Goal: Task Accomplishment & Management: Manage account settings

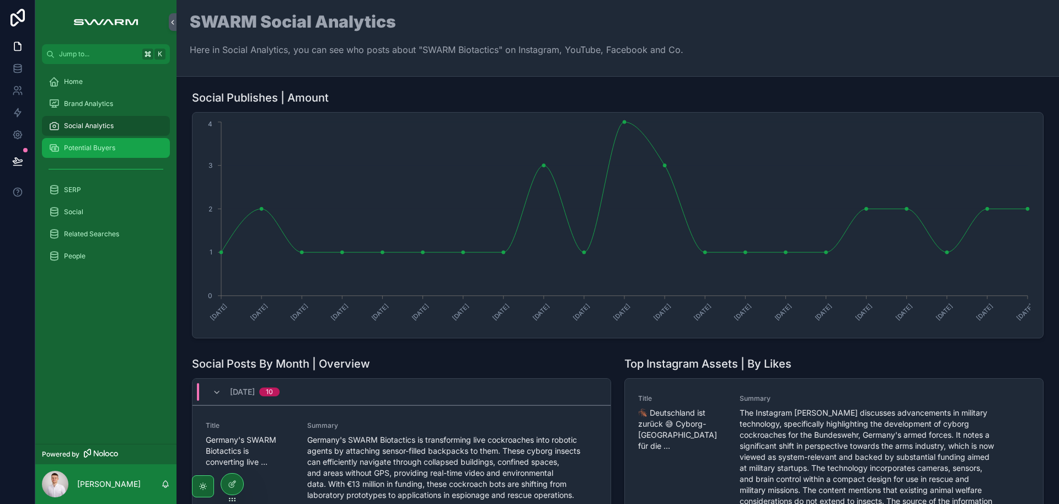
click at [101, 146] on span "Potential Buyers" at bounding box center [89, 147] width 51 height 9
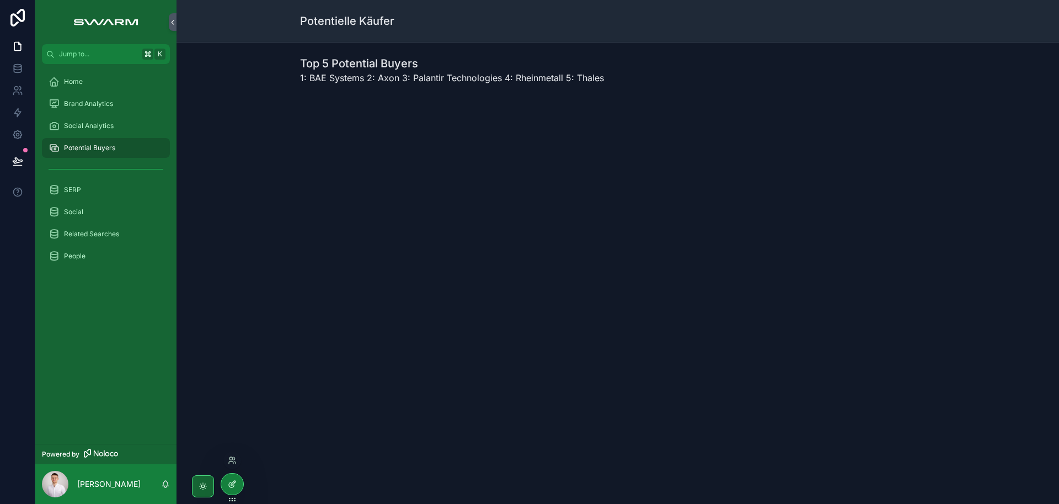
click at [232, 482] on icon at bounding box center [232, 483] width 9 height 9
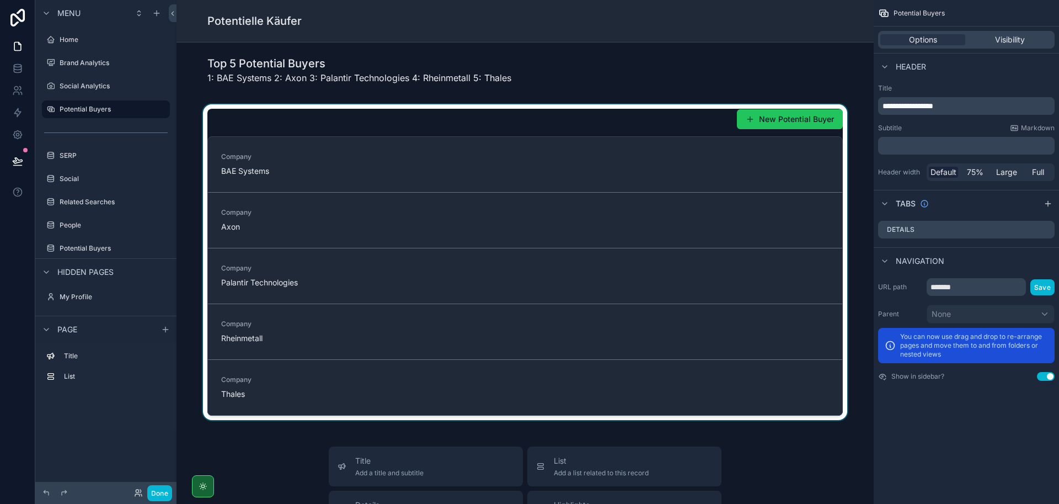
click at [514, 115] on div "scrollable content" at bounding box center [525, 262] width 680 height 316
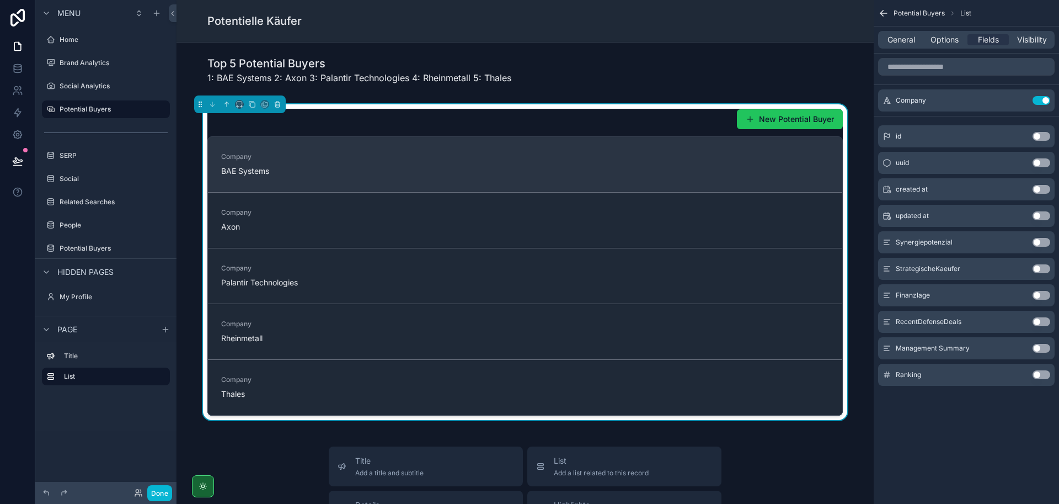
click at [301, 173] on span "BAE Systems" at bounding box center [292, 170] width 142 height 11
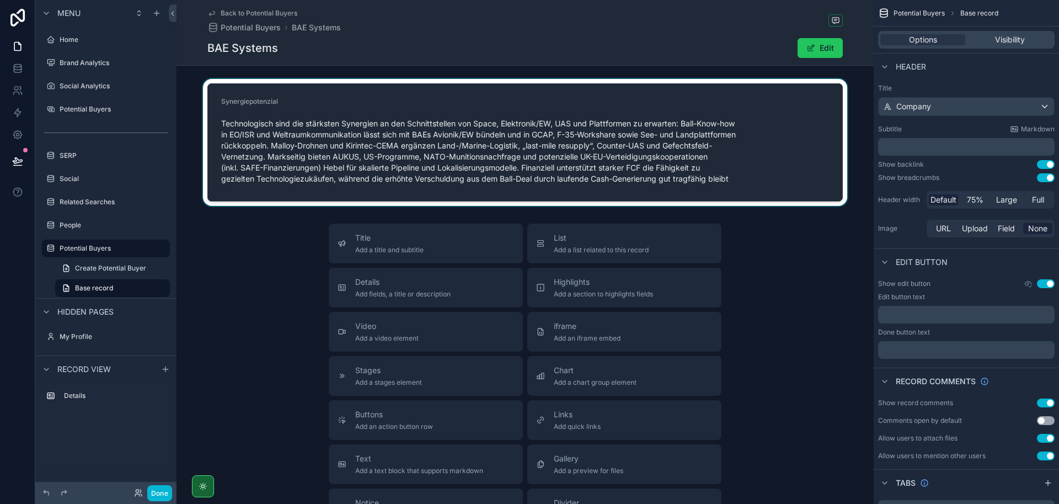
click at [756, 98] on div "scrollable content" at bounding box center [525, 142] width 697 height 127
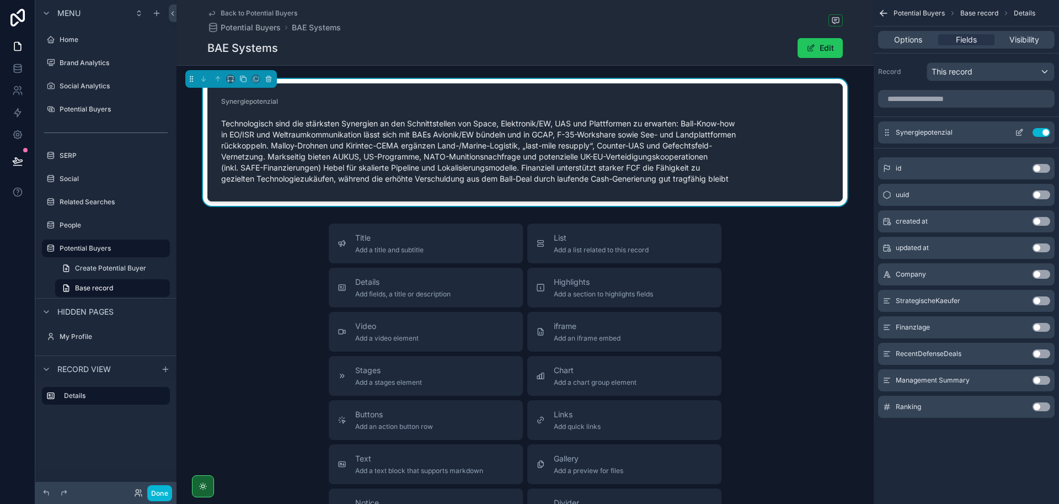
click at [1020, 133] on icon "scrollable content" at bounding box center [1019, 132] width 9 height 9
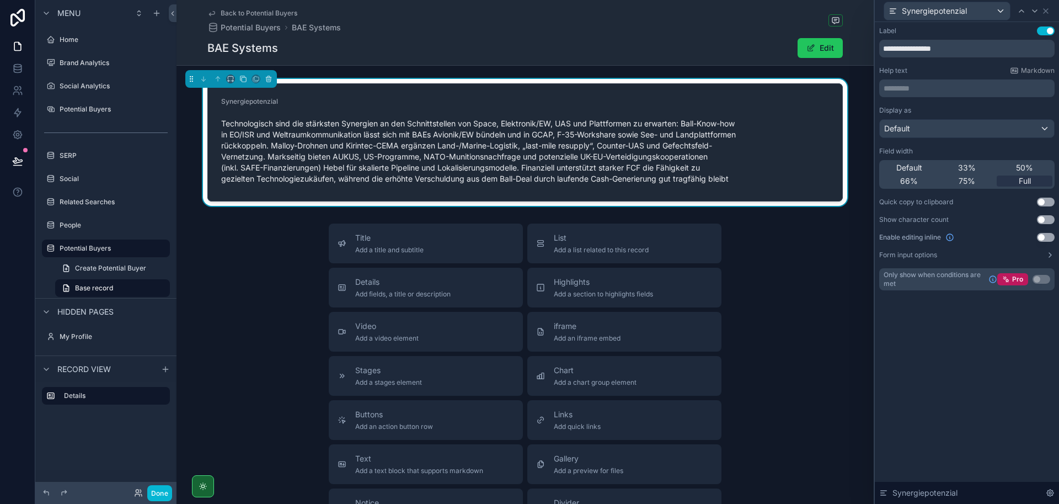
click at [1049, 30] on button "Use setting" at bounding box center [1046, 30] width 18 height 9
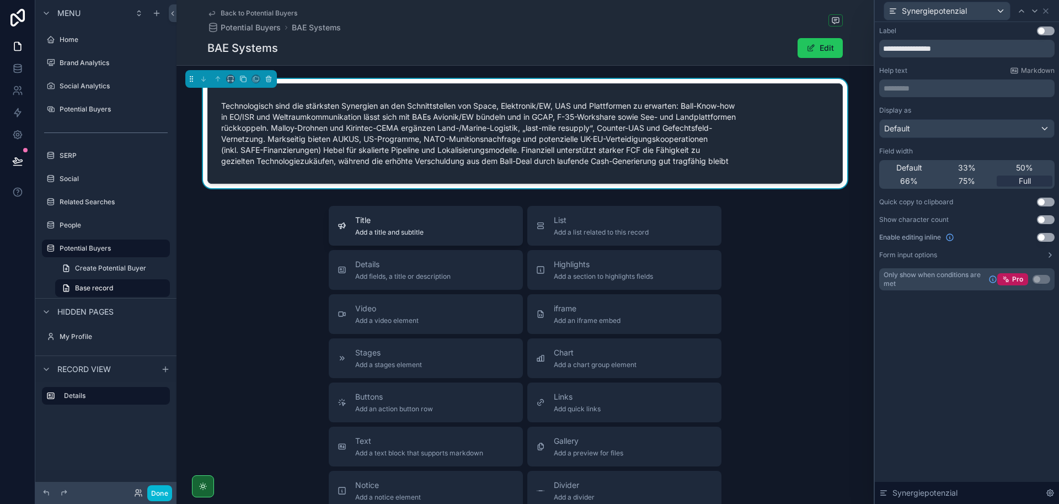
click at [419, 222] on span "Title" at bounding box center [389, 220] width 68 height 11
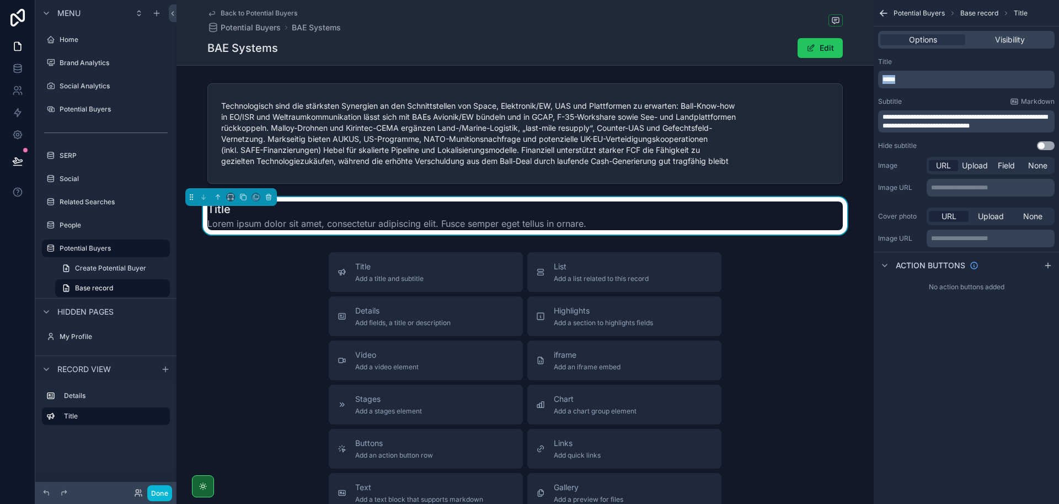
drag, startPoint x: 906, startPoint y: 81, endPoint x: 872, endPoint y: 74, distance: 34.7
click at [873, 74] on div "Jump to... K Home Brand Analytics Social Analytics Potential Buyers SERP Social…" at bounding box center [618, 252] width 883 height 504
click at [966, 121] on span "**********" at bounding box center [965, 121] width 165 height 15
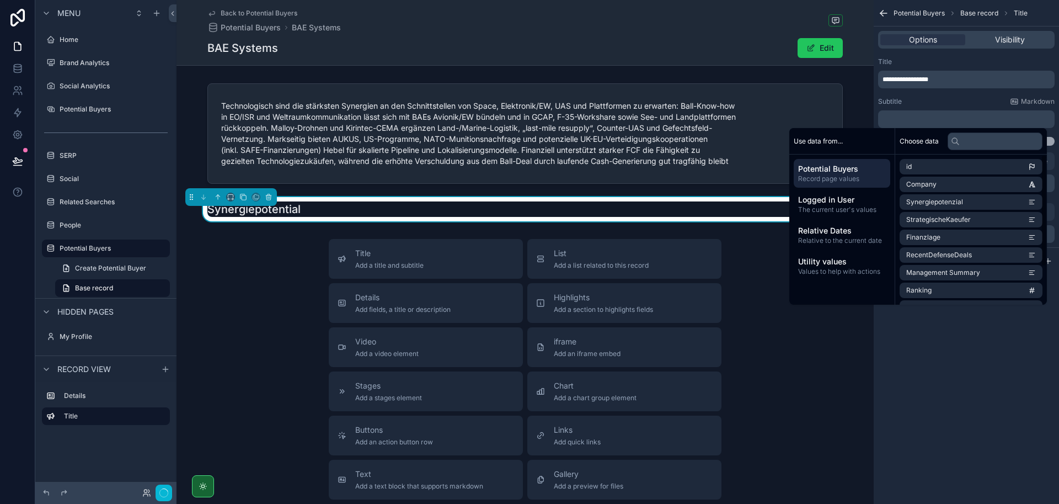
click at [981, 376] on div "**********" at bounding box center [966, 252] width 185 height 504
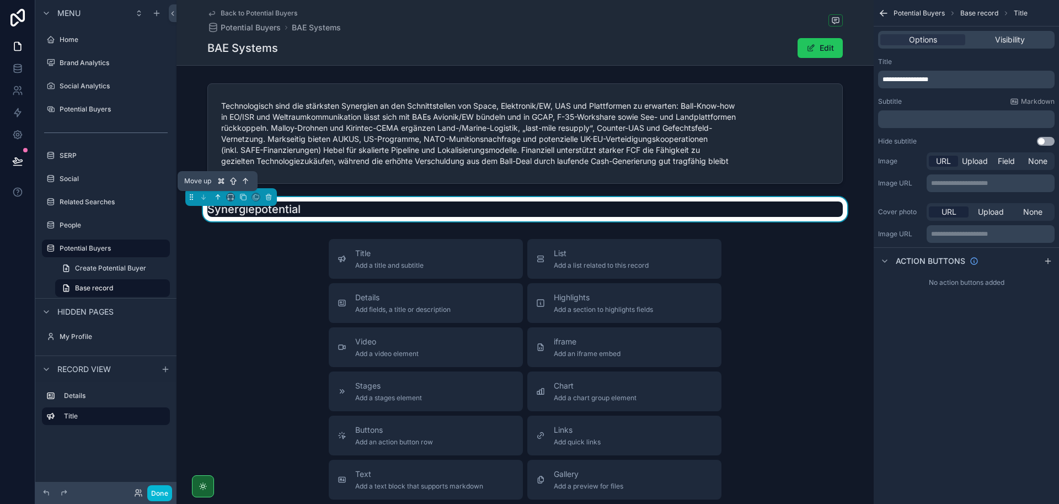
click at [215, 197] on icon "scrollable content" at bounding box center [218, 197] width 8 height 8
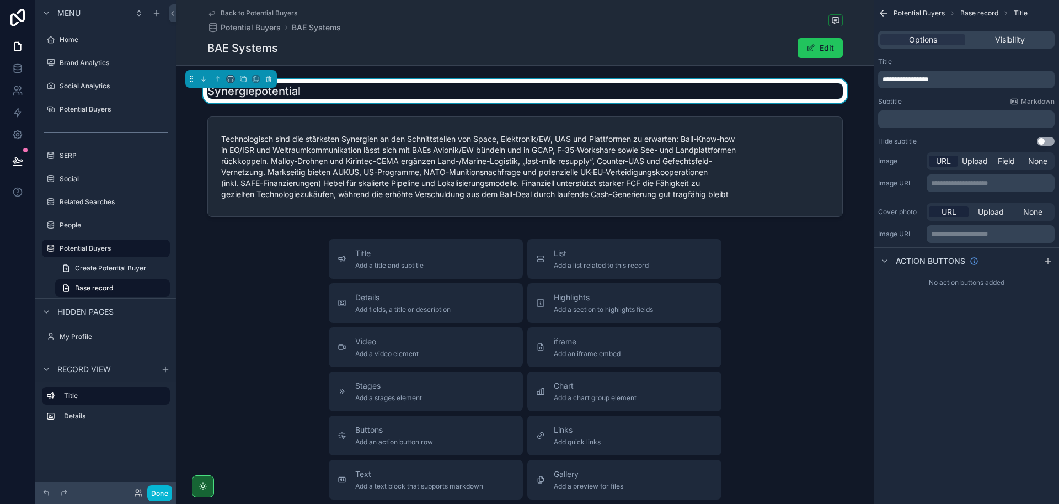
click at [246, 306] on div "Title Add a title and subtitle List Add a list related to this record Details A…" at bounding box center [525, 435] width 697 height 393
click at [149, 493] on button "Done" at bounding box center [159, 493] width 25 height 16
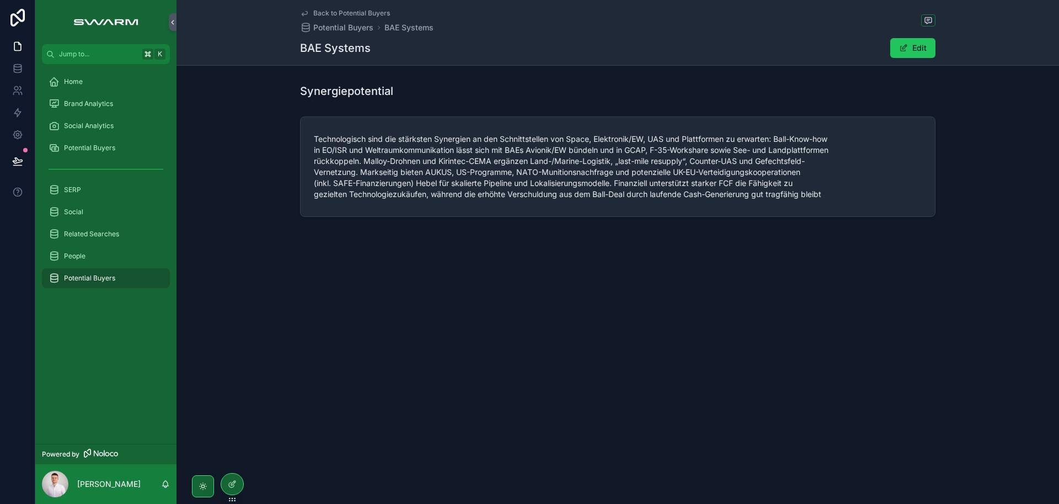
click at [388, 162] on span "Technologisch sind die stärksten Synergien an den Schnittstellen von Space, Ele…" at bounding box center [618, 166] width 608 height 66
click at [231, 487] on icon at bounding box center [231, 484] width 5 height 5
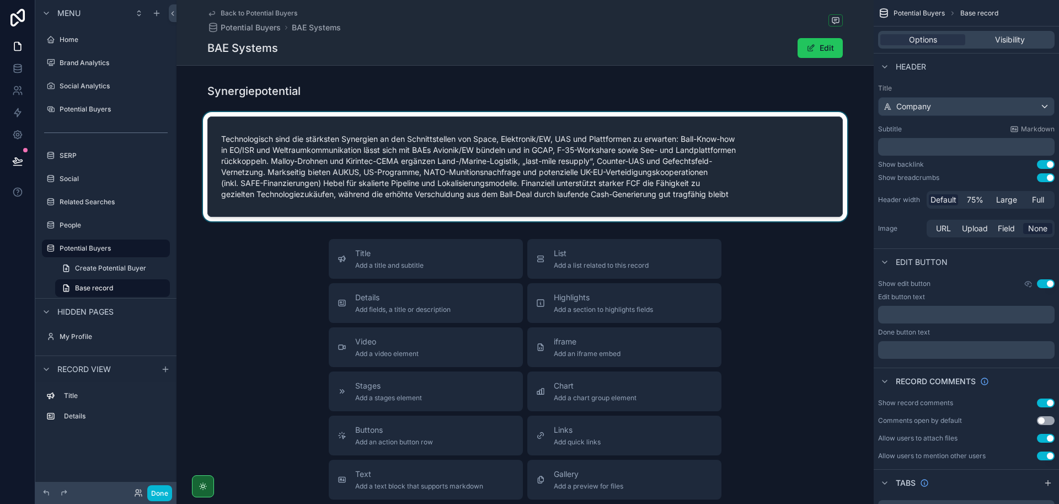
click at [287, 135] on div "scrollable content" at bounding box center [525, 166] width 697 height 109
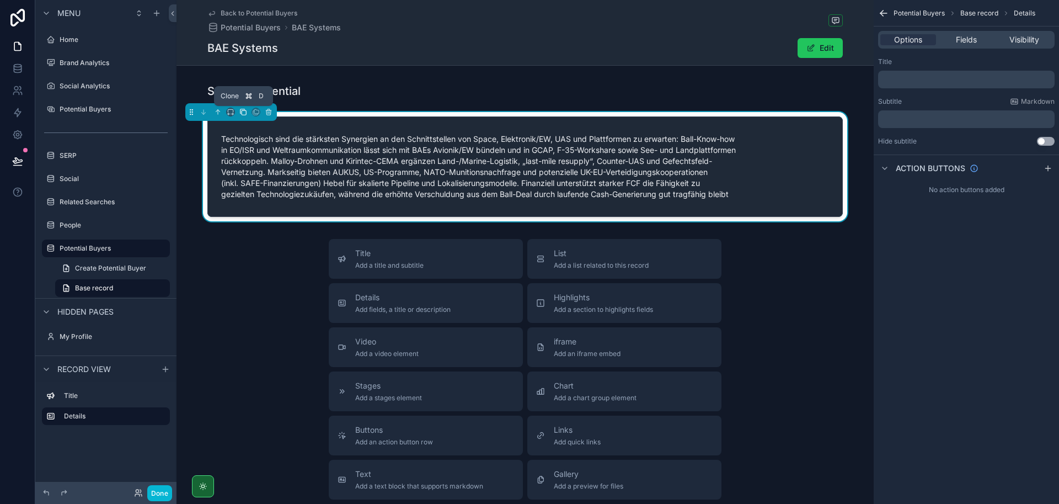
click at [242, 113] on icon "scrollable content" at bounding box center [243, 112] width 8 height 8
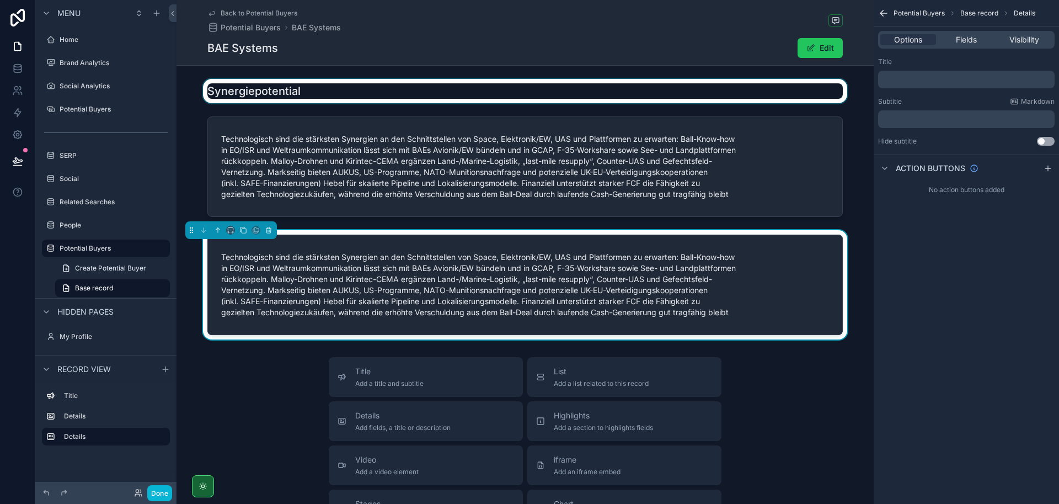
click at [247, 97] on div "scrollable content" at bounding box center [525, 91] width 697 height 24
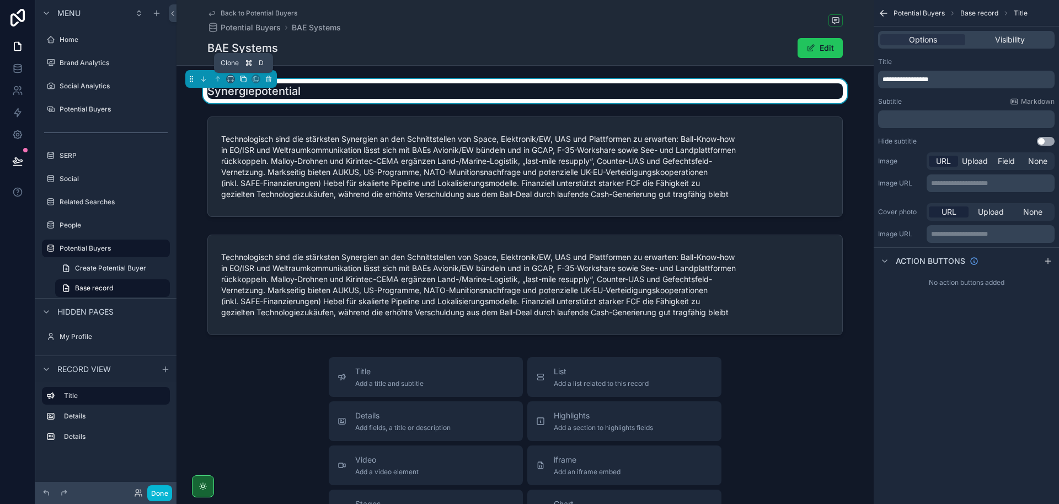
click at [244, 78] on icon "scrollable content" at bounding box center [243, 79] width 8 height 8
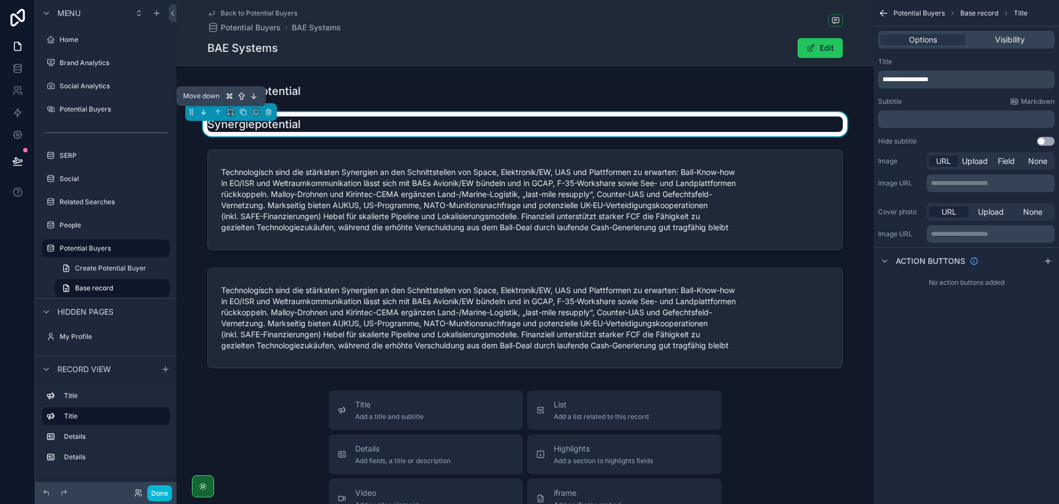
click at [205, 113] on icon "scrollable content" at bounding box center [204, 112] width 8 height 8
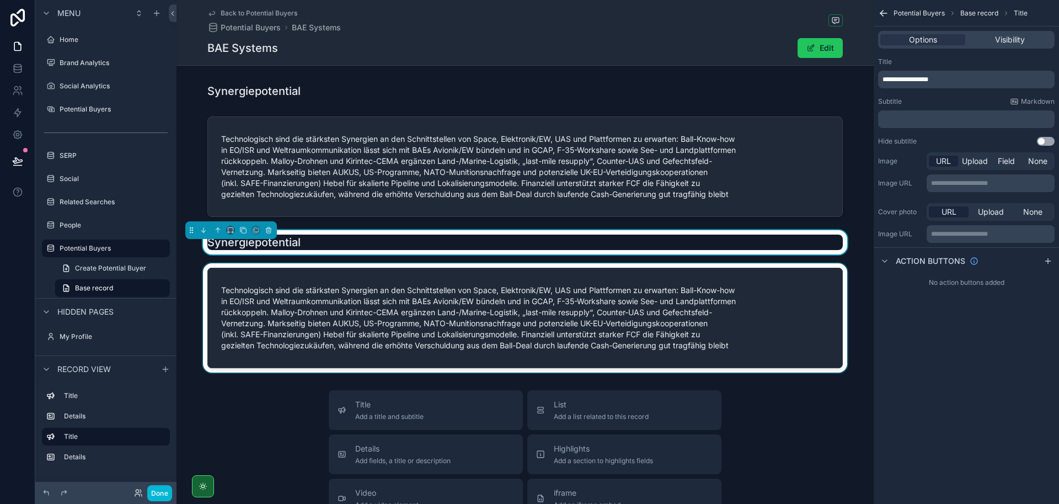
click at [320, 327] on div "scrollable content" at bounding box center [525, 317] width 697 height 109
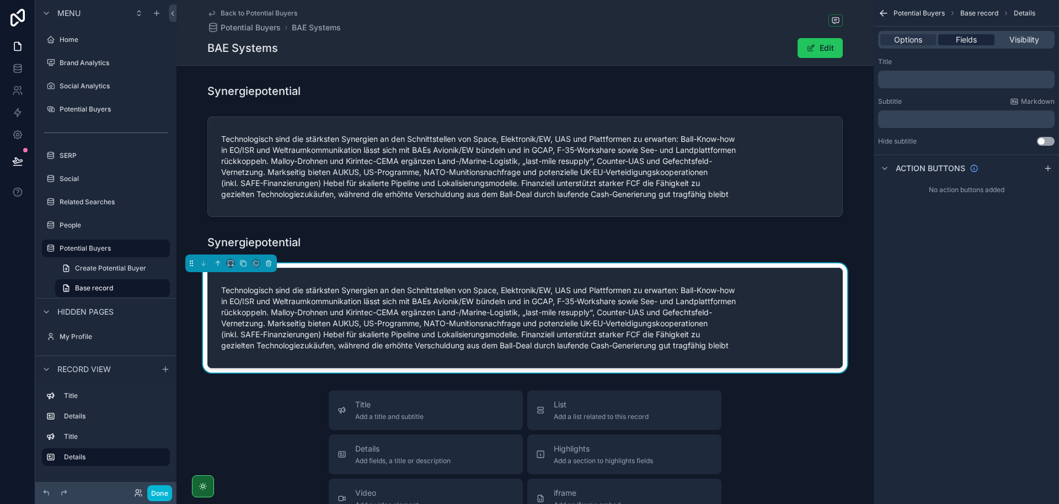
click at [960, 39] on span "Fields" at bounding box center [966, 39] width 21 height 11
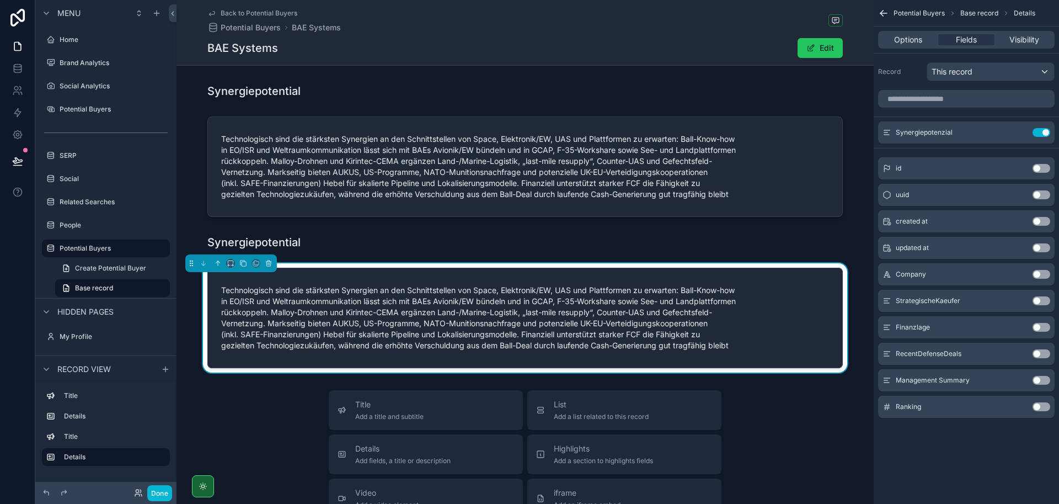
click at [1039, 325] on button "Use setting" at bounding box center [1042, 327] width 18 height 9
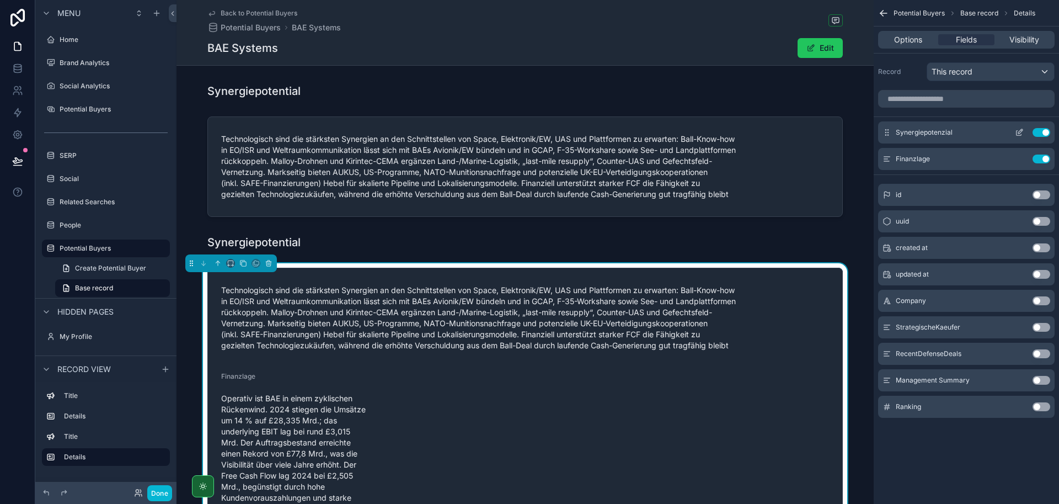
click at [1045, 132] on button "Use setting" at bounding box center [1042, 132] width 18 height 9
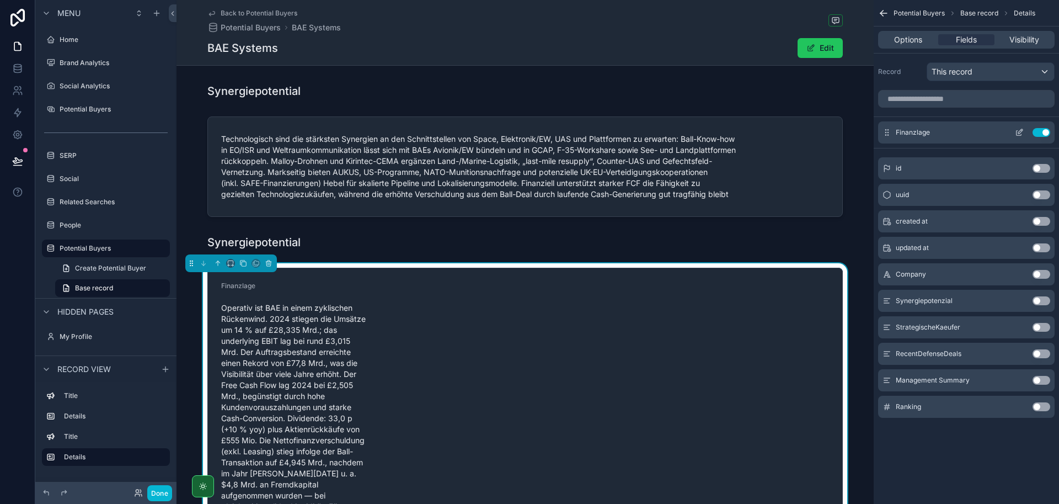
click at [1019, 132] on icon "scrollable content" at bounding box center [1019, 132] width 9 height 9
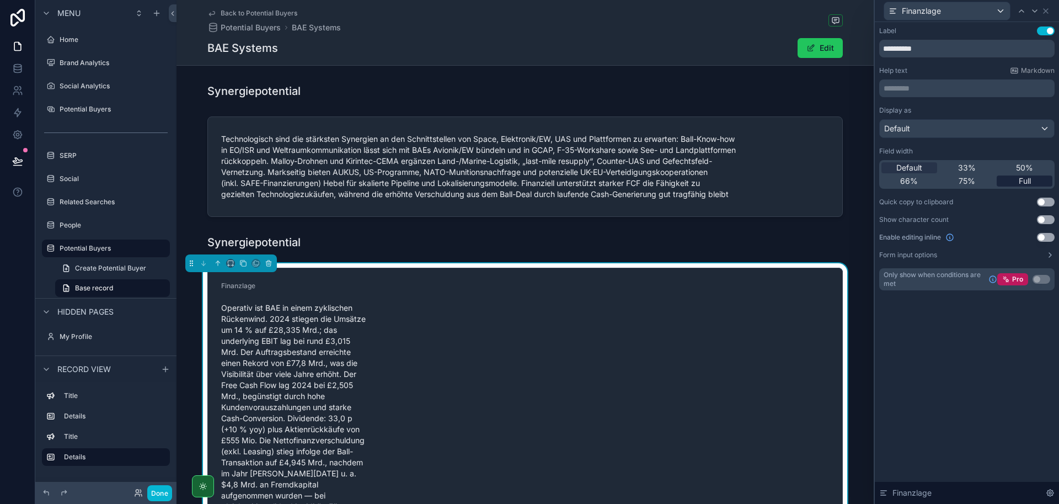
click at [1022, 180] on span "Full" at bounding box center [1025, 180] width 12 height 11
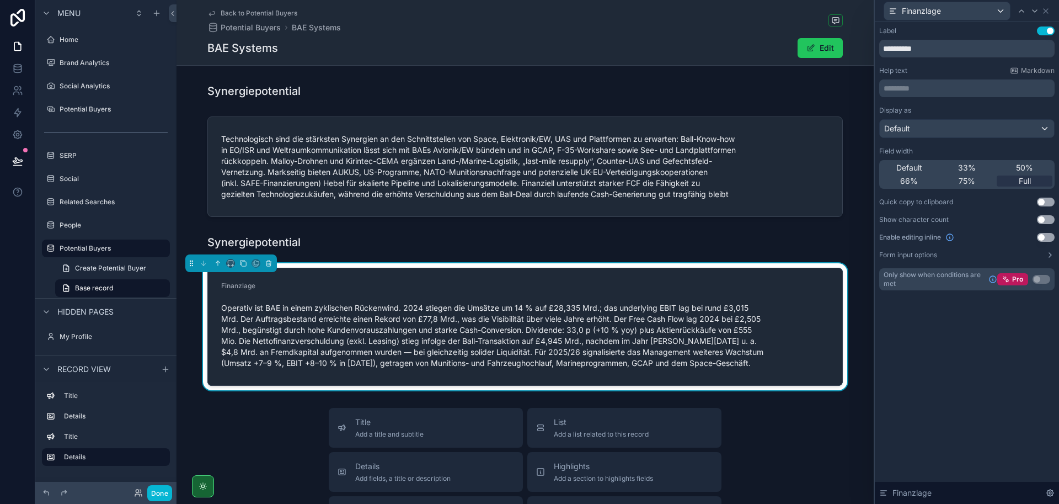
click at [1047, 32] on button "Use setting" at bounding box center [1046, 30] width 18 height 9
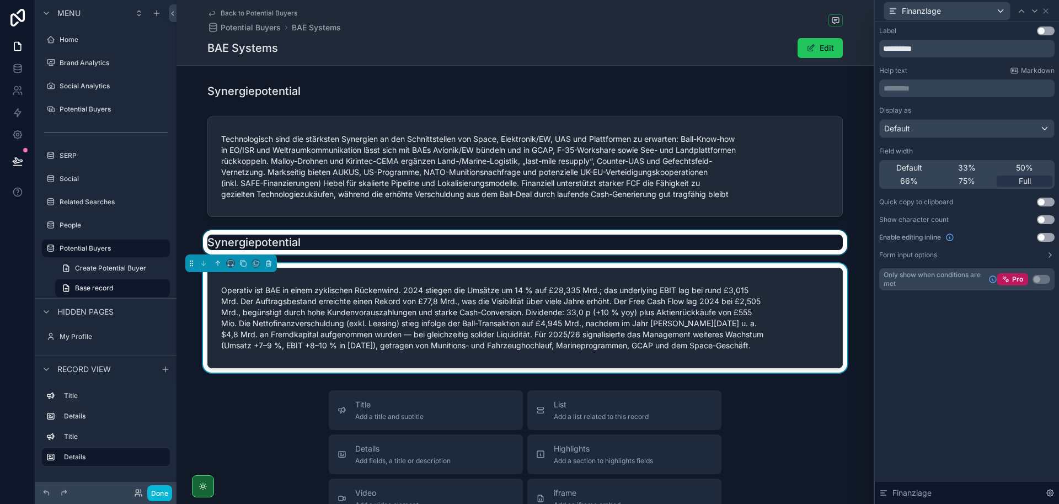
click at [293, 249] on div "scrollable content" at bounding box center [525, 242] width 697 height 24
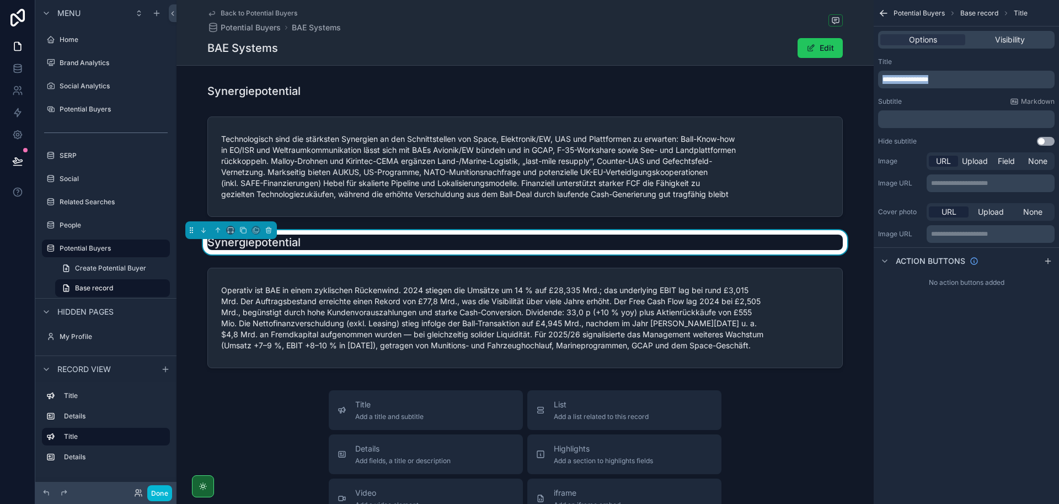
drag, startPoint x: 943, startPoint y: 79, endPoint x: 755, endPoint y: 67, distance: 188.5
click at [755, 67] on div "**********" at bounding box center [618, 252] width 883 height 504
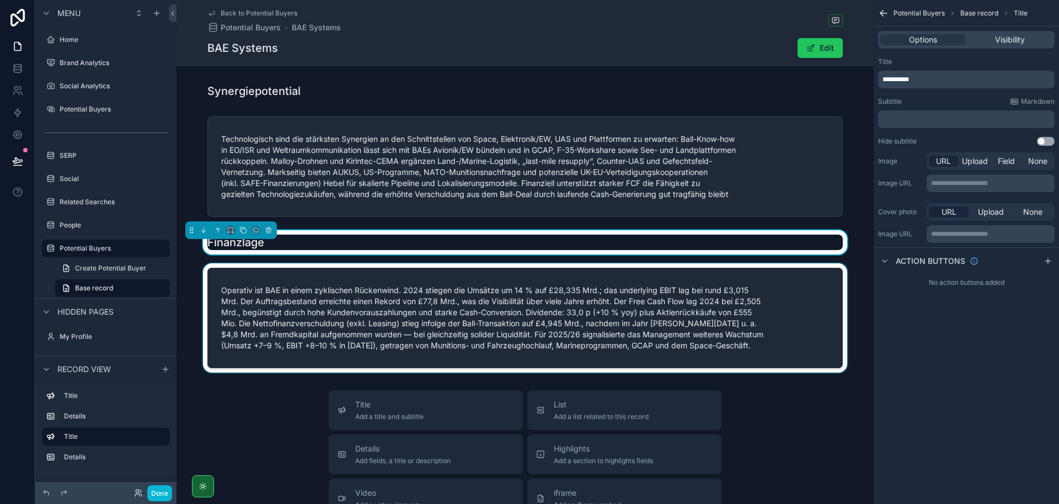
click at [664, 317] on div "scrollable content" at bounding box center [525, 317] width 697 height 109
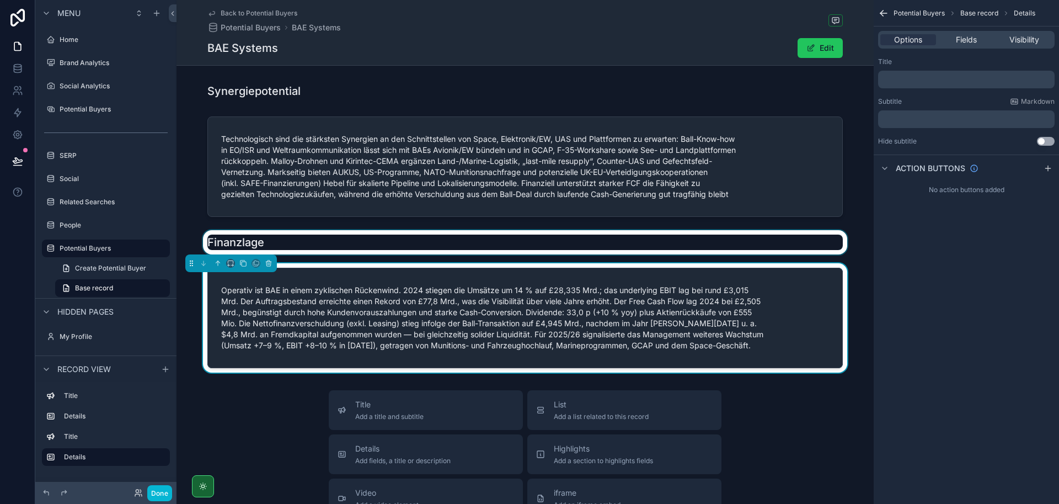
click at [288, 238] on div "scrollable content" at bounding box center [525, 242] width 697 height 24
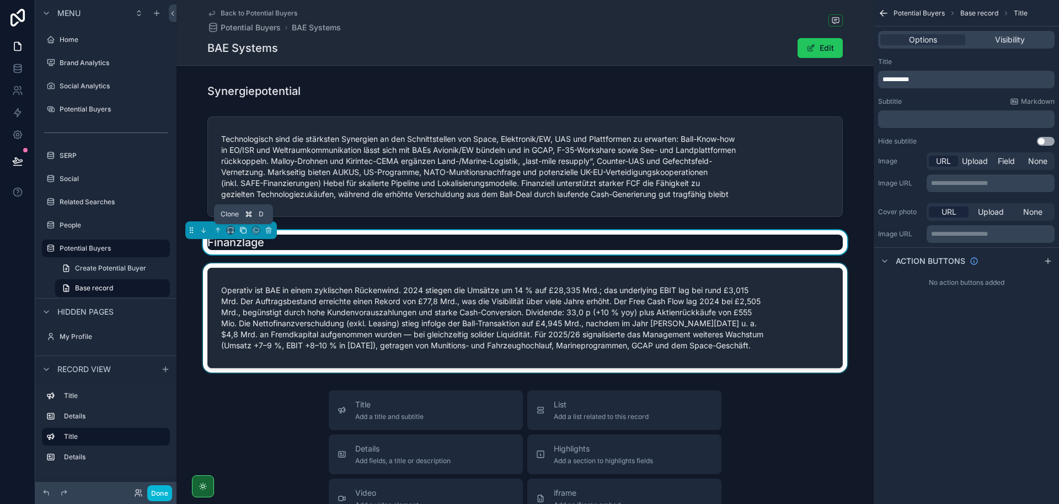
click at [244, 229] on icon "scrollable content" at bounding box center [243, 230] width 8 height 8
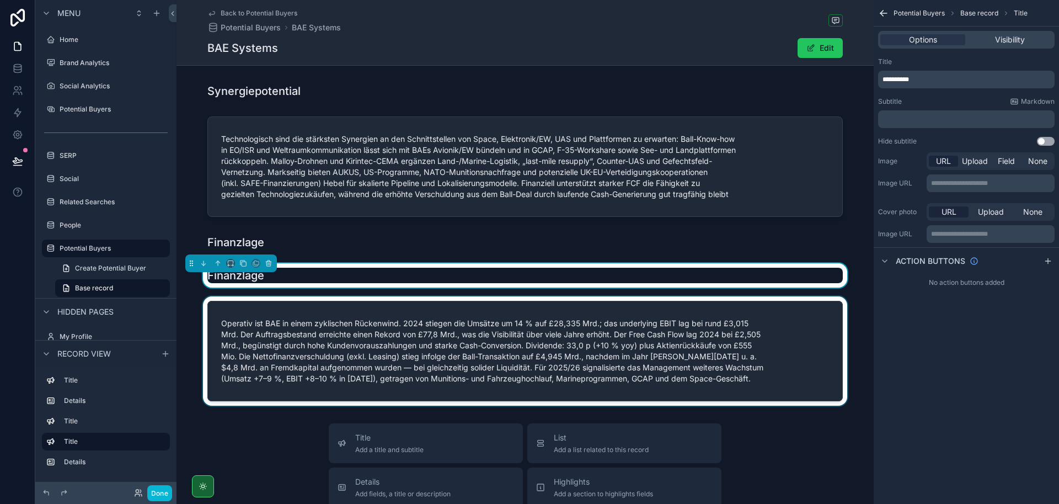
click at [324, 377] on div "scrollable content" at bounding box center [525, 350] width 697 height 109
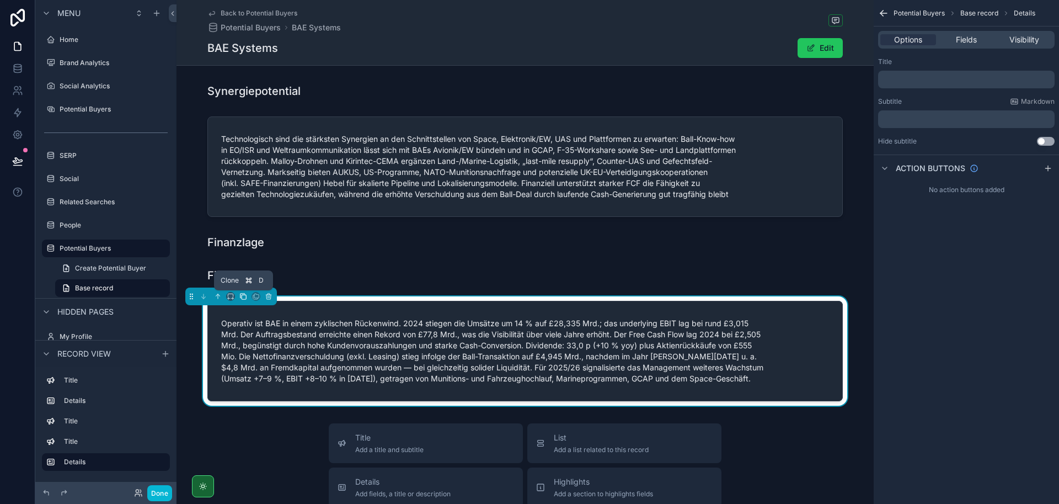
click at [243, 295] on icon "scrollable content" at bounding box center [244, 297] width 4 height 4
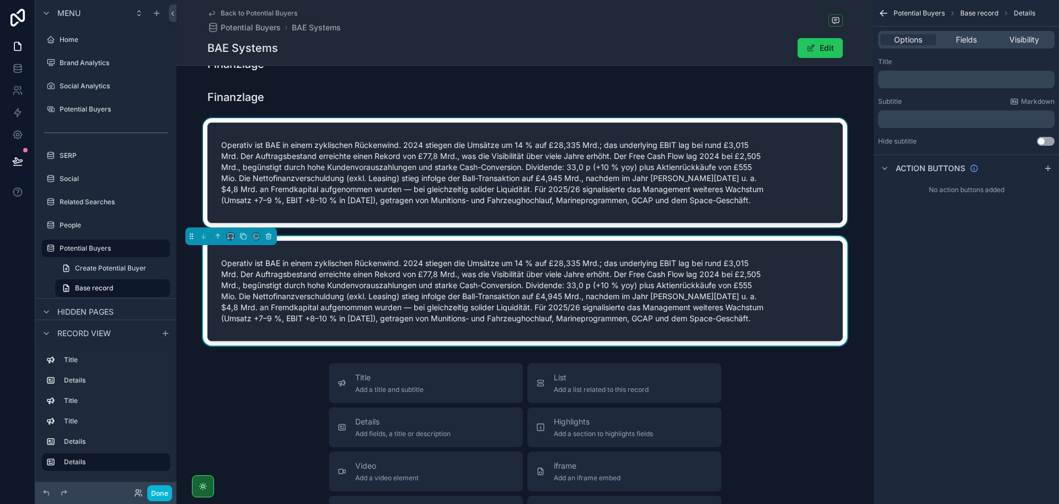
scroll to position [157, 0]
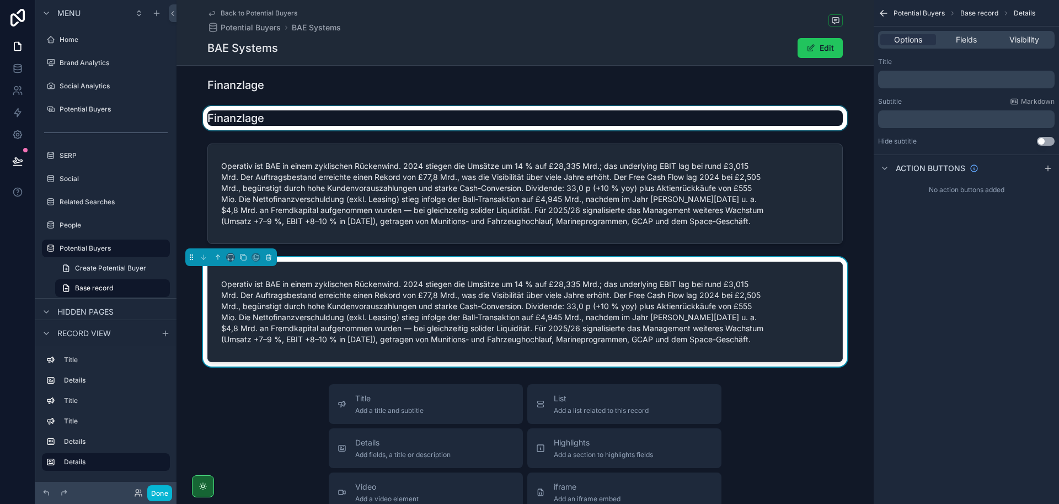
click at [214, 115] on div "scrollable content" at bounding box center [525, 118] width 697 height 24
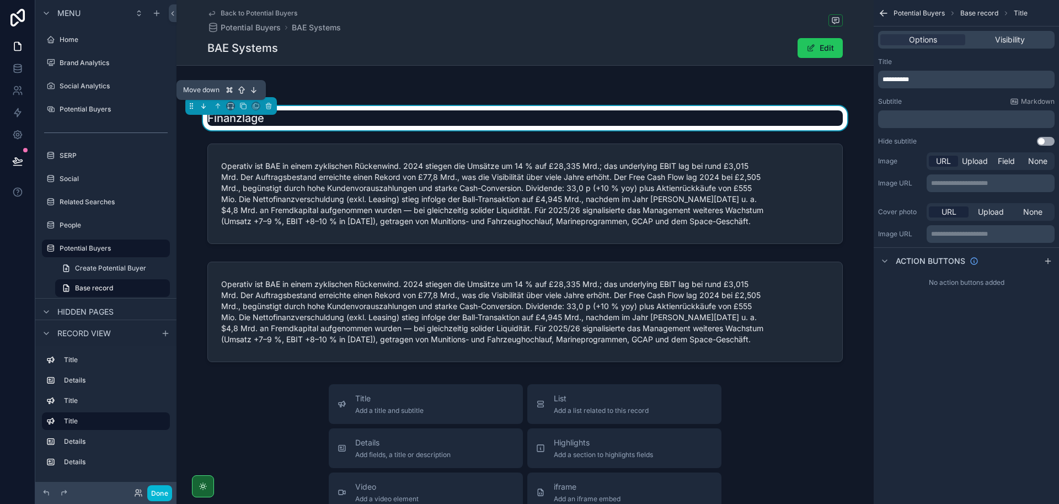
click at [204, 107] on icon "scrollable content" at bounding box center [204, 106] width 0 height 4
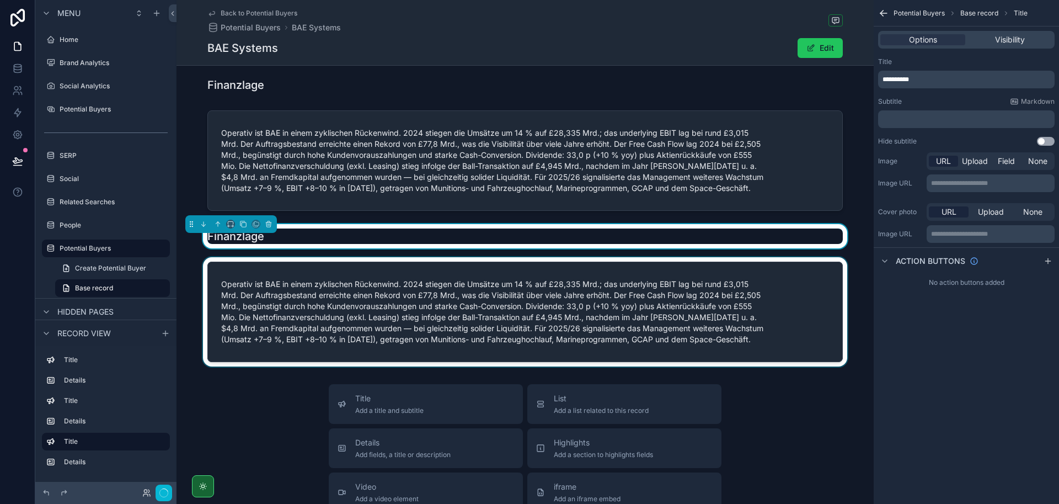
click at [385, 311] on div "scrollable content" at bounding box center [525, 311] width 697 height 109
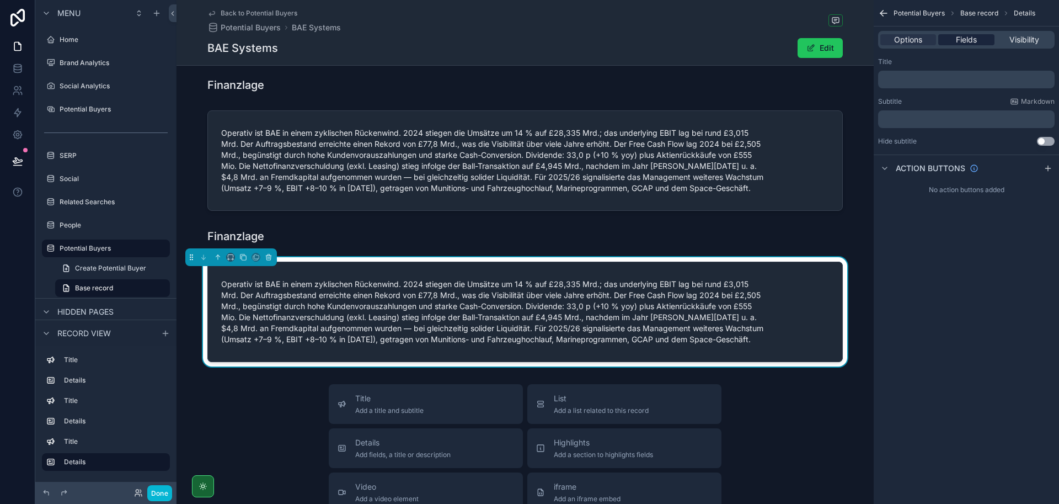
click at [964, 34] on span "Fields" at bounding box center [966, 39] width 21 height 11
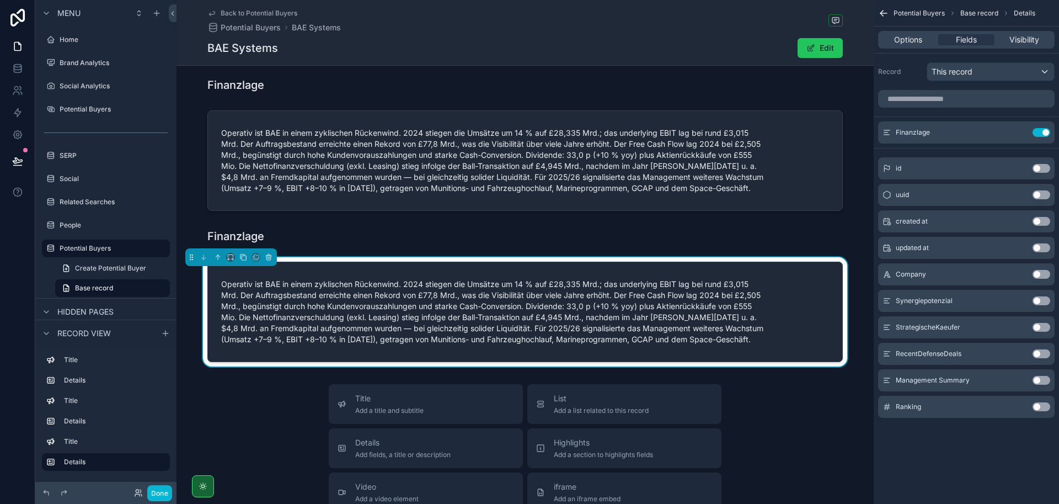
click at [1040, 352] on button "Use setting" at bounding box center [1042, 353] width 18 height 9
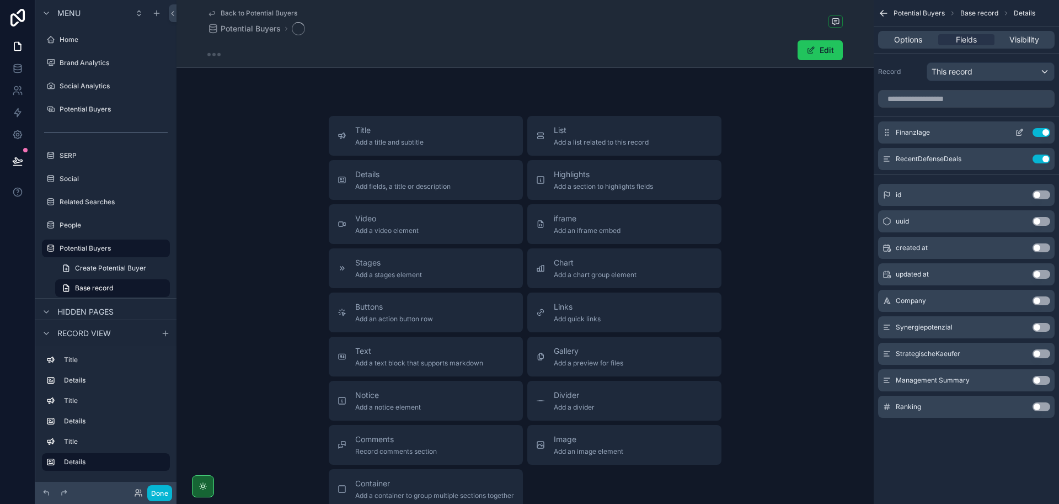
click at [1045, 129] on button "Use setting" at bounding box center [1042, 132] width 18 height 9
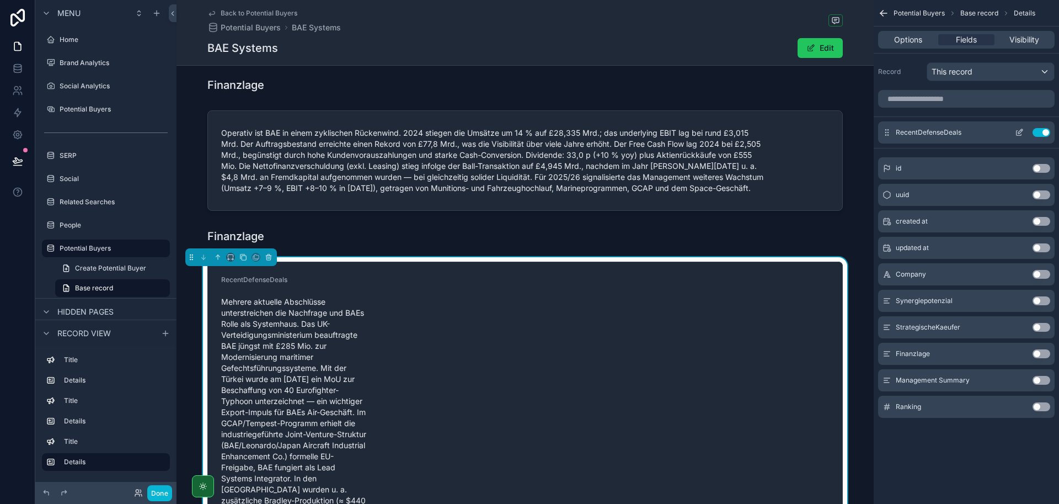
click at [1019, 133] on icon "scrollable content" at bounding box center [1019, 132] width 9 height 9
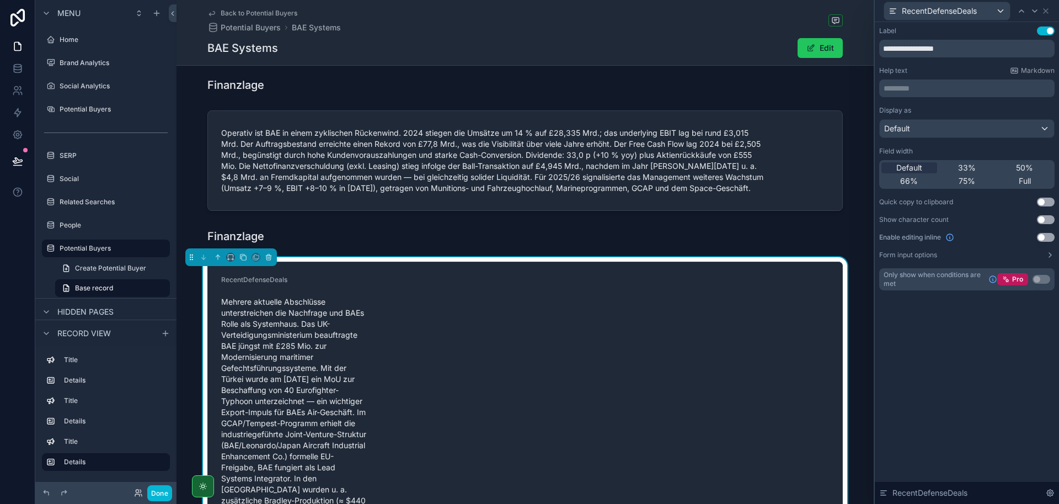
click at [1048, 29] on button "Use setting" at bounding box center [1046, 30] width 18 height 9
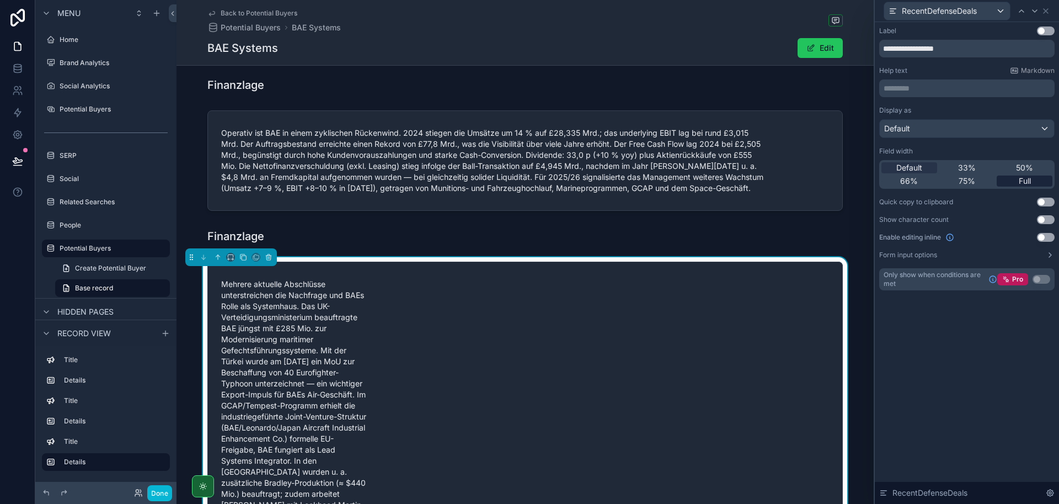
click at [1022, 184] on span "Full" at bounding box center [1025, 180] width 12 height 11
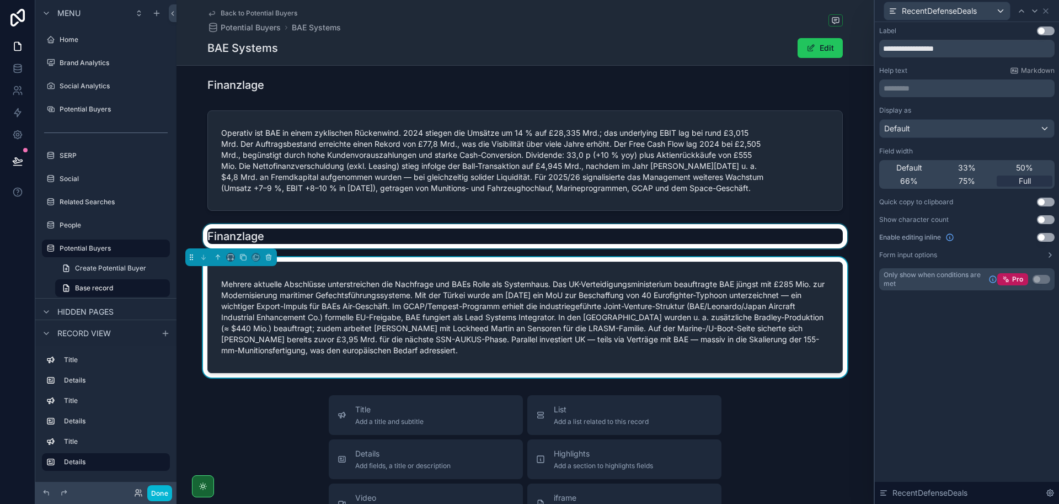
click at [300, 230] on div "scrollable content" at bounding box center [525, 236] width 697 height 24
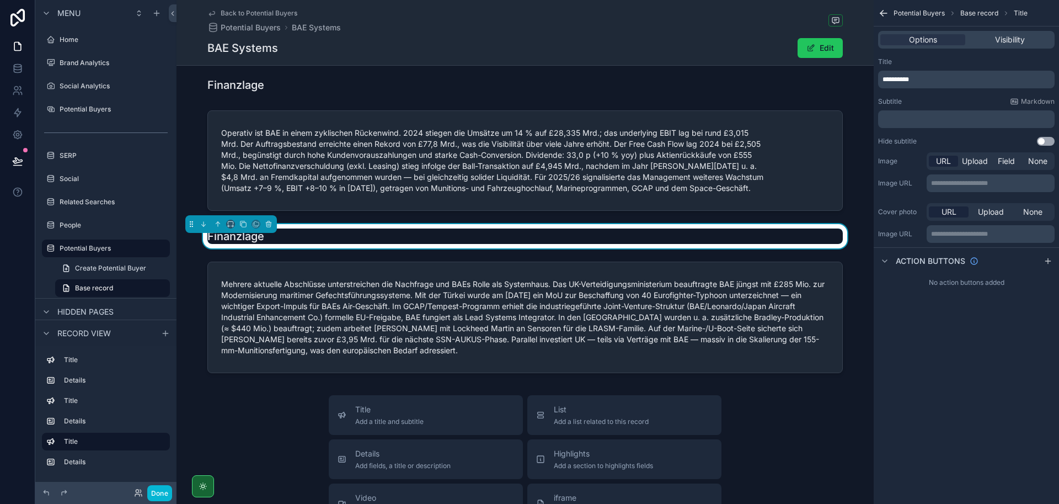
drag, startPoint x: 913, startPoint y: 82, endPoint x: 876, endPoint y: 67, distance: 39.6
click at [876, 67] on div "**********" at bounding box center [966, 101] width 185 height 97
click at [901, 76] on span "**********" at bounding box center [896, 79] width 26 height 7
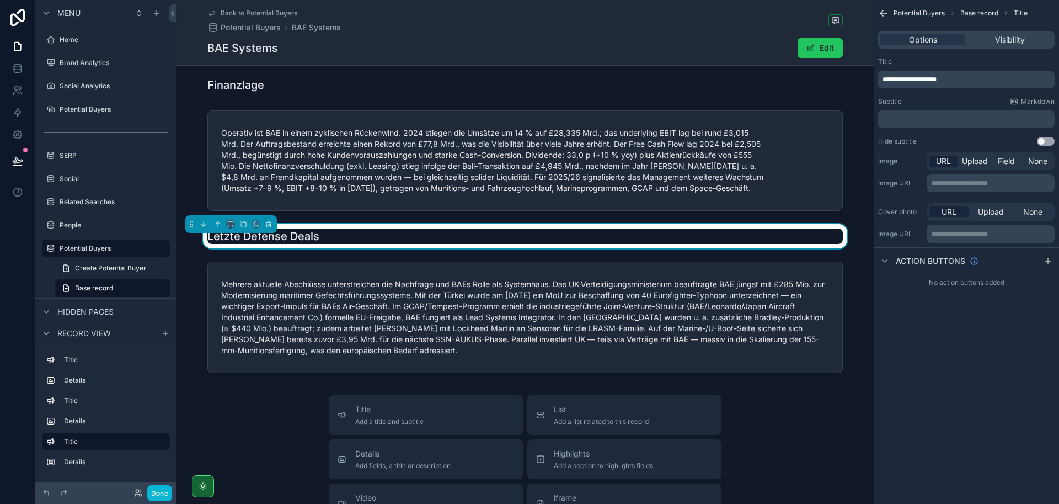
click at [924, 382] on div "**********" at bounding box center [966, 252] width 185 height 504
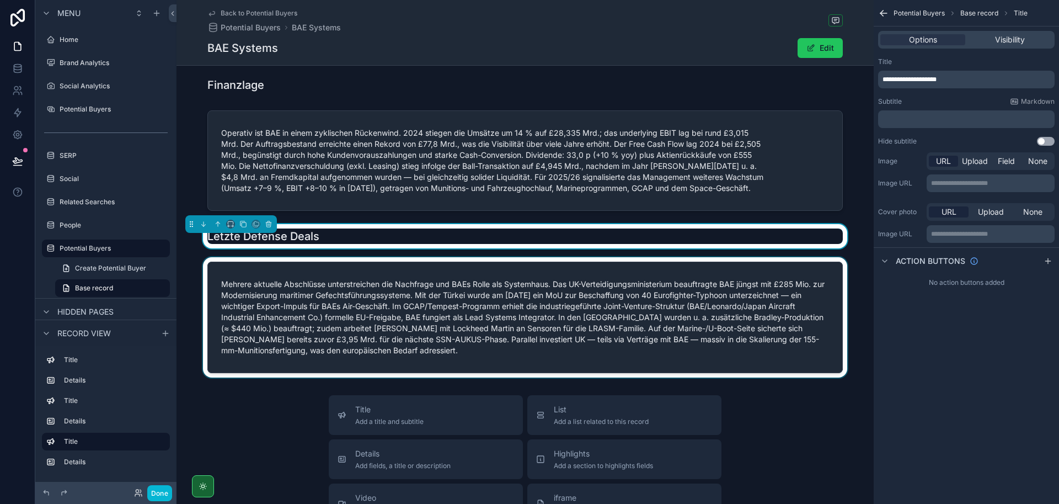
click at [751, 346] on div "scrollable content" at bounding box center [525, 317] width 697 height 120
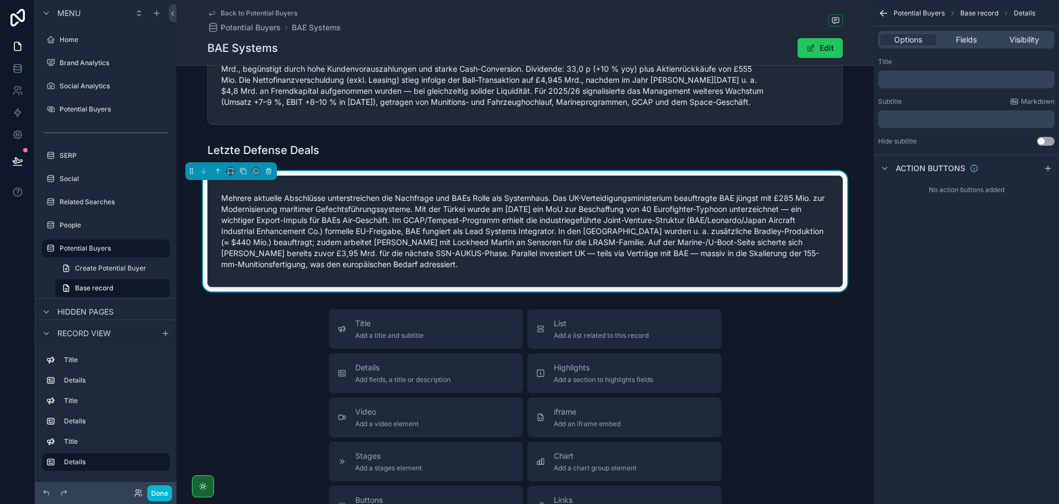
scroll to position [232, 0]
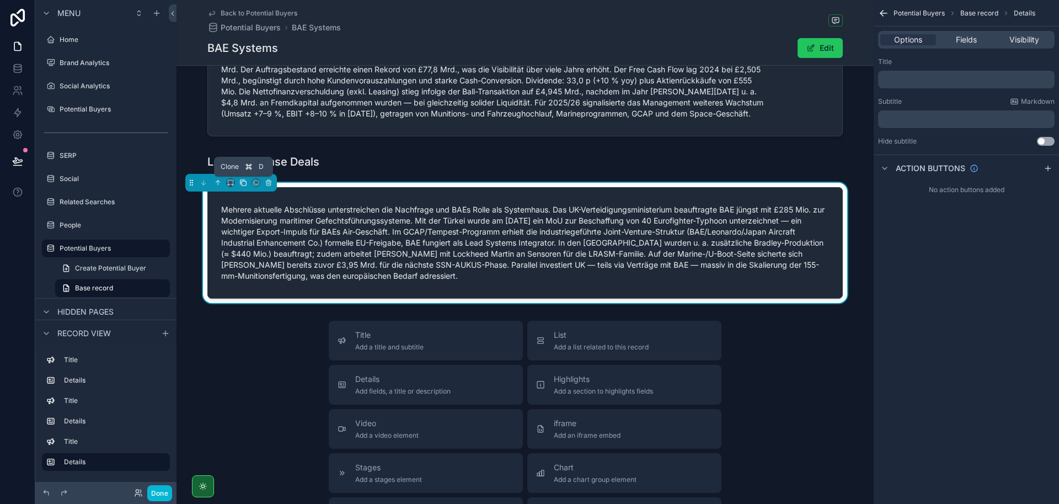
click at [240, 185] on icon "scrollable content" at bounding box center [243, 183] width 8 height 8
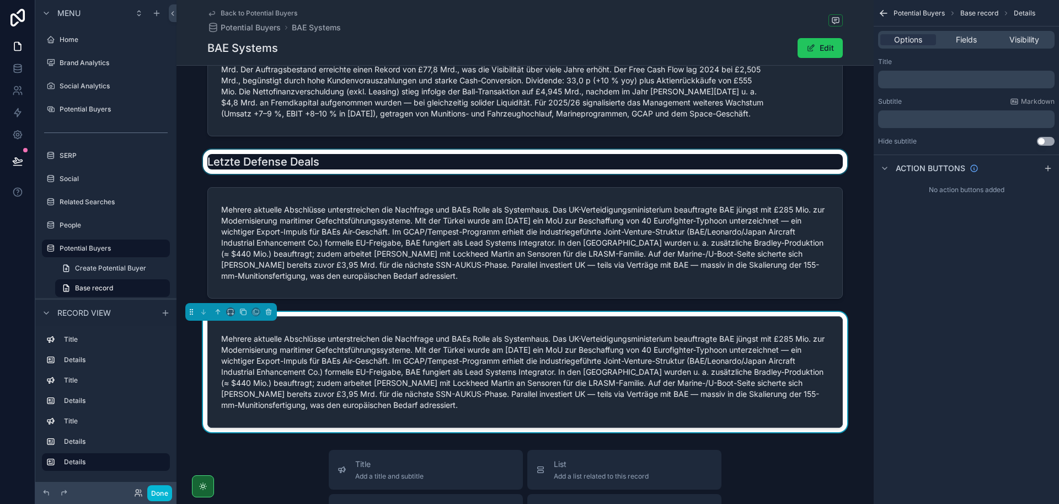
click at [328, 161] on div "scrollable content" at bounding box center [525, 161] width 697 height 24
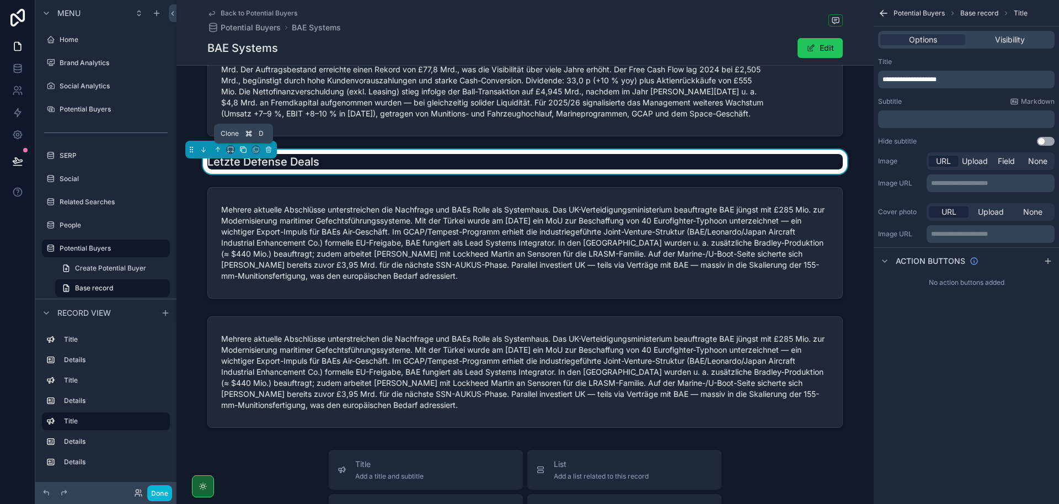
click at [244, 150] on icon "scrollable content" at bounding box center [243, 150] width 8 height 8
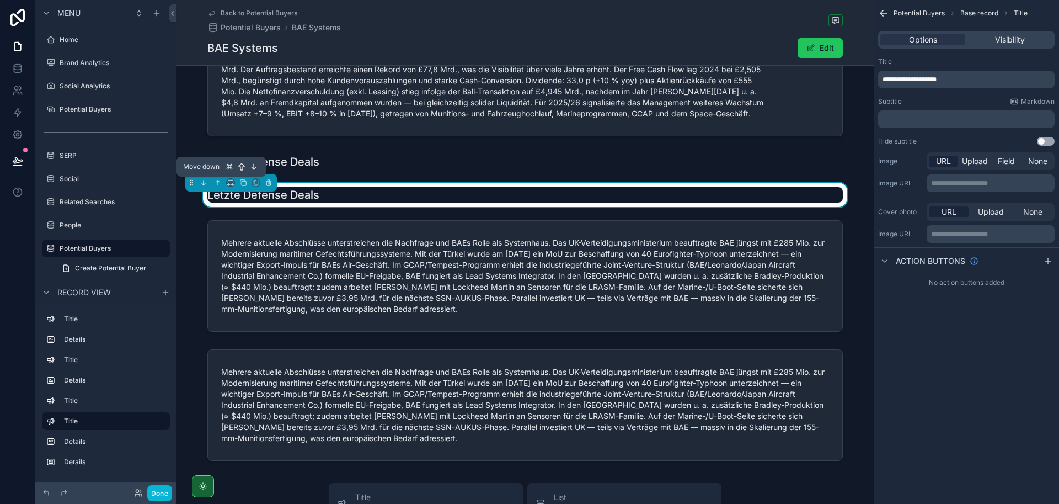
click at [205, 181] on icon "scrollable content" at bounding box center [204, 183] width 8 height 8
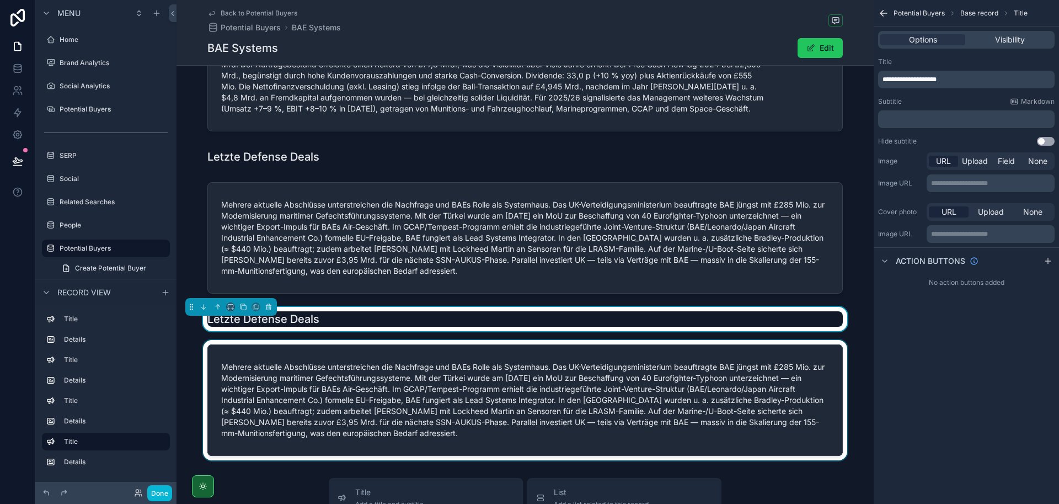
scroll to position [250, 0]
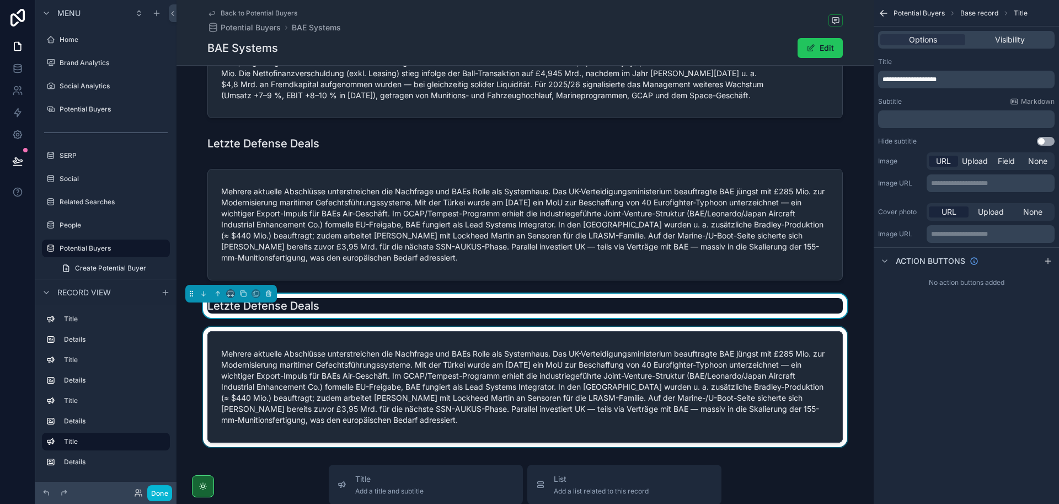
click at [682, 373] on div "scrollable content" at bounding box center [525, 387] width 697 height 120
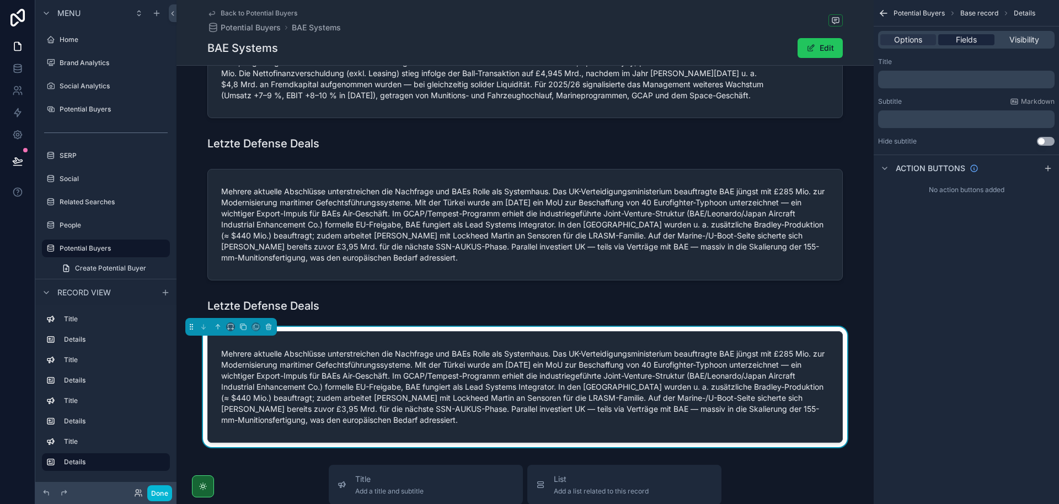
click at [963, 39] on span "Fields" at bounding box center [966, 39] width 21 height 11
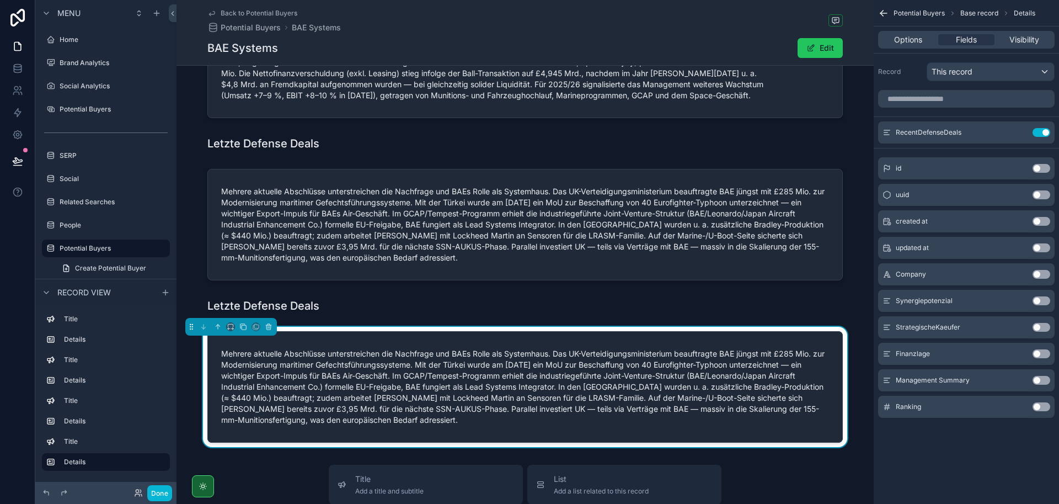
click at [1038, 378] on button "Use setting" at bounding box center [1042, 380] width 18 height 9
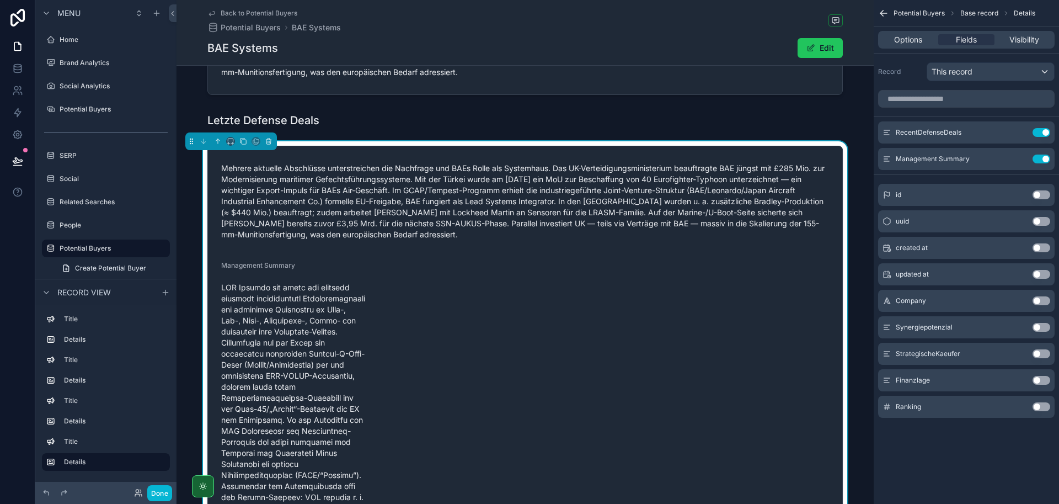
scroll to position [172, 0]
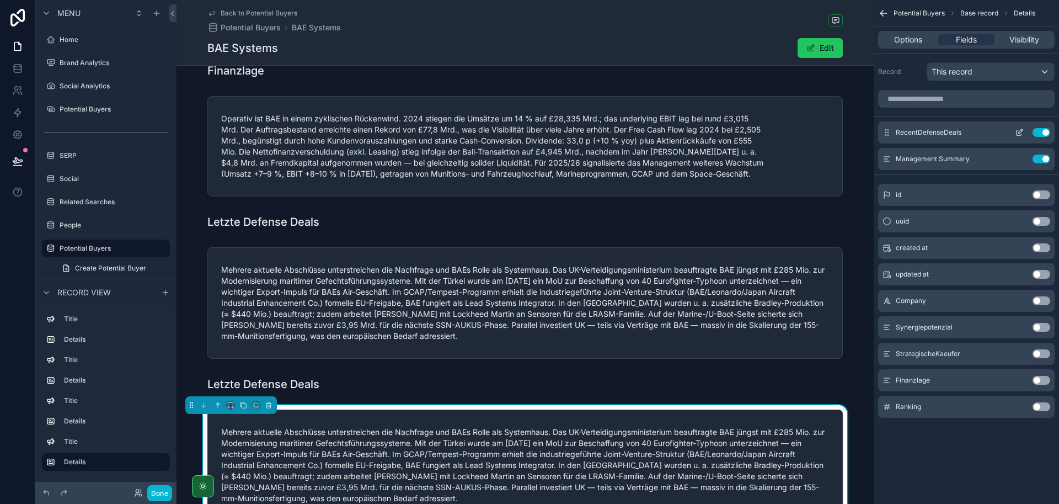
click at [1043, 132] on button "Use setting" at bounding box center [1042, 132] width 18 height 9
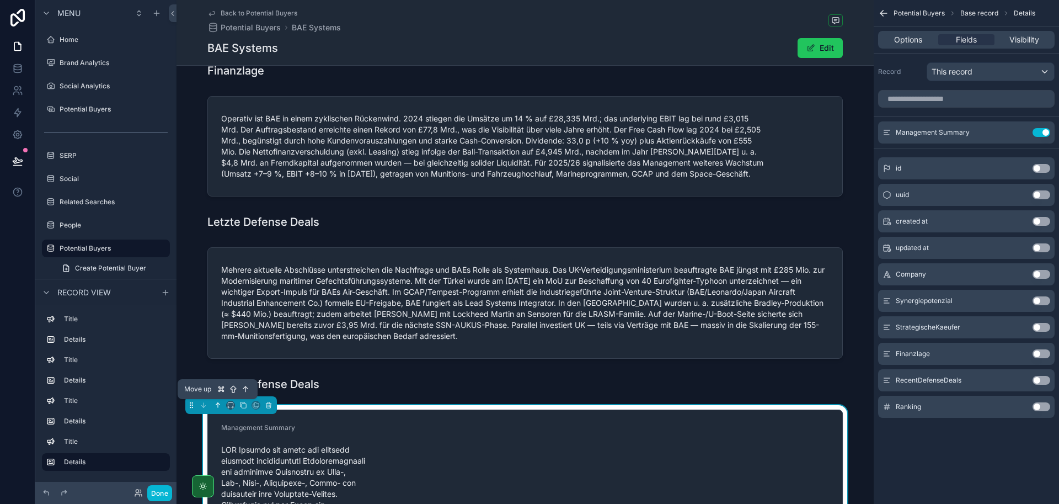
click at [217, 404] on icon "scrollable content" at bounding box center [218, 405] width 8 height 8
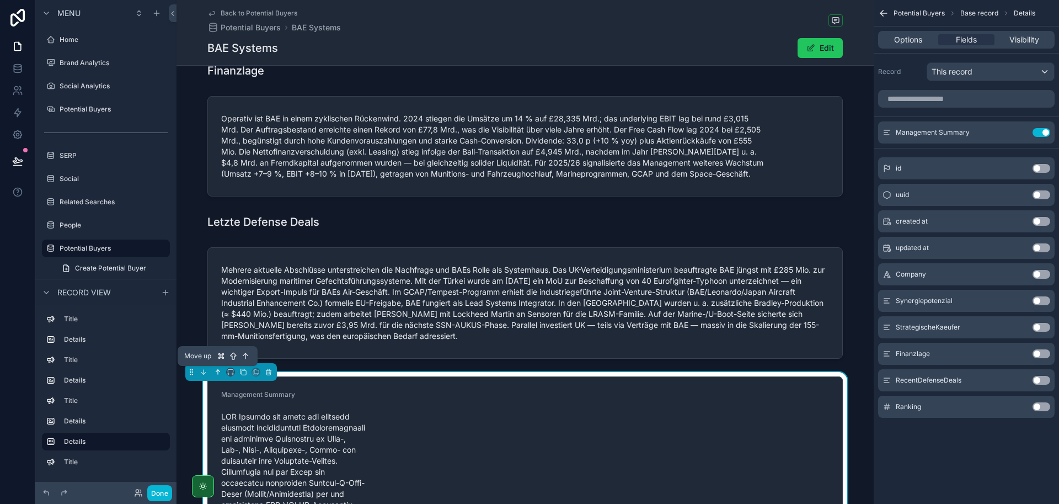
click at [220, 372] on icon "scrollable content" at bounding box center [218, 372] width 8 height 8
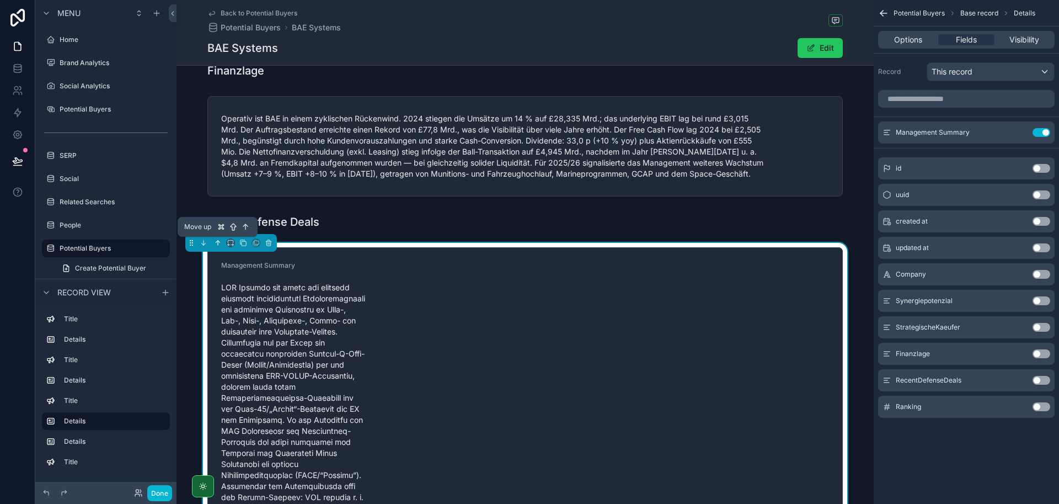
click at [219, 241] on icon "scrollable content" at bounding box center [219, 241] width 2 height 2
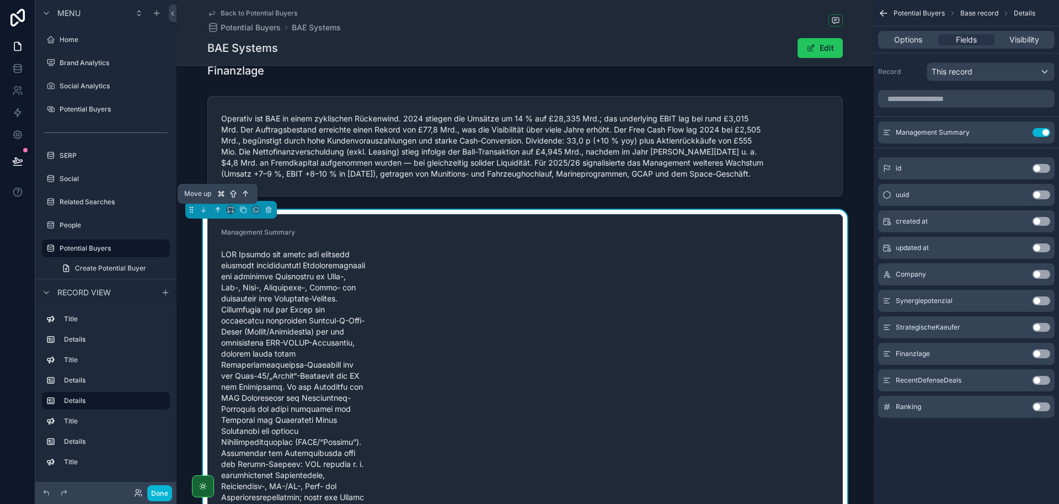
click at [216, 211] on icon "scrollable content" at bounding box center [218, 210] width 8 height 8
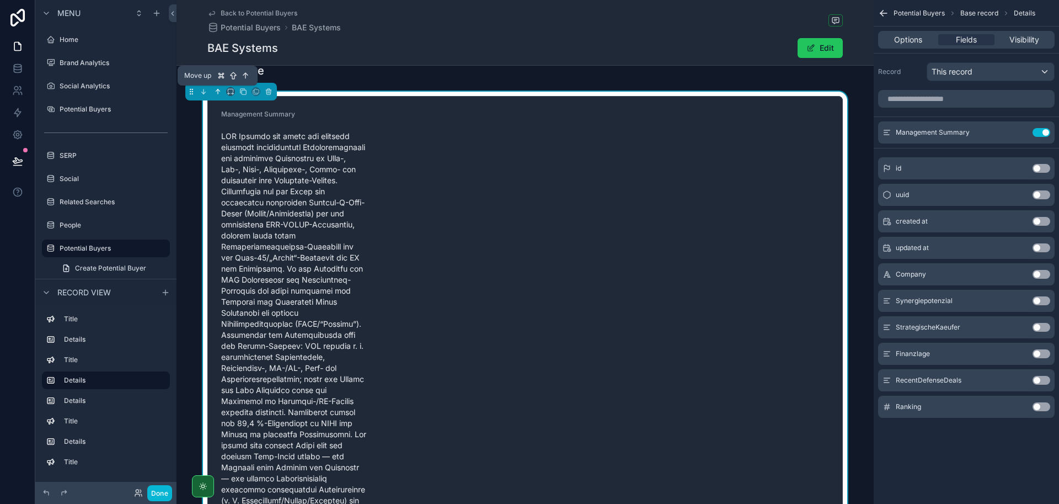
click at [217, 91] on icon "scrollable content" at bounding box center [218, 92] width 8 height 8
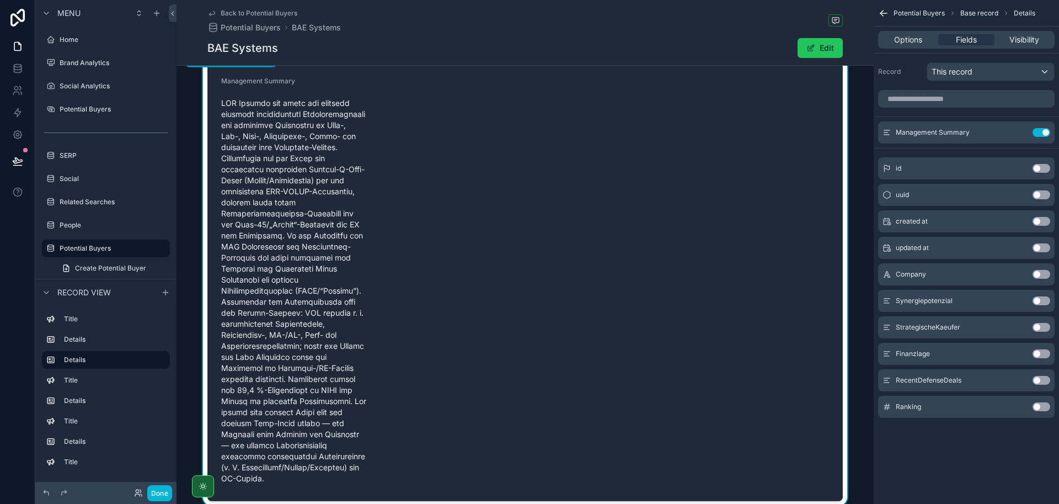
scroll to position [0, 0]
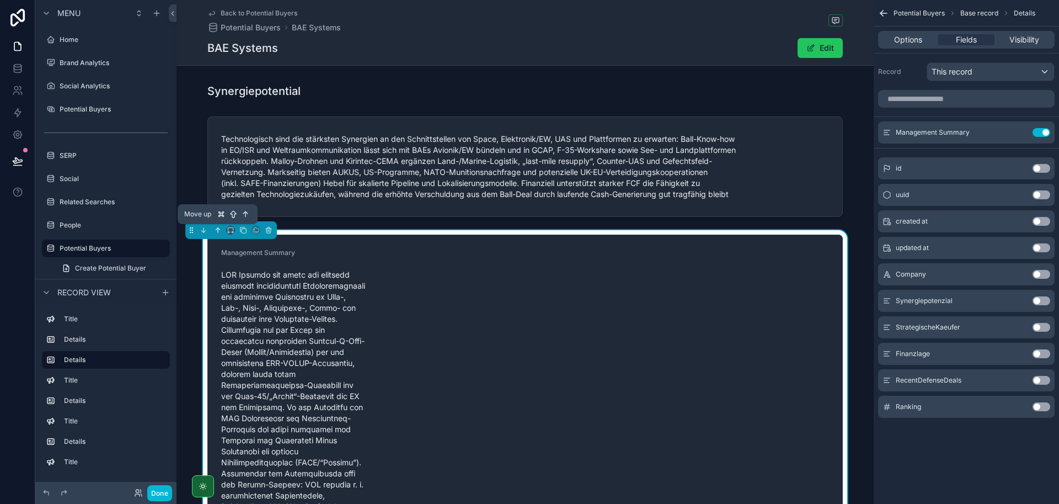
click at [216, 233] on icon "scrollable content" at bounding box center [218, 230] width 8 height 8
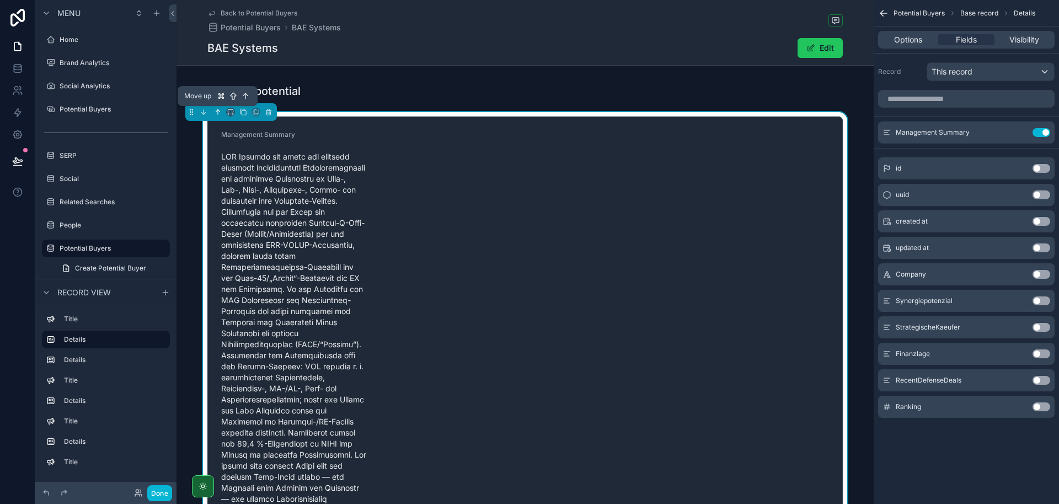
click at [218, 112] on icon "scrollable content" at bounding box center [218, 112] width 8 height 8
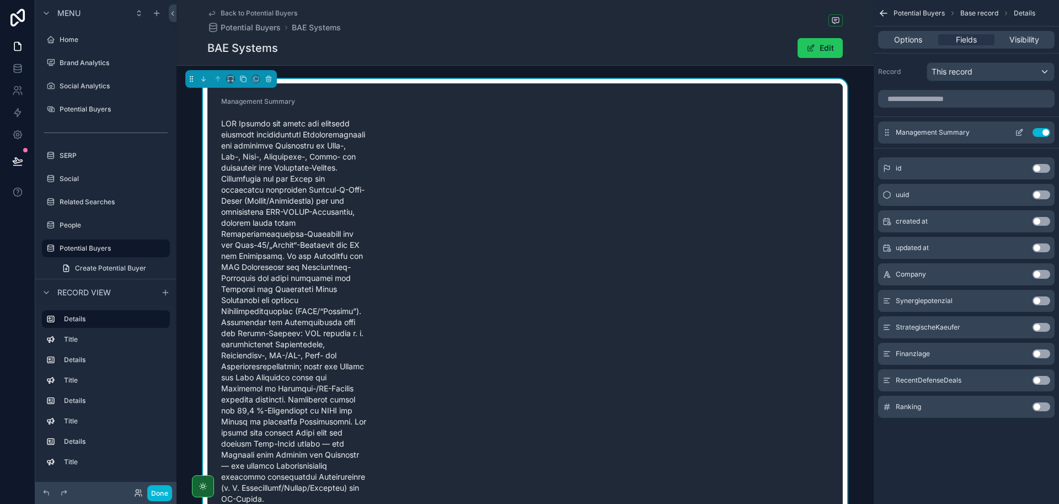
click at [1019, 134] on icon "scrollable content" at bounding box center [1019, 132] width 9 height 9
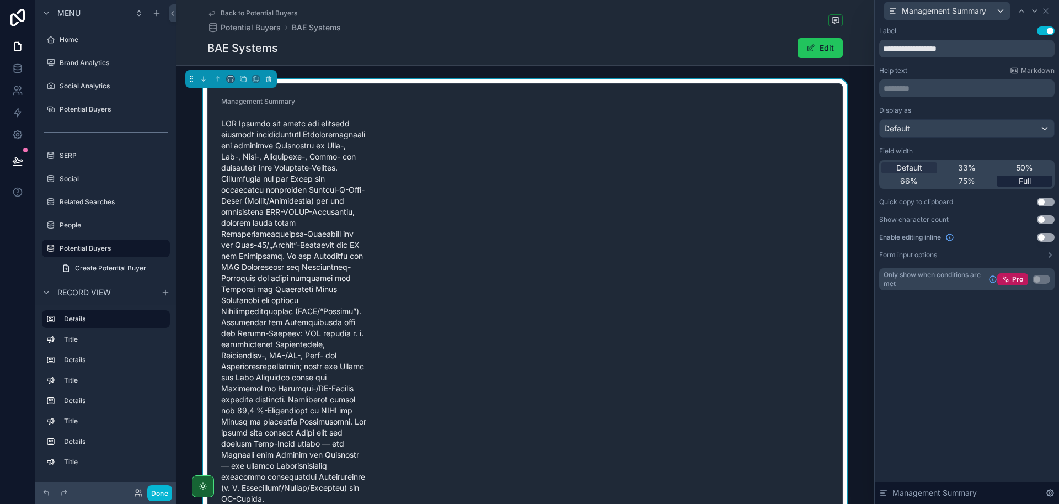
click at [1011, 179] on div "Full" at bounding box center [1025, 180] width 56 height 11
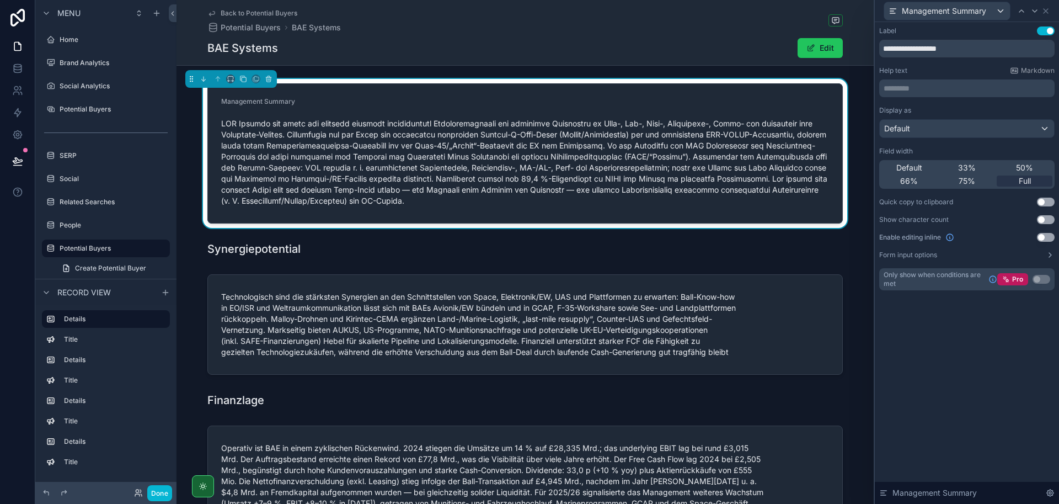
click at [1045, 33] on button "Use setting" at bounding box center [1046, 30] width 18 height 9
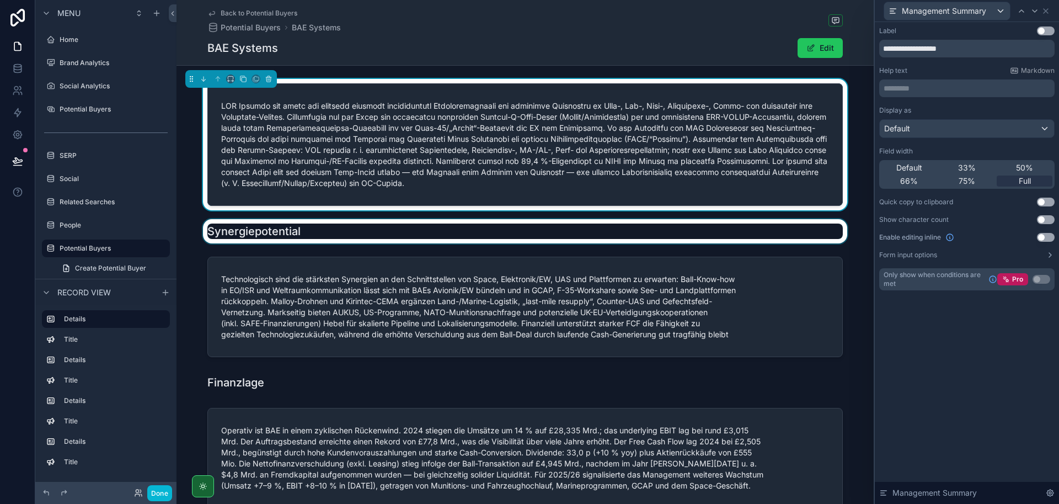
click at [318, 228] on div "scrollable content" at bounding box center [525, 231] width 697 height 24
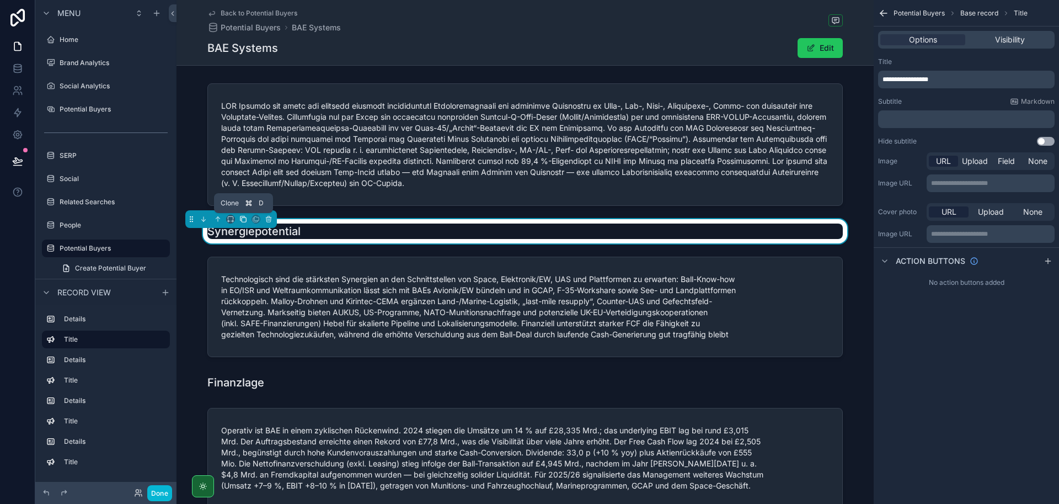
click at [243, 221] on icon "scrollable content" at bounding box center [243, 219] width 8 height 8
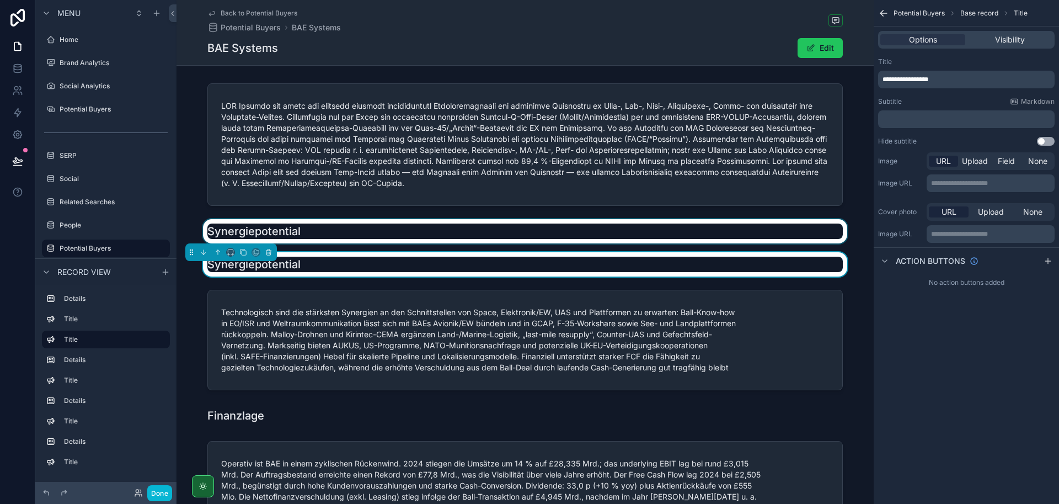
click at [238, 231] on div "scrollable content" at bounding box center [525, 231] width 697 height 24
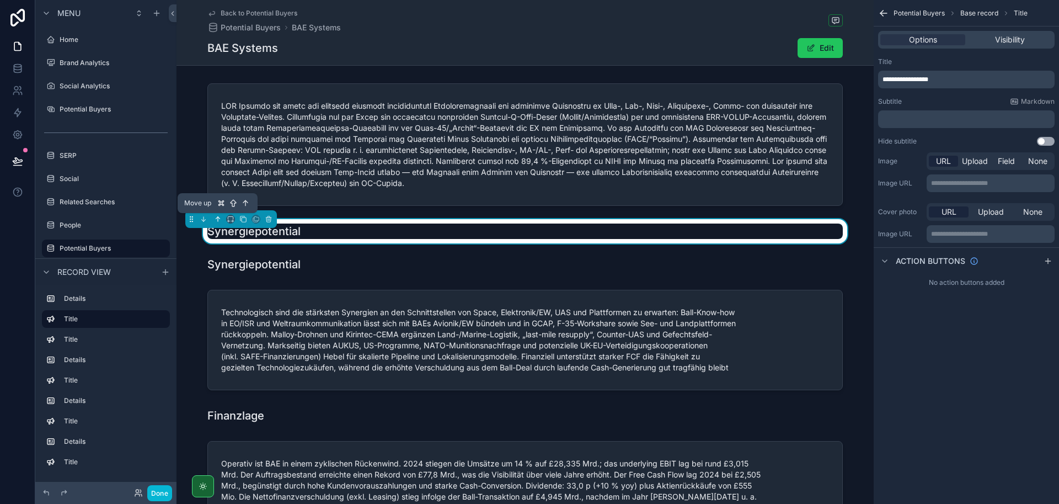
click at [218, 221] on icon "scrollable content" at bounding box center [218, 219] width 8 height 8
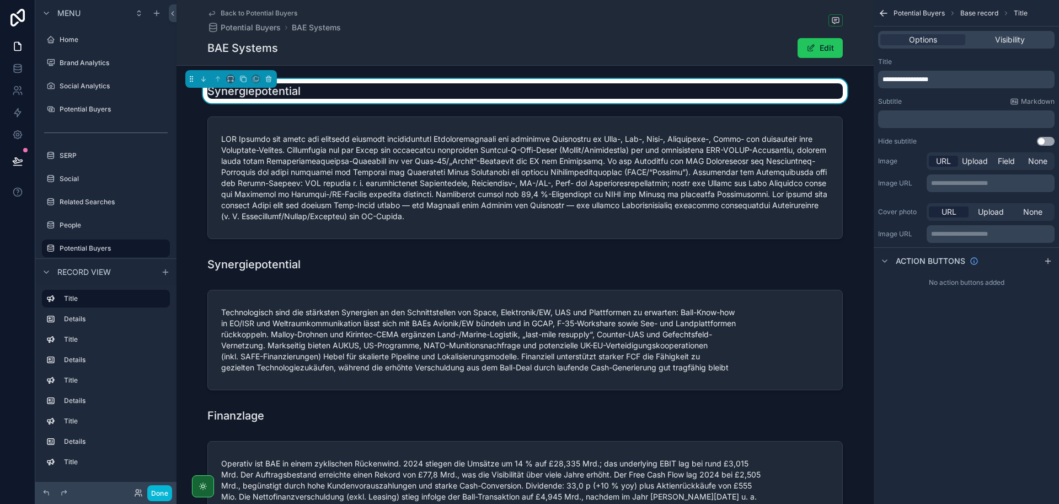
click at [920, 82] on span "**********" at bounding box center [906, 79] width 46 height 7
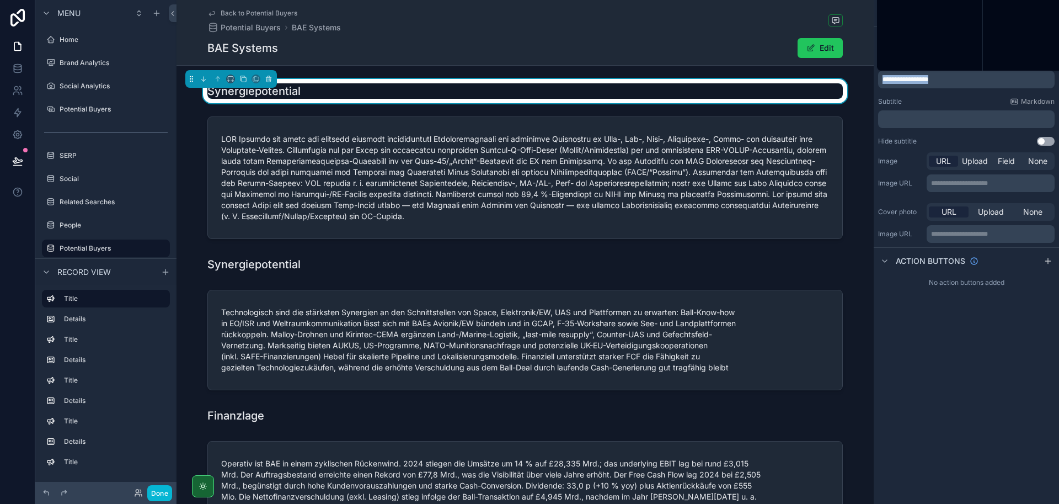
click at [920, 82] on span "**********" at bounding box center [906, 79] width 46 height 7
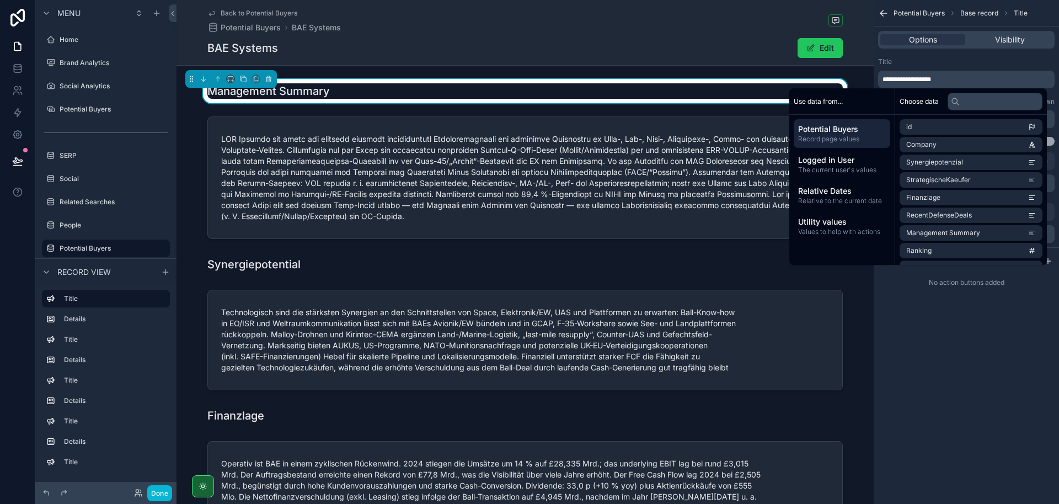
click at [1023, 63] on div "Title" at bounding box center [966, 61] width 177 height 9
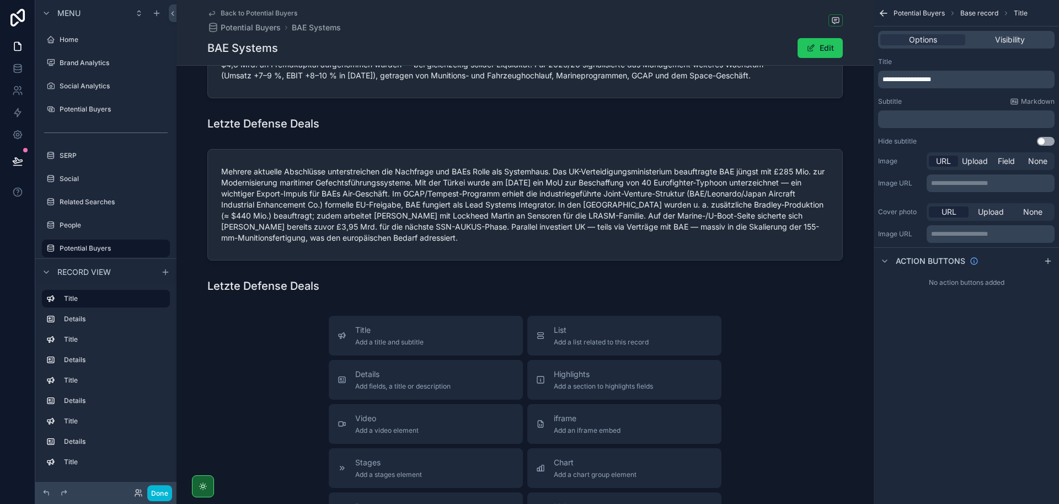
scroll to position [445, 0]
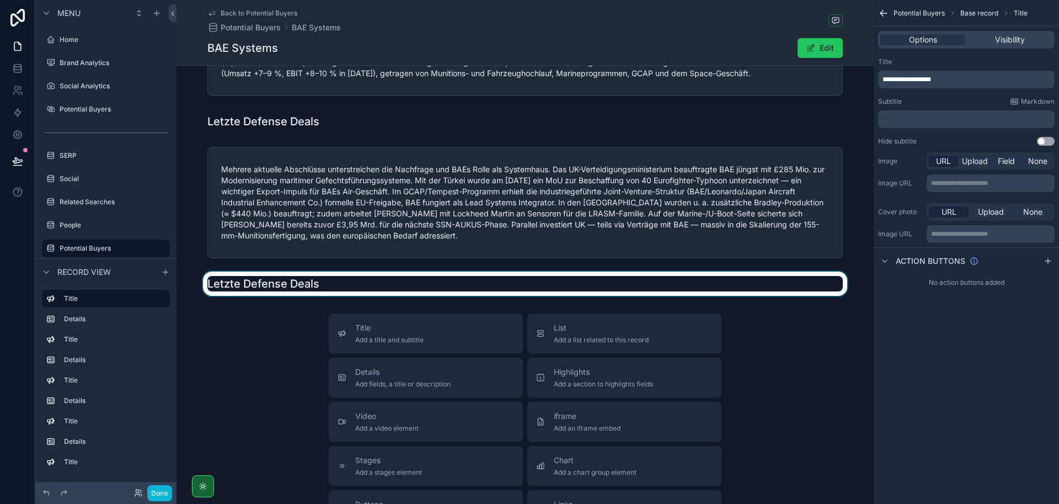
click at [363, 281] on div "scrollable content" at bounding box center [525, 283] width 697 height 24
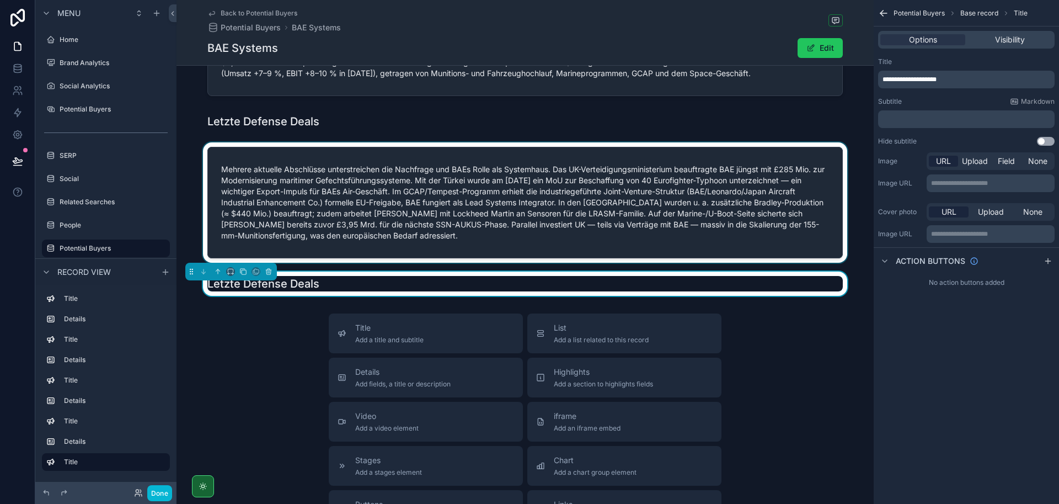
click at [371, 197] on div "scrollable content" at bounding box center [525, 202] width 697 height 120
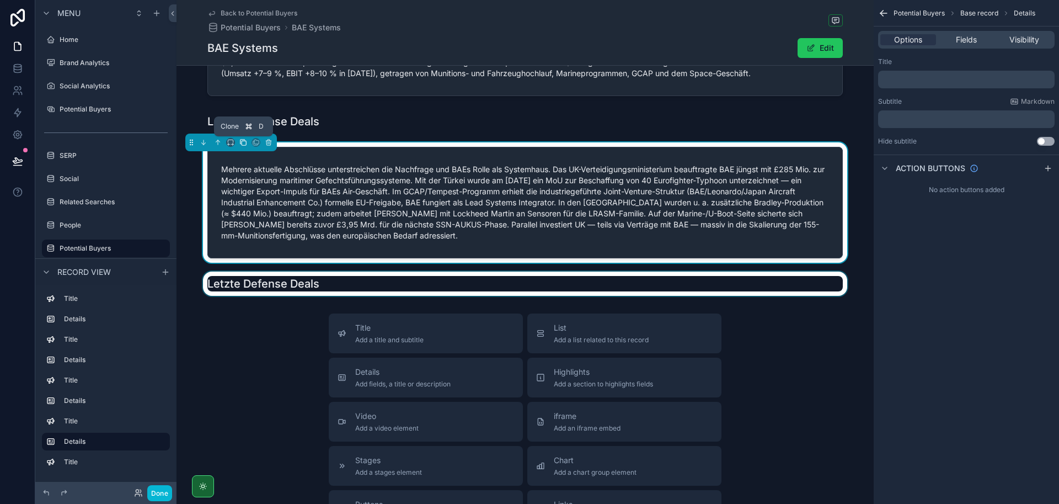
click at [243, 142] on icon "scrollable content" at bounding box center [243, 142] width 8 height 8
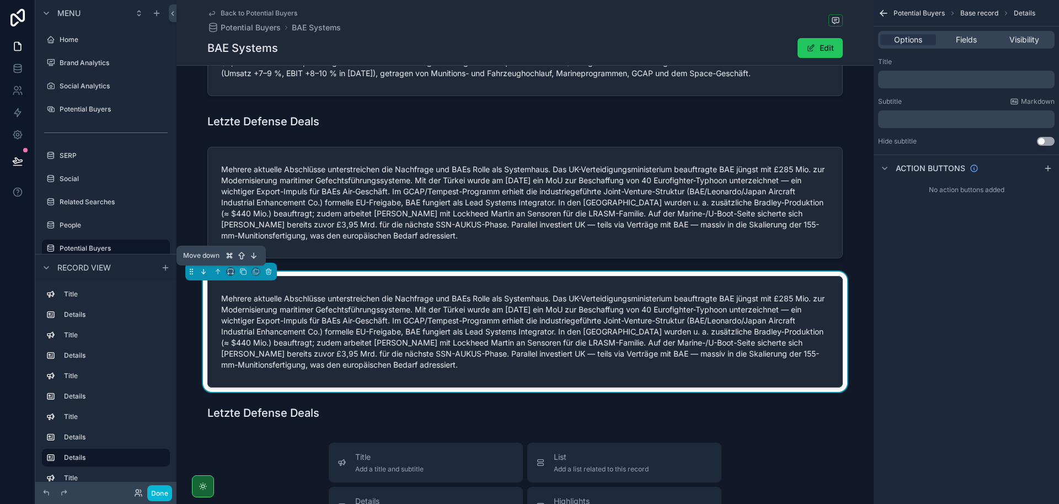
click at [205, 269] on icon "scrollable content" at bounding box center [204, 272] width 8 height 8
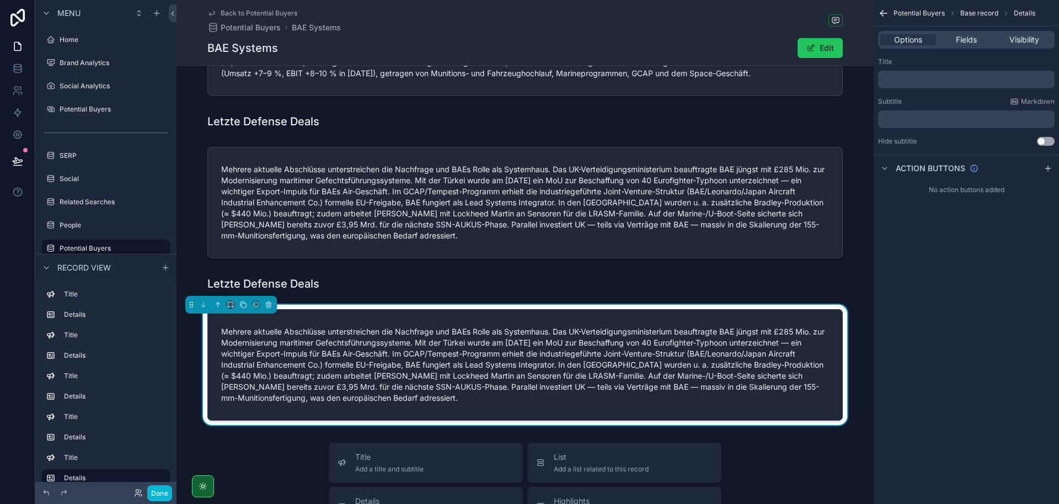
scroll to position [464, 0]
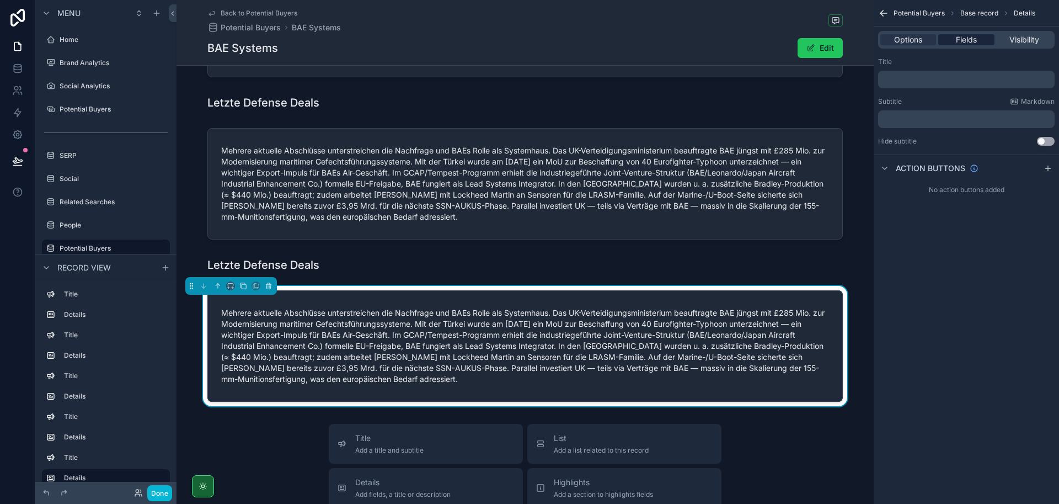
click at [970, 41] on span "Fields" at bounding box center [966, 39] width 21 height 11
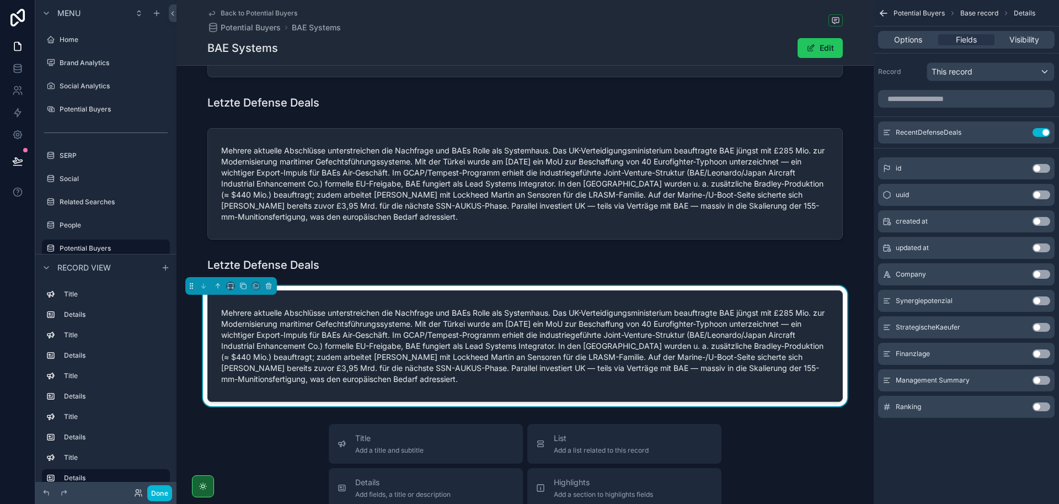
click at [1037, 328] on button "Use setting" at bounding box center [1042, 327] width 18 height 9
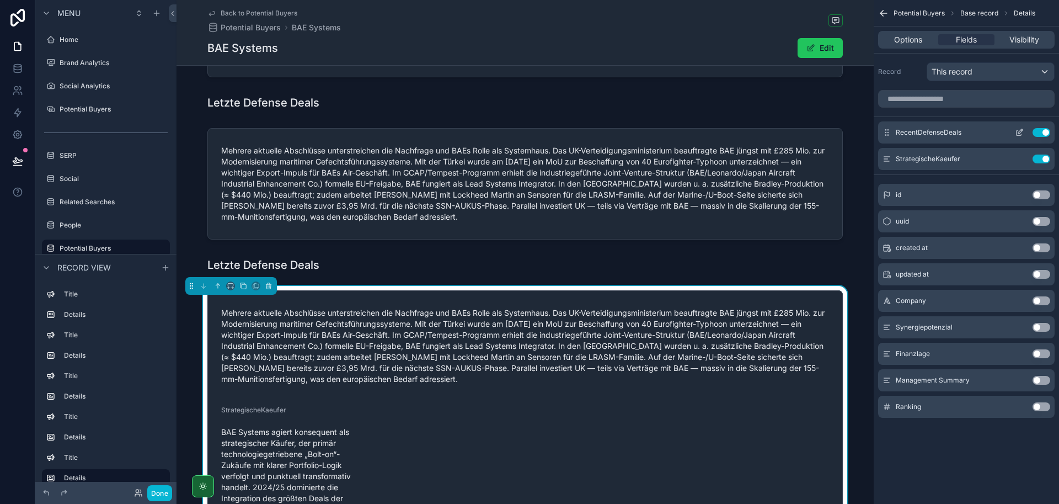
click at [1037, 133] on button "Use setting" at bounding box center [1042, 132] width 18 height 9
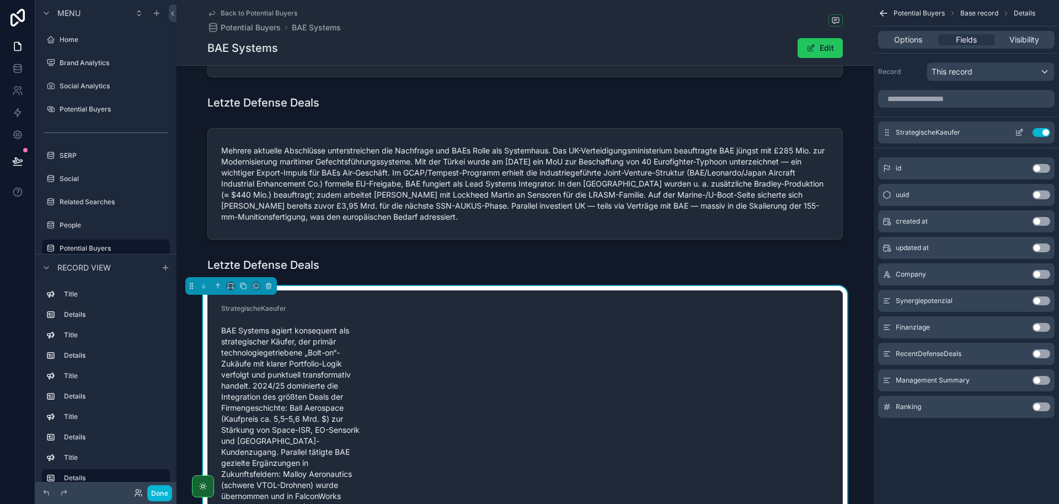
click at [1019, 132] on icon "scrollable content" at bounding box center [1019, 132] width 9 height 9
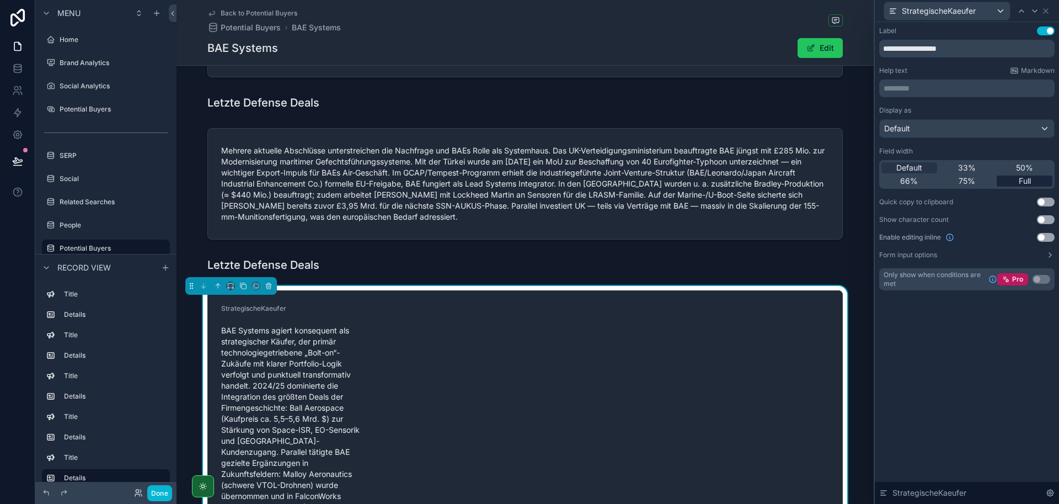
click at [1016, 182] on div "Full" at bounding box center [1025, 180] width 56 height 11
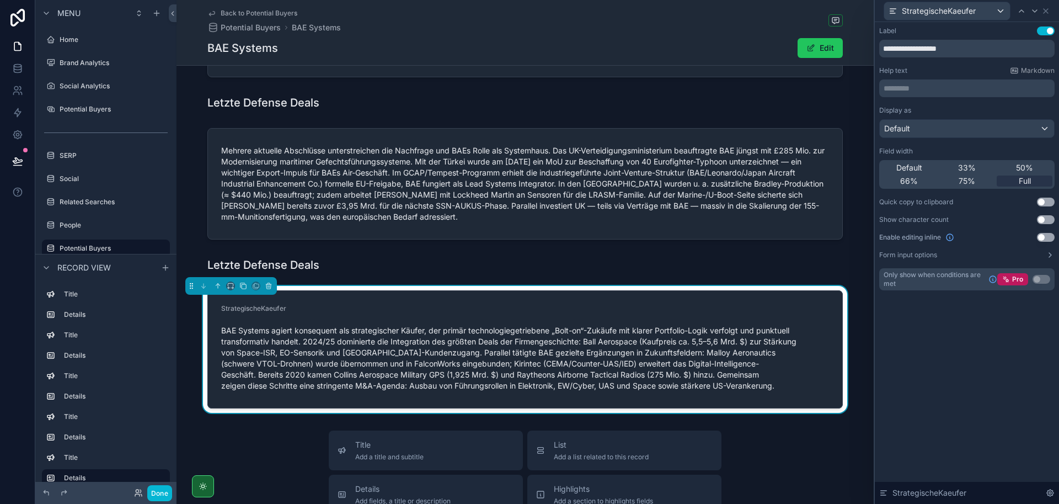
click at [1045, 29] on button "Use setting" at bounding box center [1046, 30] width 18 height 9
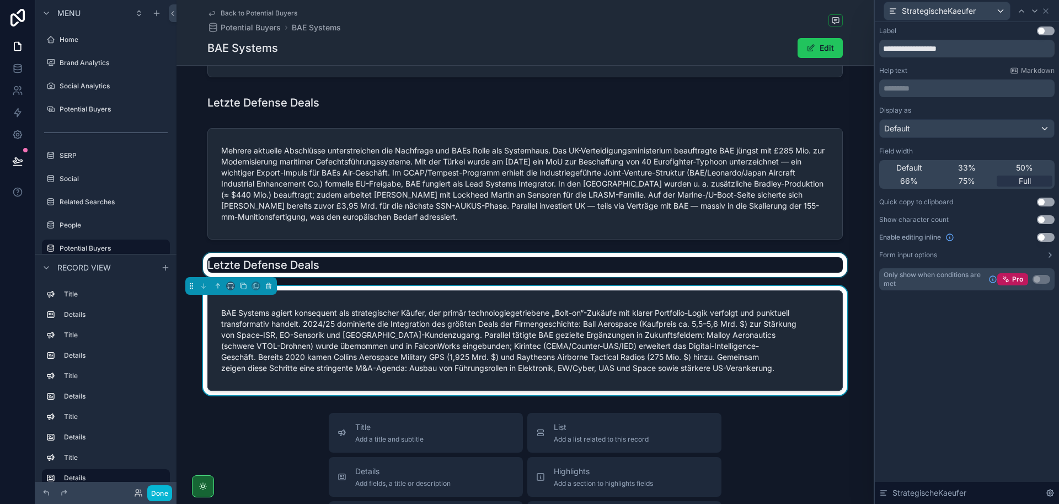
click at [314, 273] on div "scrollable content" at bounding box center [525, 265] width 697 height 24
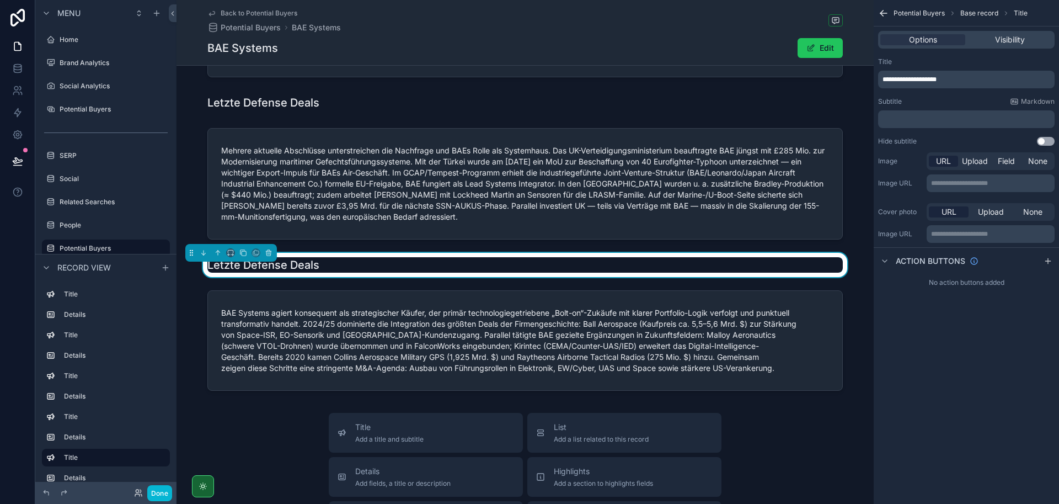
click at [906, 81] on span "**********" at bounding box center [910, 79] width 54 height 7
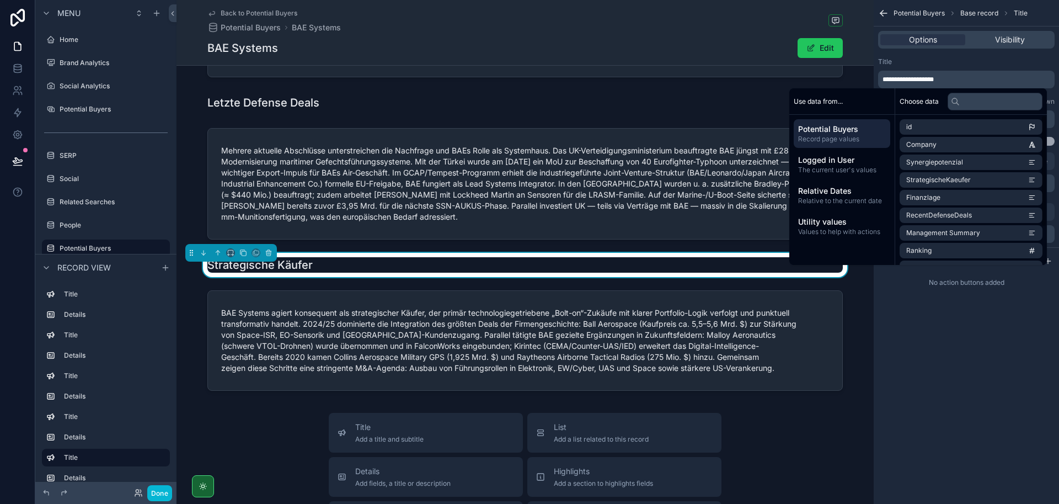
click at [989, 406] on div "**********" at bounding box center [966, 252] width 185 height 504
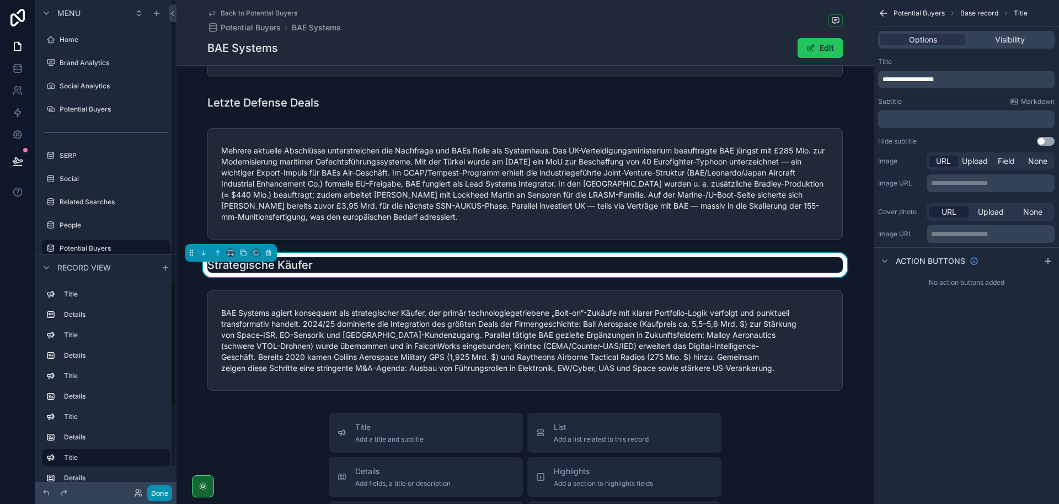
click at [163, 491] on button "Done" at bounding box center [159, 493] width 25 height 16
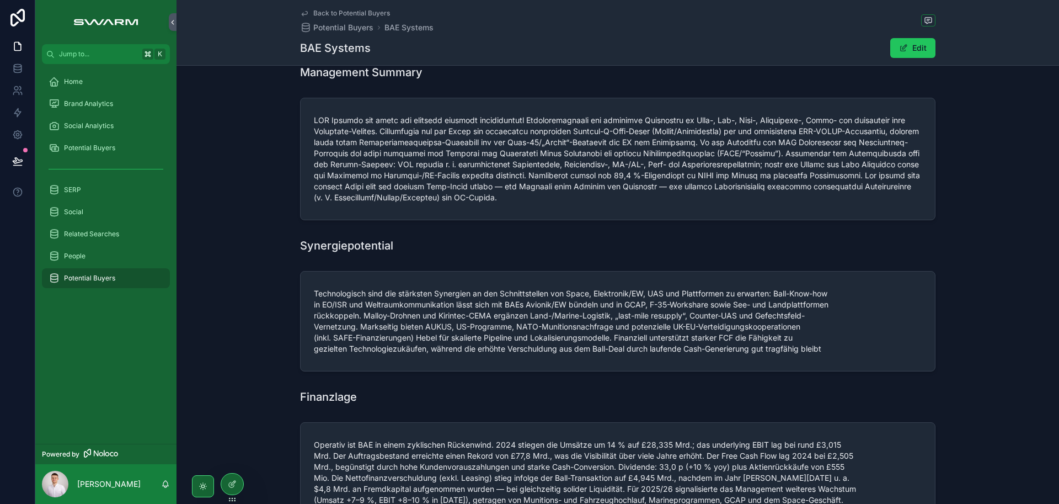
scroll to position [0, 0]
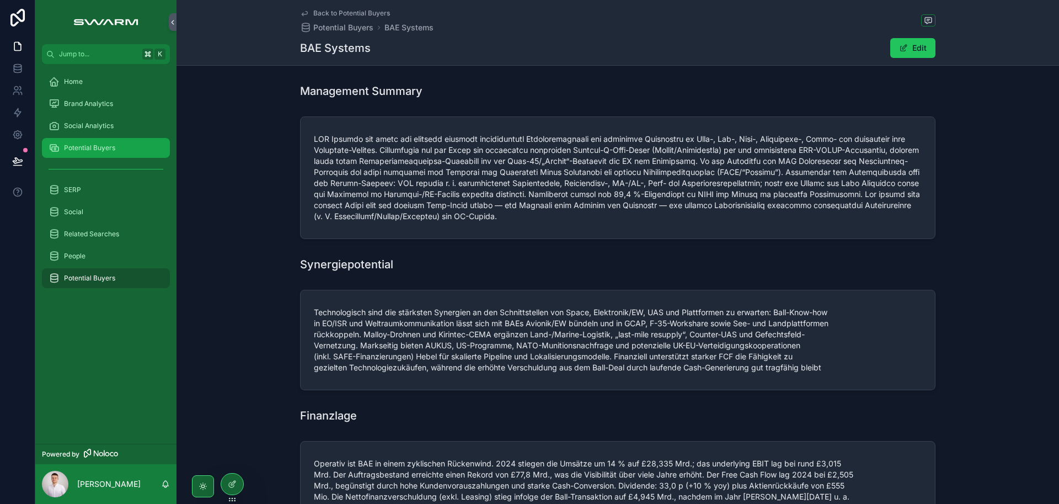
click at [99, 150] on span "Potential Buyers" at bounding box center [89, 147] width 51 height 9
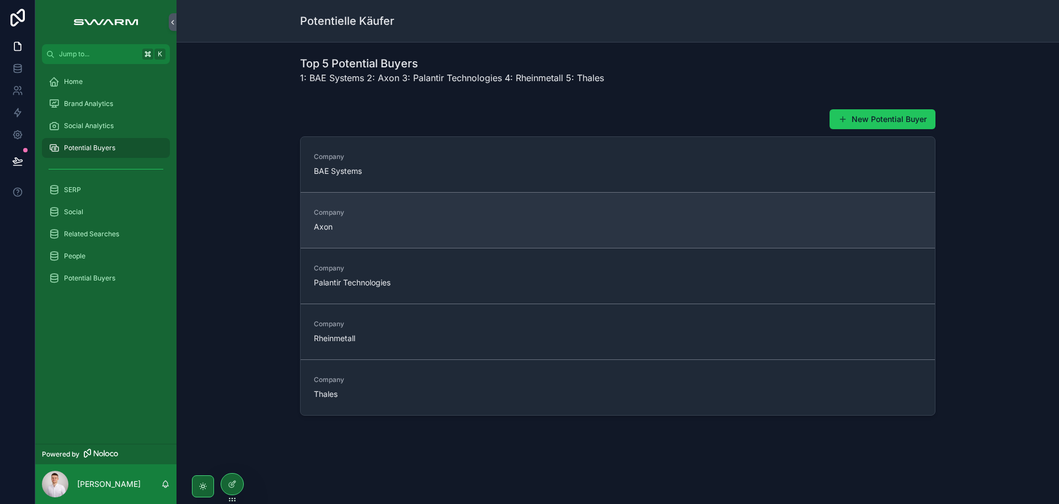
click at [368, 218] on div "Company Axon" at bounding box center [385, 220] width 142 height 24
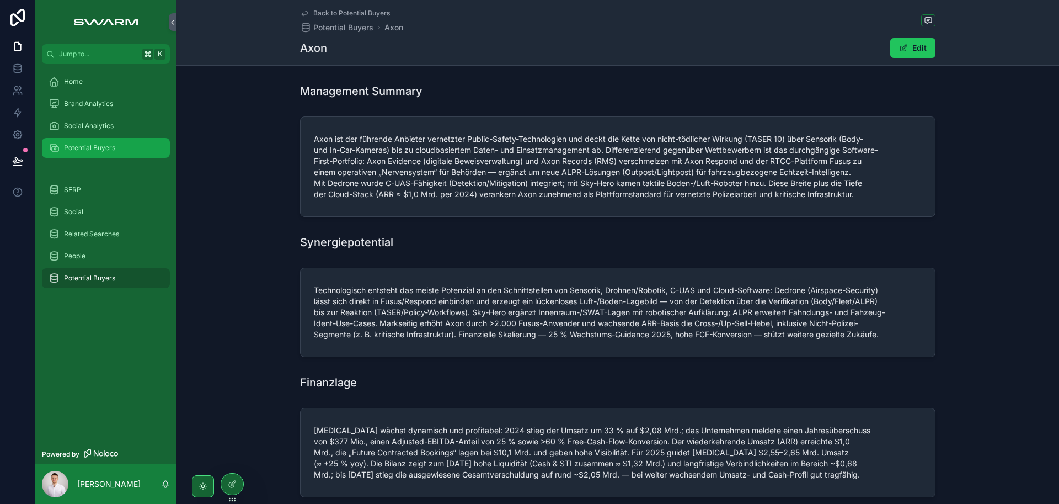
click at [97, 151] on span "Potential Buyers" at bounding box center [89, 147] width 51 height 9
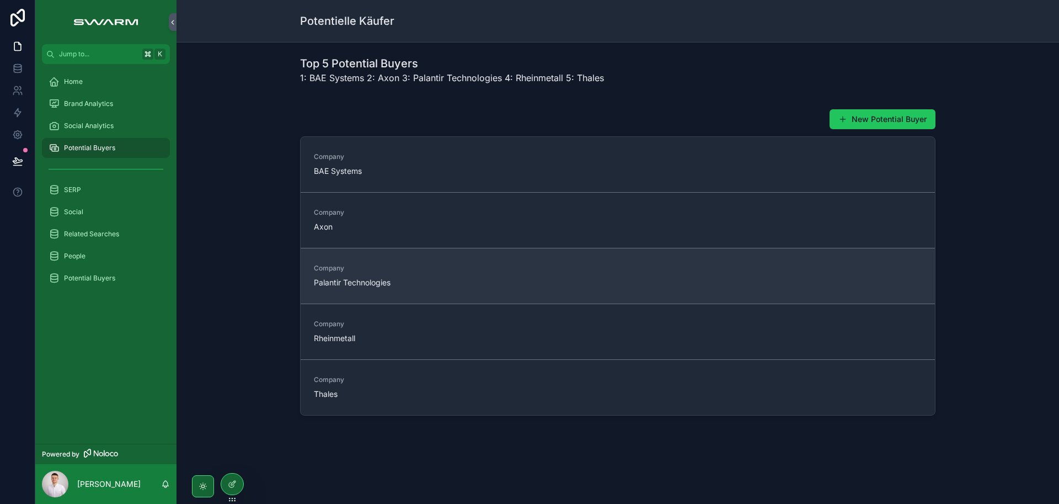
click at [377, 275] on div "Company Palantir Technologies" at bounding box center [385, 276] width 142 height 24
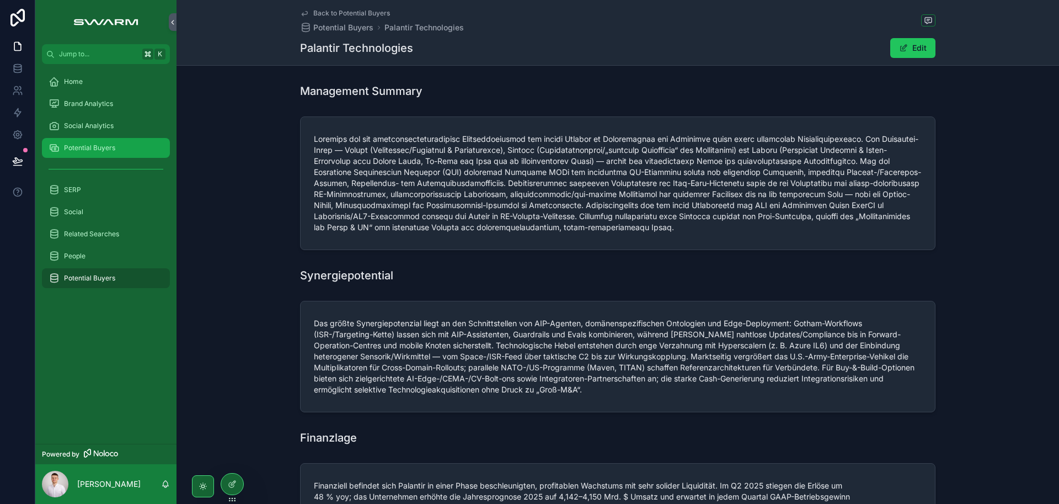
click at [107, 142] on div "Potential Buyers" at bounding box center [106, 148] width 115 height 18
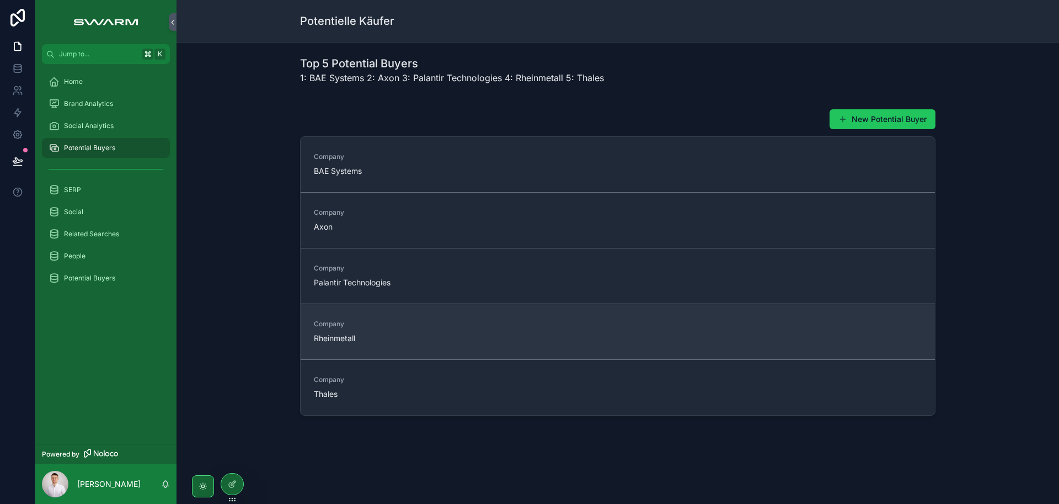
click at [401, 345] on link "Company Rheinmetall" at bounding box center [618, 331] width 634 height 56
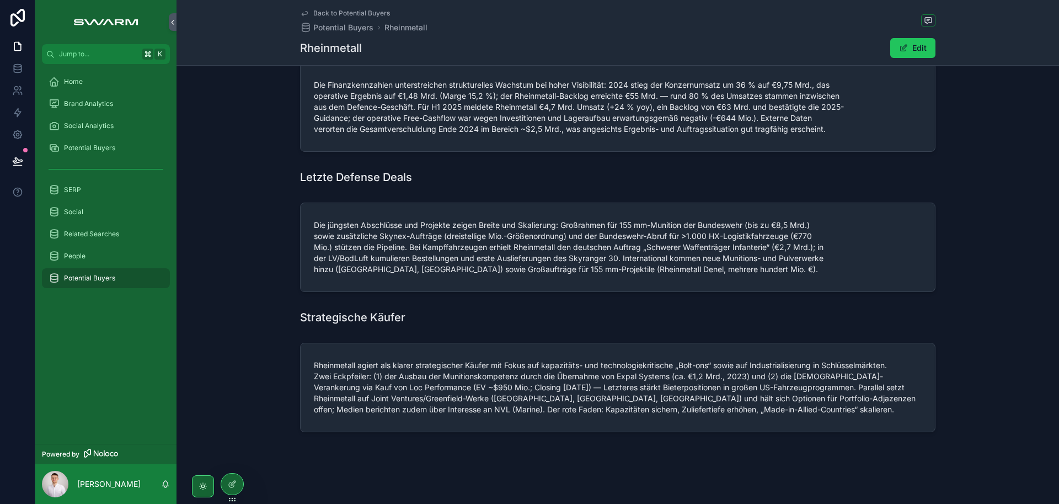
scroll to position [371, 0]
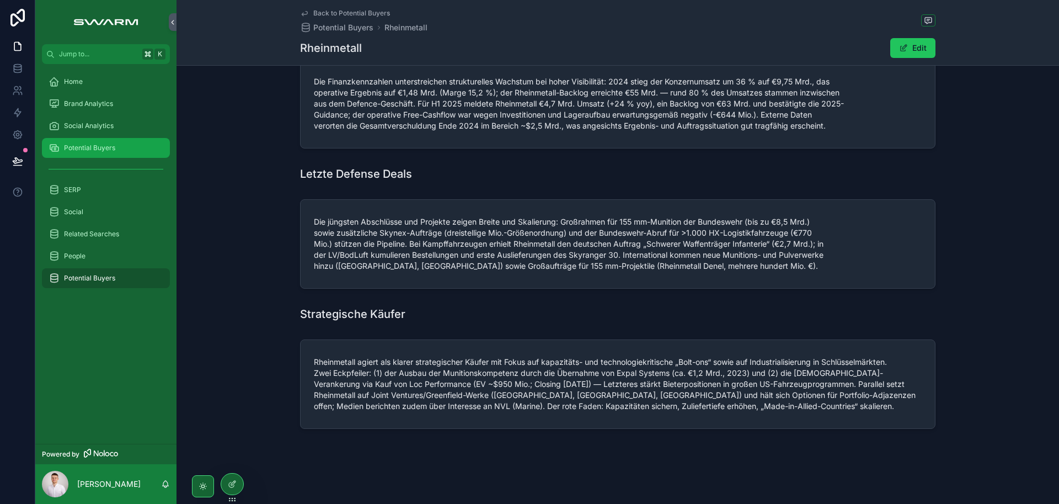
click at [96, 139] on div "Potential Buyers" at bounding box center [106, 148] width 115 height 18
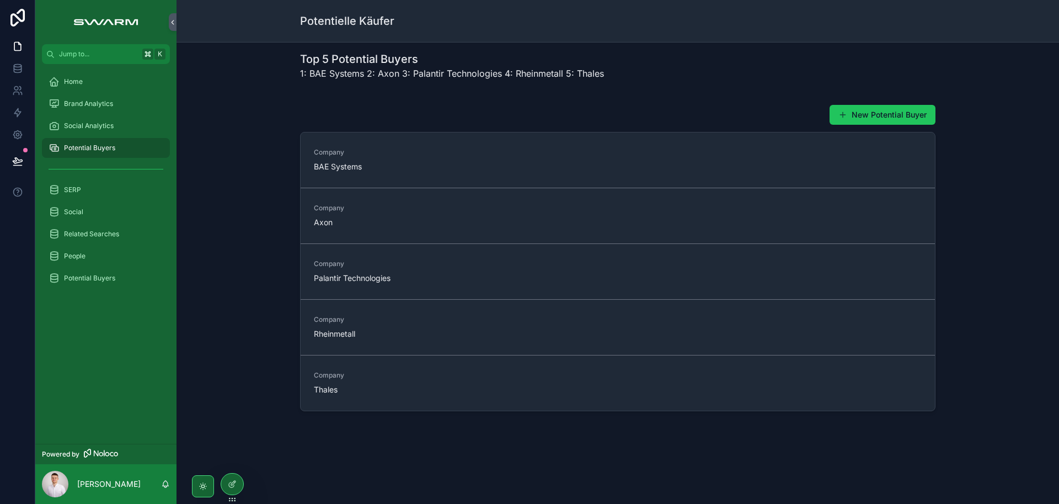
scroll to position [4, 0]
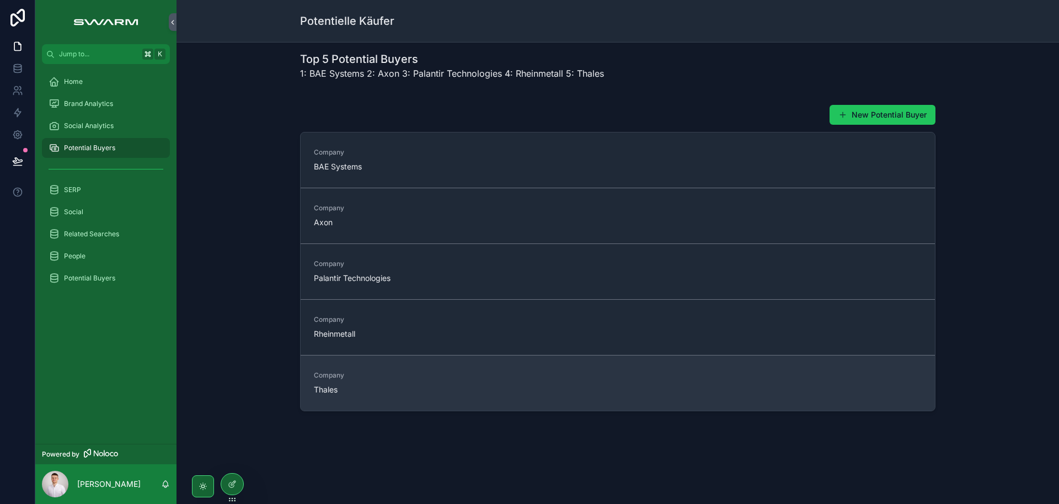
click at [407, 402] on link "Company Thales" at bounding box center [618, 383] width 634 height 56
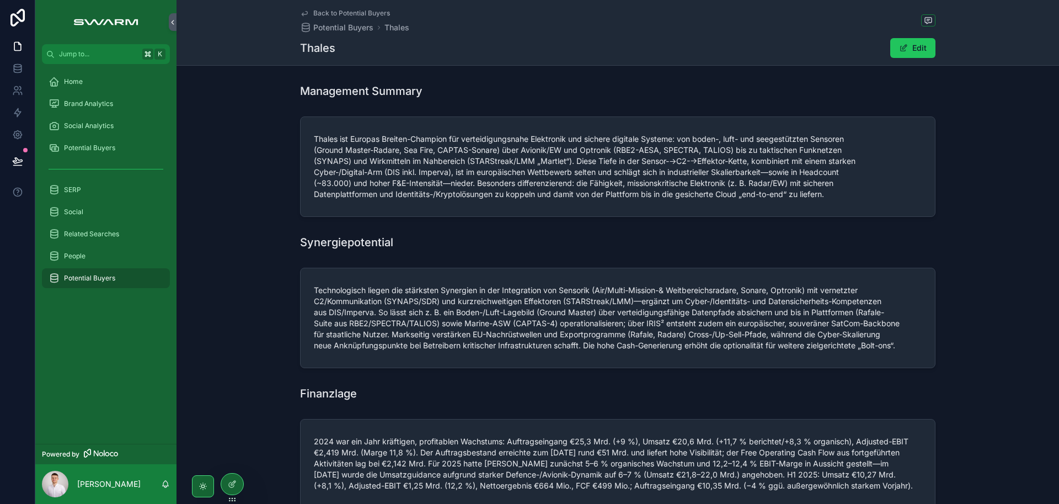
click at [105, 281] on span "Potential Buyers" at bounding box center [89, 278] width 51 height 9
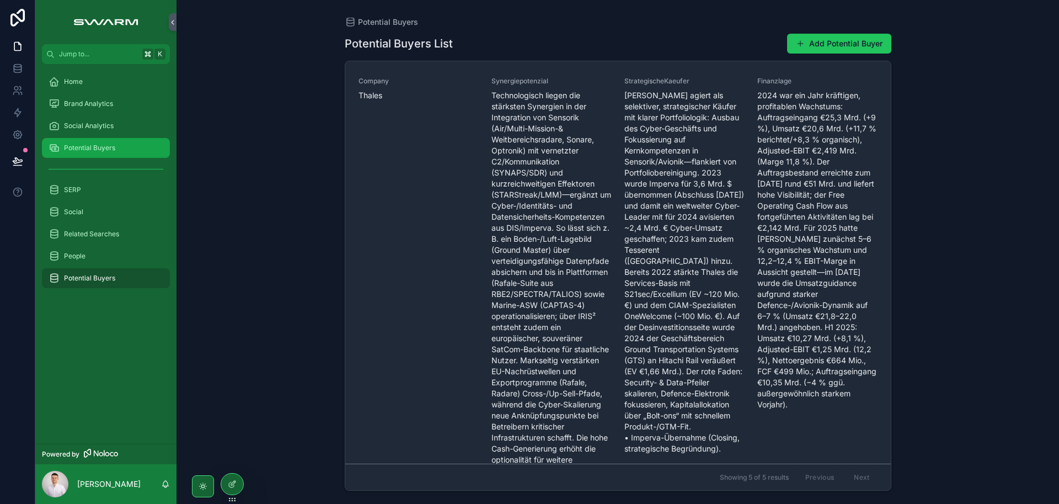
click at [107, 150] on span "Potential Buyers" at bounding box center [89, 147] width 51 height 9
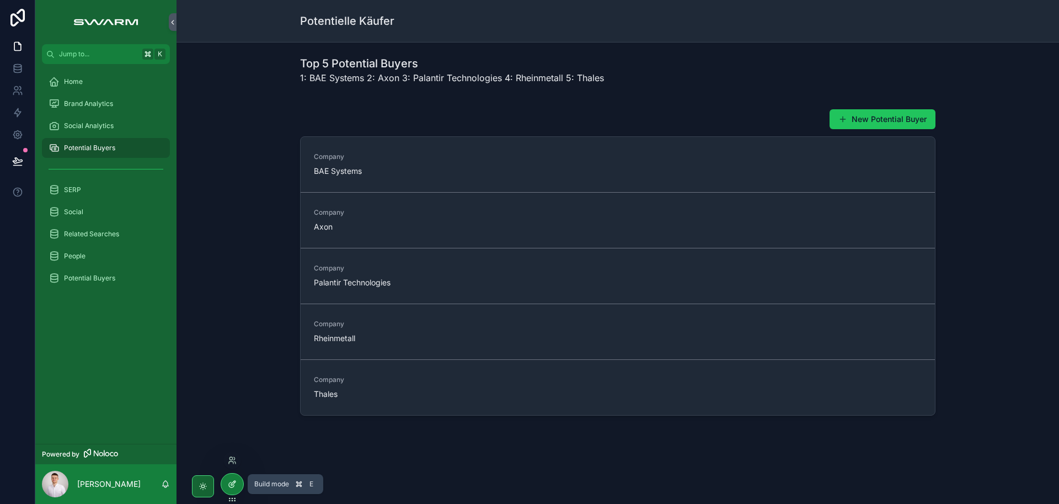
click at [232, 485] on icon at bounding box center [232, 483] width 9 height 9
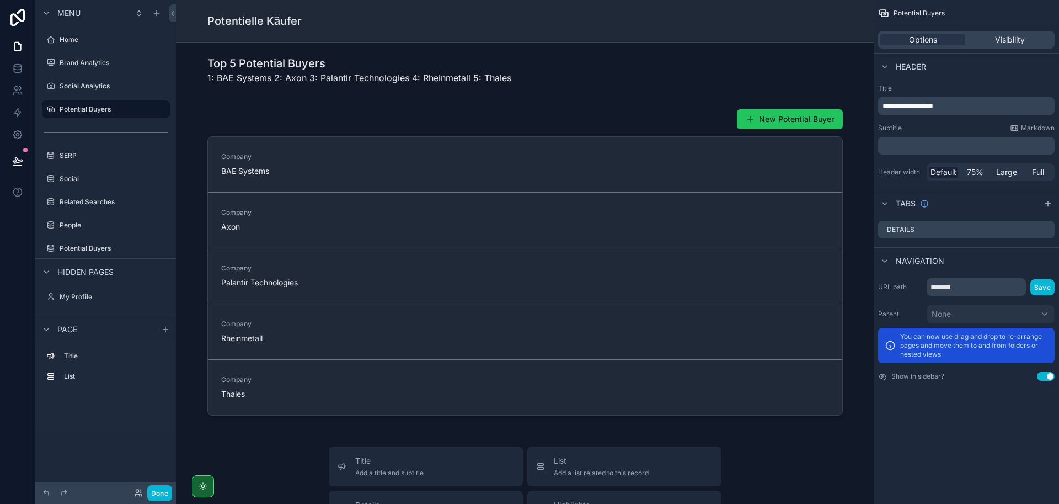
click at [364, 14] on div "Potentielle Käufer" at bounding box center [524, 20] width 635 height 15
click at [1002, 29] on div "Options Visibility" at bounding box center [966, 39] width 185 height 26
click at [1004, 42] on span "Visibility" at bounding box center [1010, 39] width 30 height 11
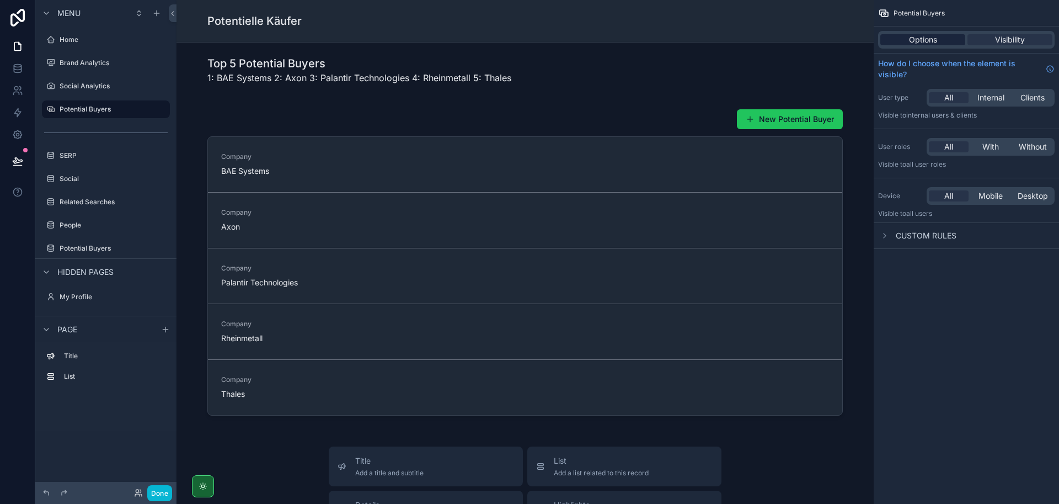
click at [929, 38] on span "Options" at bounding box center [923, 39] width 28 height 11
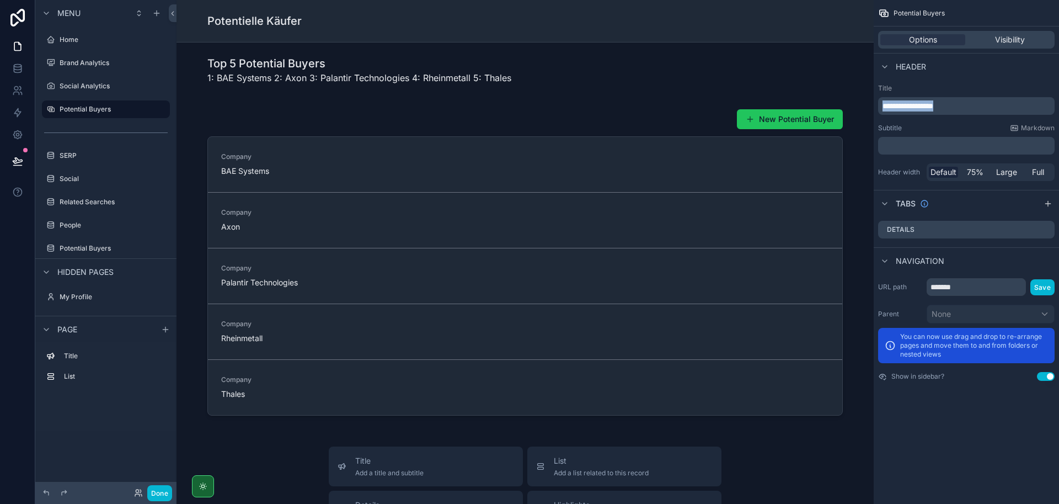
drag, startPoint x: 953, startPoint y: 106, endPoint x: 838, endPoint y: 102, distance: 114.8
click at [838, 102] on div "Jump to... K Home Brand Analytics Social Analytics Potential Buyers SERP Social…" at bounding box center [618, 252] width 883 height 504
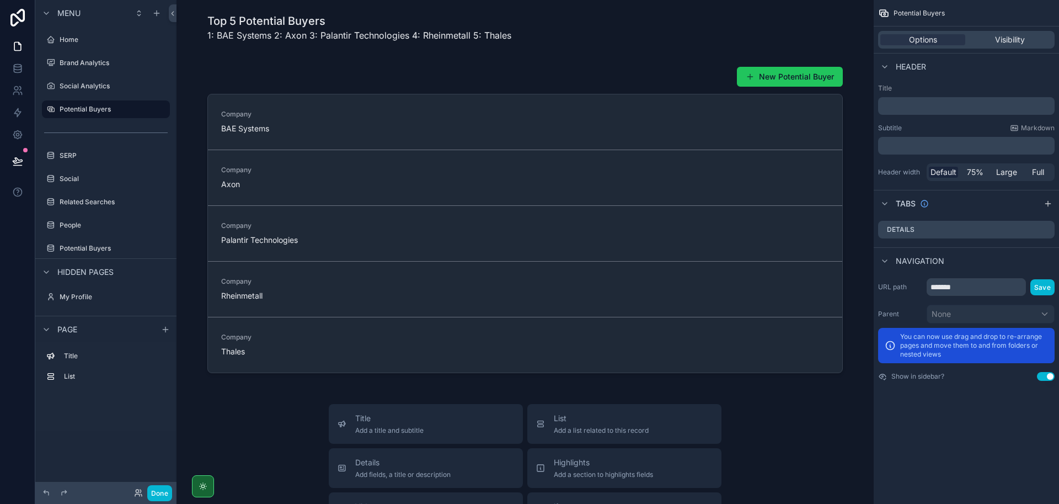
click at [1003, 82] on div "Title ﻿ Subtitle Markdown ﻿ Header width Default 75% Large Full" at bounding box center [966, 132] width 185 height 106
click at [116, 85] on label "Social Analytics" at bounding box center [104, 86] width 88 height 9
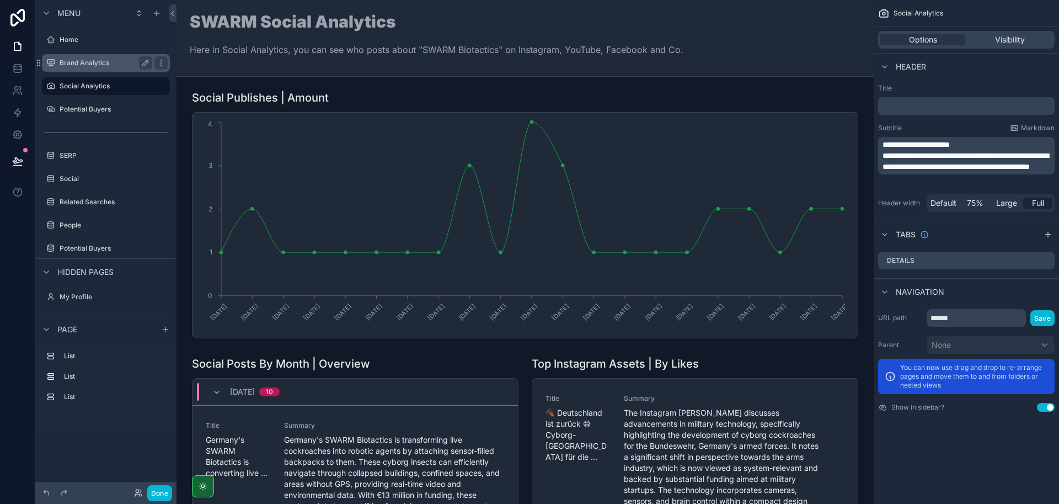
click at [97, 65] on label "Brand Analytics" at bounding box center [104, 62] width 88 height 9
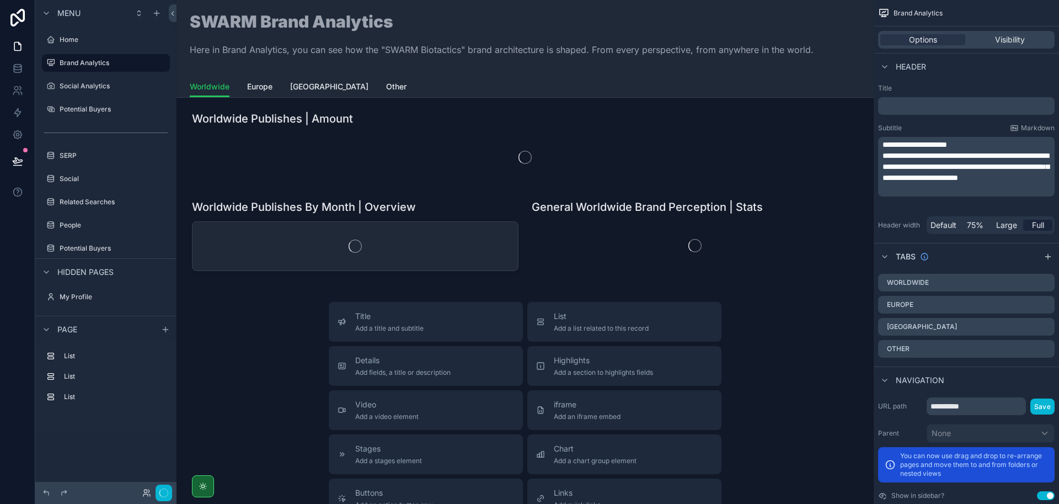
click at [93, 50] on div "scrollable content" at bounding box center [105, 51] width 141 height 2
click at [97, 41] on label "Home" at bounding box center [104, 39] width 88 height 9
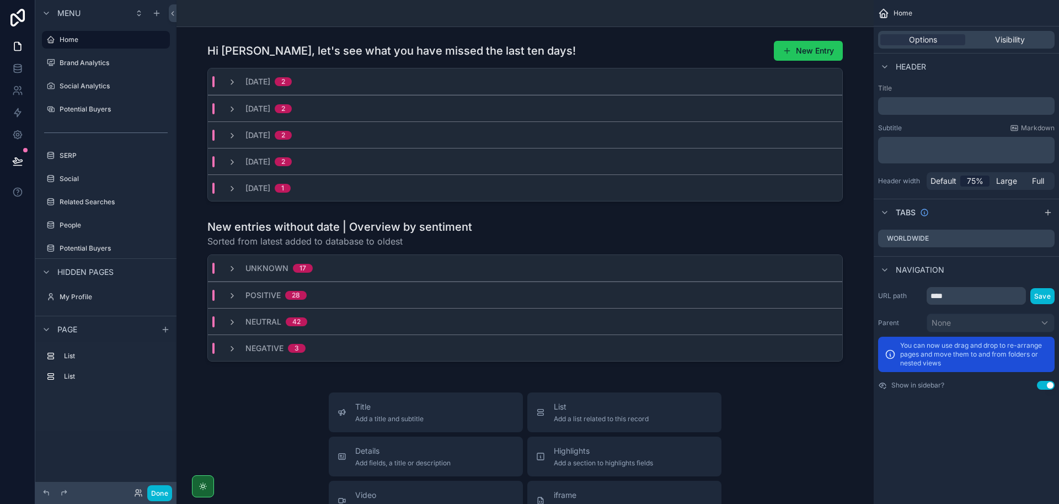
click at [914, 103] on p "﻿" at bounding box center [968, 105] width 170 height 11
click at [914, 102] on p "﻿" at bounding box center [968, 105] width 170 height 11
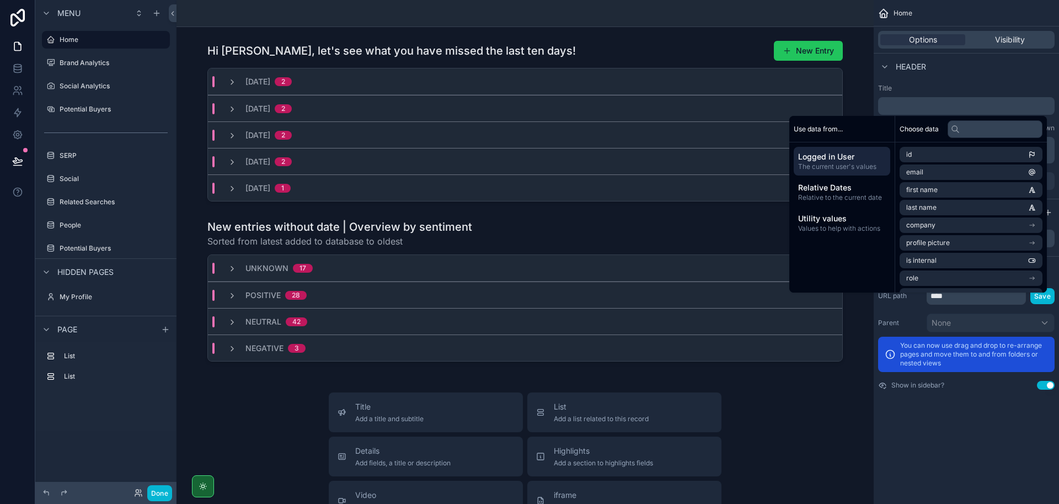
click at [959, 88] on label "Title" at bounding box center [966, 88] width 177 height 9
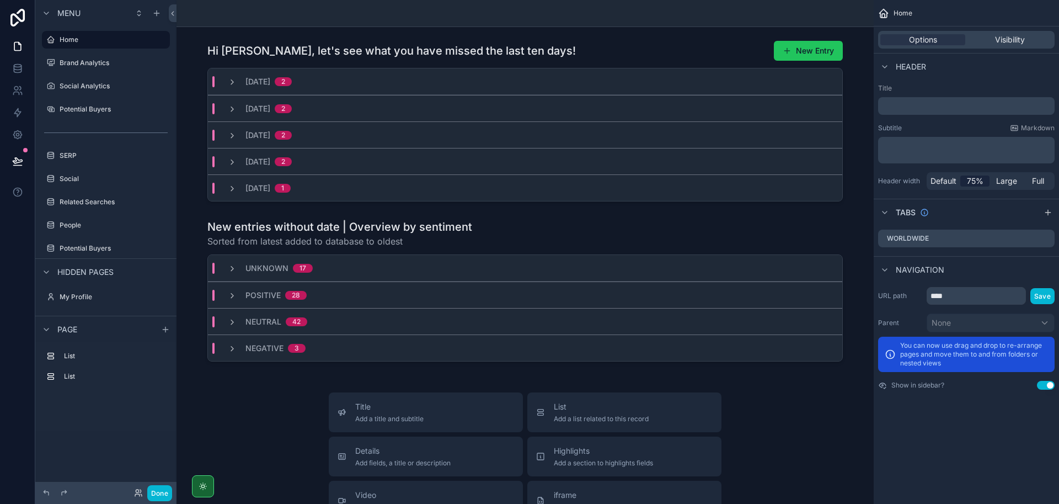
click at [924, 154] on p "﻿" at bounding box center [968, 155] width 170 height 11
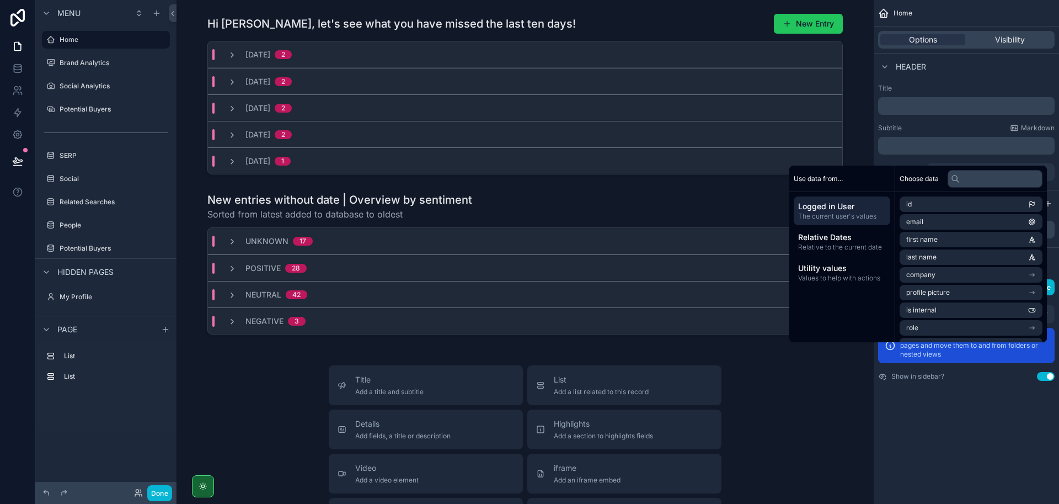
click at [966, 84] on label "Title" at bounding box center [966, 88] width 177 height 9
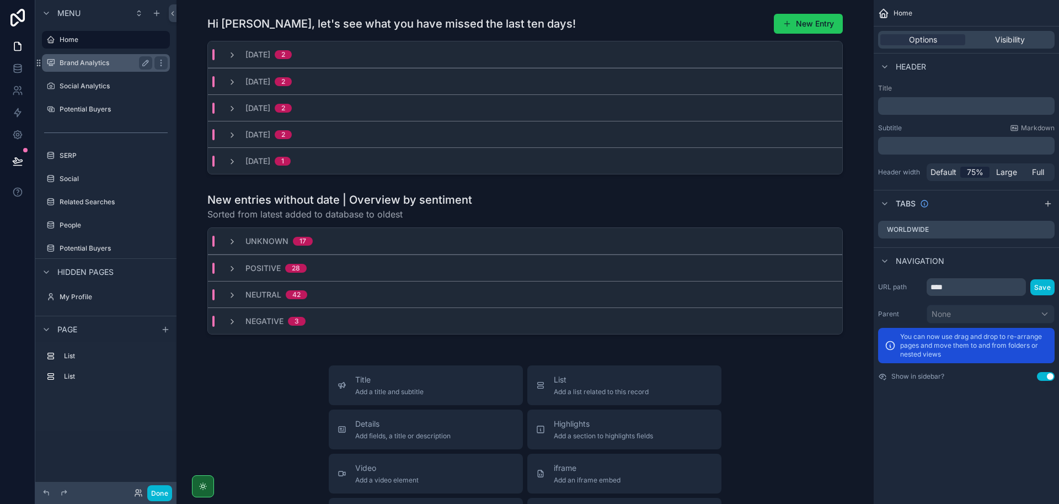
click at [103, 54] on div "Brand Analytics" at bounding box center [106, 63] width 124 height 18
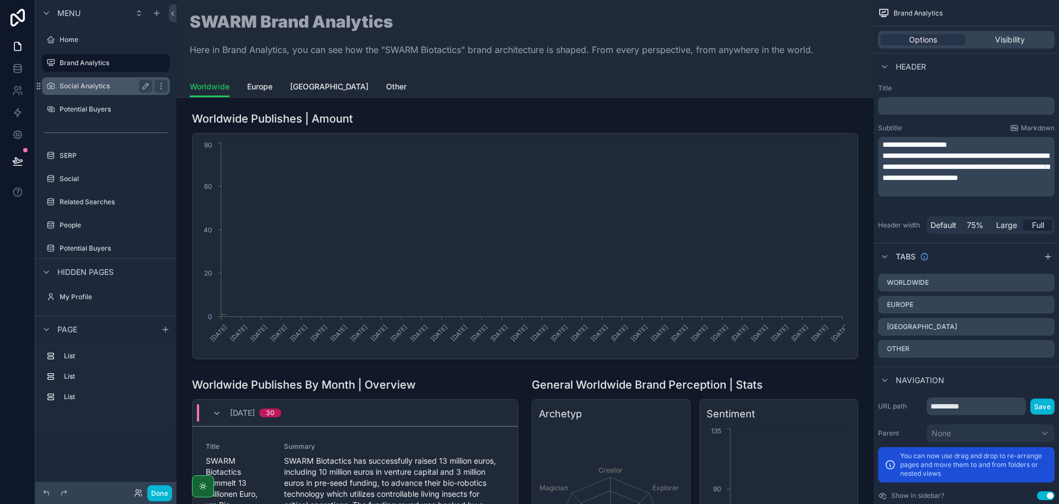
click at [91, 86] on label "Social Analytics" at bounding box center [104, 86] width 88 height 9
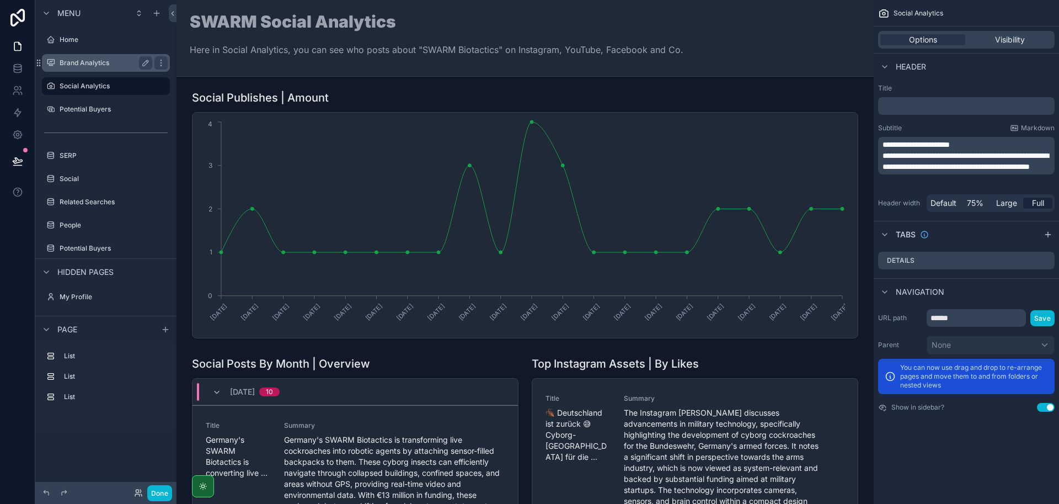
click at [91, 64] on label "Brand Analytics" at bounding box center [104, 62] width 88 height 9
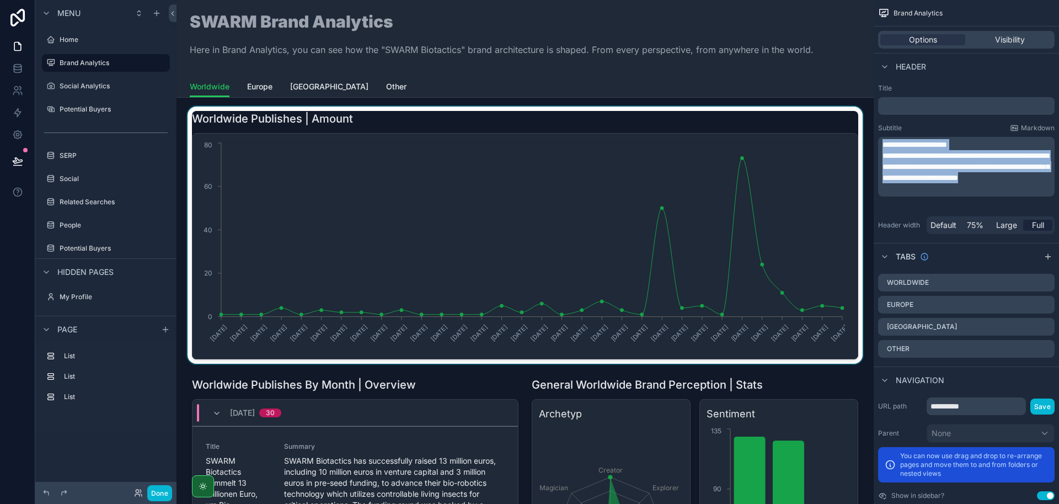
drag, startPoint x: 995, startPoint y: 189, endPoint x: 822, endPoint y: 136, distance: 180.6
click at [822, 136] on div "Jump to... K Home Brand Analytics Social Analytics Potential Buyers SERP Social…" at bounding box center [618, 252] width 883 height 504
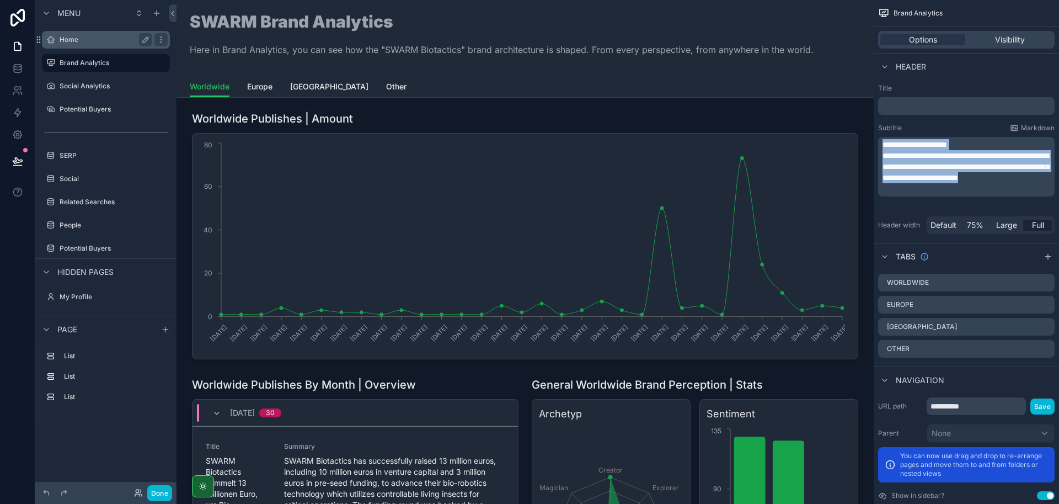
click at [90, 42] on label "Home" at bounding box center [104, 39] width 88 height 9
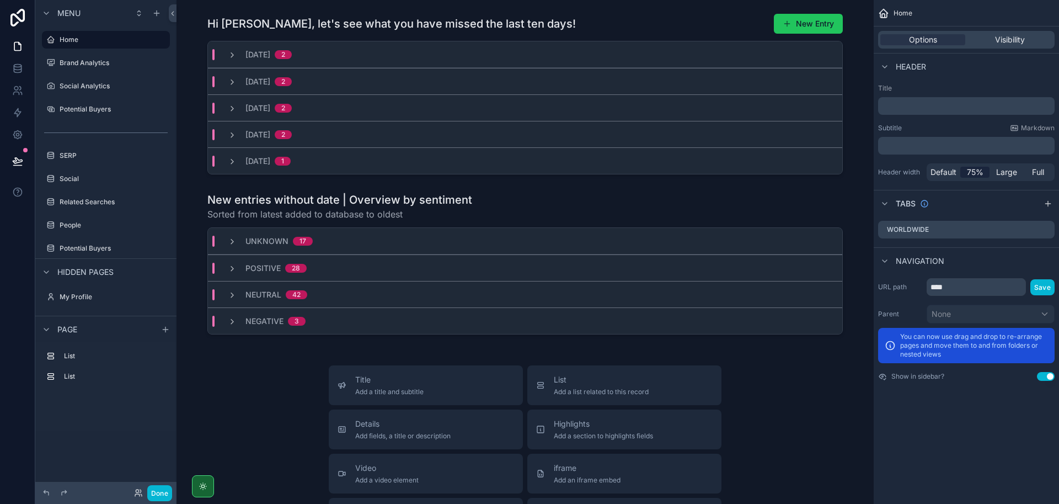
click at [911, 150] on p "﻿" at bounding box center [968, 145] width 170 height 11
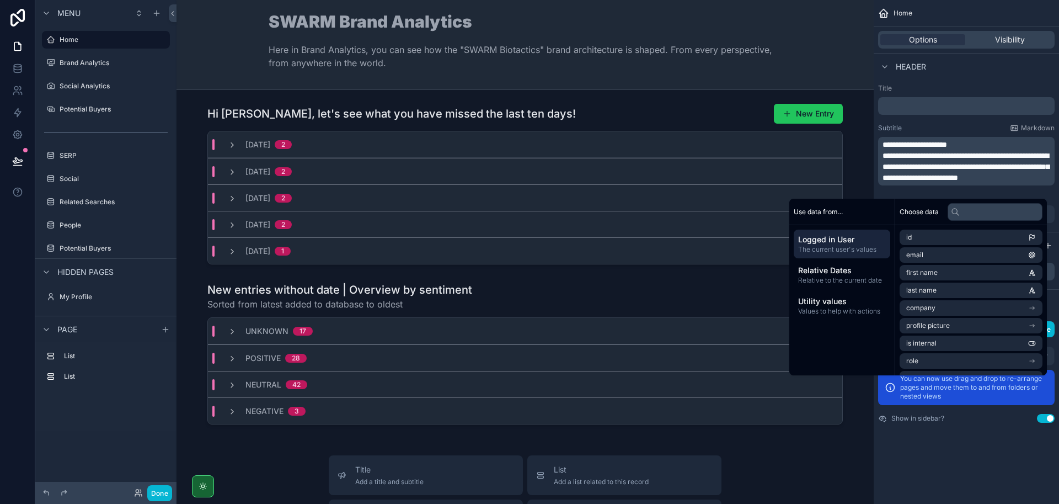
drag, startPoint x: 920, startPoint y: 142, endPoint x: 977, endPoint y: 148, distance: 58.2
click at [920, 142] on span "**********" at bounding box center [915, 145] width 65 height 8
click at [946, 145] on span "**********" at bounding box center [915, 145] width 65 height 8
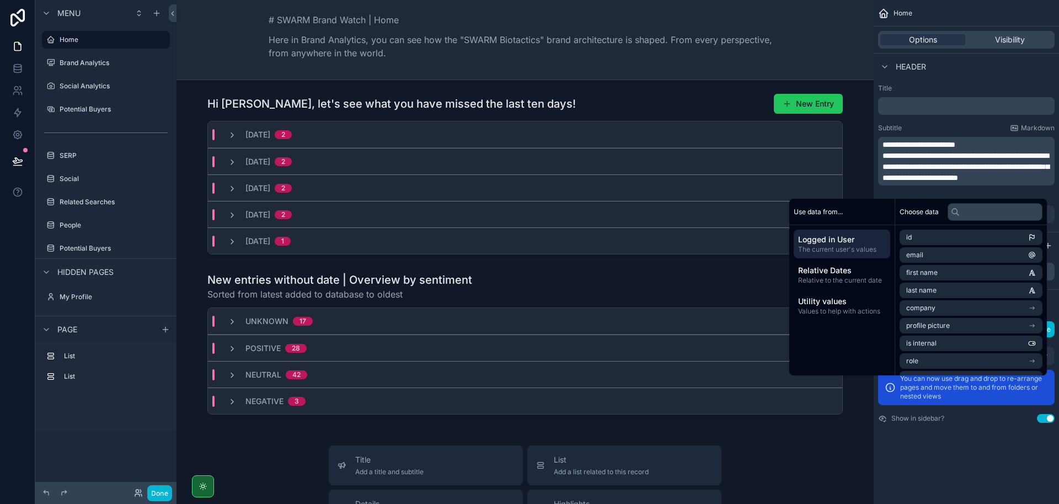
click at [974, 183] on p "**********" at bounding box center [968, 166] width 170 height 33
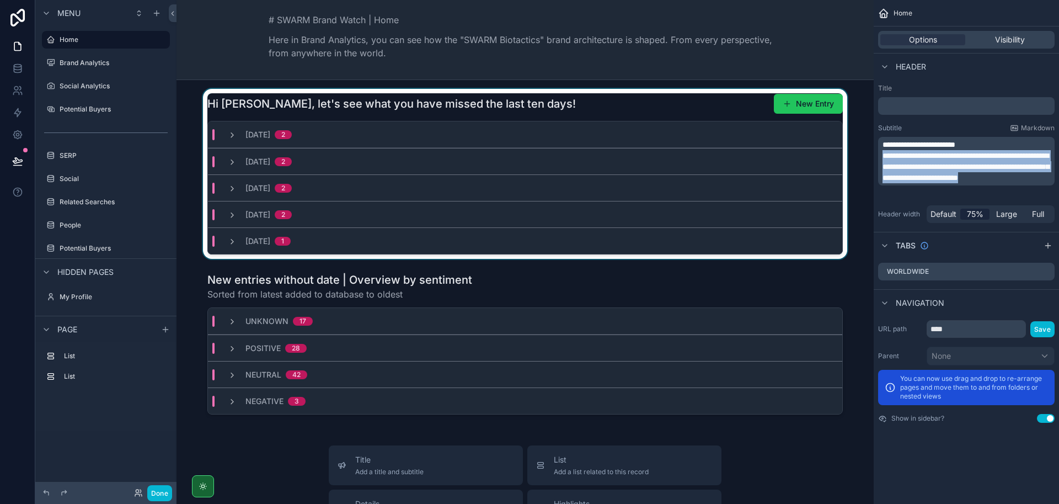
drag, startPoint x: 976, startPoint y: 189, endPoint x: 832, endPoint y: 157, distance: 147.1
click at [832, 157] on div "Jump to... K Home Brand Analytics Social Analytics Potential Buyers SERP Social…" at bounding box center [618, 252] width 883 height 504
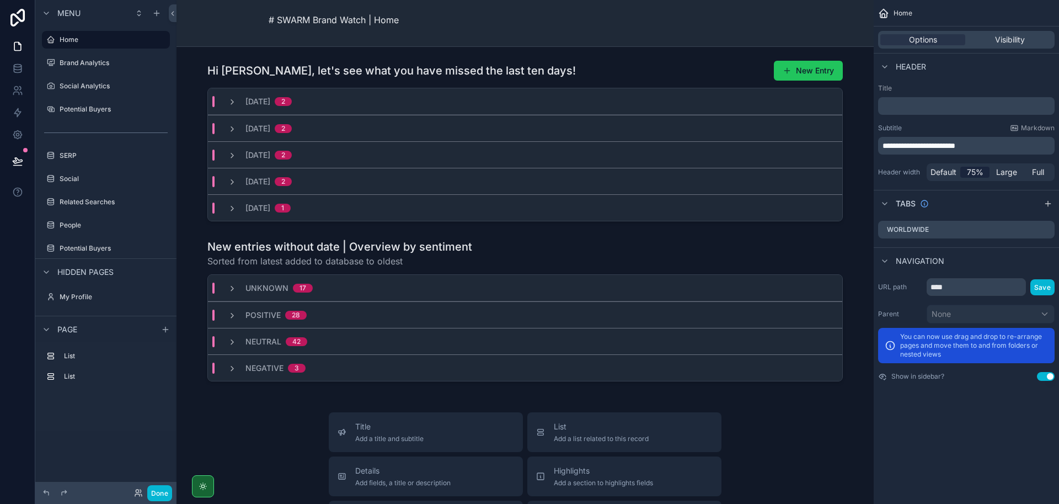
click at [952, 86] on label "Title" at bounding box center [966, 88] width 177 height 9
click at [97, 65] on label "Brand Analytics" at bounding box center [104, 62] width 88 height 9
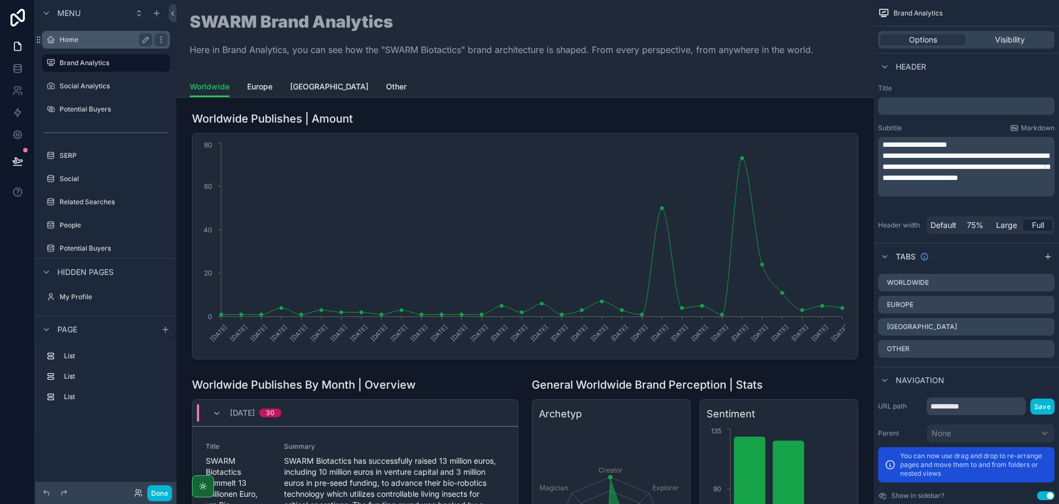
click at [74, 40] on label "Home" at bounding box center [104, 39] width 88 height 9
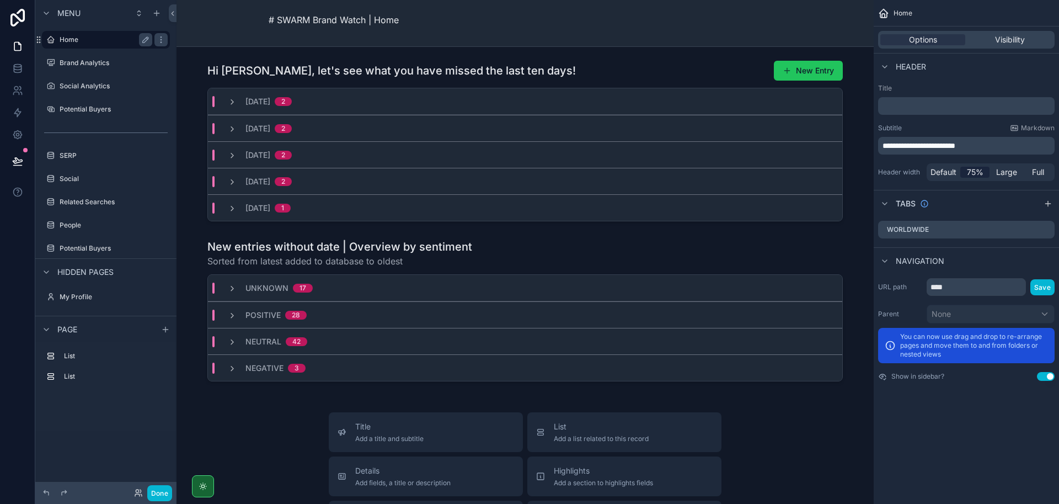
click at [108, 38] on label "Home" at bounding box center [104, 39] width 88 height 9
click at [107, 65] on label "Brand Analytics" at bounding box center [104, 62] width 88 height 9
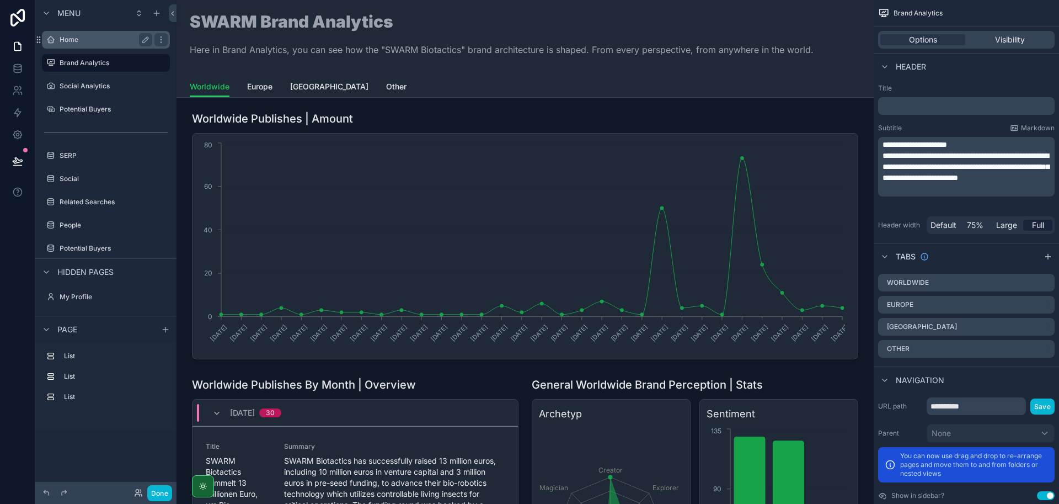
click at [111, 44] on div "Home" at bounding box center [106, 39] width 93 height 13
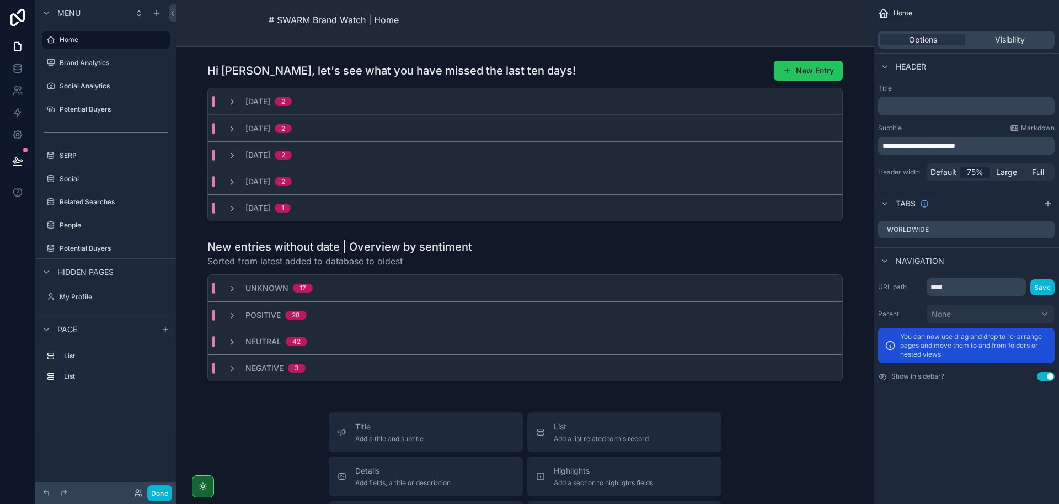
click at [335, 22] on p "# SWARM Brand Watch | Home" at bounding box center [334, 19] width 130 height 13
click at [80, 57] on div "Brand Analytics" at bounding box center [106, 62] width 93 height 13
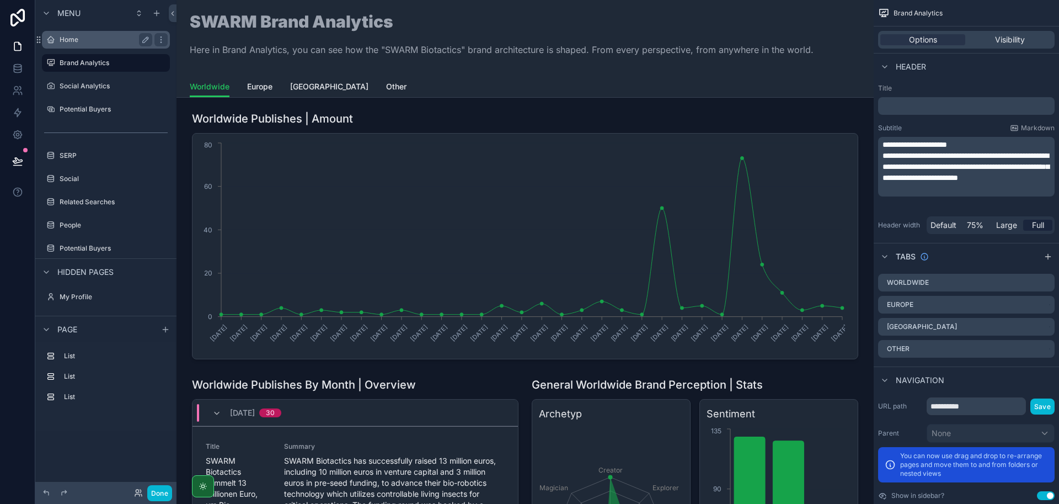
click at [85, 42] on label "Home" at bounding box center [104, 39] width 88 height 9
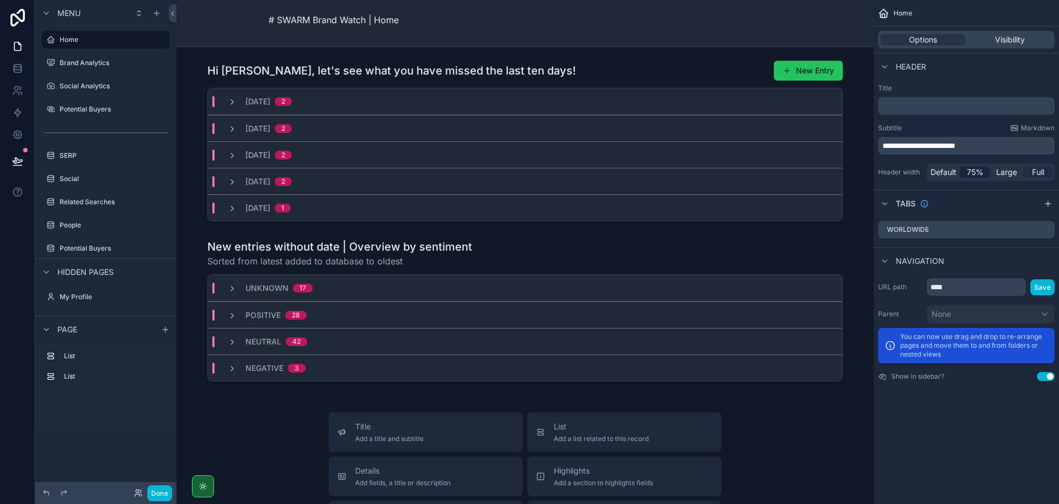
click at [1042, 174] on span "Full" at bounding box center [1038, 172] width 12 height 11
click at [947, 143] on span "**********" at bounding box center [919, 146] width 73 height 8
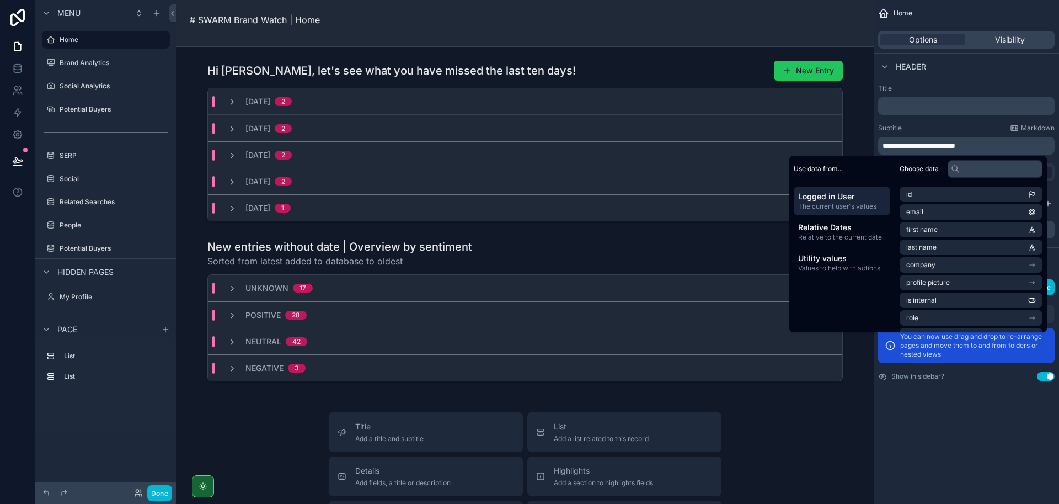
click at [889, 145] on span "**********" at bounding box center [919, 146] width 73 height 8
click at [944, 121] on div "**********" at bounding box center [966, 132] width 185 height 106
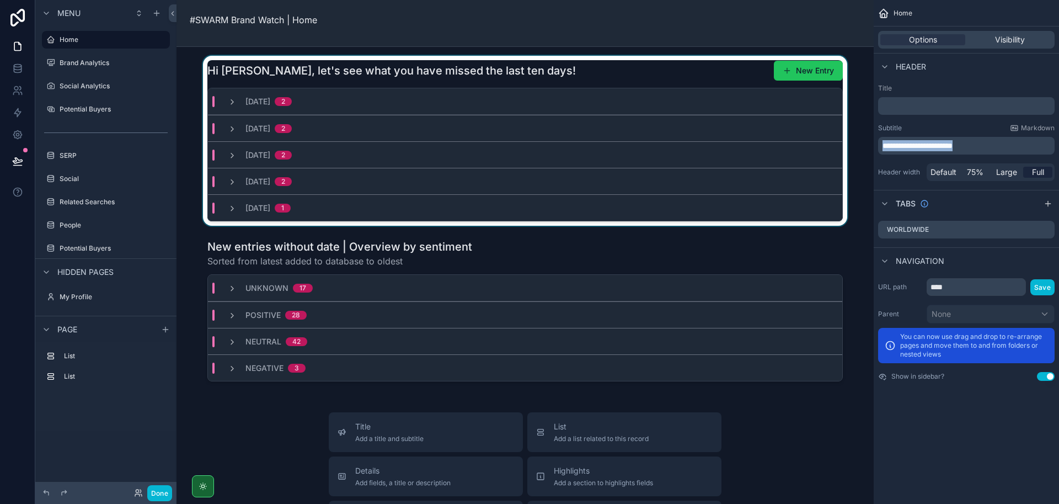
drag, startPoint x: 1006, startPoint y: 146, endPoint x: 846, endPoint y: 137, distance: 159.6
click at [846, 137] on div "Jump to... K Home Brand Analytics Social Analytics Potential Buyers SERP Social…" at bounding box center [618, 252] width 883 height 504
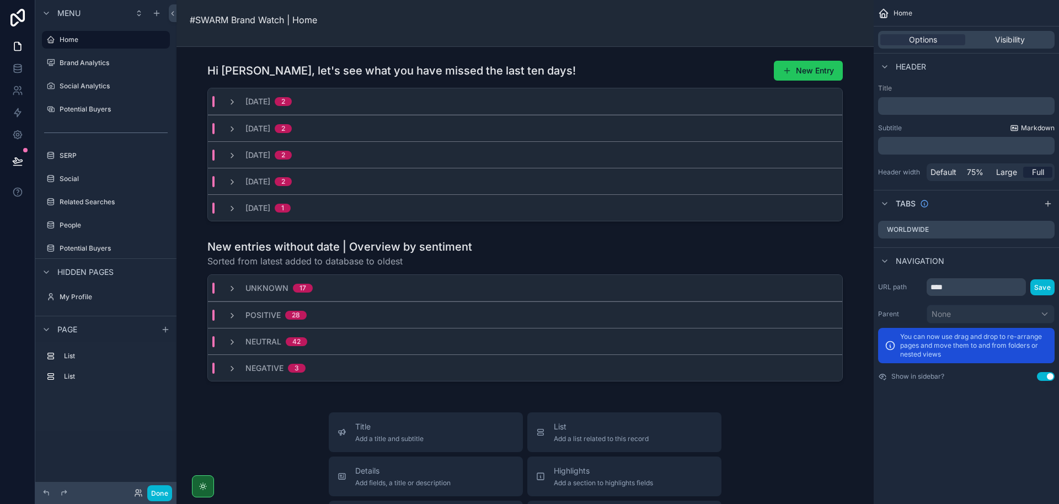
click at [1039, 127] on span "Markdown" at bounding box center [1038, 128] width 34 height 9
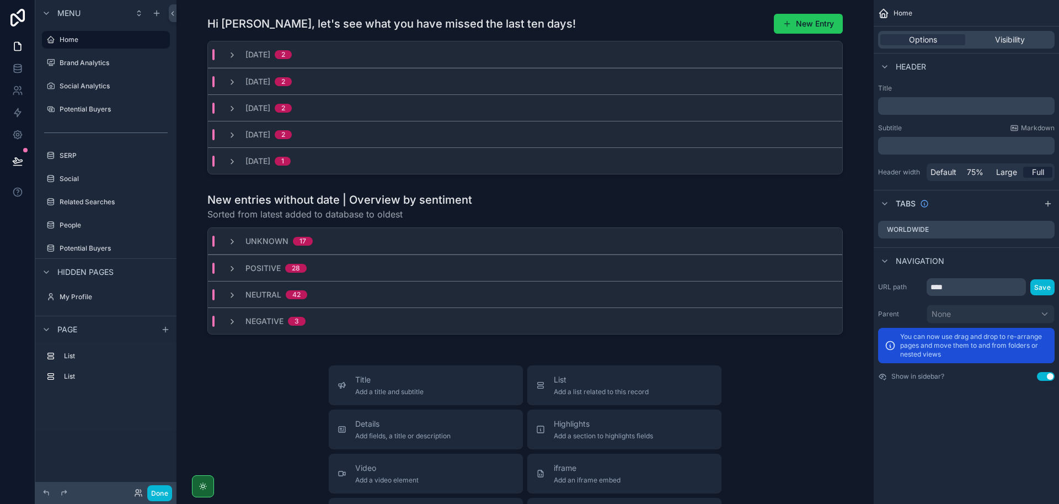
click at [916, 154] on div "Title ﻿ Subtitle Markdown ﻿ Header width Default 75% Large Full" at bounding box center [966, 132] width 185 height 106
click at [919, 142] on p "﻿" at bounding box center [968, 145] width 170 height 11
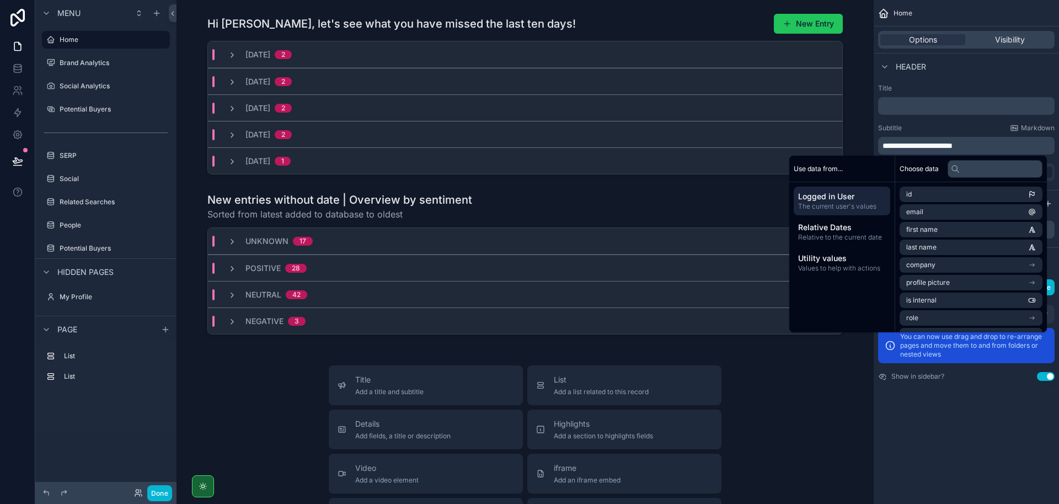
click at [927, 126] on div "Subtitle Markdown" at bounding box center [966, 128] width 177 height 9
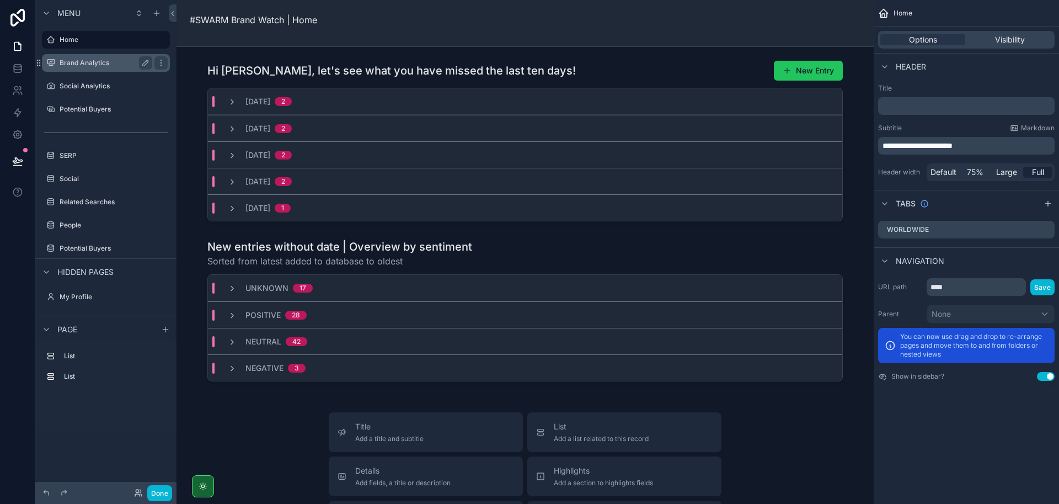
click at [100, 66] on label "Brand Analytics" at bounding box center [104, 62] width 88 height 9
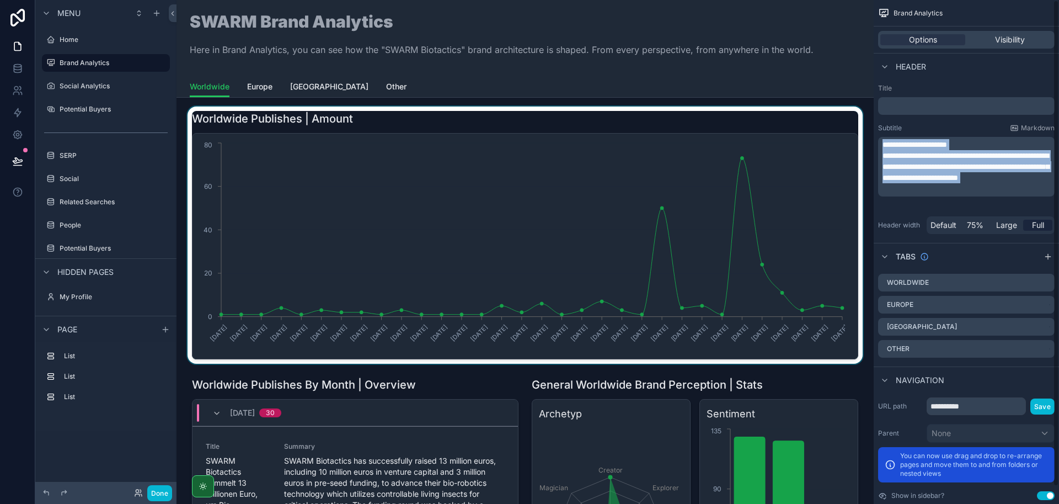
drag, startPoint x: 987, startPoint y: 195, endPoint x: 835, endPoint y: 131, distance: 165.7
click at [835, 131] on div "Jump to... K Home Brand Analytics Social Analytics Potential Buyers SERP Social…" at bounding box center [618, 252] width 883 height 504
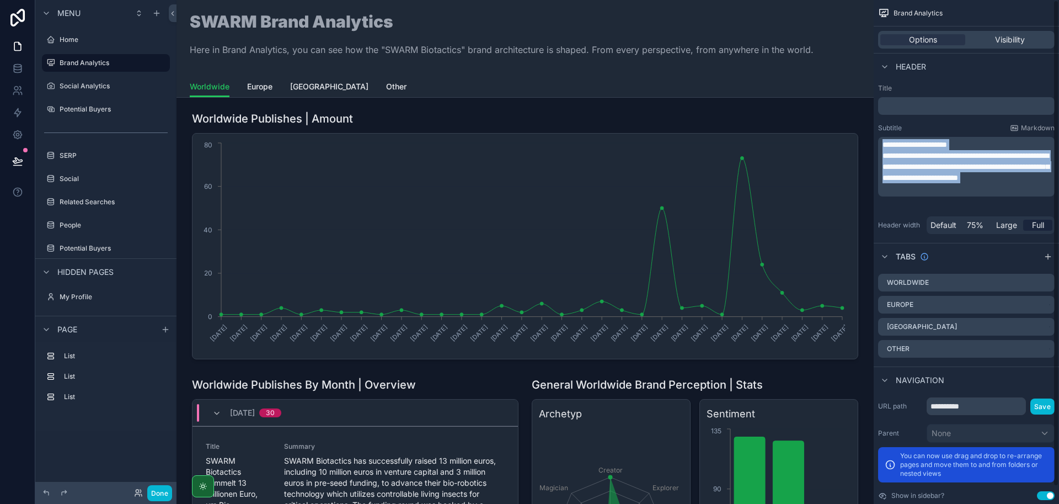
copy div "**********"
click at [87, 41] on label "Home" at bounding box center [104, 39] width 88 height 9
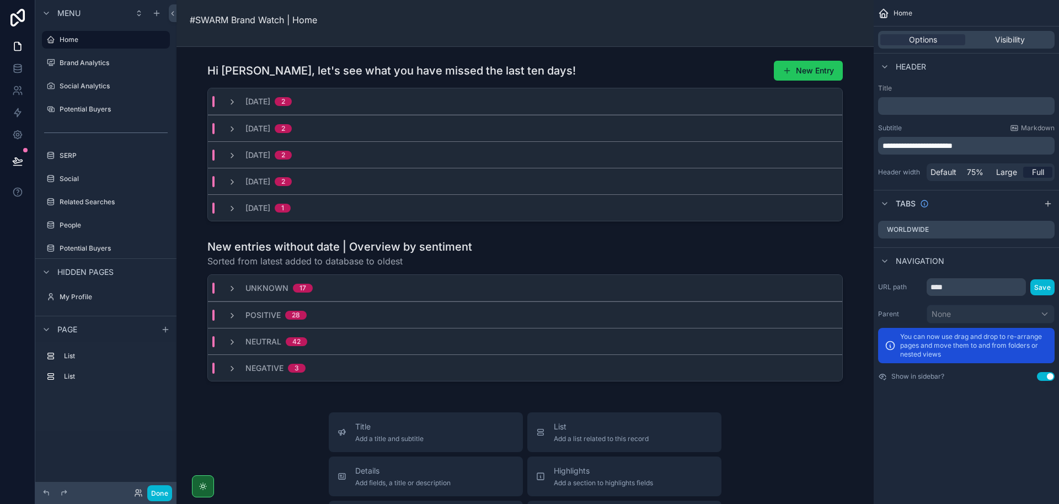
click at [942, 143] on span "**********" at bounding box center [918, 146] width 70 height 8
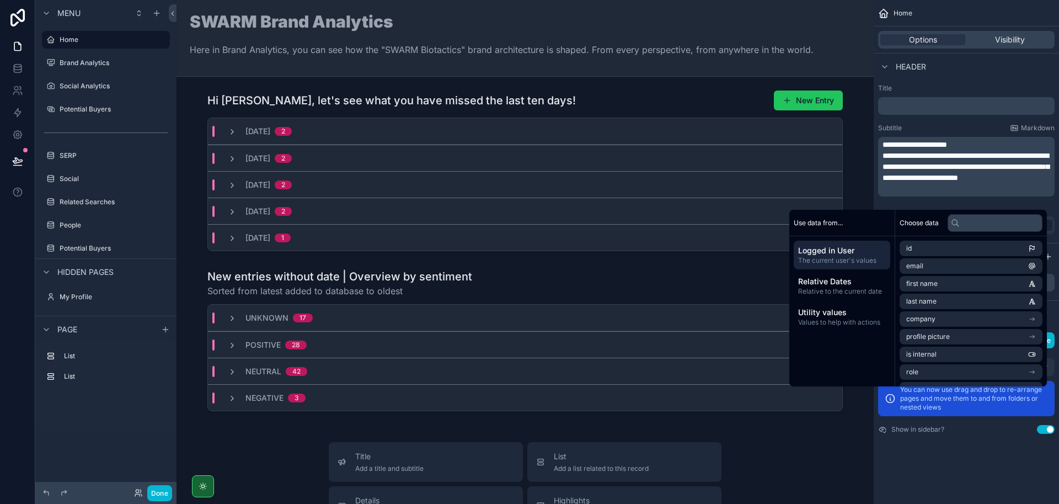
click at [961, 120] on div "**********" at bounding box center [966, 158] width 185 height 159
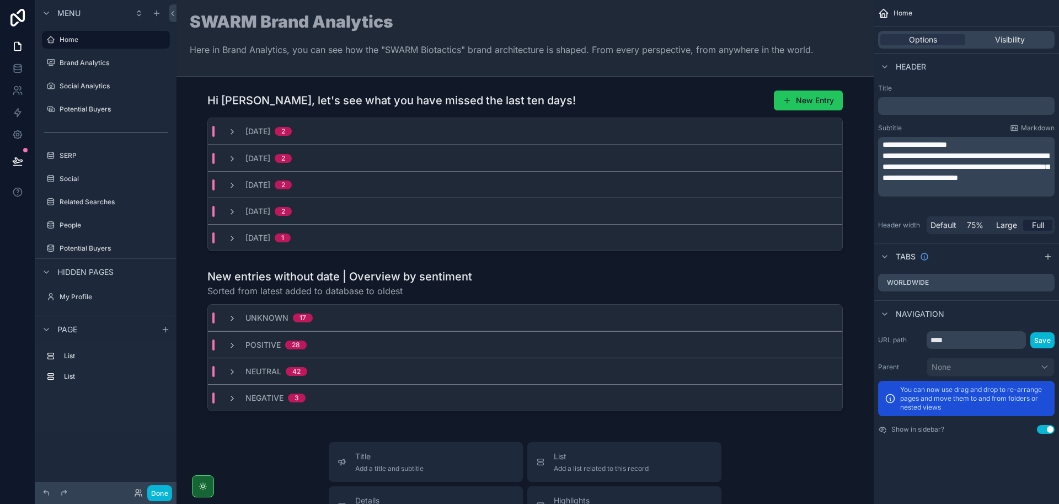
drag, startPoint x: 885, startPoint y: 154, endPoint x: 977, endPoint y: 195, distance: 100.3
click at [977, 194] on div "**********" at bounding box center [968, 166] width 170 height 55
drag, startPoint x: 954, startPoint y: 180, endPoint x: 874, endPoint y: 157, distance: 83.1
click at [874, 157] on div "**********" at bounding box center [966, 158] width 185 height 159
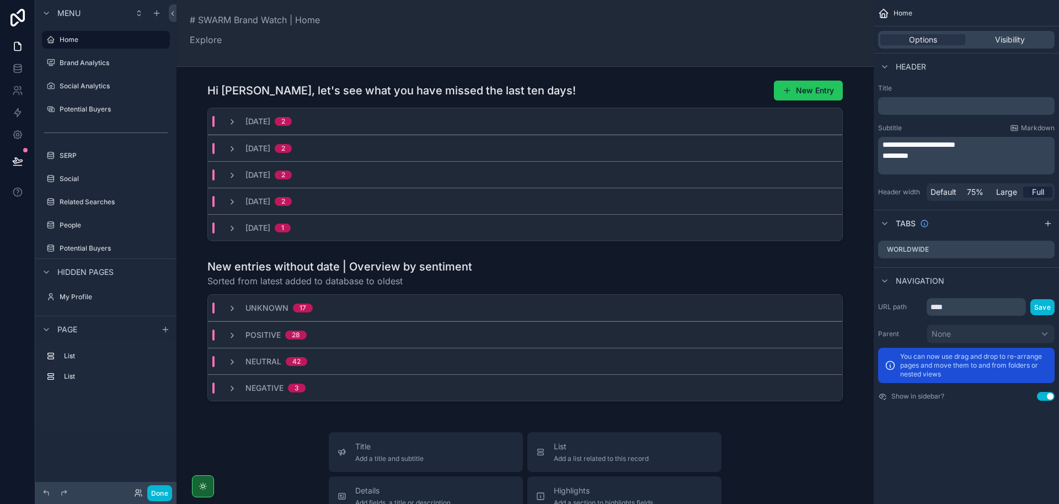
click at [912, 126] on div "Subtitle Markdown" at bounding box center [966, 128] width 177 height 9
click at [912, 124] on div "Subtitle Markdown" at bounding box center [966, 128] width 177 height 9
click at [891, 143] on span "**********" at bounding box center [919, 145] width 73 height 8
click at [934, 122] on div "**********" at bounding box center [966, 142] width 185 height 126
click at [97, 61] on label "Brand Analytics" at bounding box center [104, 62] width 88 height 9
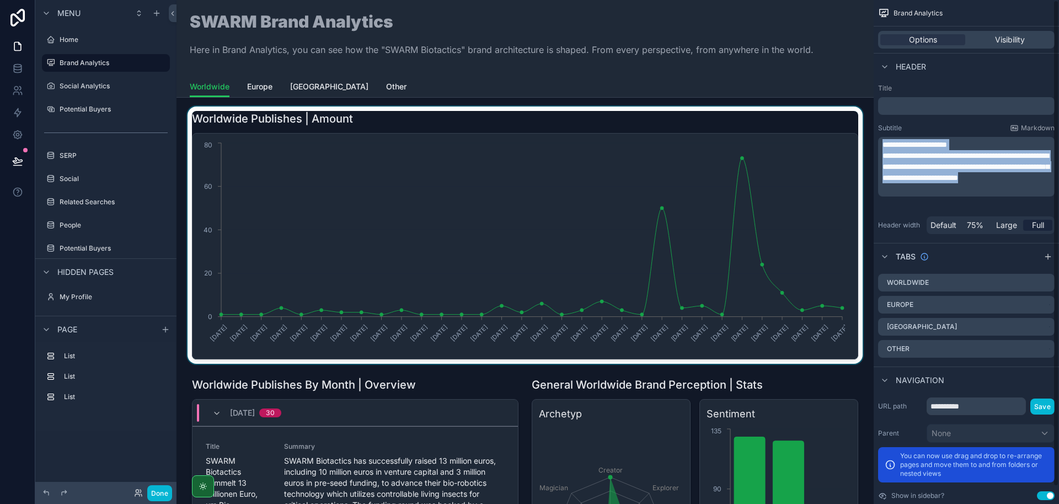
drag, startPoint x: 1000, startPoint y: 194, endPoint x: 821, endPoint y: 119, distance: 193.6
click at [821, 119] on div "Jump to... K Home Brand Analytics Social Analytics Potential Buyers SERP Social…" at bounding box center [618, 252] width 883 height 504
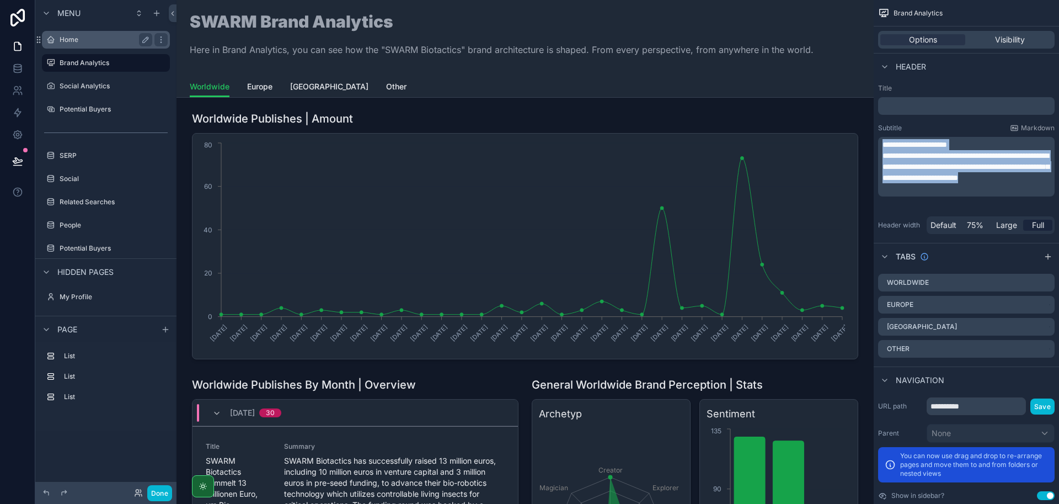
click at [100, 36] on label "Home" at bounding box center [104, 39] width 88 height 9
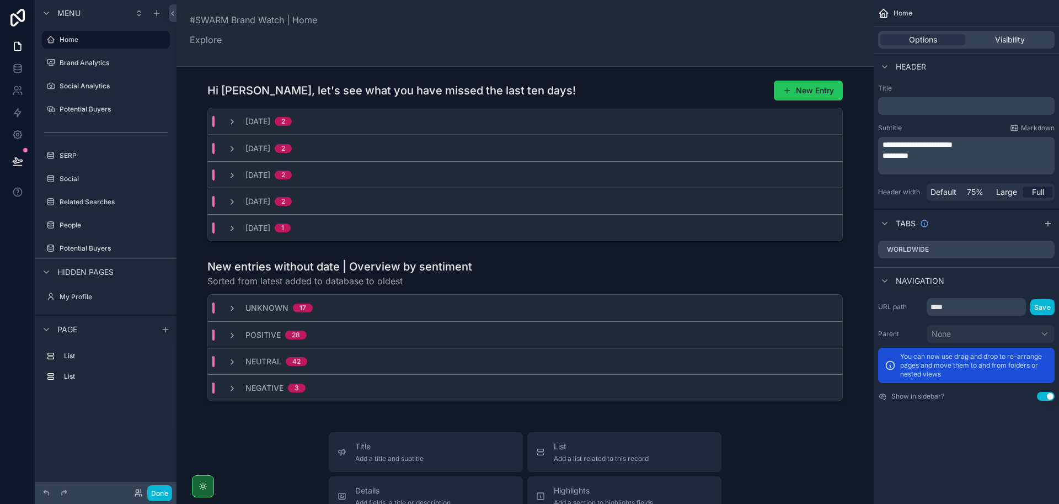
click at [977, 154] on p "*******" at bounding box center [968, 155] width 170 height 11
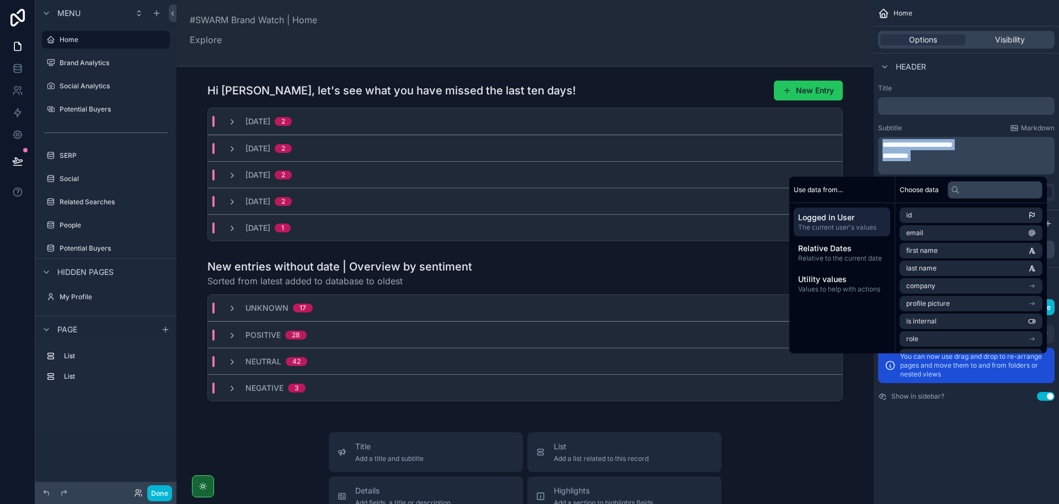
paste div "scrollable content"
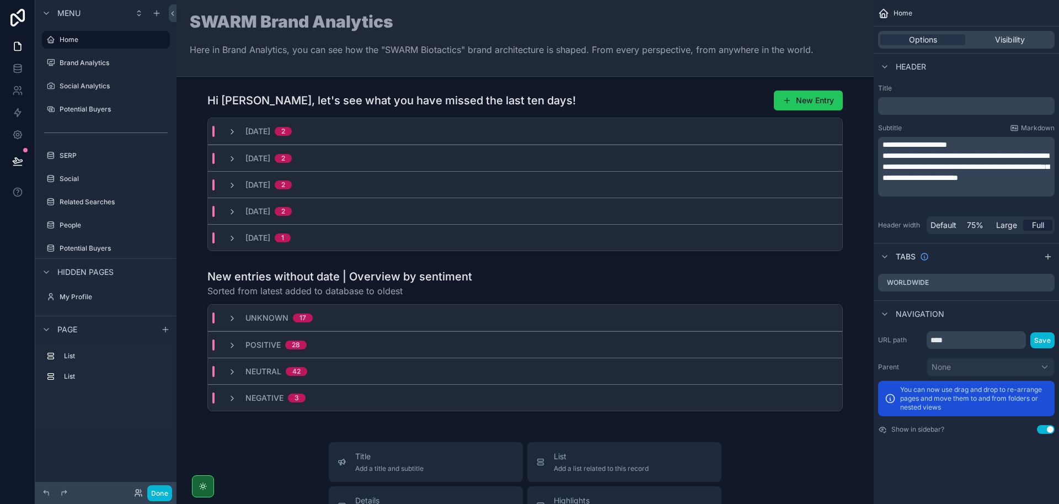
drag, startPoint x: 945, startPoint y: 142, endPoint x: 949, endPoint y: 154, distance: 12.7
click at [945, 142] on span "**********" at bounding box center [915, 145] width 65 height 8
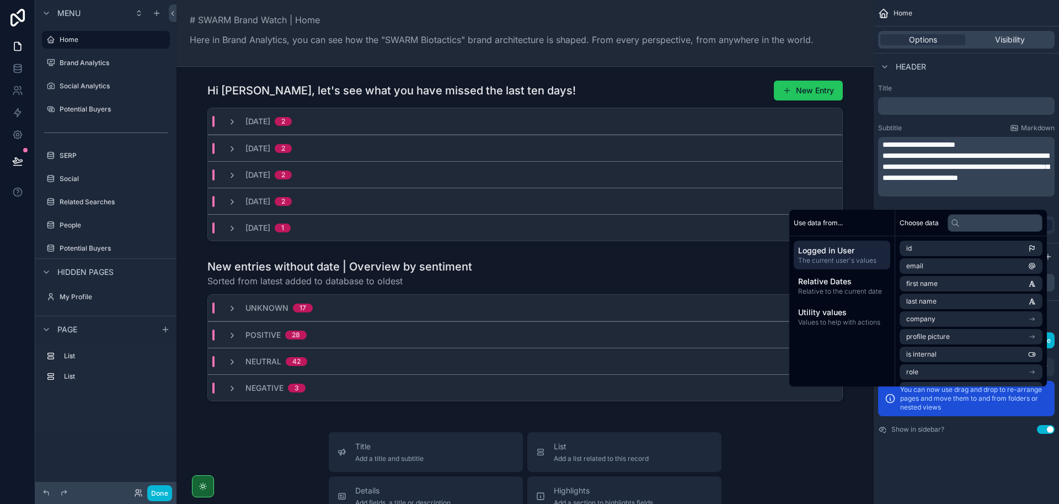
click at [955, 148] on span "**********" at bounding box center [919, 145] width 73 height 8
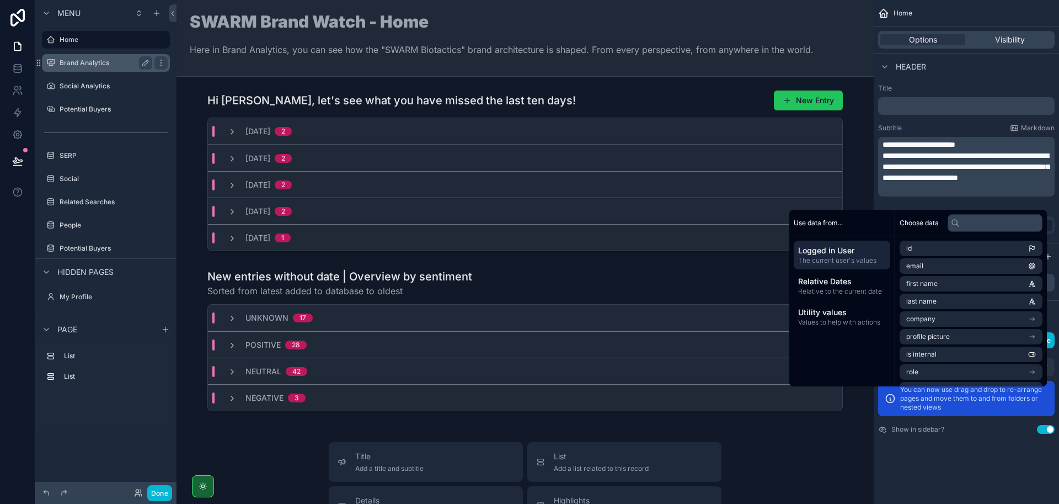
click at [91, 66] on label "Brand Analytics" at bounding box center [104, 62] width 88 height 9
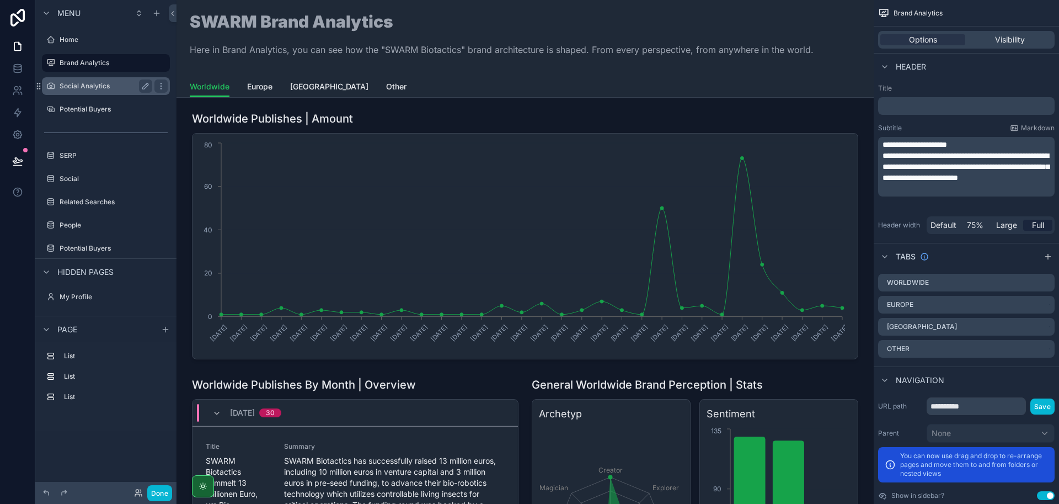
click at [95, 83] on label "Social Analytics" at bounding box center [104, 86] width 88 height 9
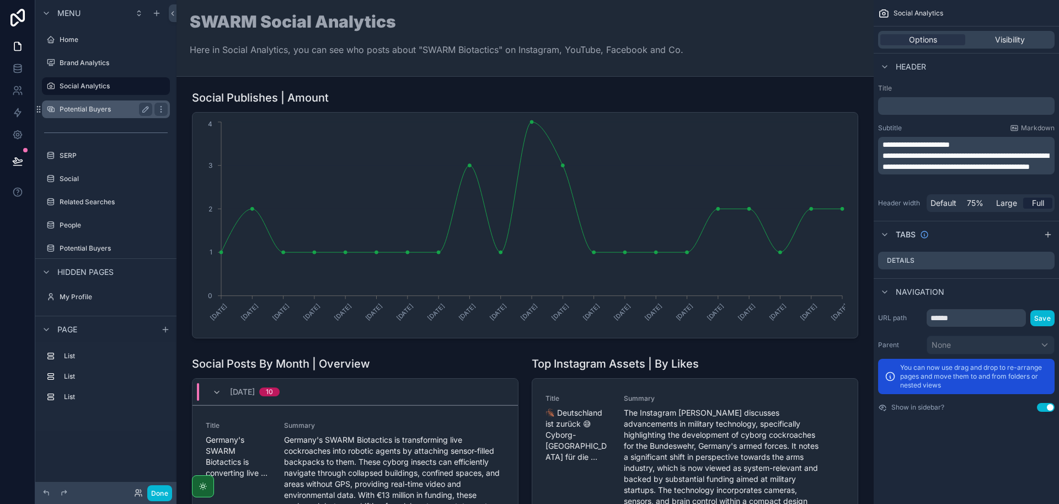
click at [91, 108] on label "Potential Buyers" at bounding box center [104, 109] width 88 height 9
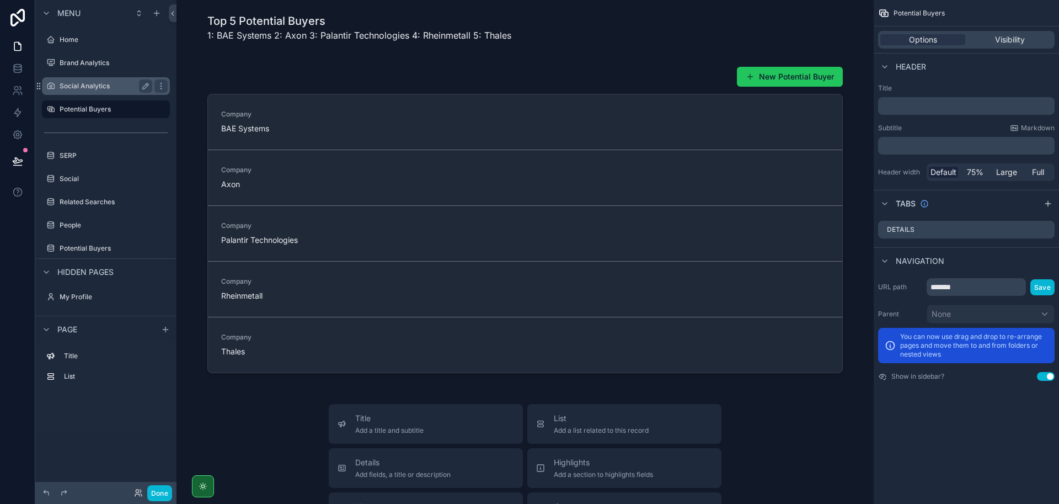
click at [93, 84] on label "Social Analytics" at bounding box center [104, 86] width 88 height 9
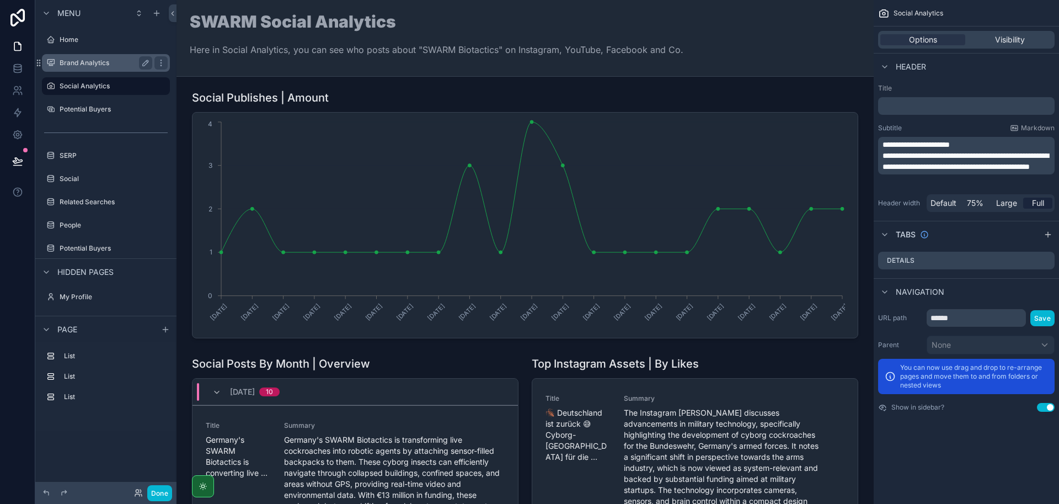
click at [93, 67] on div "Brand Analytics" at bounding box center [106, 62] width 93 height 13
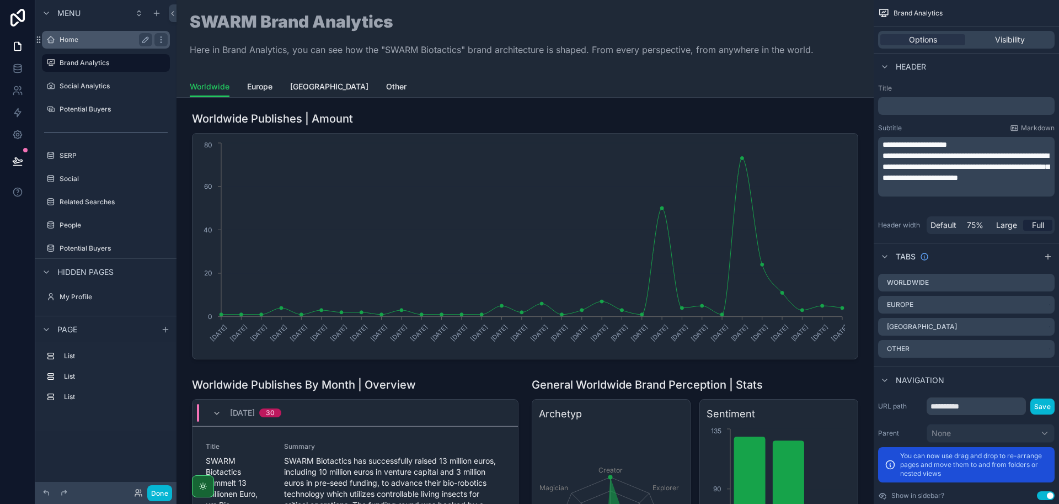
click at [94, 40] on label "Home" at bounding box center [104, 39] width 88 height 9
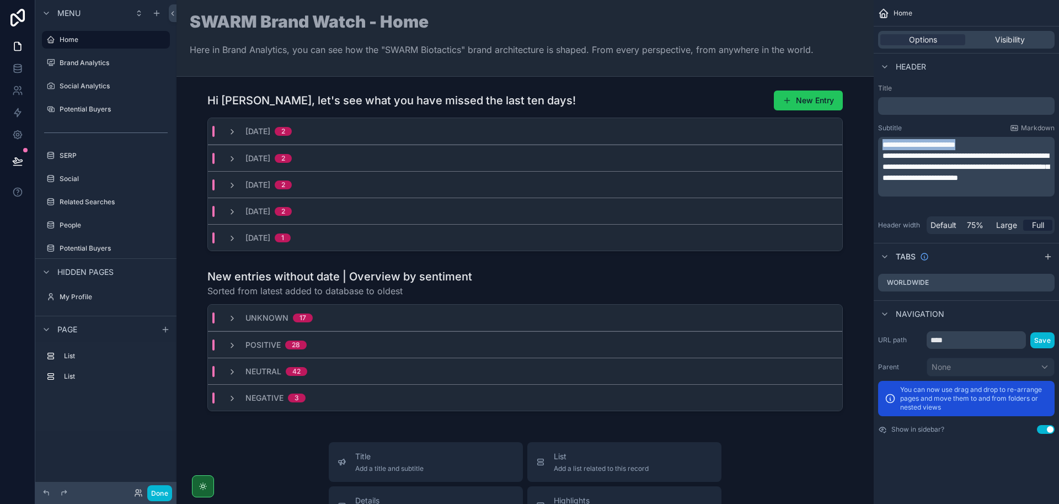
drag, startPoint x: 1004, startPoint y: 143, endPoint x: 882, endPoint y: 146, distance: 121.9
click at [883, 146] on p "**********" at bounding box center [968, 144] width 170 height 11
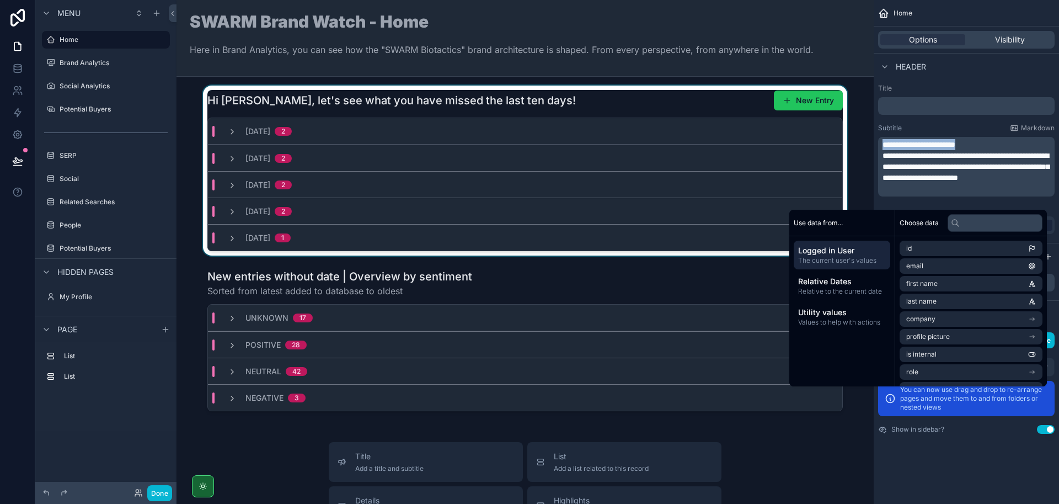
copy span "**********"
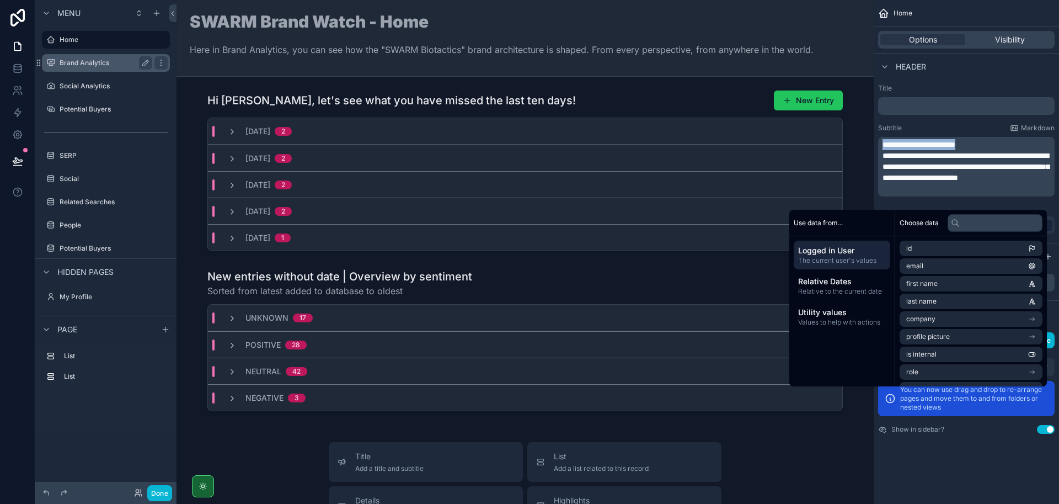
click at [89, 65] on label "Brand Analytics" at bounding box center [104, 62] width 88 height 9
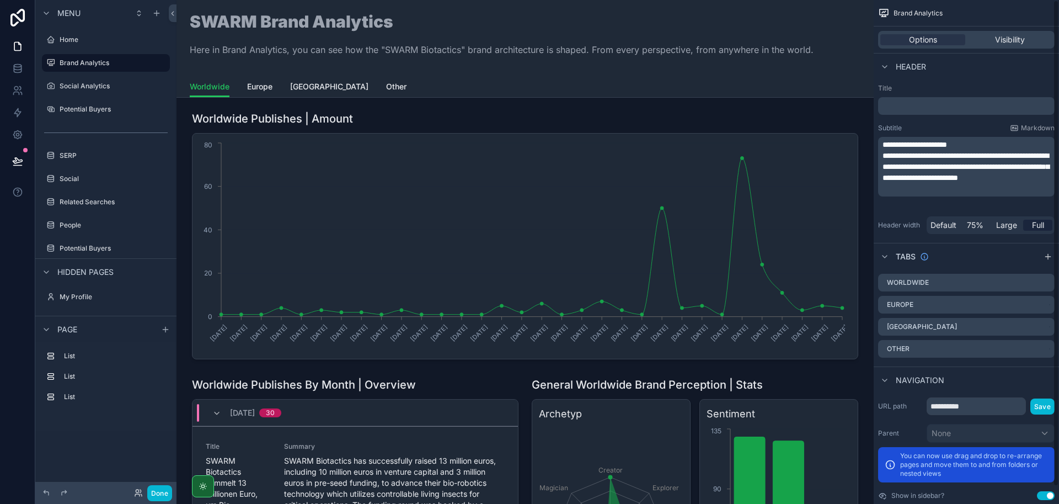
click at [918, 144] on span "**********" at bounding box center [915, 145] width 65 height 8
drag, startPoint x: 967, startPoint y: 143, endPoint x: 874, endPoint y: 145, distance: 93.2
click at [874, 145] on div "**********" at bounding box center [966, 158] width 185 height 159
paste div "scrollable content"
click at [98, 88] on label "Social Analytics" at bounding box center [104, 86] width 88 height 9
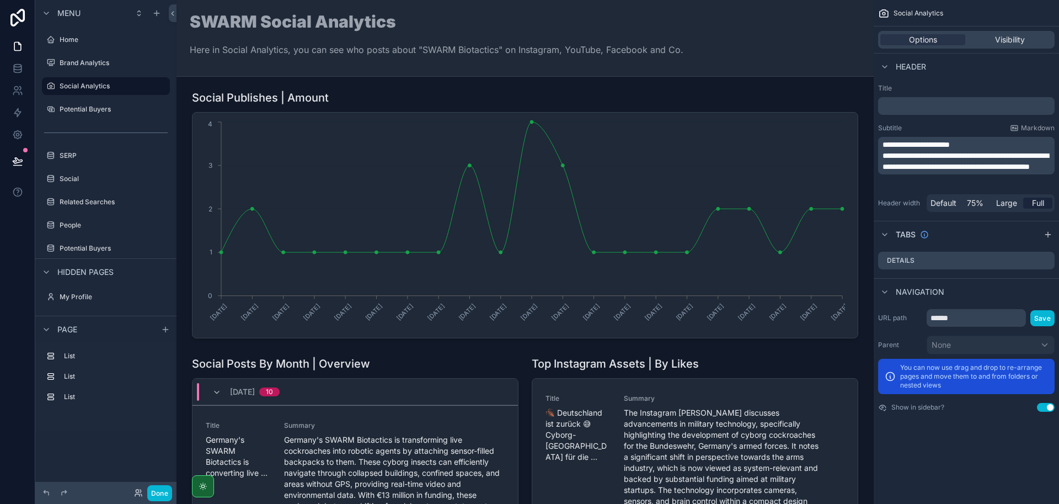
click at [906, 143] on span "**********" at bounding box center [916, 145] width 67 height 8
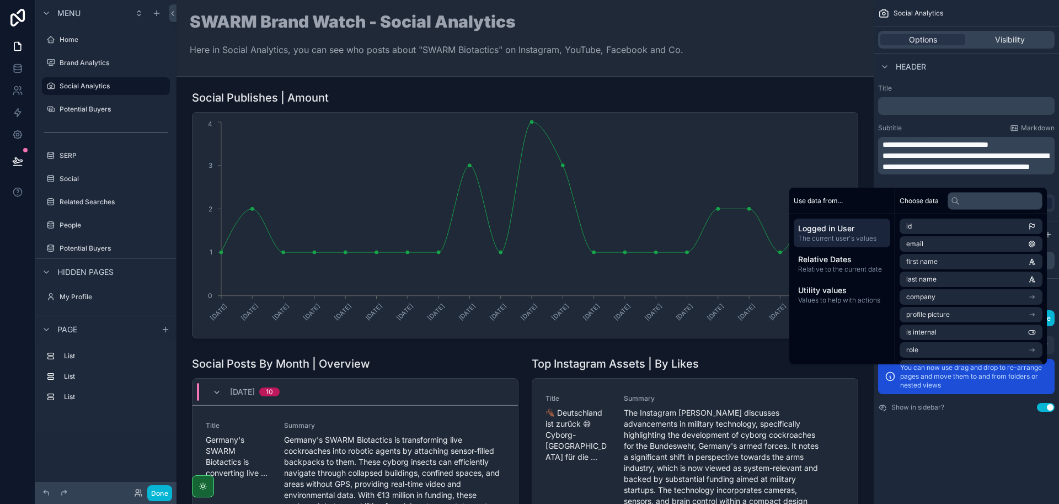
click at [968, 164] on span "**********" at bounding box center [966, 161] width 166 height 19
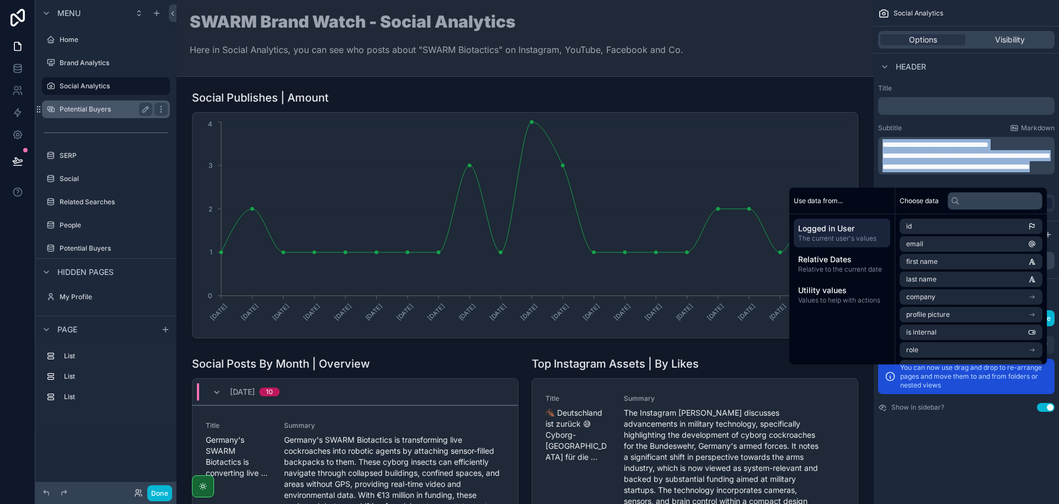
click at [84, 106] on label "Potential Buyers" at bounding box center [104, 109] width 88 height 9
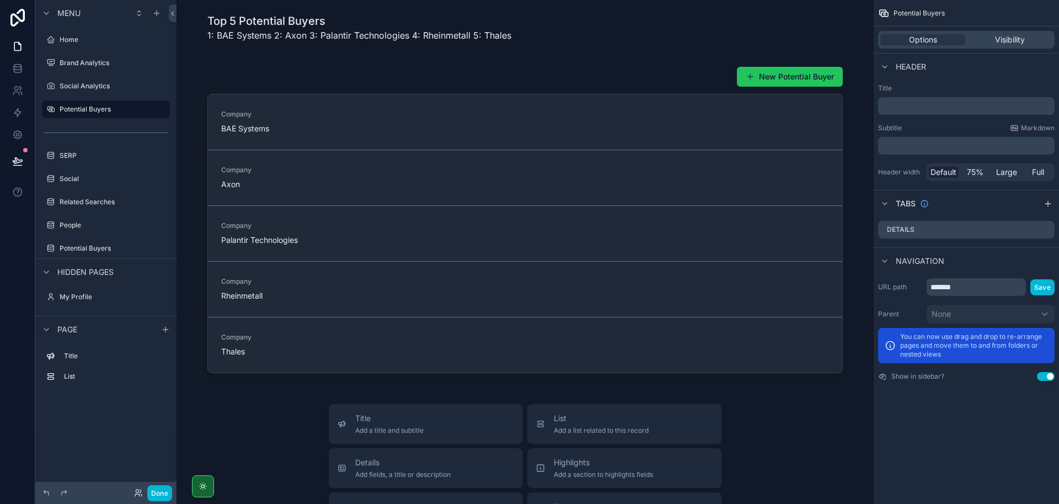
click at [910, 143] on p "﻿" at bounding box center [968, 145] width 170 height 11
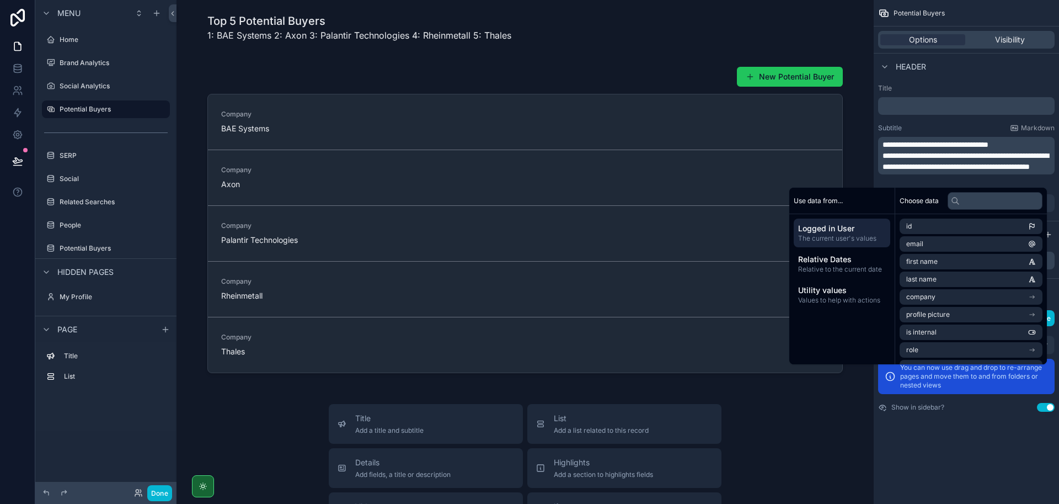
click at [938, 124] on div "Subtitle Markdown" at bounding box center [966, 128] width 177 height 9
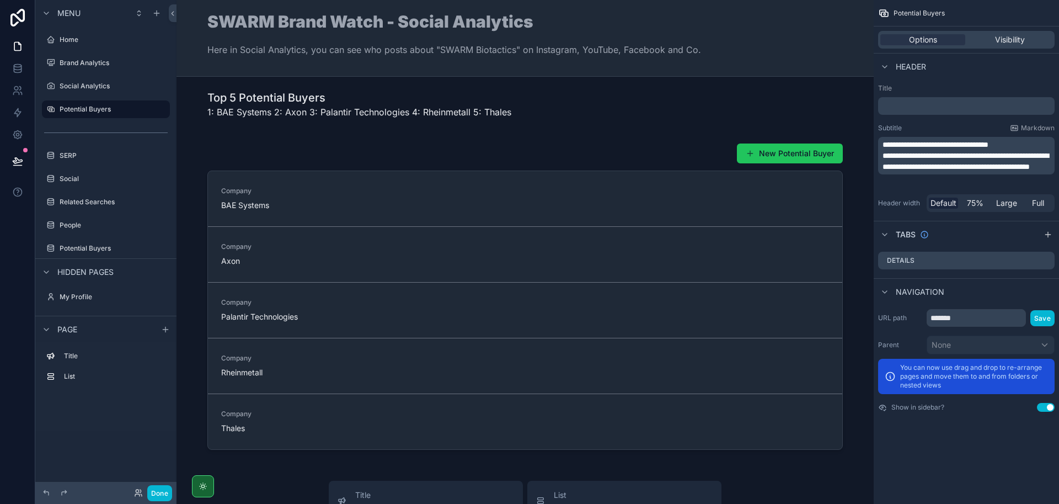
click at [931, 146] on span "**********" at bounding box center [936, 145] width 106 height 8
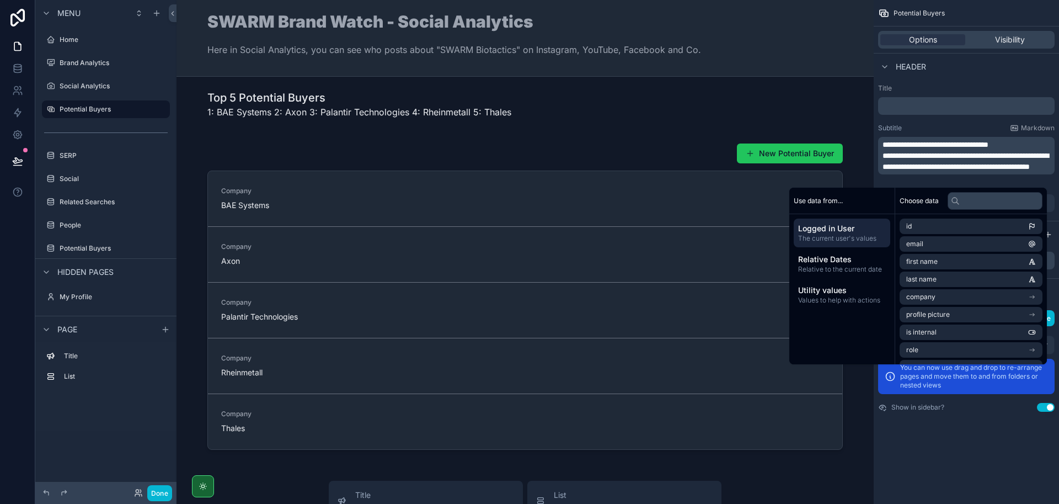
click at [977, 141] on span "**********" at bounding box center [936, 145] width 106 height 8
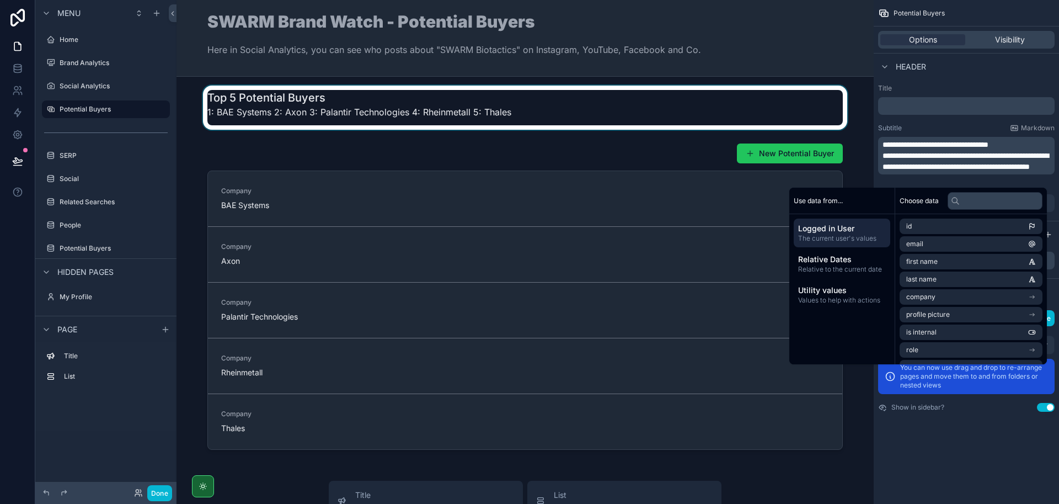
click at [569, 127] on div "scrollable content" at bounding box center [525, 107] width 680 height 44
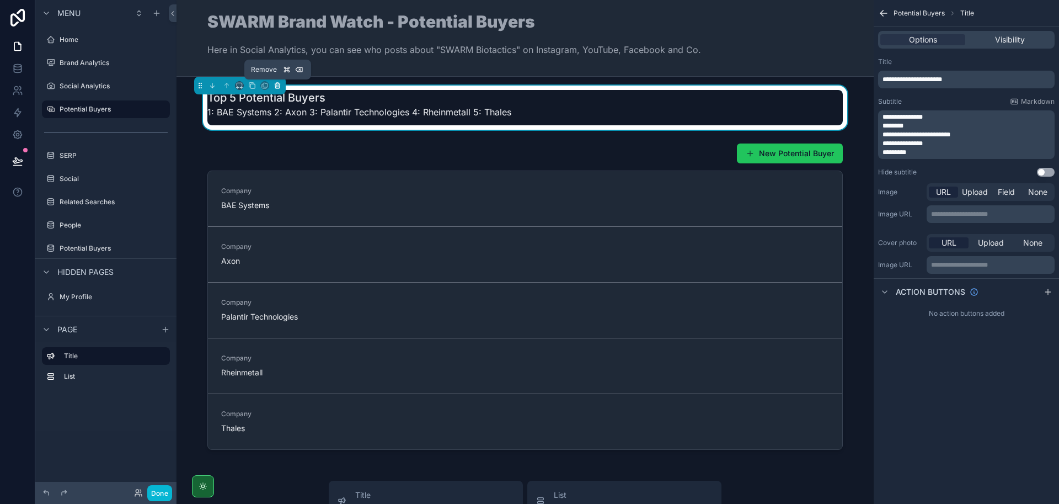
click at [275, 87] on icon "scrollable content" at bounding box center [278, 86] width 8 height 8
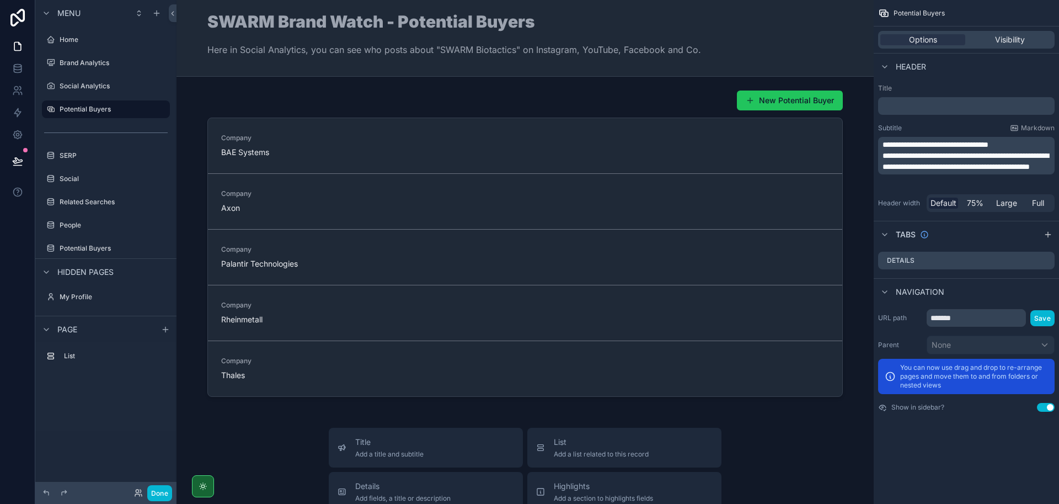
click at [991, 168] on span "**********" at bounding box center [966, 161] width 166 height 19
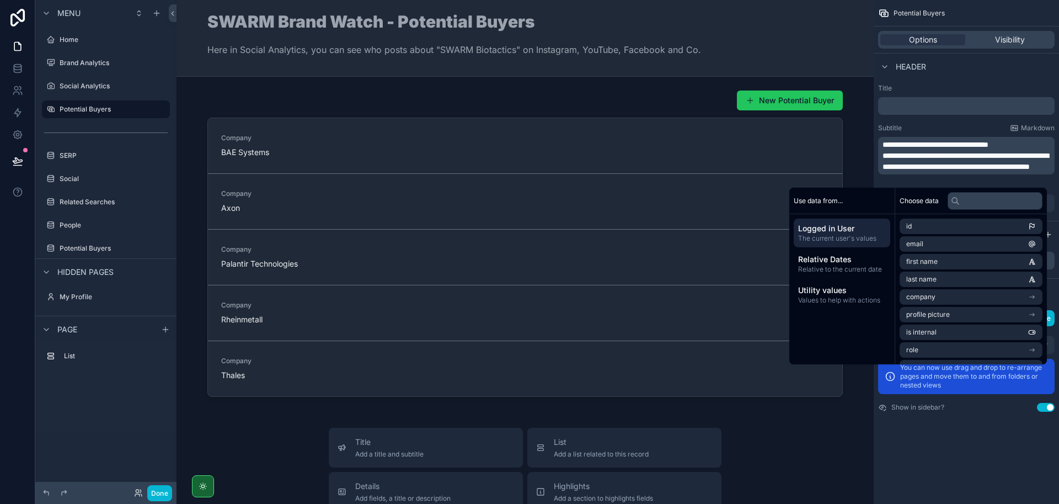
click at [922, 156] on span "**********" at bounding box center [966, 161] width 166 height 19
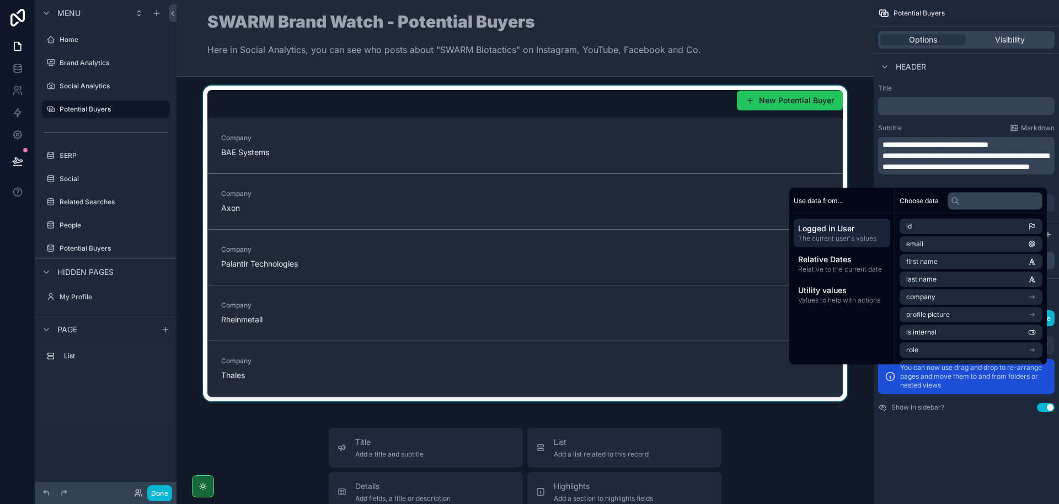
click at [596, 97] on div "scrollable content" at bounding box center [525, 243] width 680 height 316
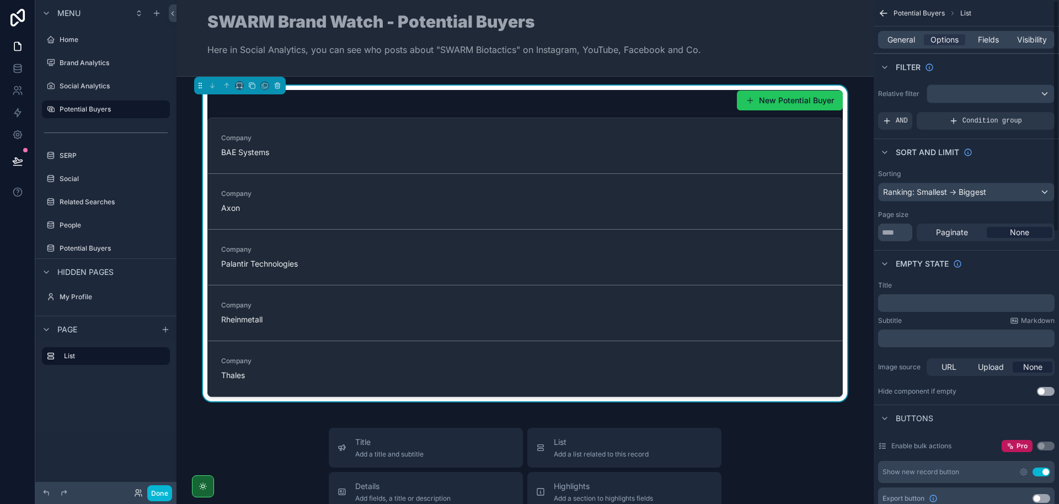
click at [905, 302] on p "﻿" at bounding box center [968, 302] width 170 height 9
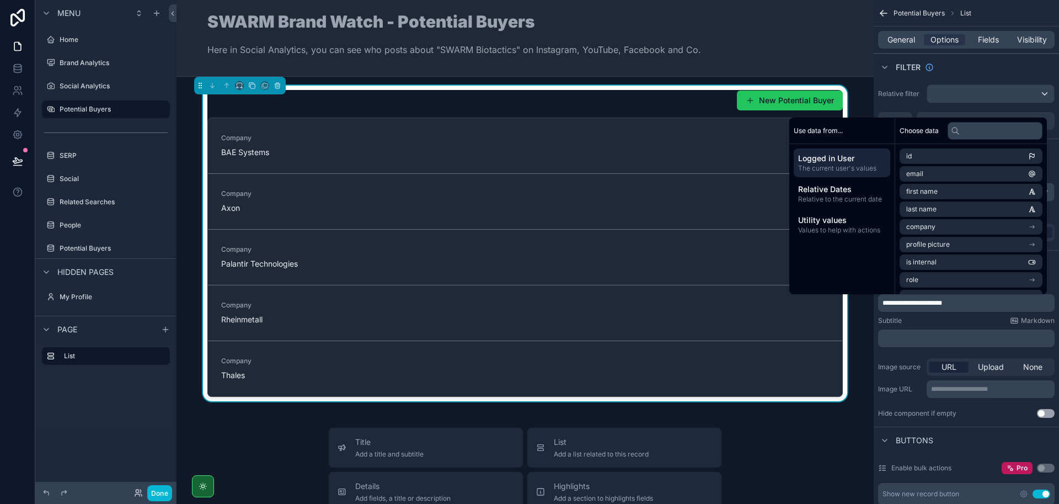
click at [926, 324] on div "Subtitle Markdown" at bounding box center [966, 320] width 177 height 9
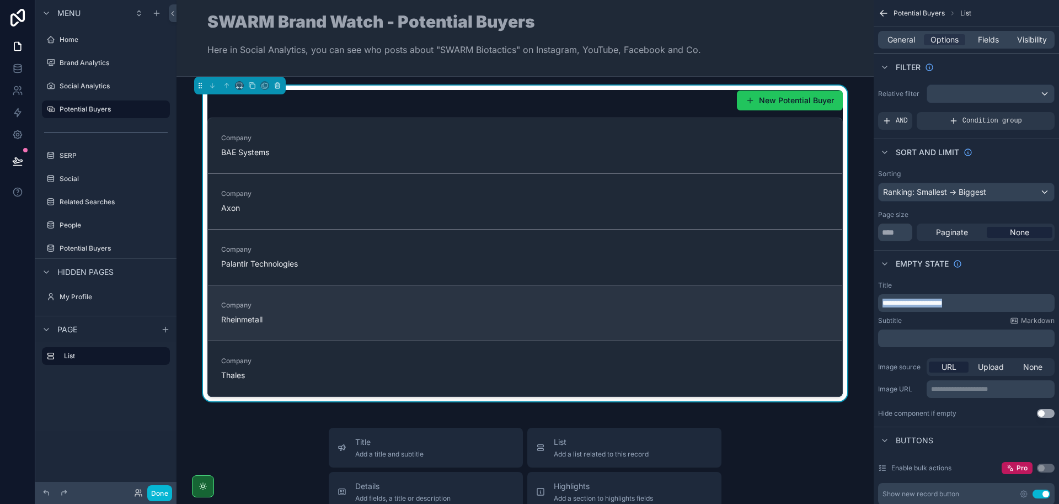
drag, startPoint x: 957, startPoint y: 296, endPoint x: 802, endPoint y: 298, distance: 155.0
click at [802, 298] on div "Jump to... K Home Brand Analytics Social Analytics Potential Buyers SERP Social…" at bounding box center [618, 252] width 883 height 504
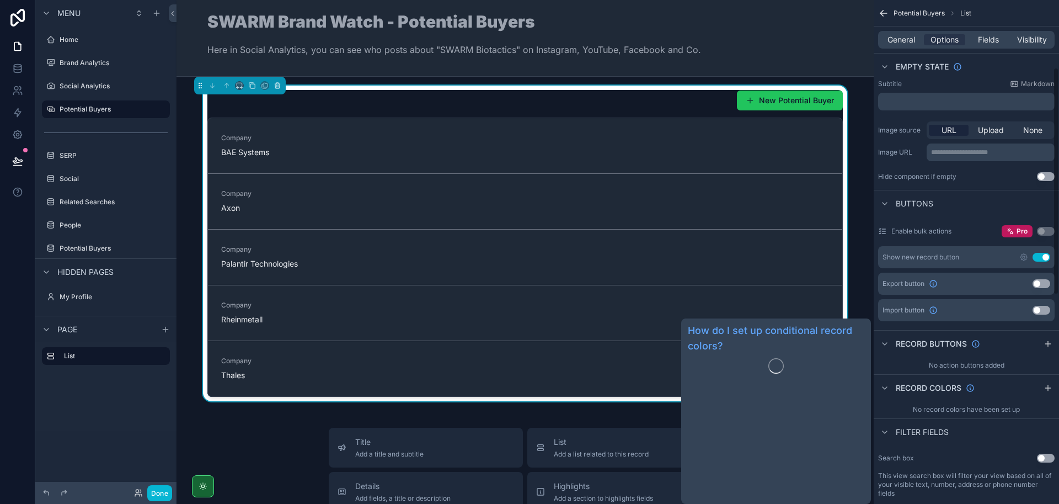
scroll to position [132, 0]
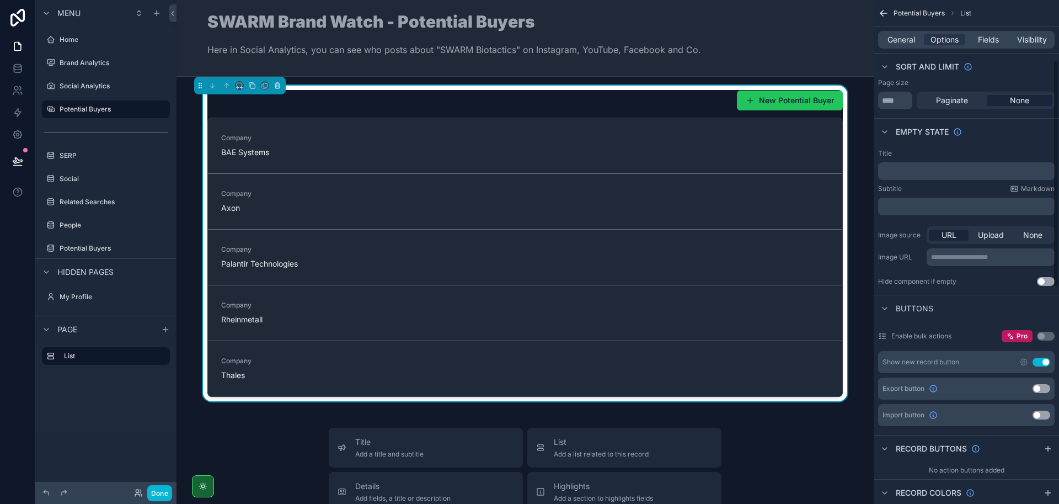
click at [671, 103] on div "New Potential Buyer" at bounding box center [524, 100] width 635 height 21
click at [905, 31] on div "General Options Fields Visibility" at bounding box center [966, 40] width 177 height 18
click at [901, 40] on span "General" at bounding box center [902, 39] width 28 height 11
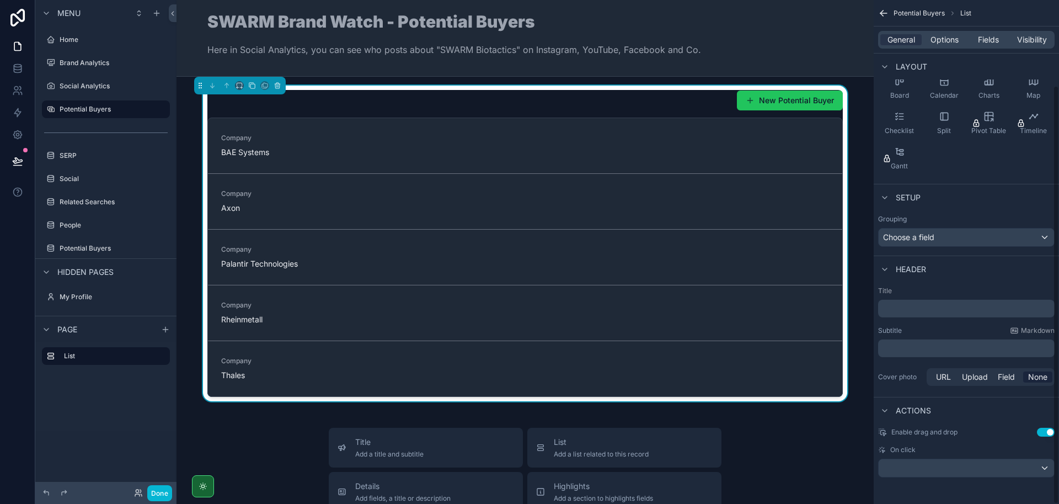
click at [908, 303] on p "﻿" at bounding box center [968, 308] width 170 height 11
click at [961, 330] on div "Subtitle Markdown" at bounding box center [966, 330] width 177 height 9
click at [101, 109] on label "Potential Buyers" at bounding box center [104, 109] width 88 height 9
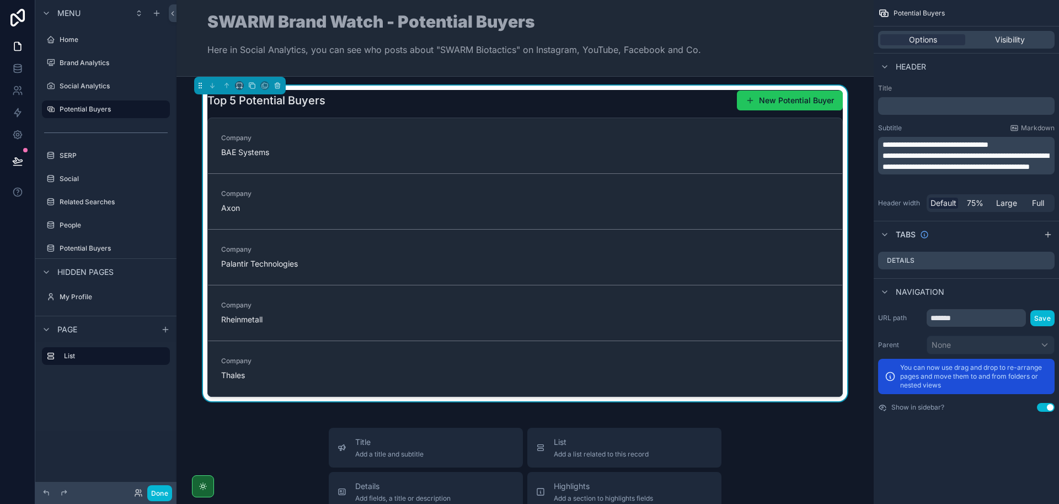
click at [1020, 159] on span "**********" at bounding box center [966, 161] width 166 height 19
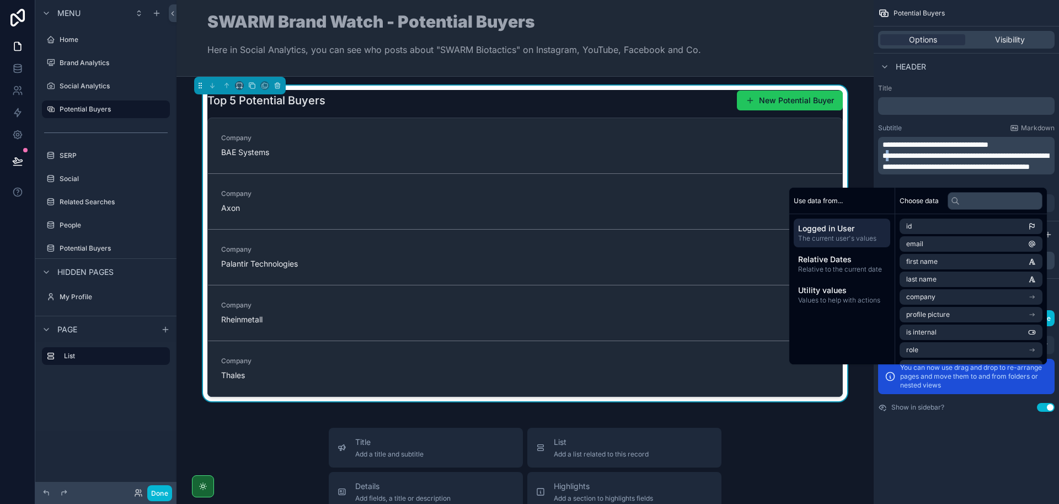
click at [890, 155] on span "**********" at bounding box center [966, 161] width 166 height 19
click at [959, 127] on div "Subtitle Markdown" at bounding box center [966, 128] width 177 height 9
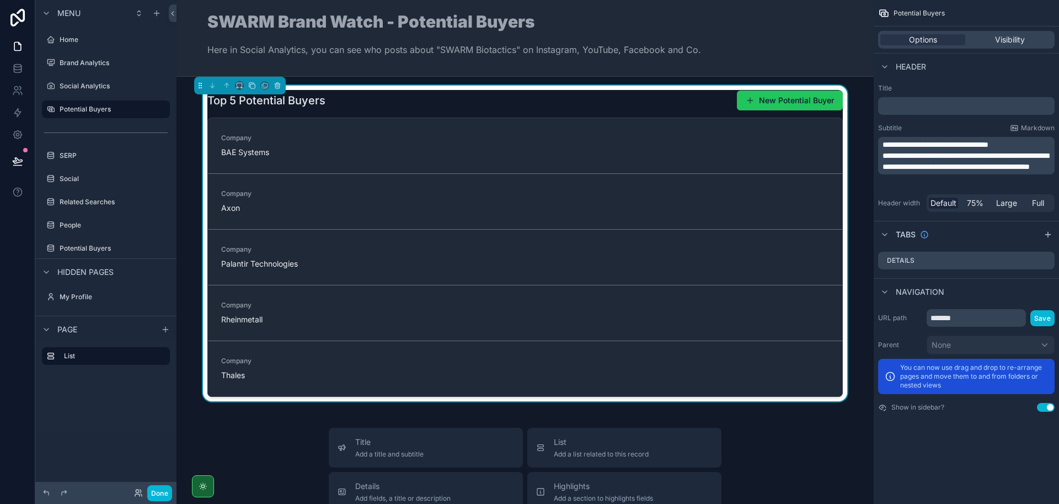
click at [510, 97] on div "Top 5 Potential Buyers New Potential Buyer" at bounding box center [524, 100] width 635 height 21
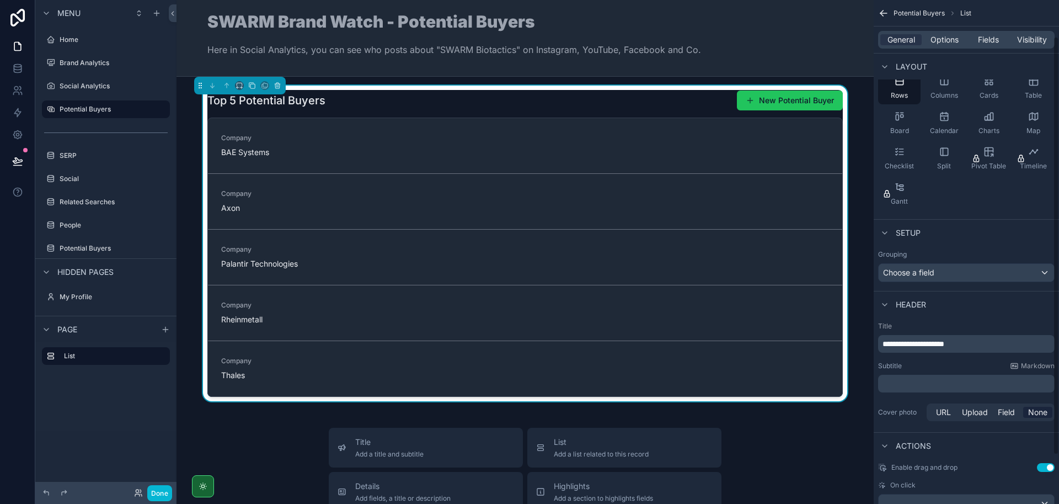
scroll to position [103, 0]
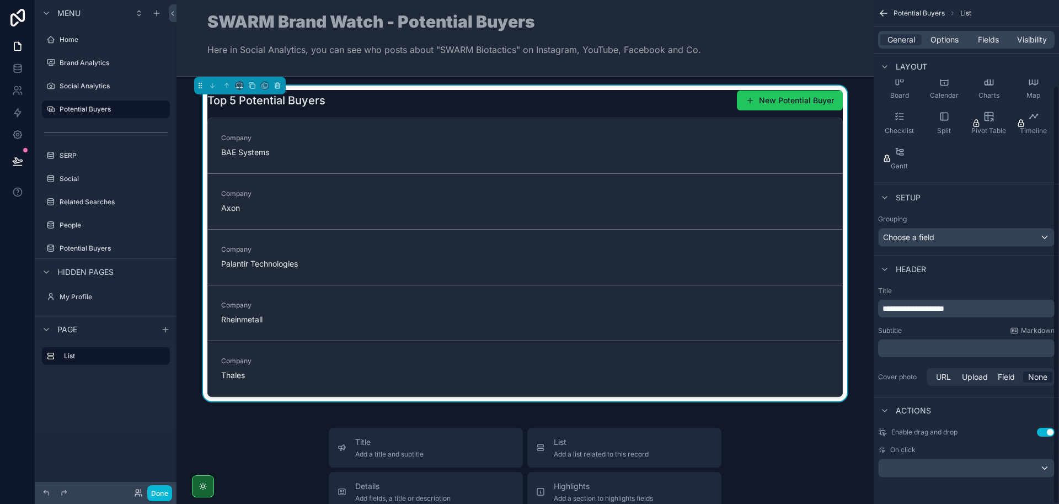
click at [922, 307] on span "**********" at bounding box center [914, 308] width 62 height 8
click at [949, 329] on div "Subtitle Markdown" at bounding box center [966, 330] width 177 height 9
click at [437, 40] on div "SWARM Brand Watch - Potential Buyers Here in Social Analytics, you can see who …" at bounding box center [454, 38] width 494 height 50
click at [83, 114] on div "Potential Buyers" at bounding box center [106, 109] width 93 height 13
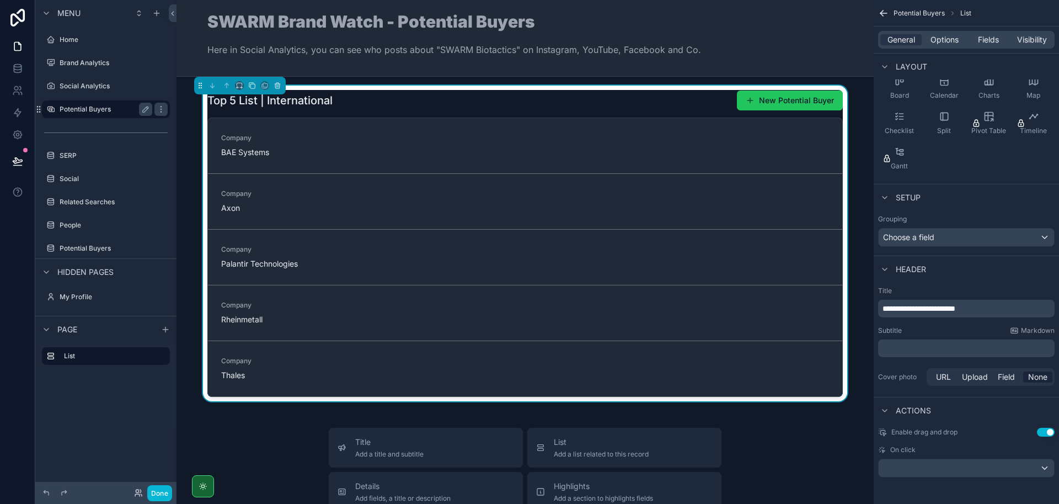
scroll to position [0, 0]
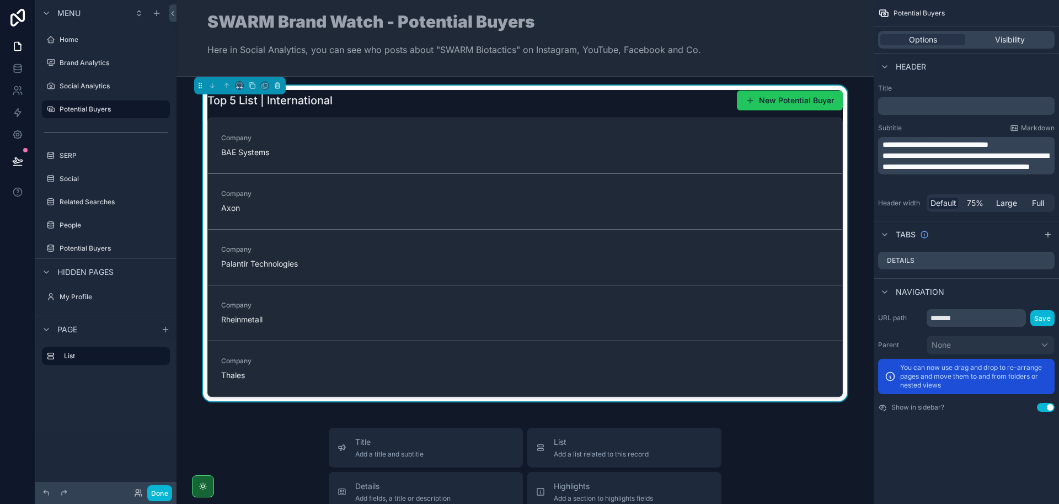
click at [947, 159] on span "**********" at bounding box center [966, 161] width 166 height 19
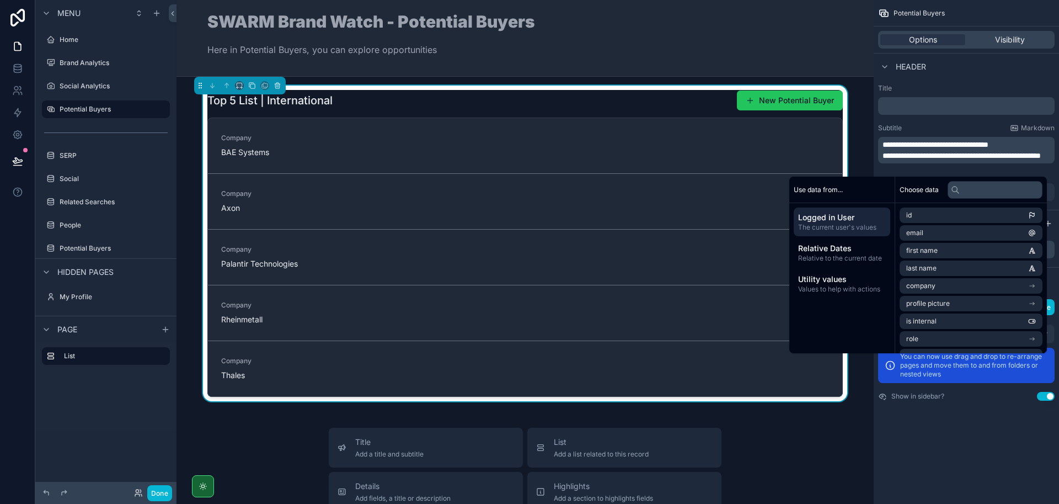
click at [883, 159] on span "**********" at bounding box center [962, 156] width 158 height 8
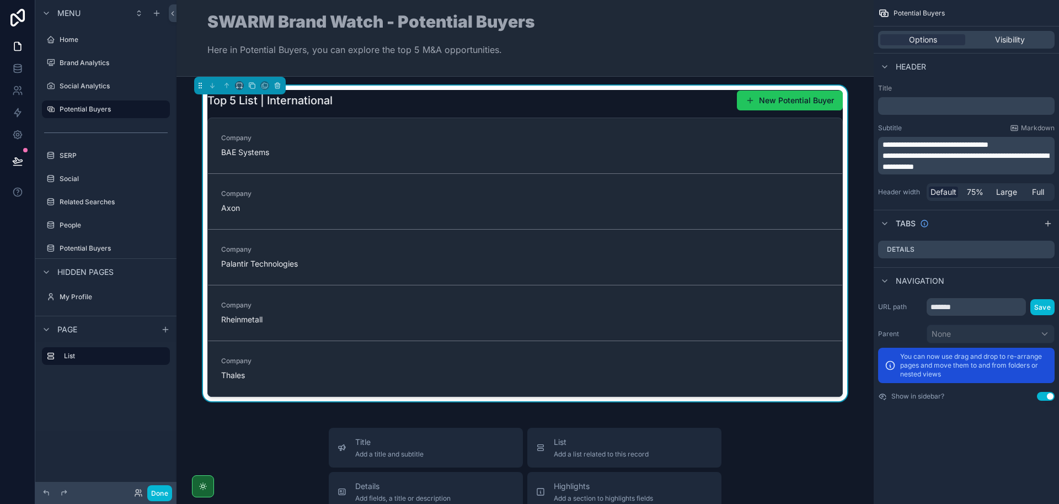
click at [924, 124] on div "Subtitle Markdown" at bounding box center [966, 128] width 177 height 9
click at [105, 87] on label "Social Analytics" at bounding box center [104, 86] width 88 height 9
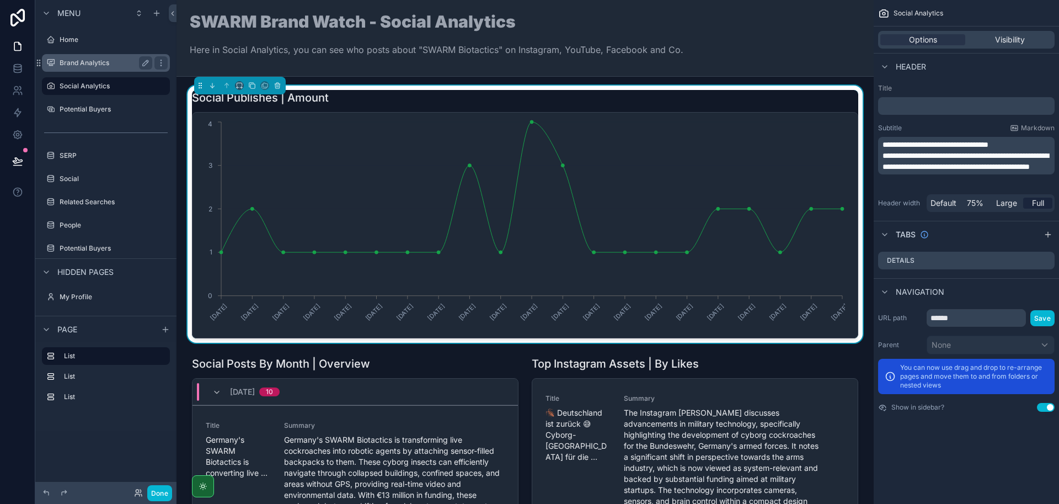
click at [82, 63] on label "Brand Analytics" at bounding box center [104, 62] width 88 height 9
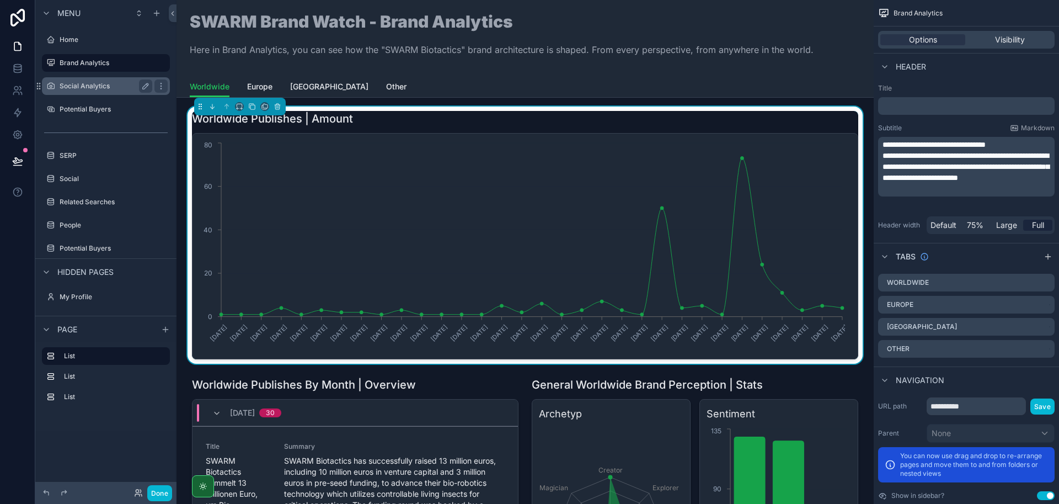
click at [89, 81] on div "Social Analytics" at bounding box center [106, 85] width 93 height 13
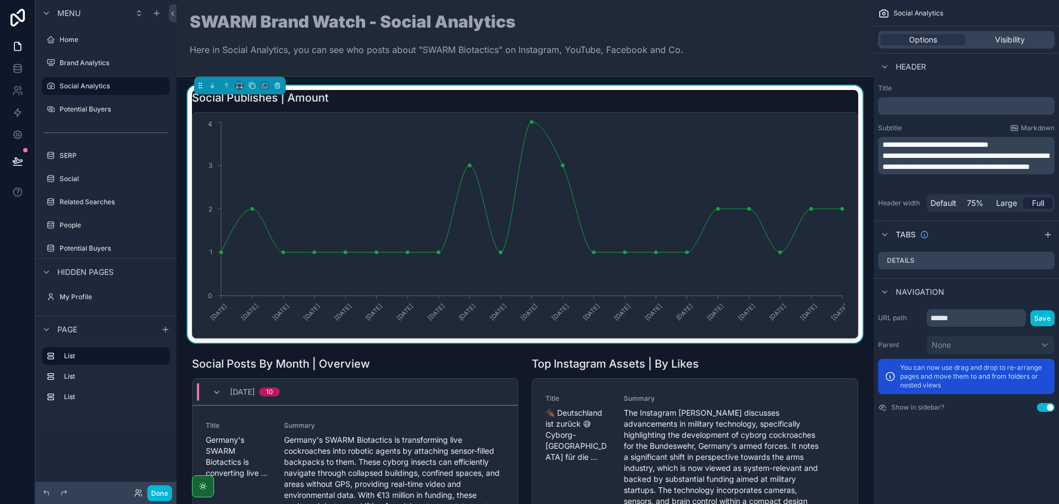
click at [92, 99] on div "Potential Buyers" at bounding box center [105, 109] width 141 height 20
click at [92, 106] on label "Potential Buyers" at bounding box center [104, 109] width 88 height 9
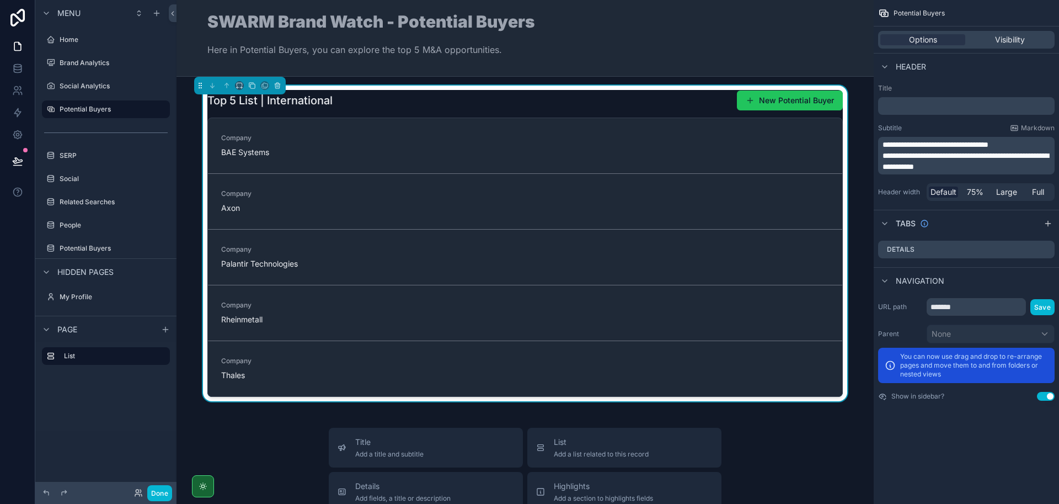
click at [886, 165] on span "**********" at bounding box center [966, 161] width 166 height 19
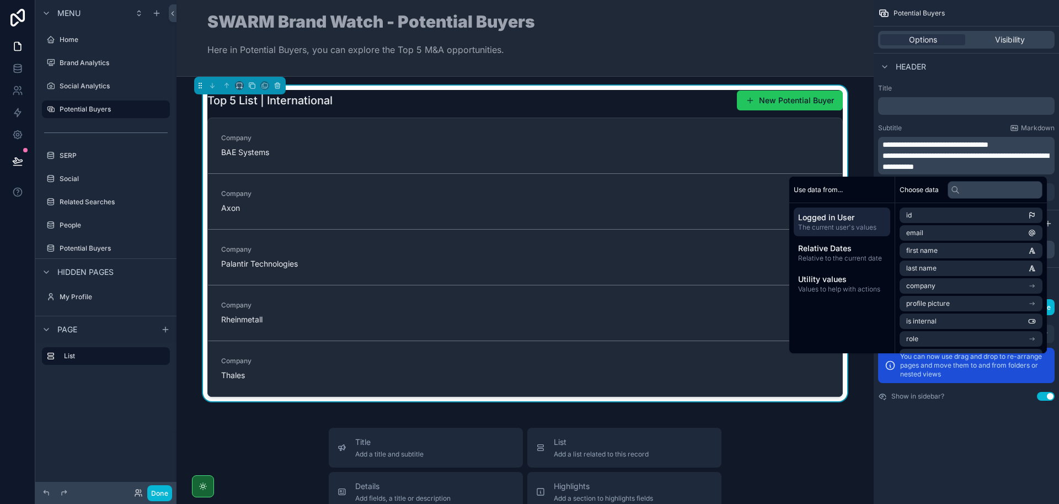
click at [921, 126] on div "Subtitle Markdown" at bounding box center [966, 128] width 177 height 9
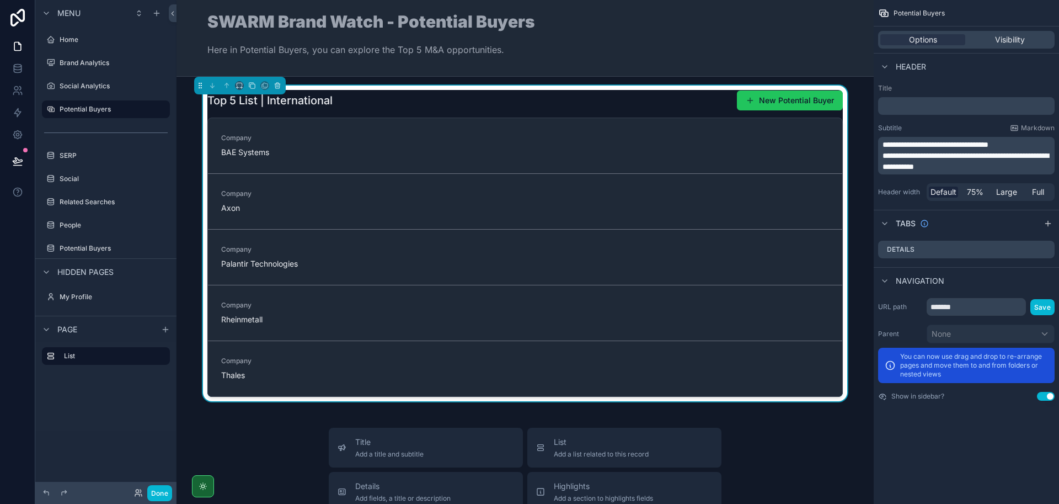
click at [884, 166] on span "**********" at bounding box center [966, 161] width 166 height 19
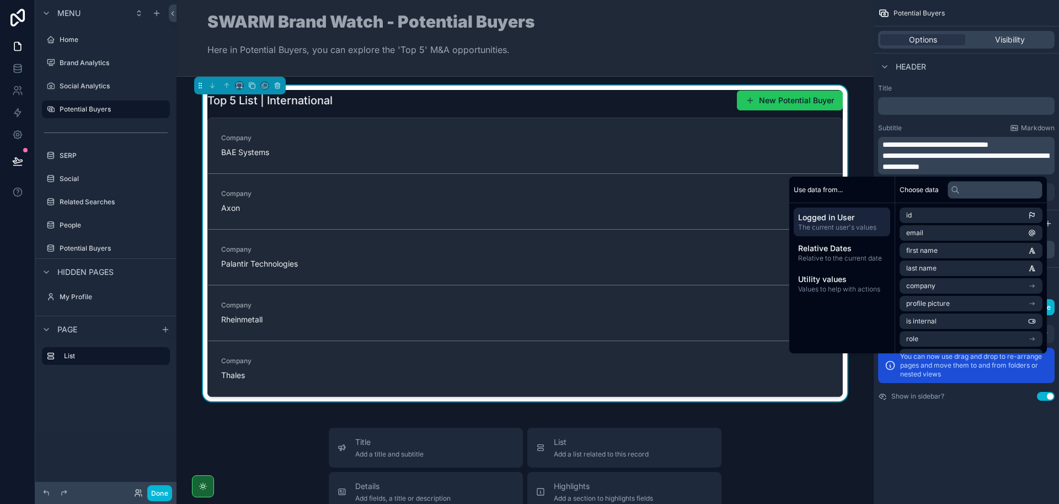
click at [921, 127] on div "Subtitle Markdown" at bounding box center [966, 128] width 177 height 9
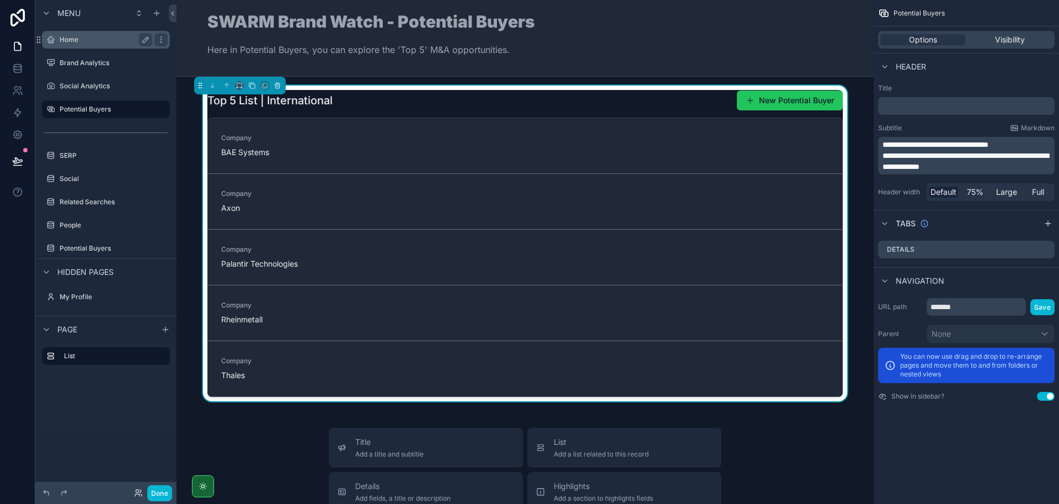
click at [105, 42] on label "Home" at bounding box center [104, 39] width 88 height 9
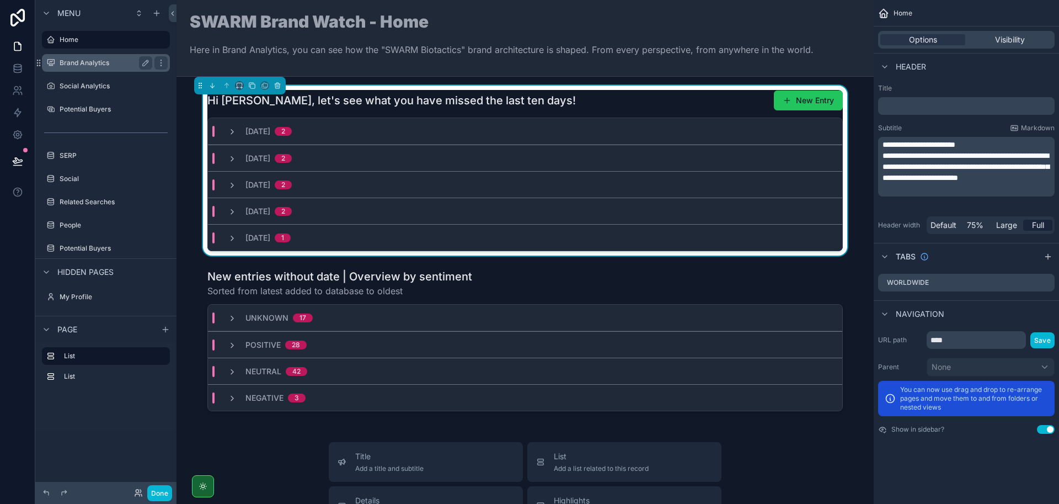
click at [91, 58] on label "Brand Analytics" at bounding box center [104, 62] width 88 height 9
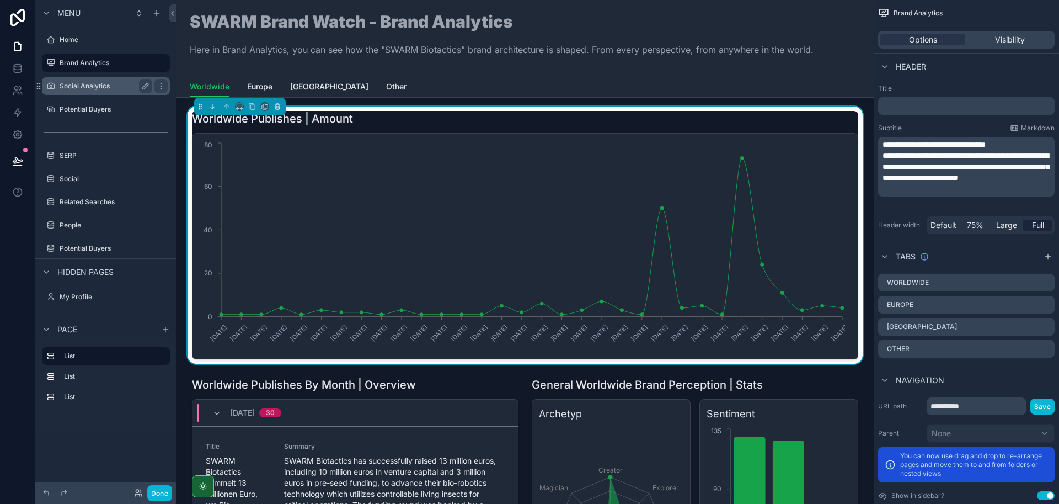
click at [97, 81] on div "Social Analytics" at bounding box center [106, 85] width 93 height 13
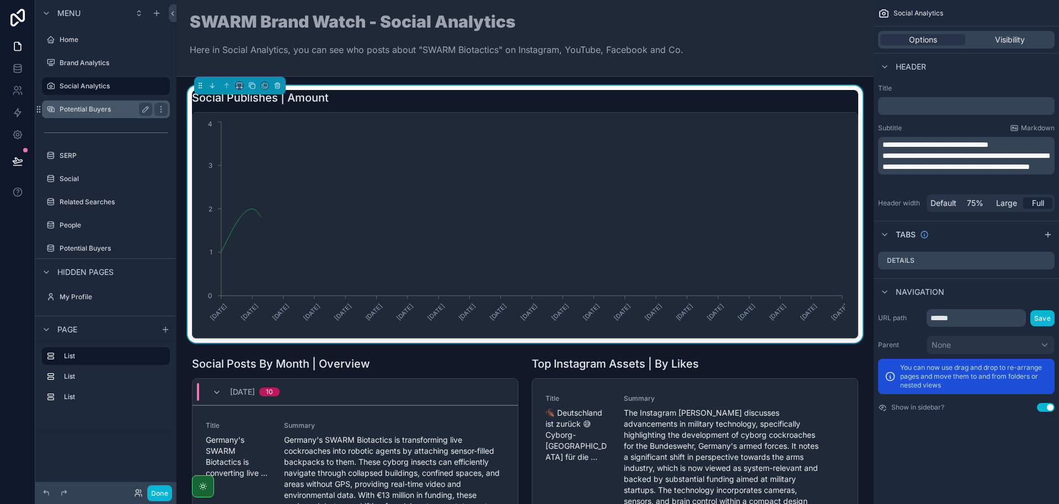
click at [92, 100] on div "Potential Buyers" at bounding box center [106, 109] width 124 height 18
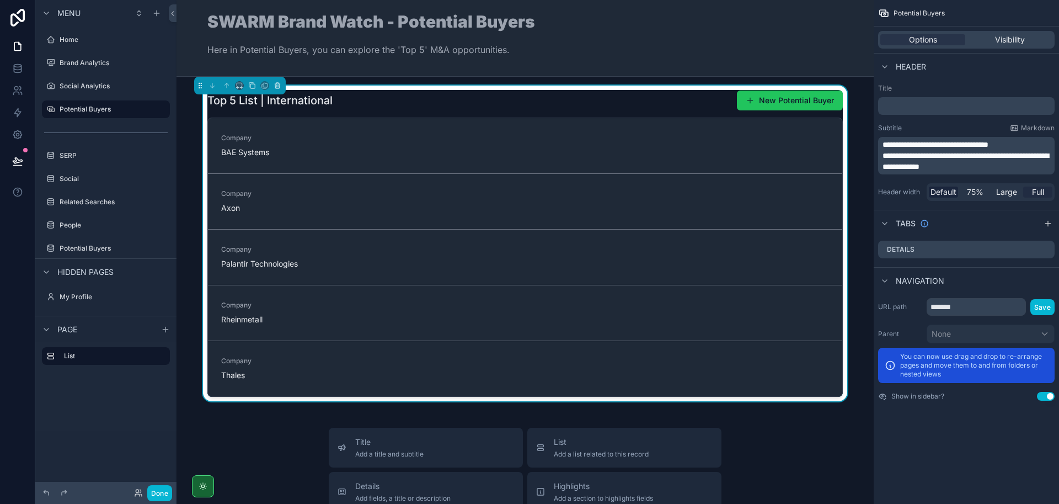
click at [1043, 193] on span "Full" at bounding box center [1038, 191] width 12 height 11
click at [941, 190] on span "Default" at bounding box center [944, 191] width 26 height 11
click at [73, 70] on div "Brand Analytics" at bounding box center [106, 63] width 124 height 18
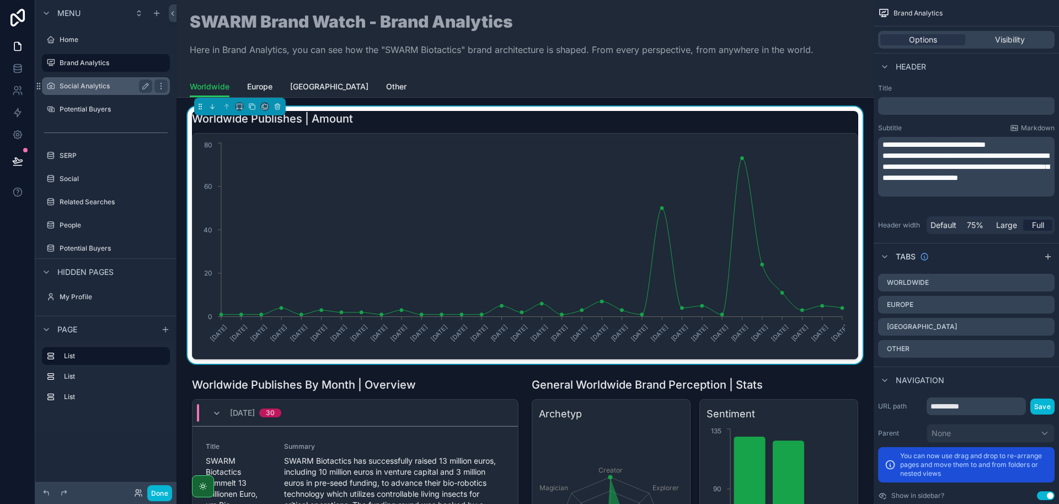
click at [76, 83] on label "Social Analytics" at bounding box center [104, 86] width 88 height 9
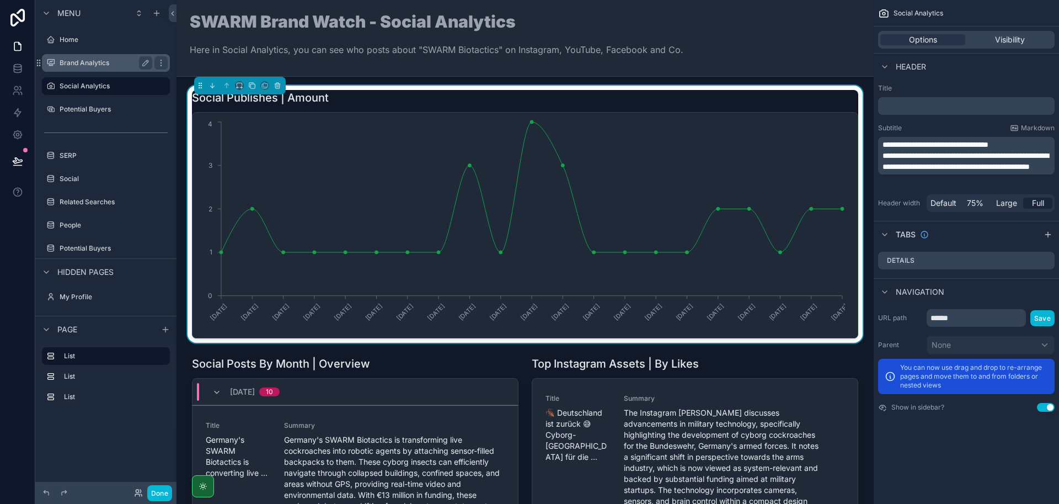
click at [79, 66] on label "Brand Analytics" at bounding box center [104, 62] width 88 height 9
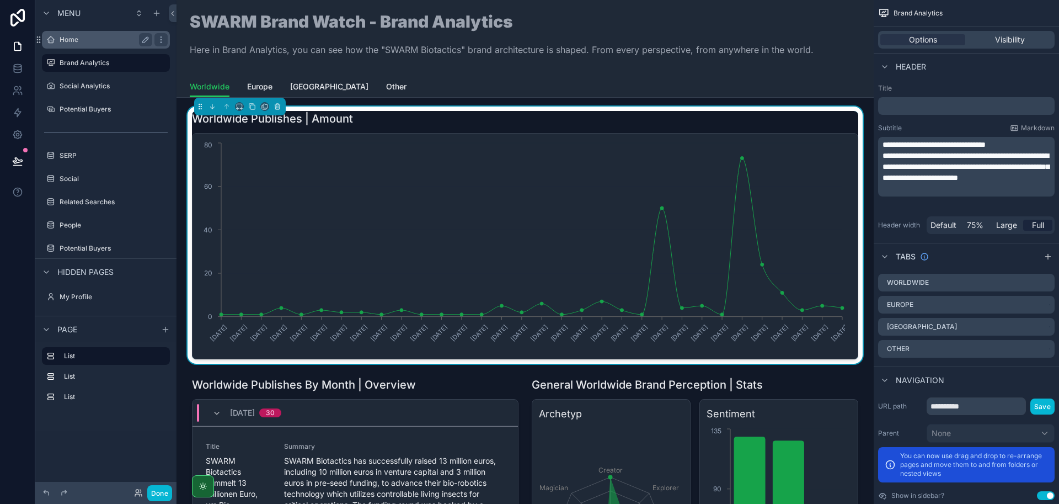
click at [82, 47] on div "Home" at bounding box center [106, 40] width 124 height 18
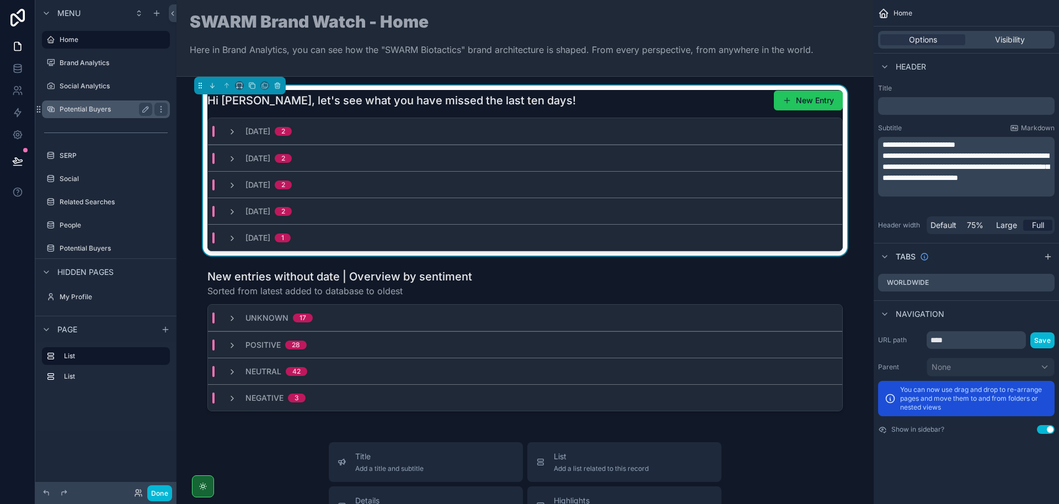
click at [78, 104] on div "Potential Buyers" at bounding box center [106, 109] width 93 height 13
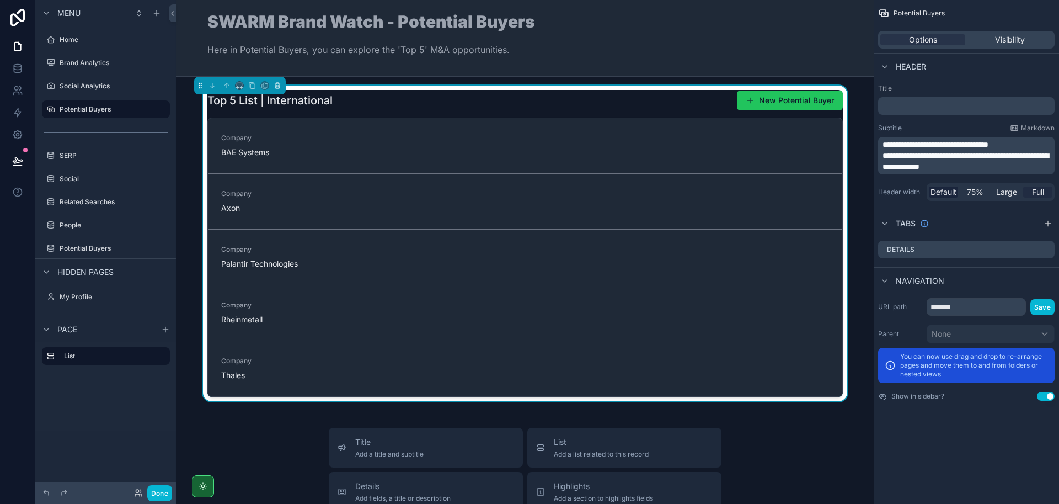
click at [1043, 193] on span "Full" at bounding box center [1038, 191] width 12 height 11
click at [441, 97] on div "Top 5 List | International New Potential Buyer" at bounding box center [524, 100] width 635 height 21
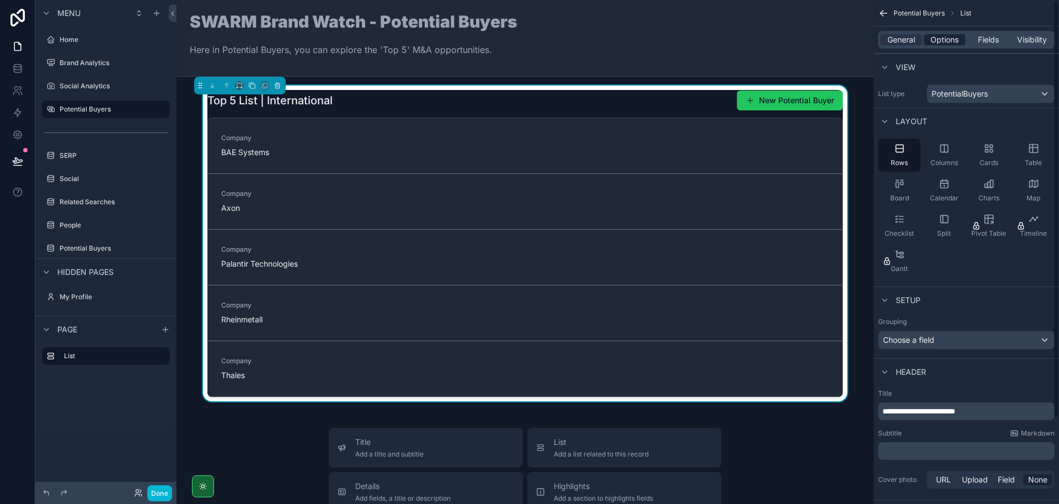
click at [933, 38] on span "Options" at bounding box center [945, 39] width 28 height 11
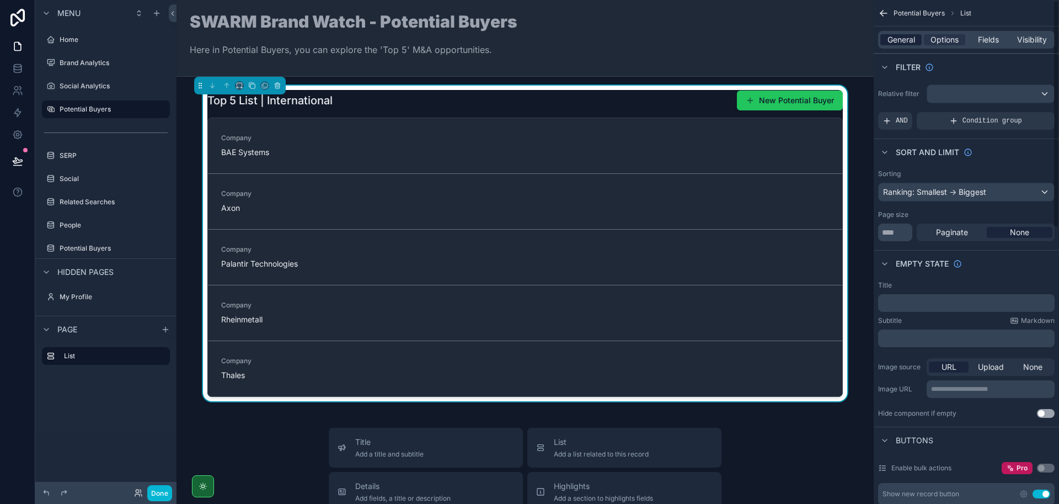
click at [901, 45] on div "General Options Fields Visibility" at bounding box center [966, 40] width 177 height 18
click at [904, 44] on span "General" at bounding box center [902, 39] width 28 height 11
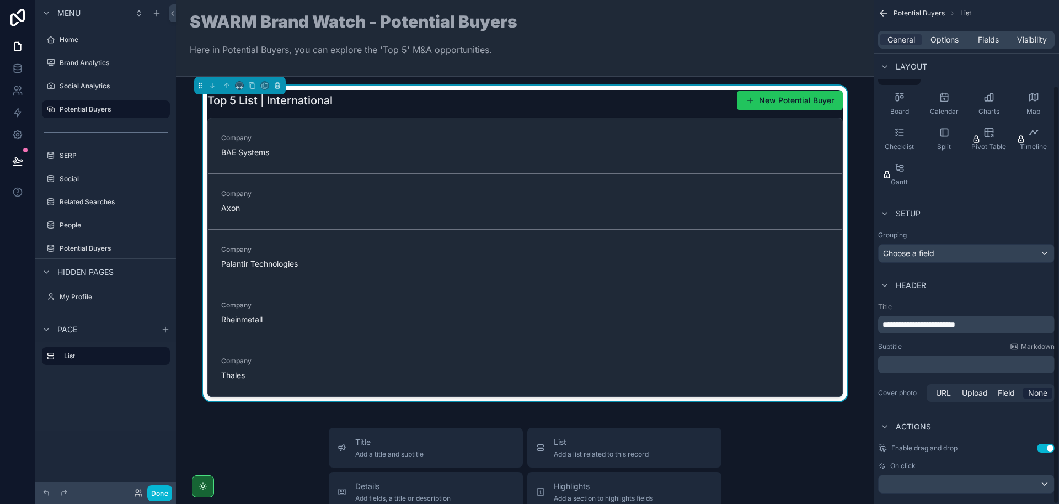
scroll to position [103, 0]
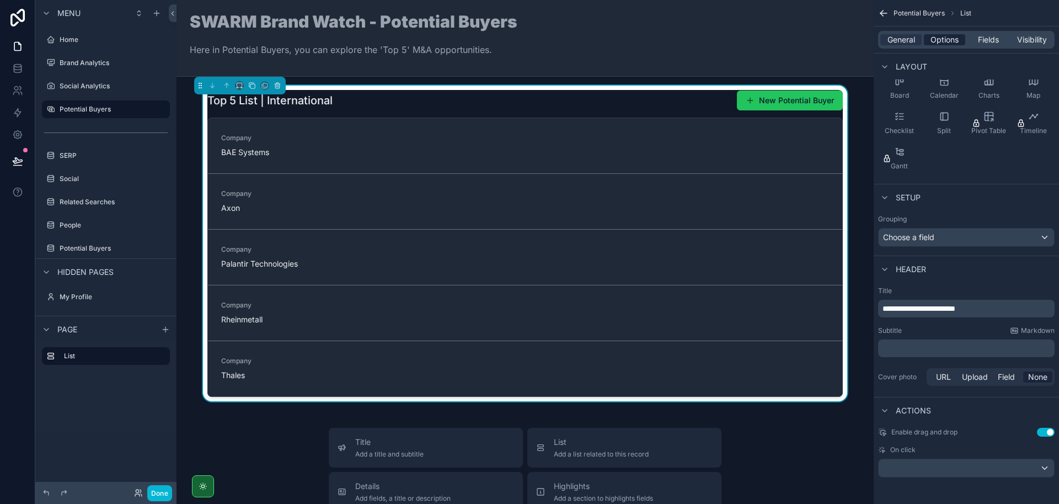
click at [948, 42] on span "Options" at bounding box center [945, 39] width 28 height 11
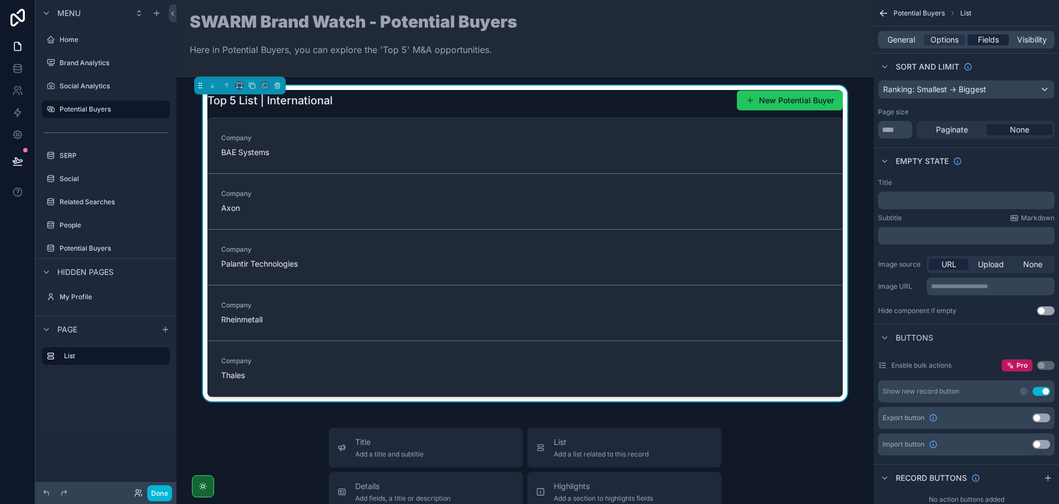
click at [984, 39] on span "Fields" at bounding box center [988, 39] width 21 height 11
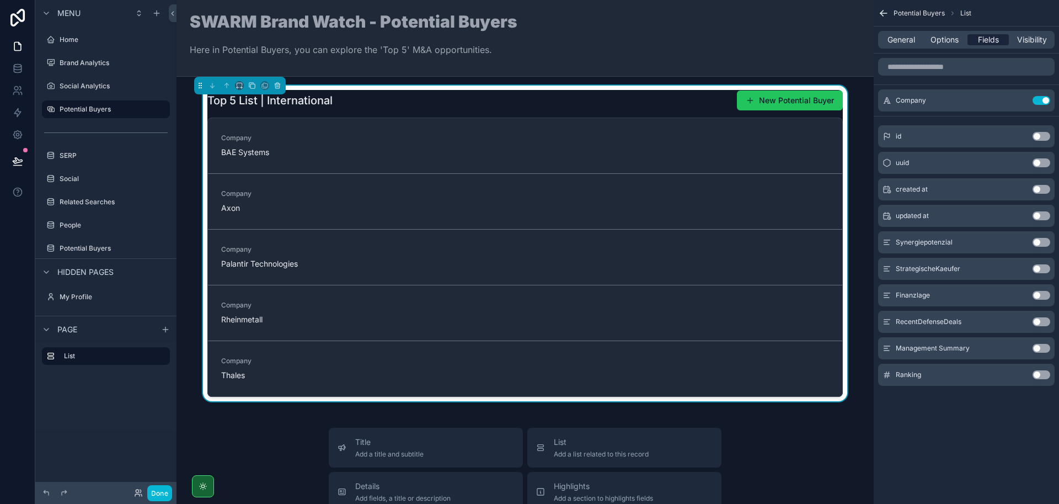
scroll to position [0, 0]
click at [1017, 100] on icon "scrollable content" at bounding box center [1019, 100] width 9 height 9
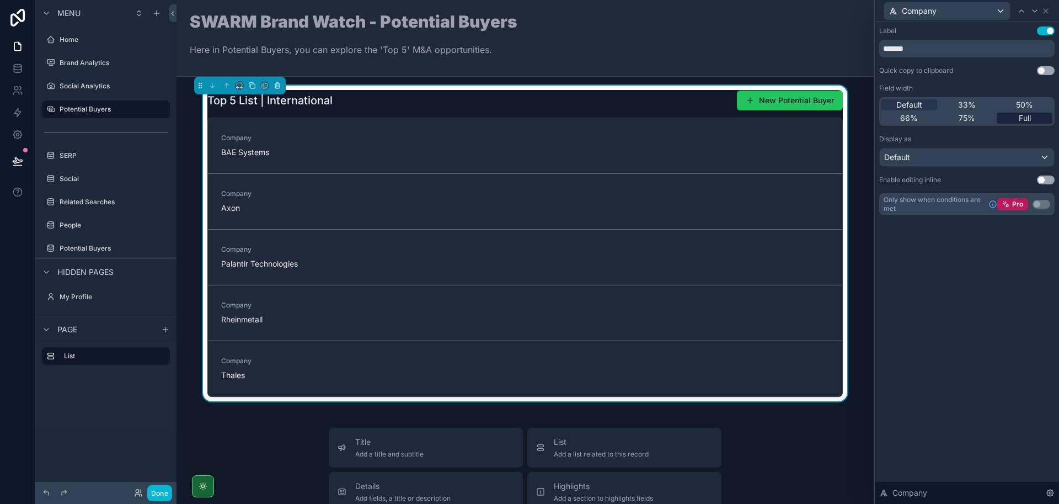
click at [1024, 117] on span "Full" at bounding box center [1025, 118] width 12 height 11
click at [915, 105] on span "Default" at bounding box center [909, 104] width 26 height 11
click at [239, 86] on icon "scrollable content" at bounding box center [240, 86] width 8 height 8
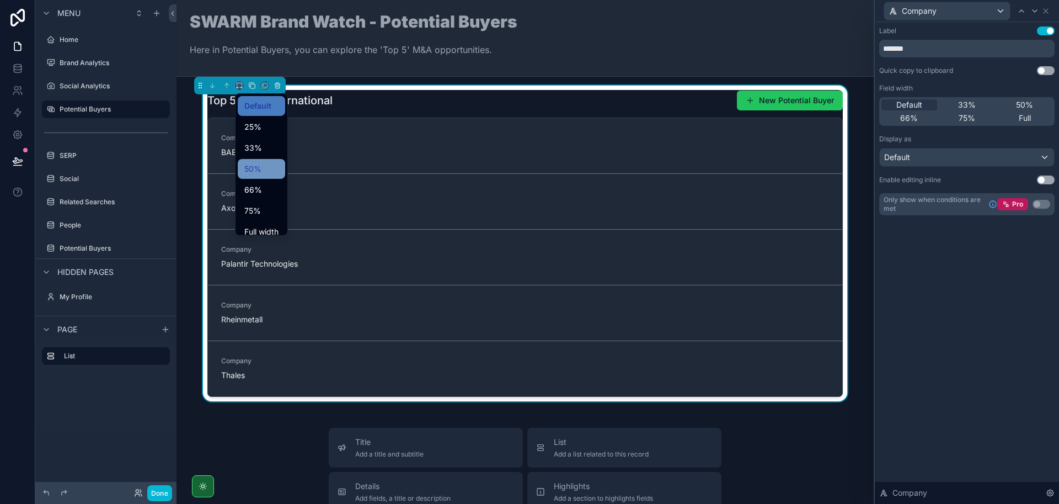
scroll to position [30, 0]
click at [265, 202] on span "Full width" at bounding box center [261, 201] width 34 height 13
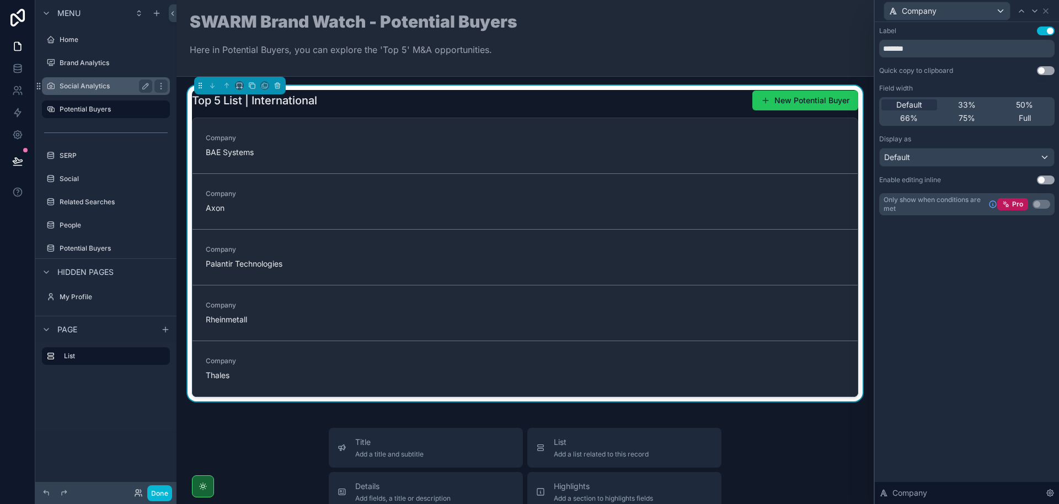
click at [93, 84] on label "Social Analytics" at bounding box center [104, 86] width 88 height 9
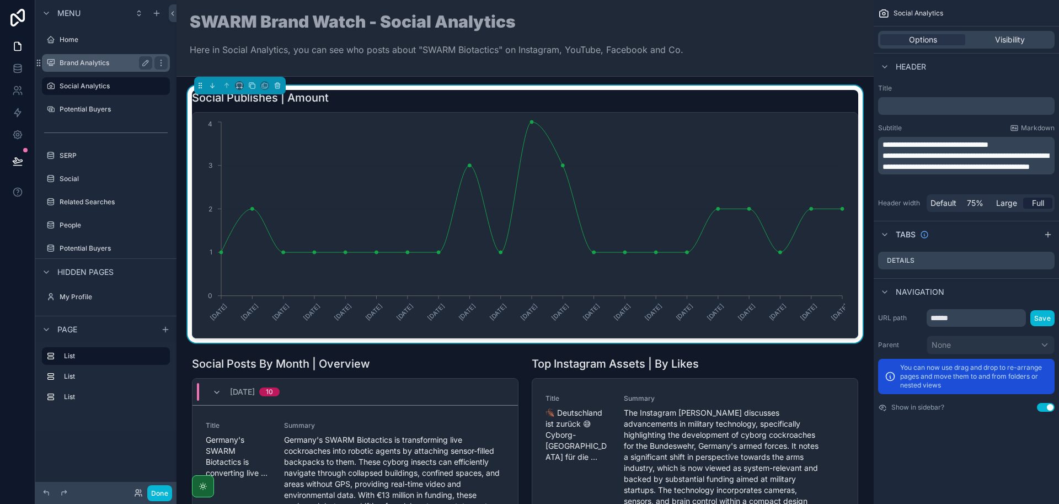
click at [95, 61] on label "Brand Analytics" at bounding box center [104, 62] width 88 height 9
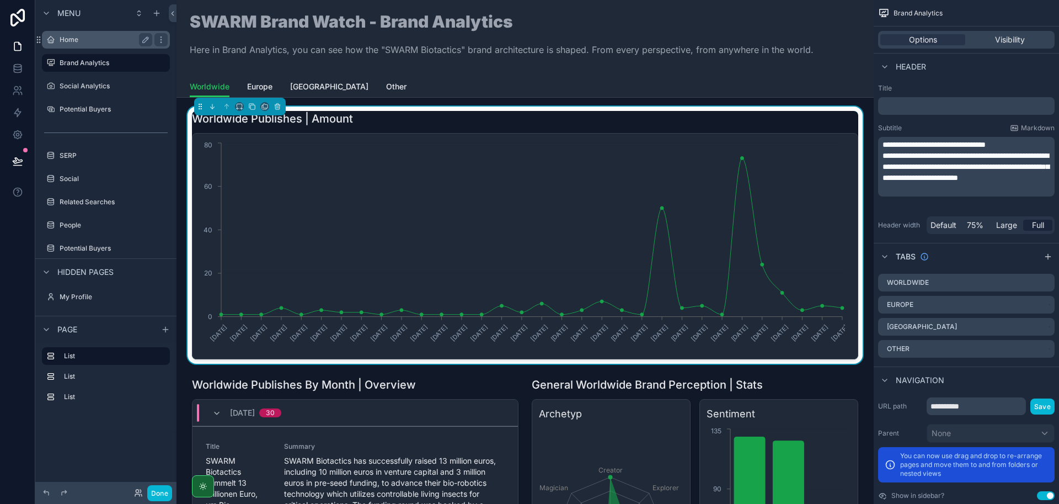
click at [90, 42] on label "Home" at bounding box center [104, 39] width 88 height 9
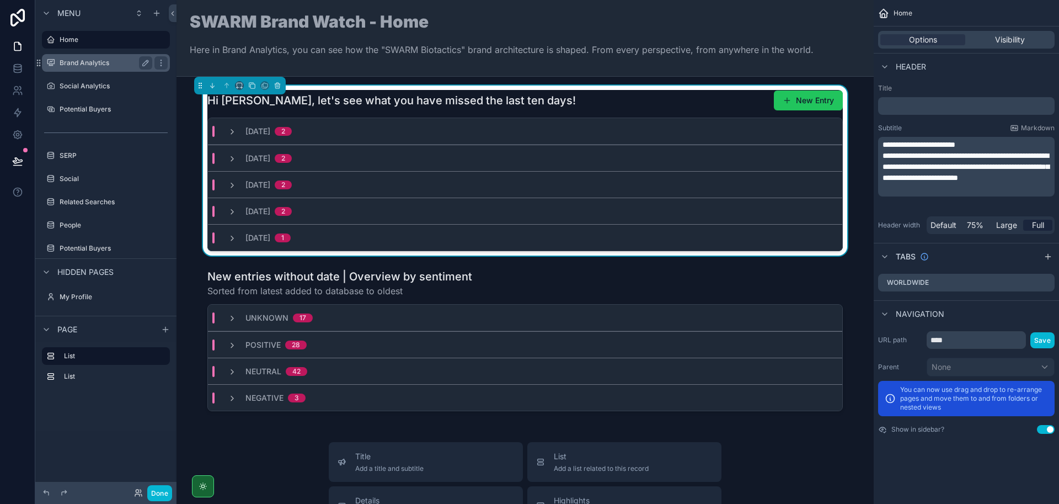
click at [89, 58] on label "Brand Analytics" at bounding box center [104, 62] width 88 height 9
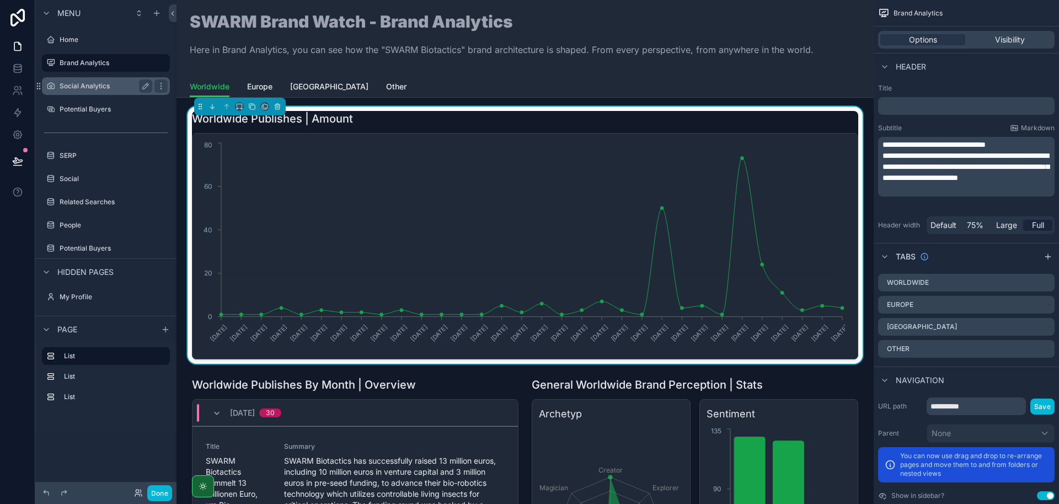
click at [87, 87] on label "Social Analytics" at bounding box center [104, 86] width 88 height 9
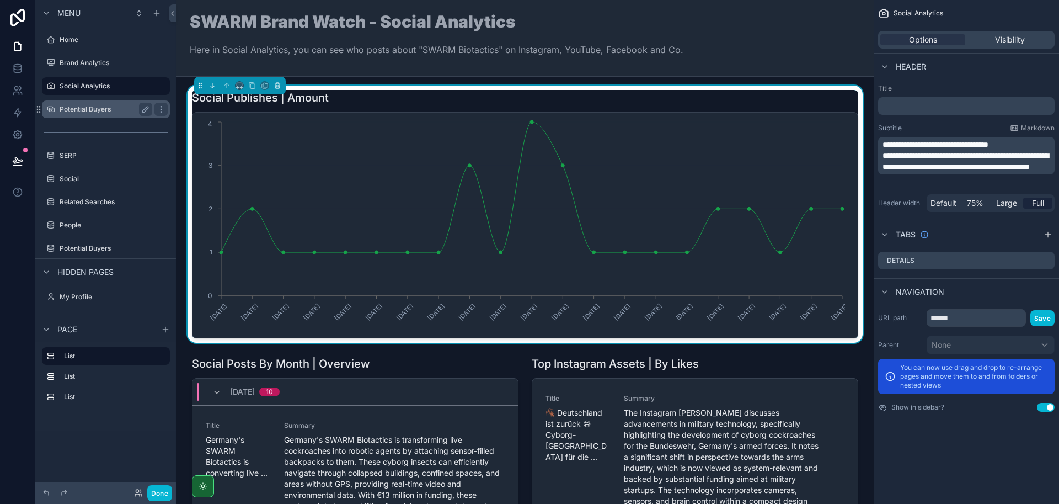
click at [88, 105] on label "Potential Buyers" at bounding box center [104, 109] width 88 height 9
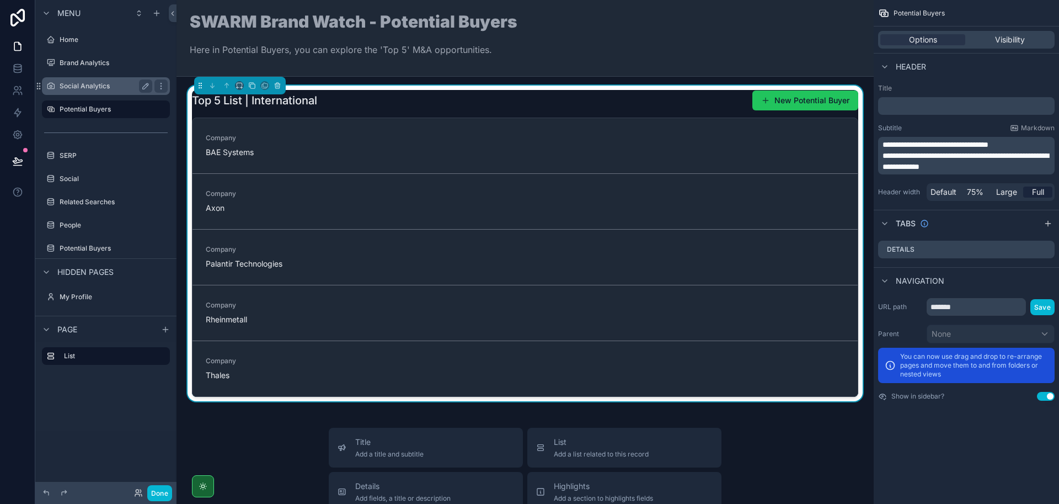
click at [86, 88] on label "Social Analytics" at bounding box center [104, 86] width 88 height 9
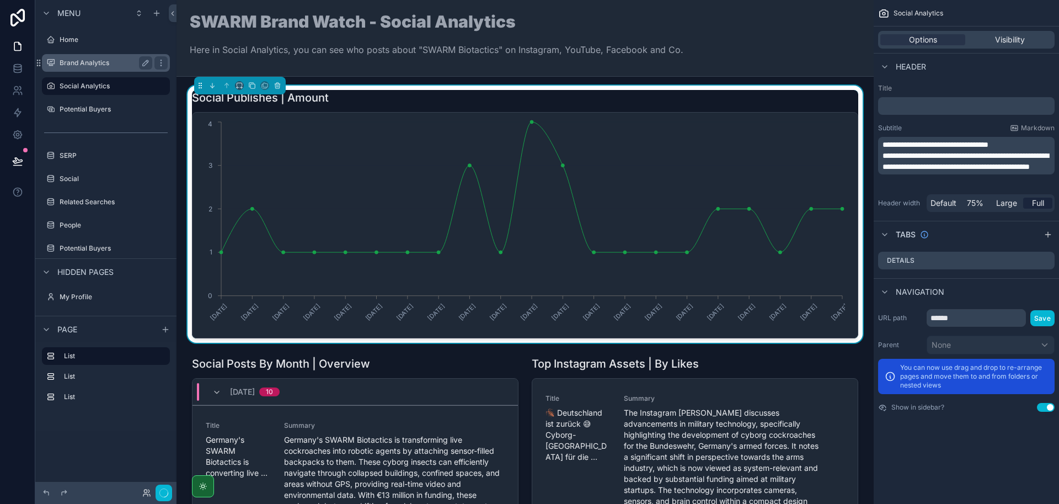
click at [86, 63] on label "Brand Analytics" at bounding box center [104, 62] width 88 height 9
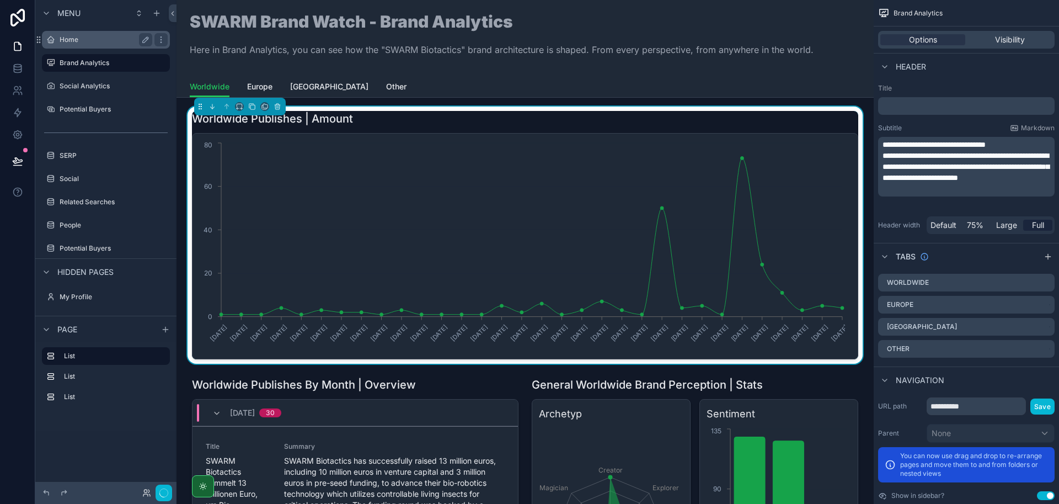
click at [85, 41] on label "Home" at bounding box center [104, 39] width 88 height 9
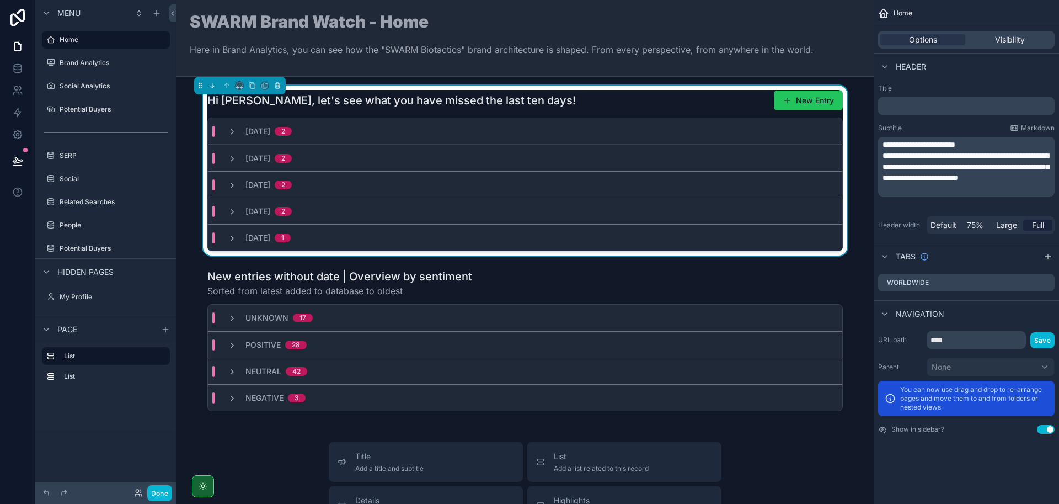
click at [937, 181] on span "**********" at bounding box center [966, 167] width 167 height 30
drag, startPoint x: 883, startPoint y: 156, endPoint x: 963, endPoint y: 190, distance: 87.0
click at [963, 181] on span "**********" at bounding box center [966, 167] width 167 height 30
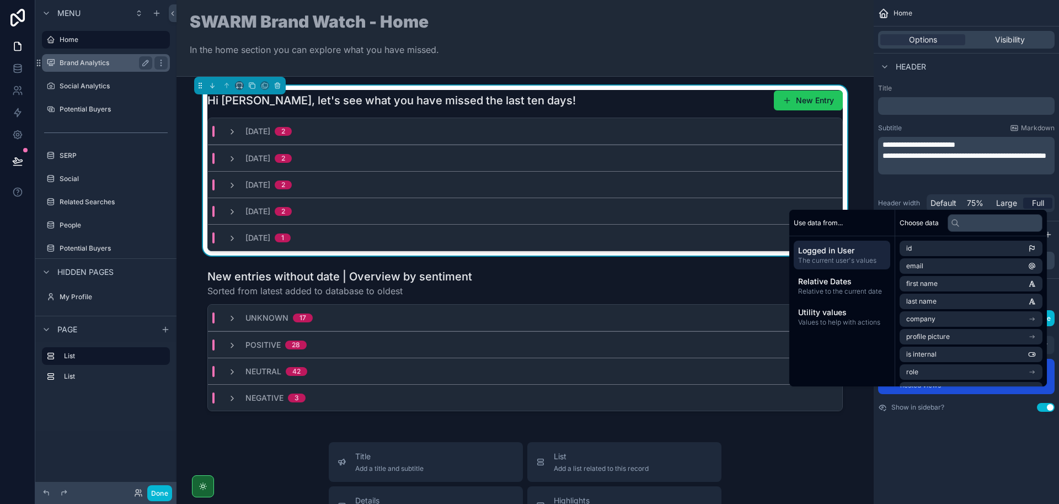
click at [95, 66] on label "Brand Analytics" at bounding box center [104, 62] width 88 height 9
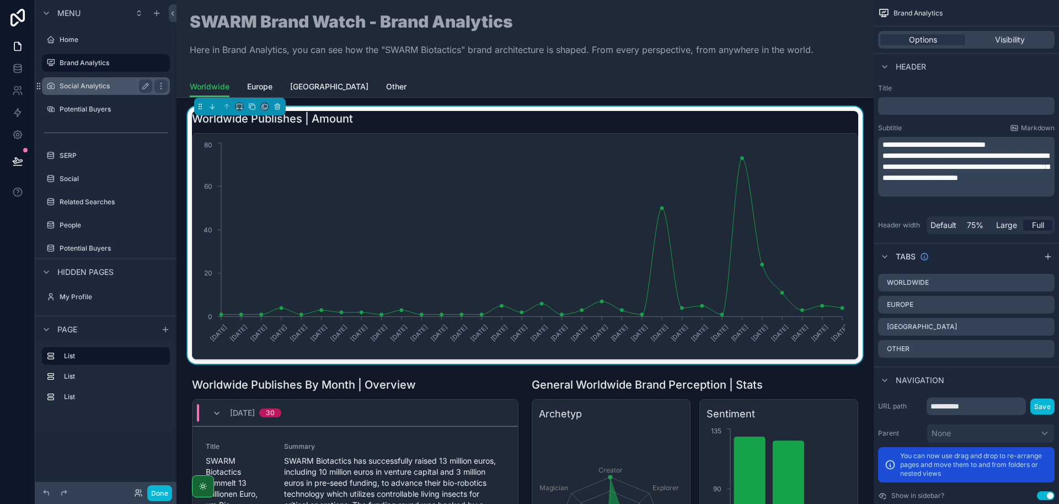
click at [87, 90] on label "Social Analytics" at bounding box center [104, 86] width 88 height 9
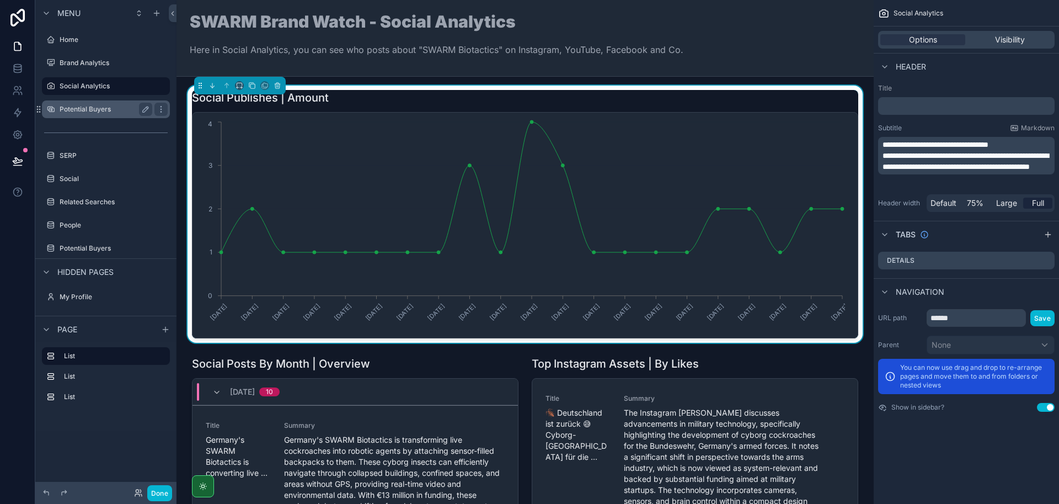
click at [88, 109] on label "Potential Buyers" at bounding box center [104, 109] width 88 height 9
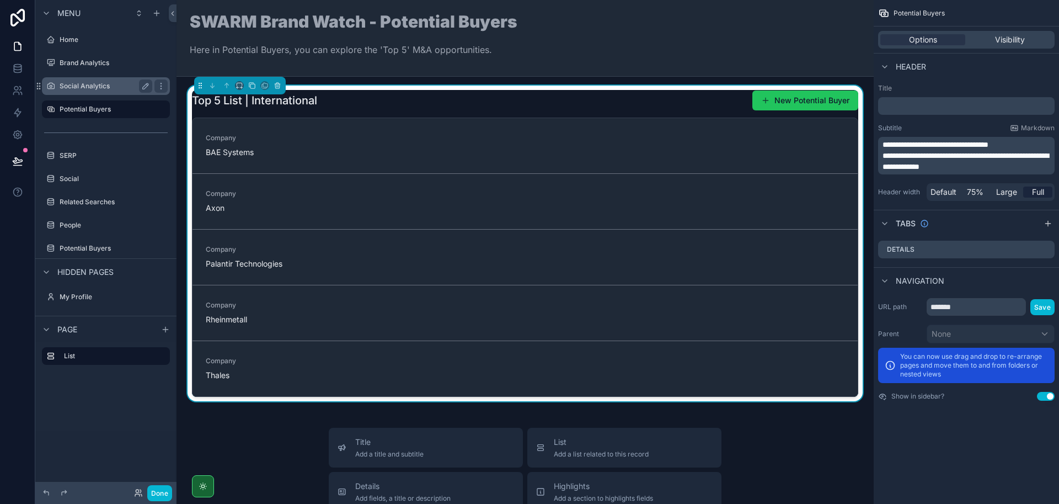
click at [89, 89] on label "Social Analytics" at bounding box center [104, 86] width 88 height 9
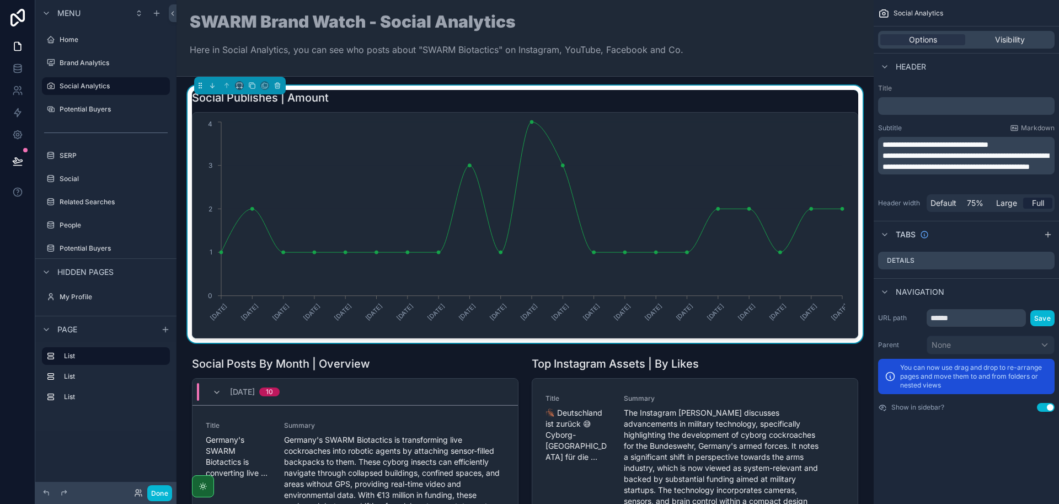
drag, startPoint x: 912, startPoint y: 156, endPoint x: 908, endPoint y: 186, distance: 30.6
click at [912, 156] on span "**********" at bounding box center [966, 161] width 166 height 19
click at [939, 127] on div "Subtitle Markdown" at bounding box center [966, 128] width 177 height 9
click at [99, 108] on label "Potential Buyers" at bounding box center [104, 109] width 88 height 9
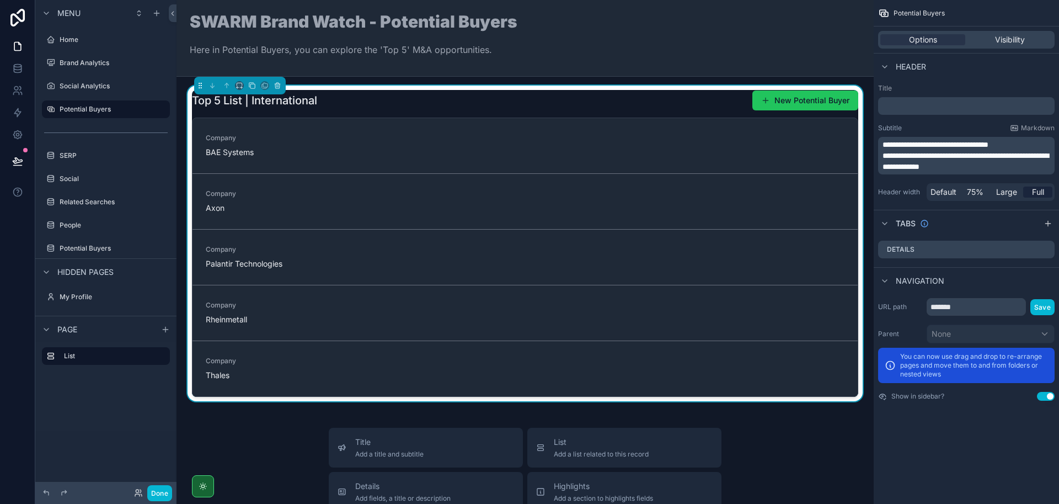
click at [912, 154] on span "**********" at bounding box center [966, 161] width 166 height 19
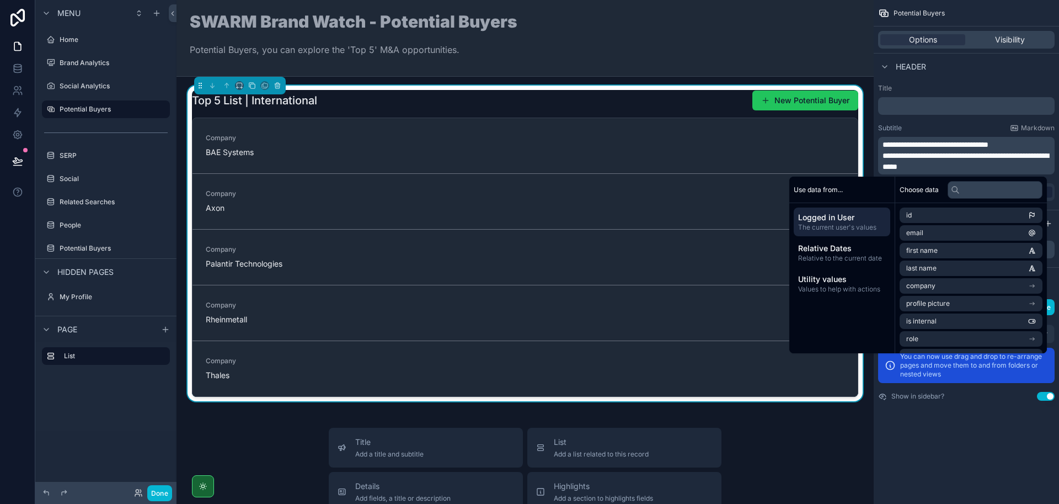
click at [953, 129] on div "Subtitle Markdown" at bounding box center [966, 128] width 177 height 9
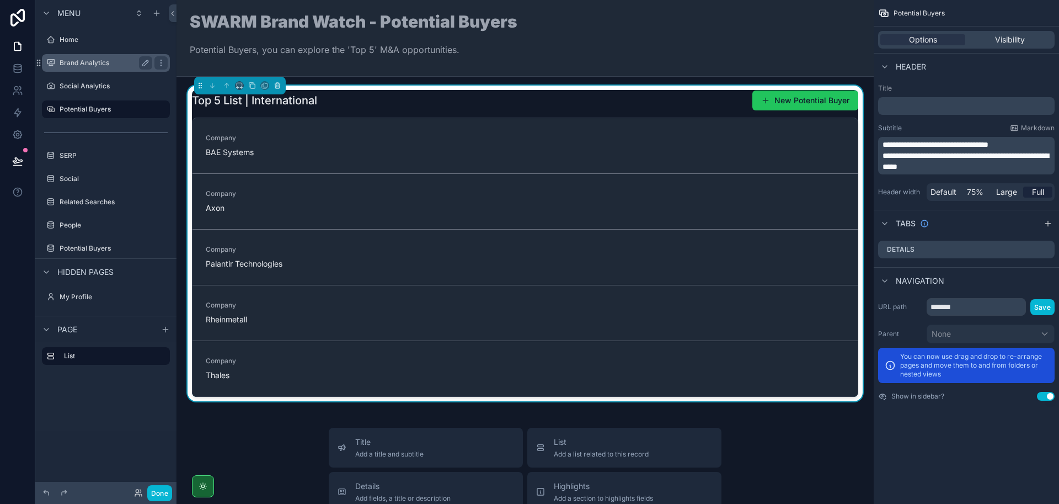
click at [107, 60] on label "Brand Analytics" at bounding box center [104, 62] width 88 height 9
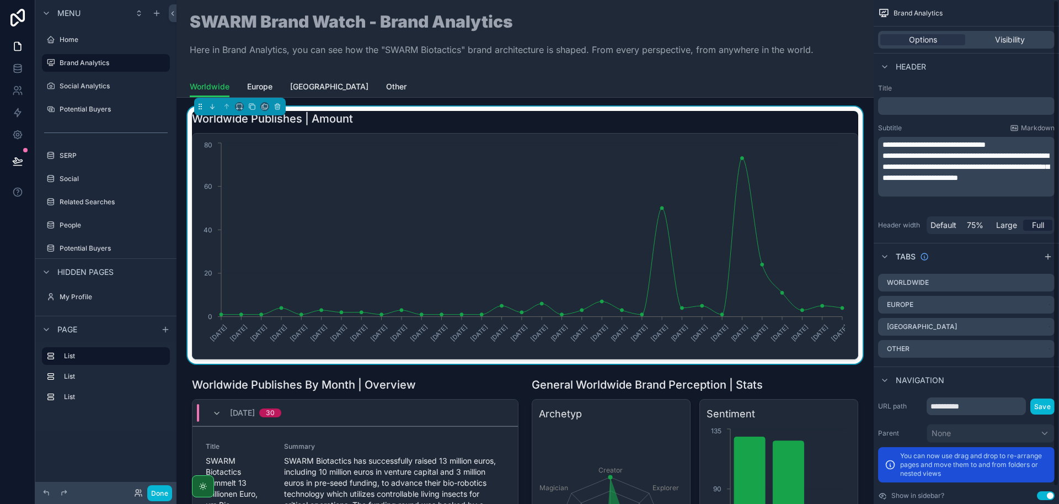
drag, startPoint x: 911, startPoint y: 156, endPoint x: 919, endPoint y: 170, distance: 16.6
click at [912, 158] on span "**********" at bounding box center [966, 167] width 167 height 30
click at [939, 127] on div "Subtitle Markdown" at bounding box center [966, 128] width 177 height 9
click at [102, 42] on label "Home" at bounding box center [104, 39] width 88 height 9
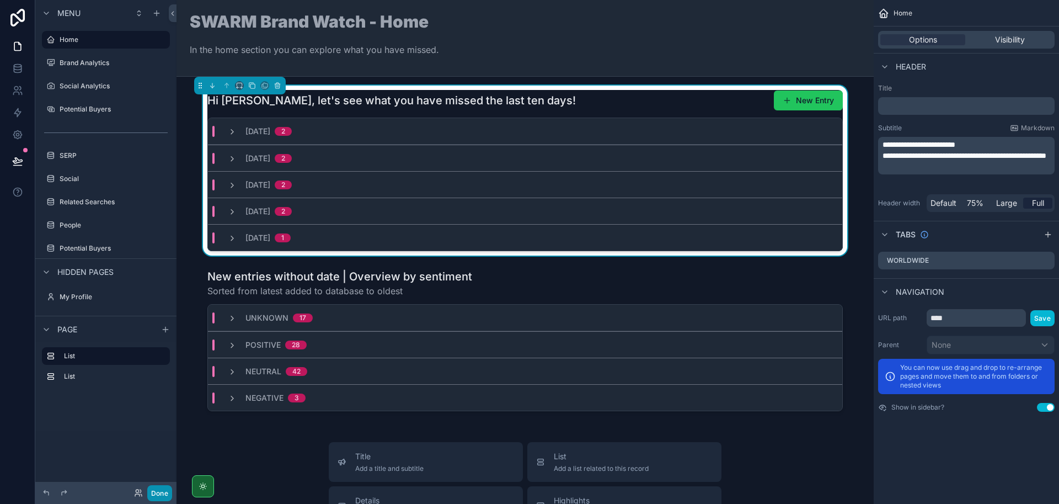
click at [152, 490] on button "Done" at bounding box center [159, 493] width 25 height 16
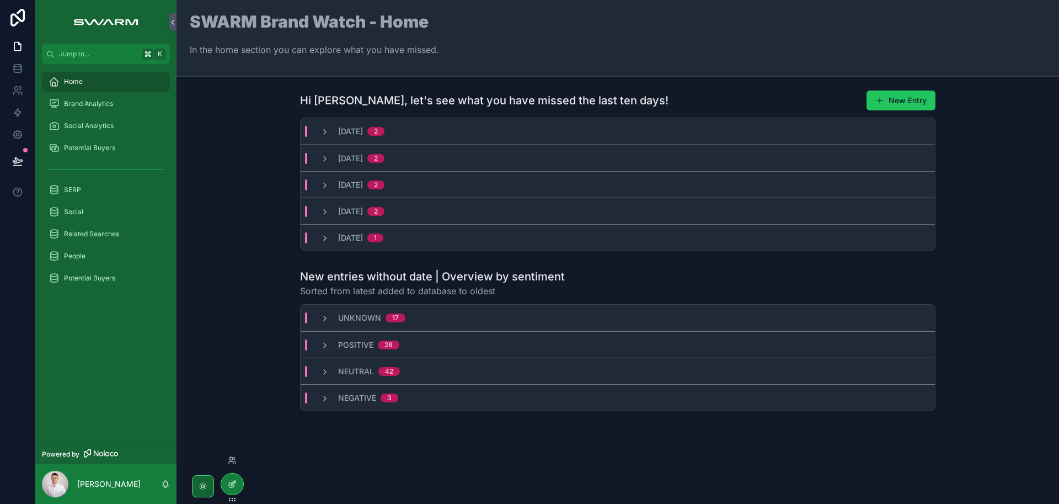
click at [226, 489] on div at bounding box center [232, 483] width 22 height 21
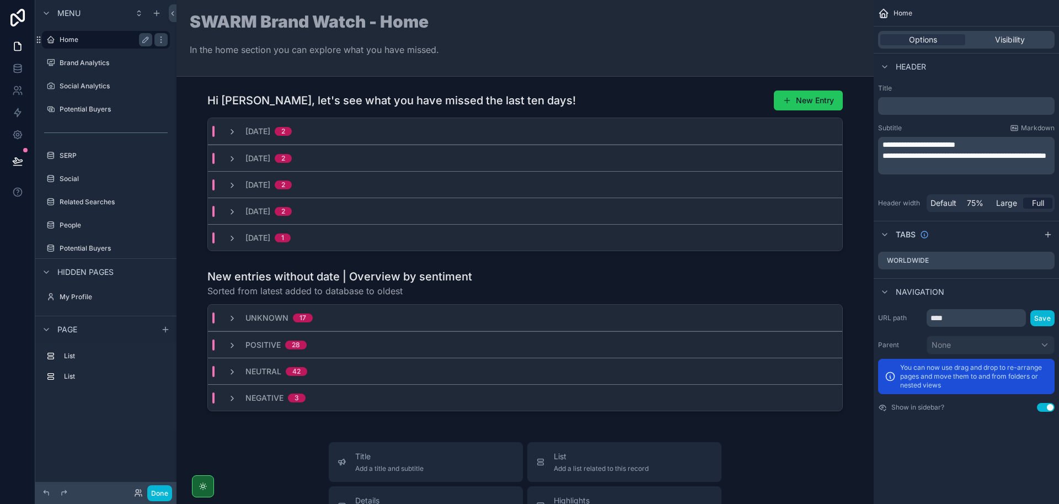
click at [96, 39] on label "Home" at bounding box center [104, 39] width 88 height 9
click at [972, 203] on span "75%" at bounding box center [975, 202] width 17 height 11
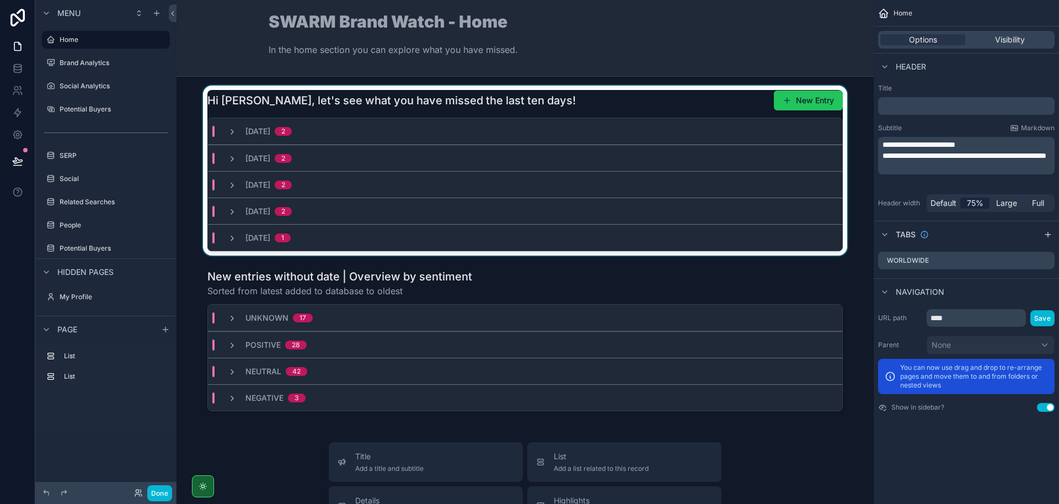
click at [553, 108] on div "scrollable content" at bounding box center [525, 170] width 680 height 170
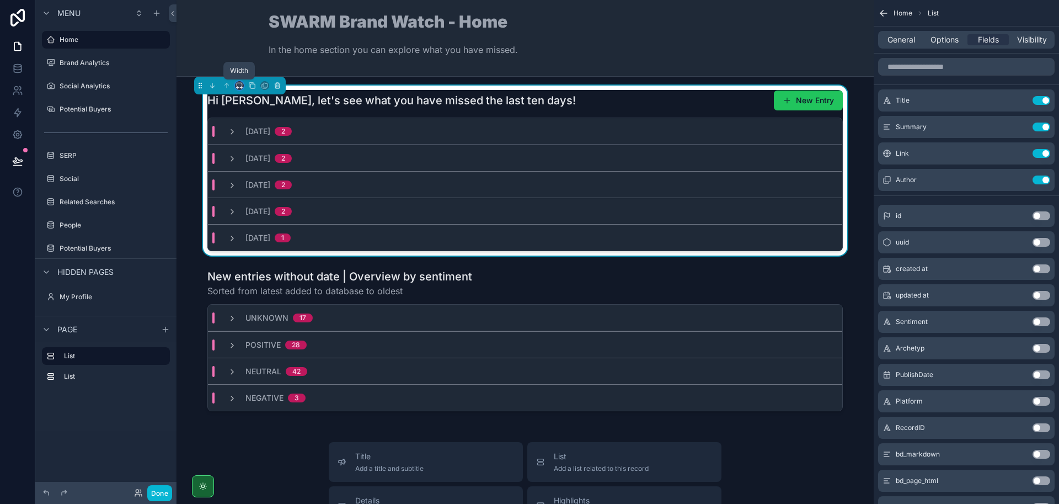
click at [240, 83] on icon "scrollable content" at bounding box center [240, 86] width 8 height 8
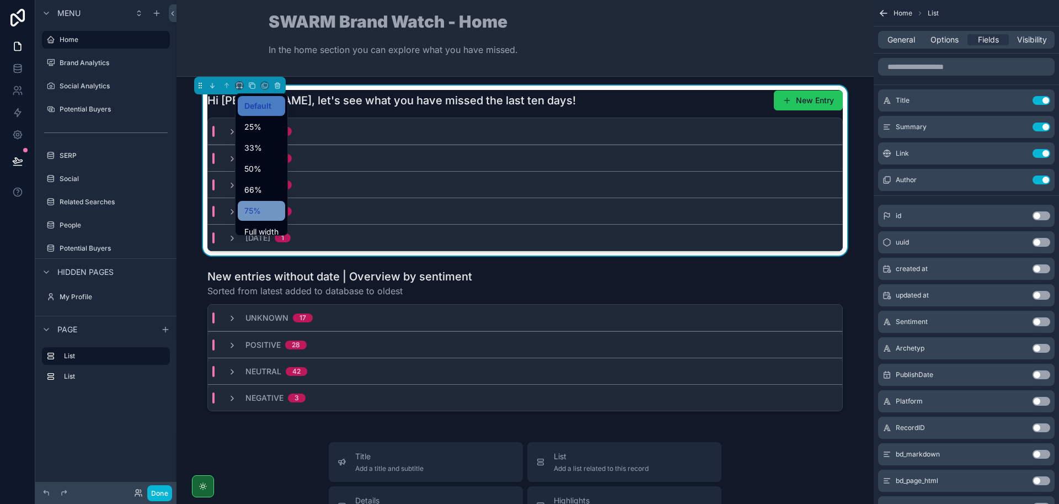
click at [267, 204] on div "75%" at bounding box center [261, 210] width 34 height 13
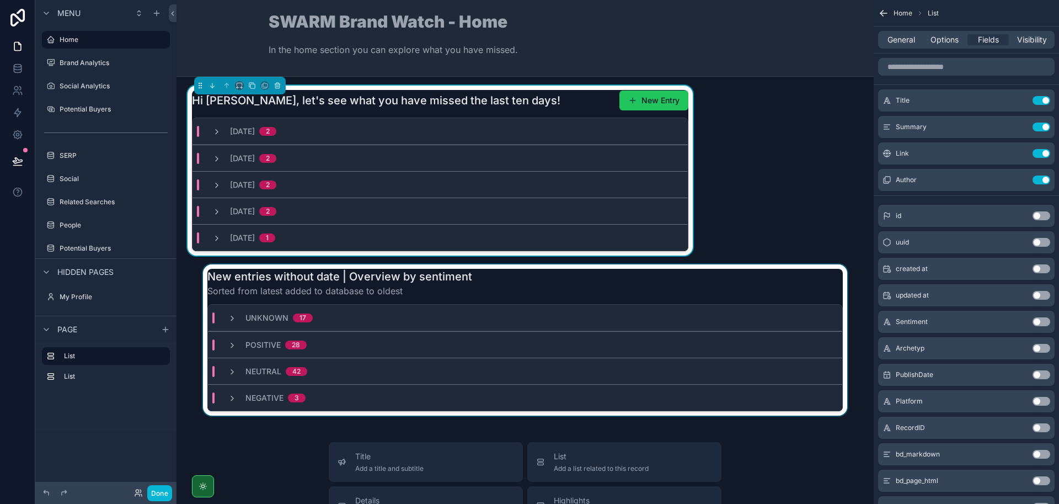
click at [507, 279] on div "scrollable content" at bounding box center [525, 339] width 680 height 151
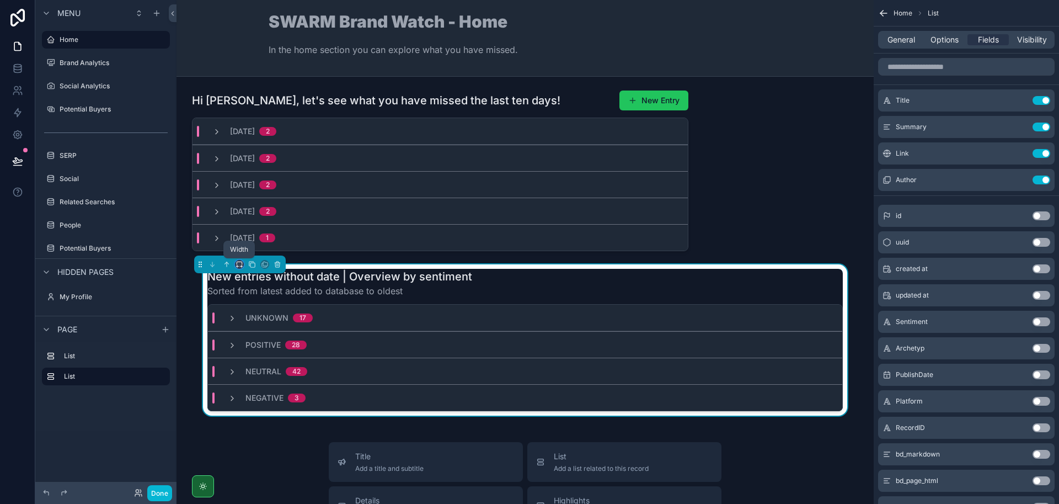
click at [238, 264] on icon "scrollable content" at bounding box center [240, 264] width 8 height 8
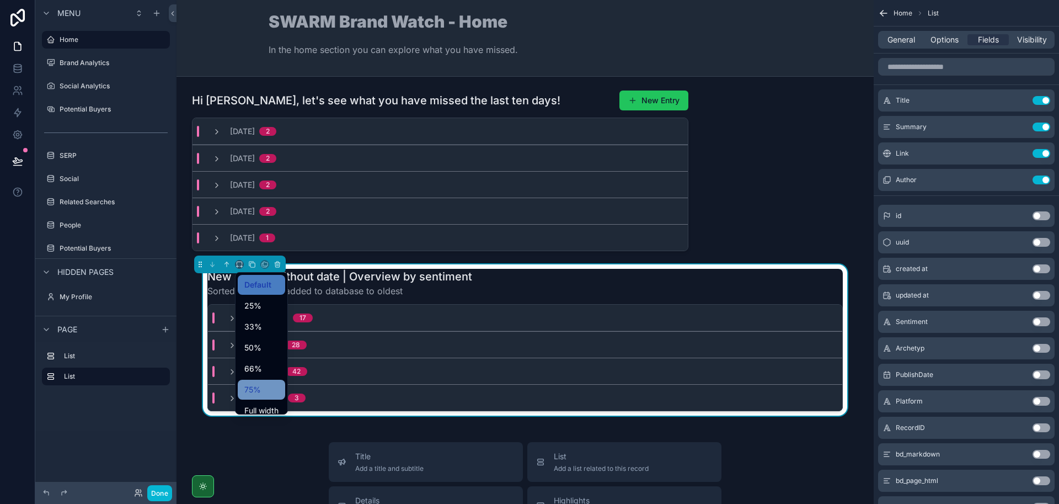
click at [259, 392] on span "75%" at bounding box center [252, 389] width 17 height 13
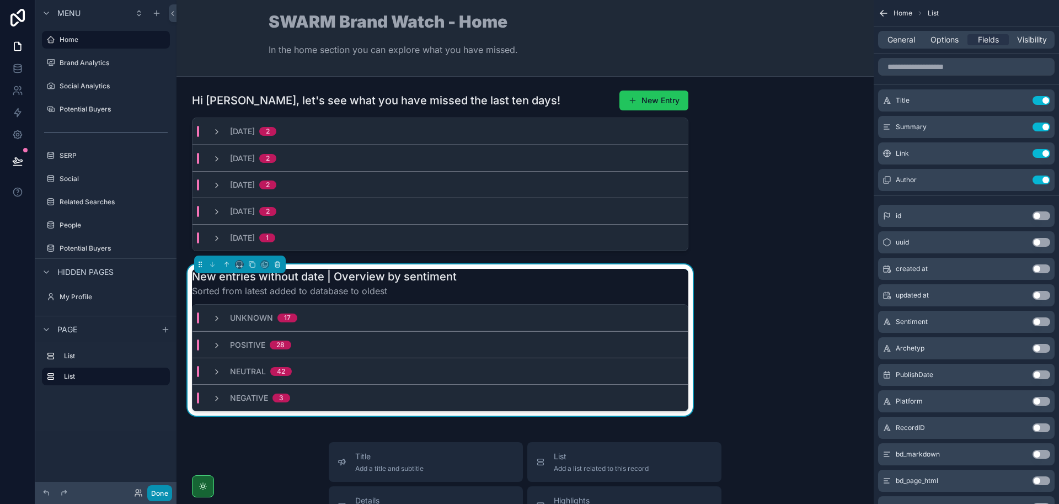
click at [165, 491] on button "Done" at bounding box center [159, 493] width 25 height 16
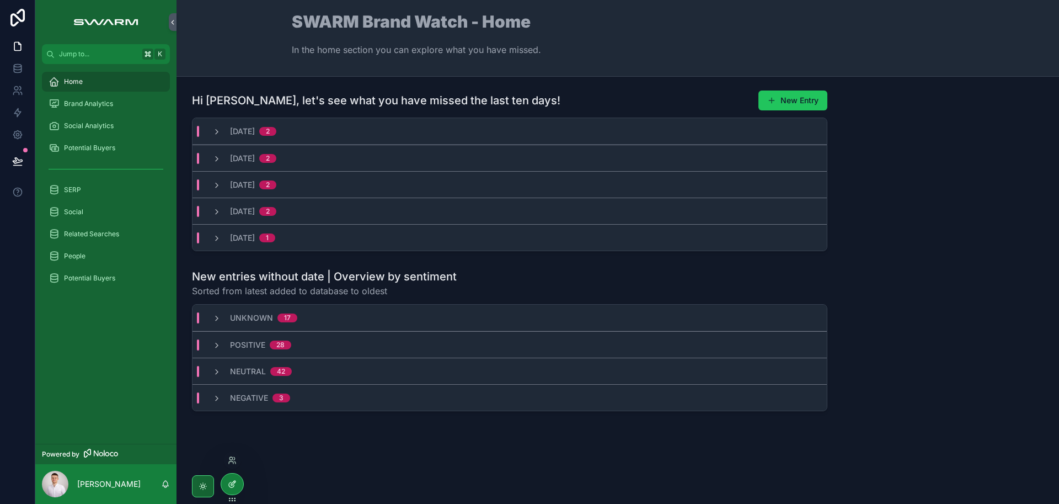
click at [237, 482] on div at bounding box center [232, 483] width 22 height 21
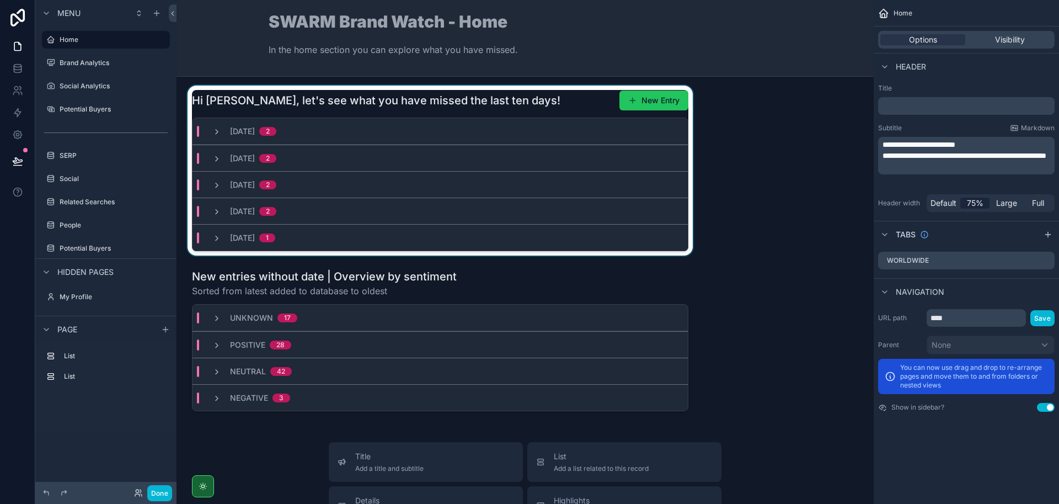
click at [531, 95] on div "scrollable content" at bounding box center [440, 170] width 510 height 170
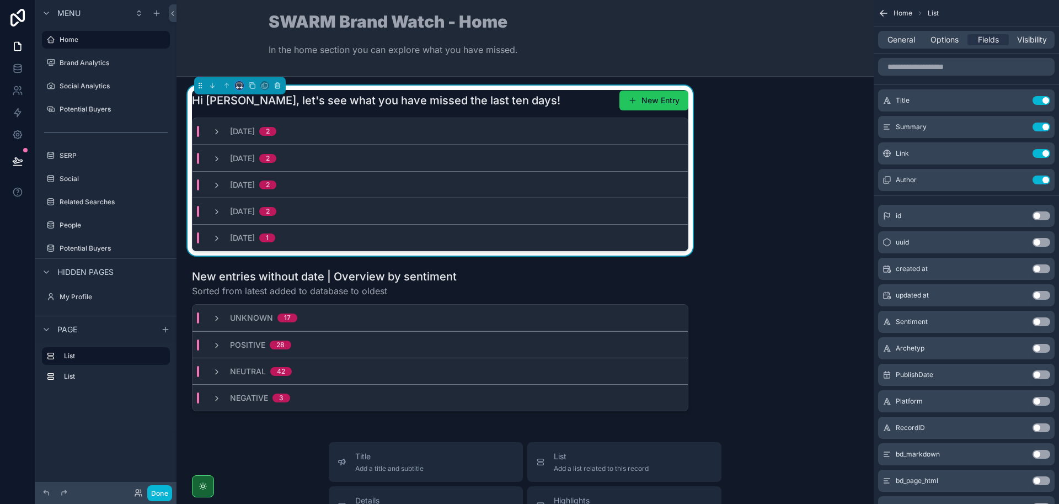
click at [235, 82] on button "scrollable content" at bounding box center [239, 85] width 9 height 9
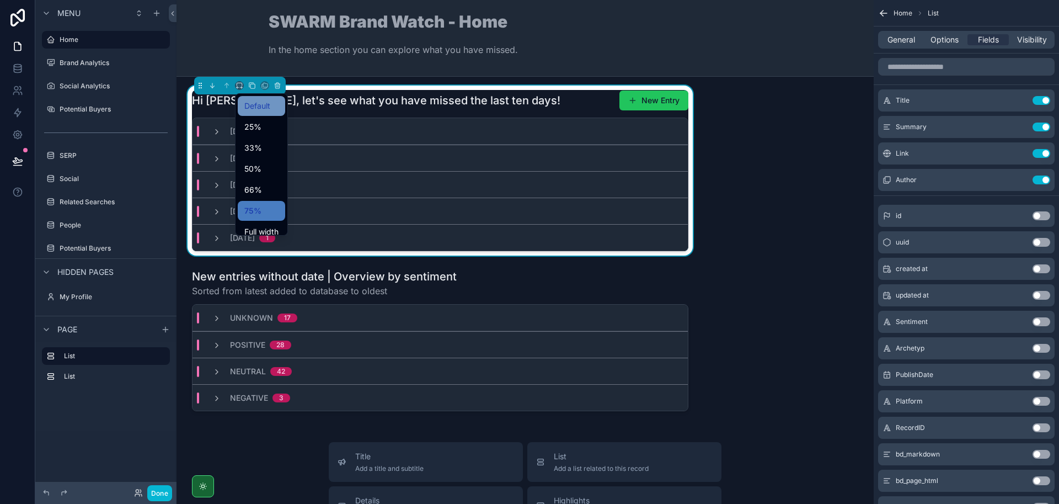
click at [262, 108] on span "Default" at bounding box center [257, 105] width 26 height 13
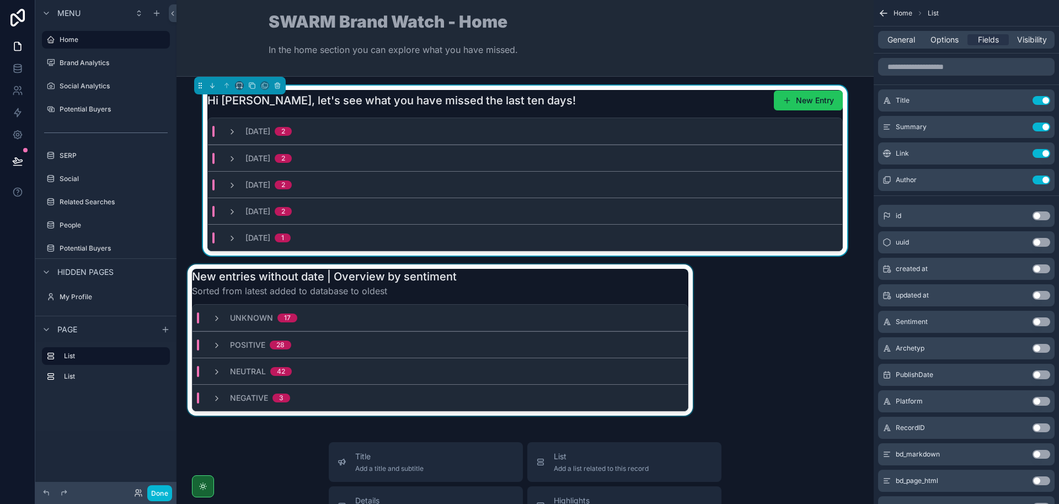
click at [240, 272] on div "scrollable content" at bounding box center [440, 339] width 510 height 151
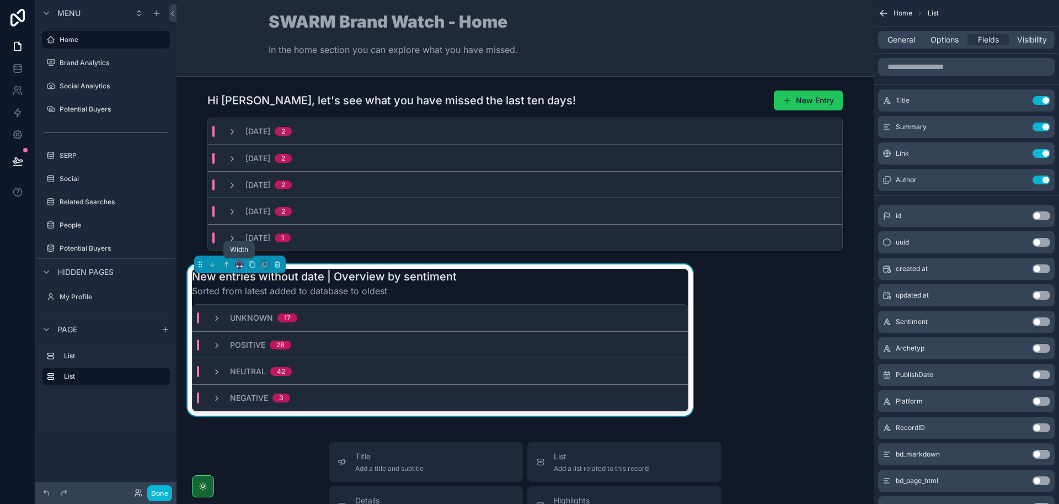
click at [241, 264] on icon "scrollable content" at bounding box center [240, 264] width 8 height 8
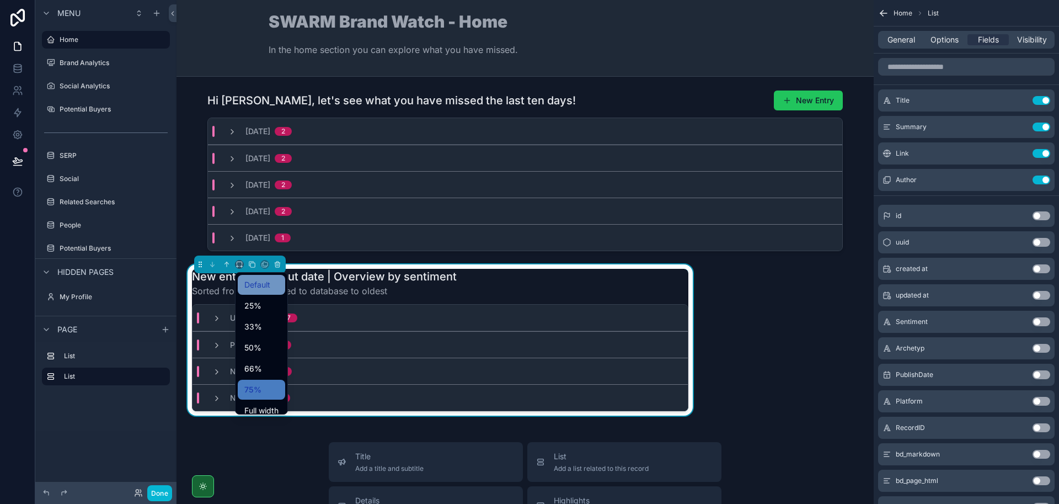
click at [249, 286] on span "Default" at bounding box center [257, 284] width 26 height 13
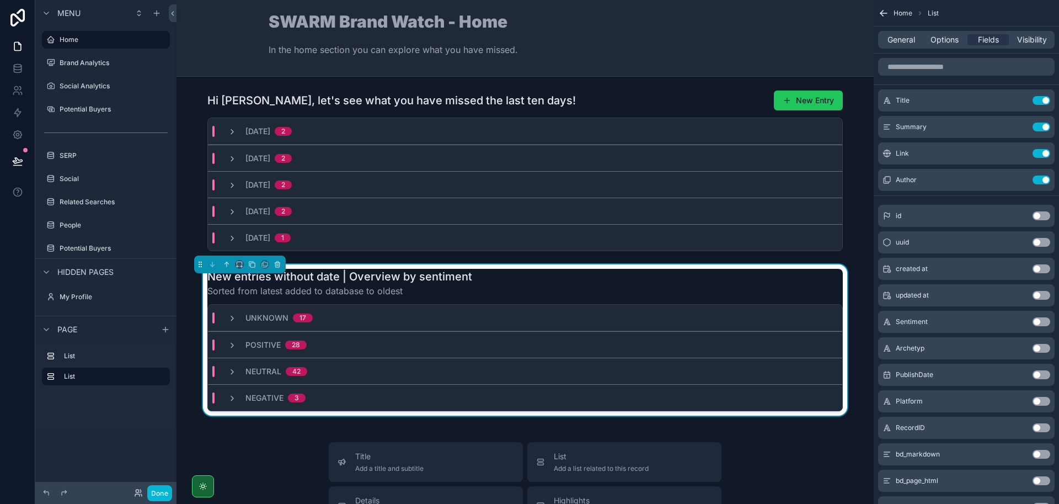
click at [593, 39] on div "SWARM Brand Watch - Home In the home section you can explore what you have miss…" at bounding box center [525, 38] width 513 height 50
click at [108, 37] on label "Home" at bounding box center [104, 39] width 88 height 9
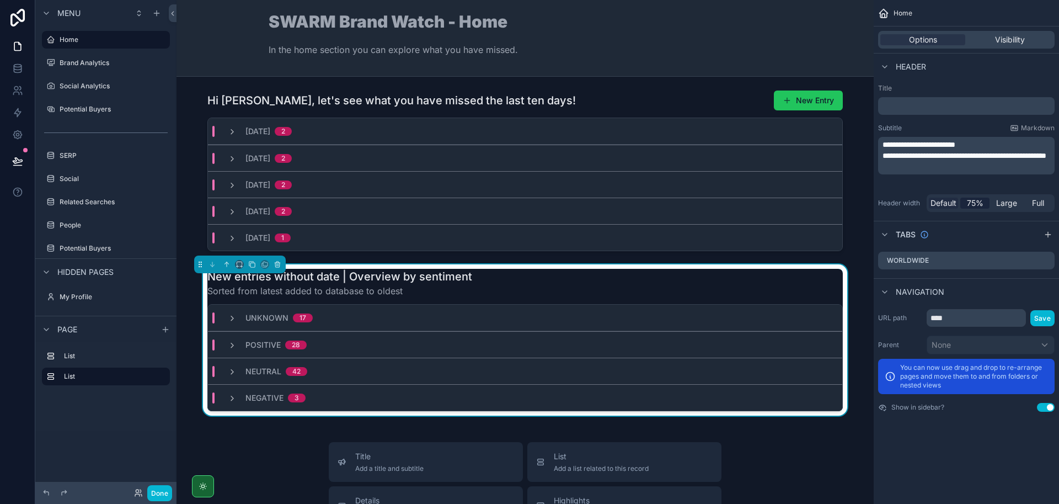
click at [942, 202] on span "Default" at bounding box center [944, 202] width 26 height 11
click at [163, 489] on button "Done" at bounding box center [159, 493] width 25 height 16
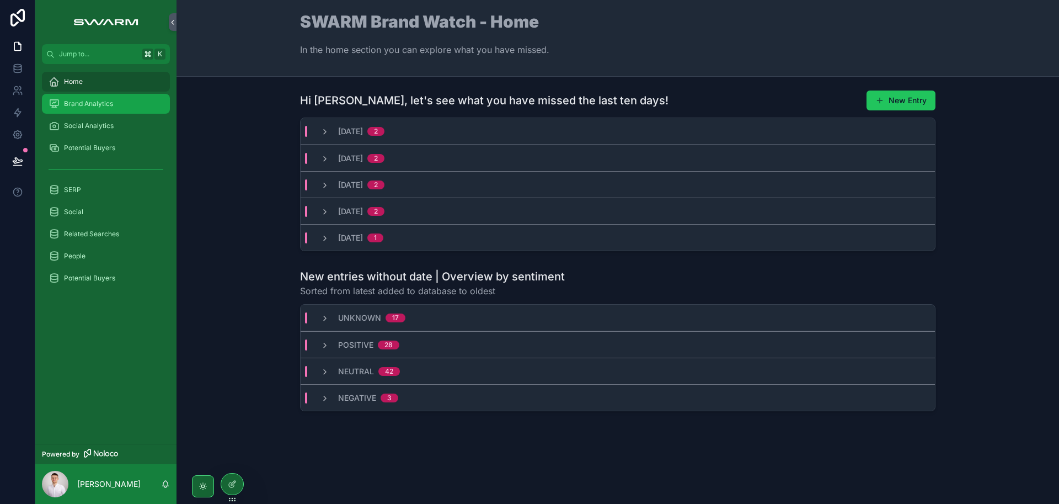
click at [105, 110] on div "Brand Analytics" at bounding box center [106, 104] width 115 height 18
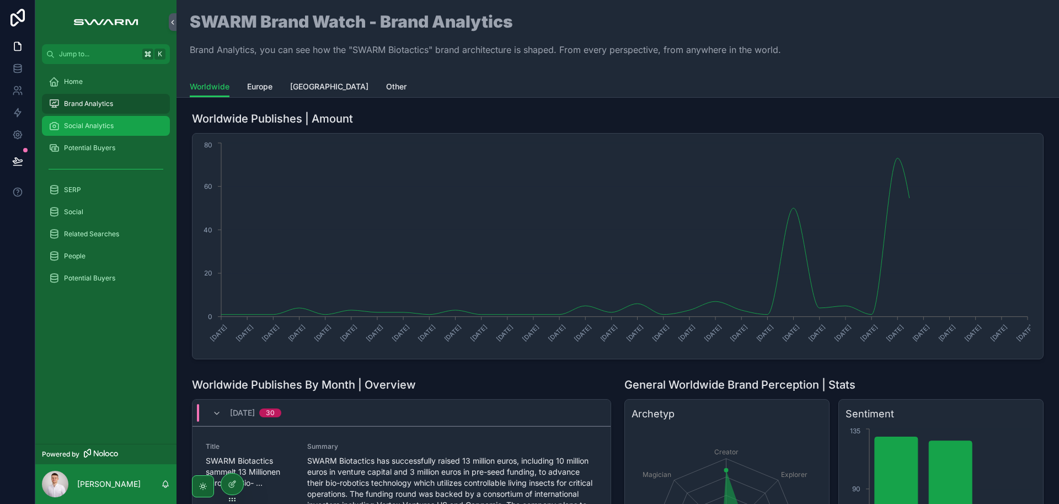
click at [101, 126] on span "Social Analytics" at bounding box center [89, 125] width 50 height 9
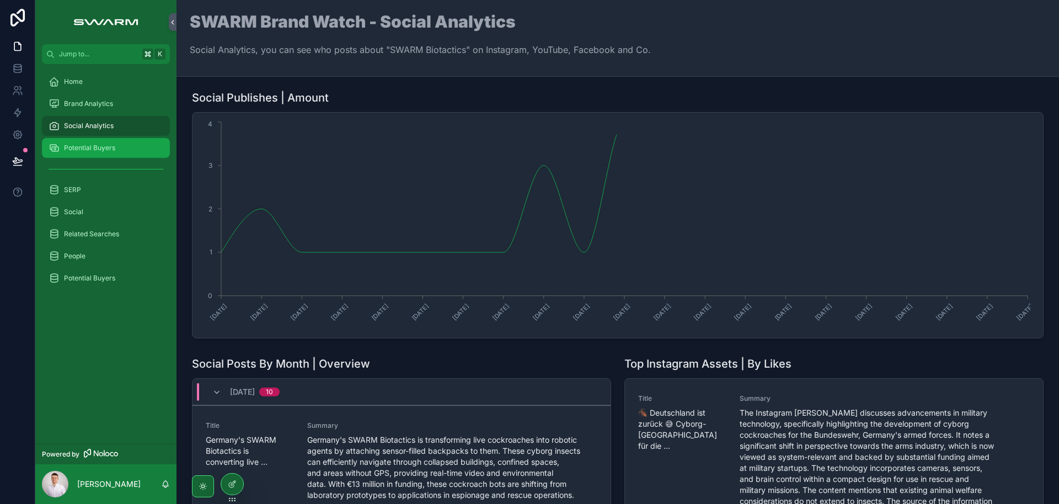
click at [101, 143] on span "Potential Buyers" at bounding box center [89, 147] width 51 height 9
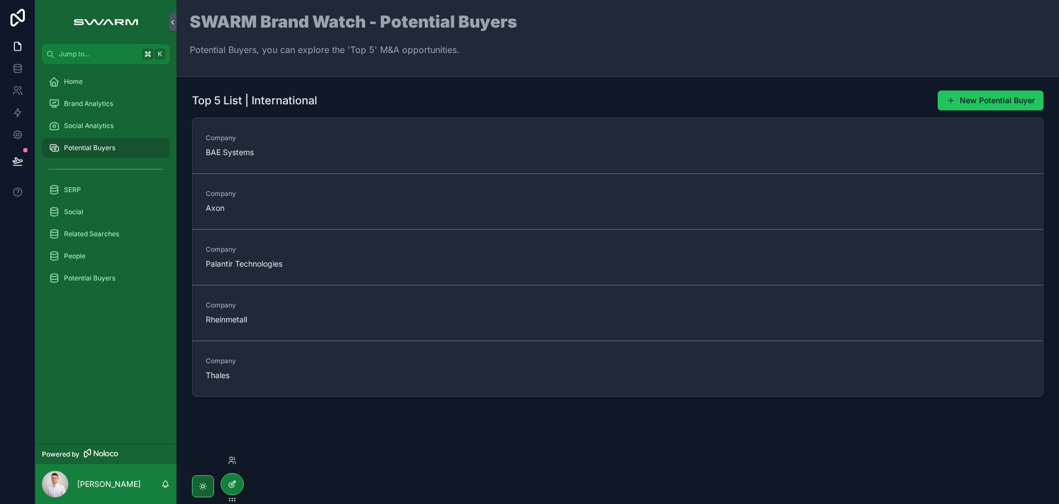
click at [234, 479] on icon at bounding box center [232, 483] width 9 height 9
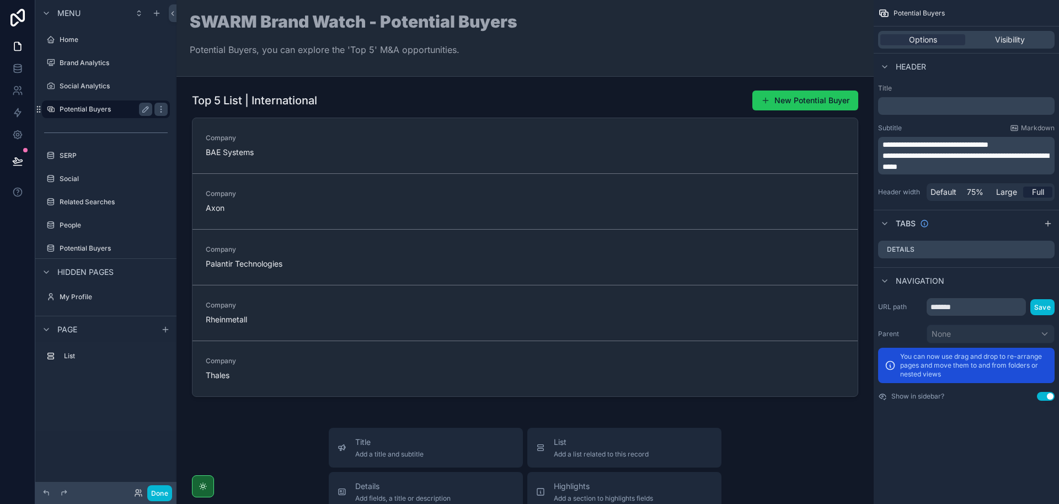
click at [105, 111] on label "Potential Buyers" at bounding box center [104, 109] width 88 height 9
click at [943, 191] on span "Default" at bounding box center [944, 191] width 26 height 11
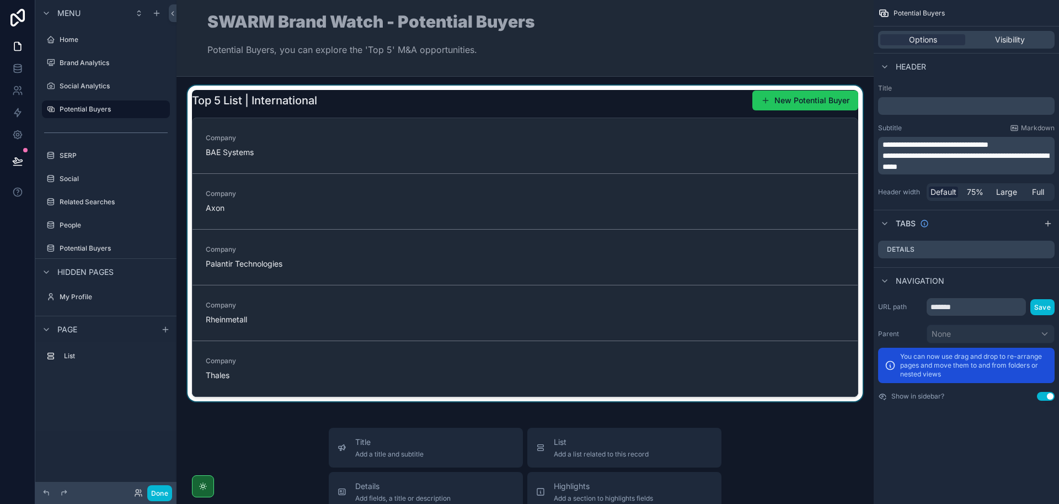
click at [594, 105] on div "scrollable content" at bounding box center [525, 243] width 680 height 316
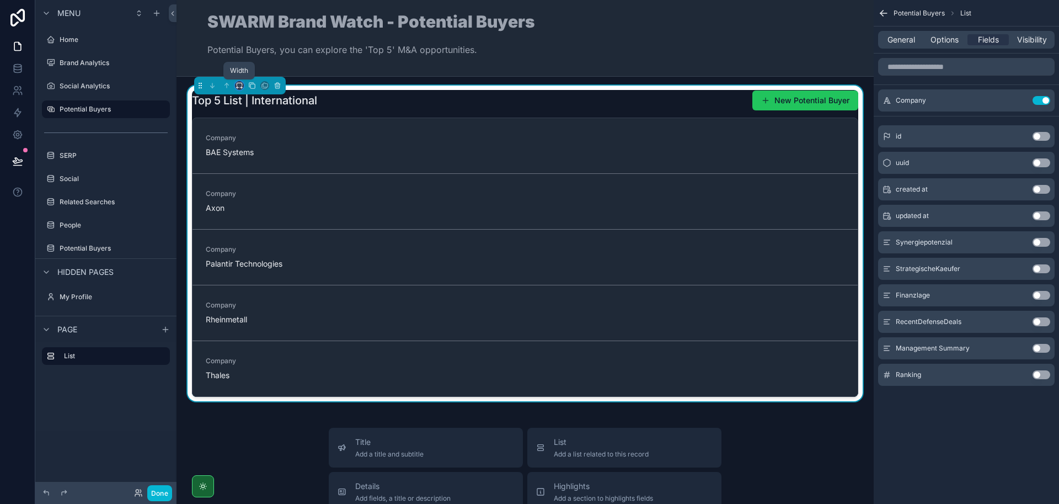
click at [238, 85] on icon "scrollable content" at bounding box center [240, 86] width 8 height 8
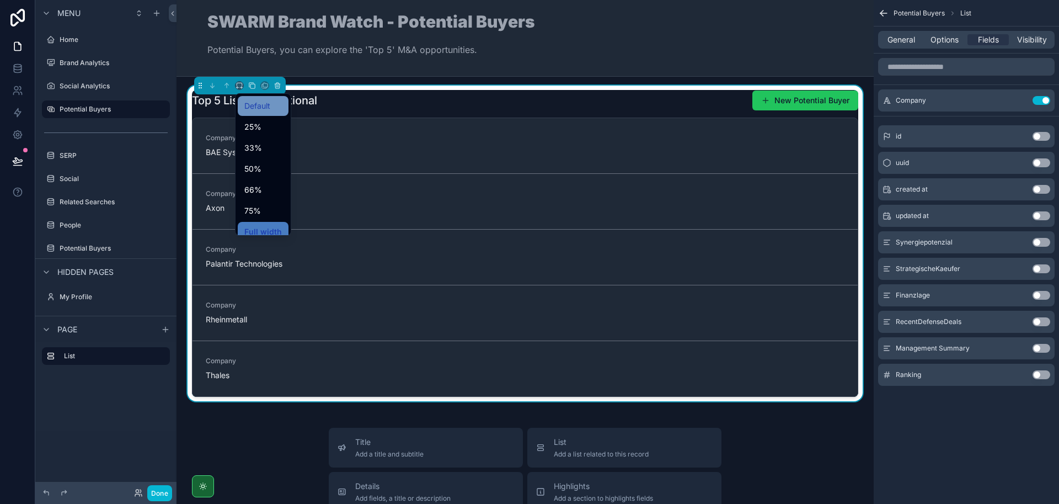
click at [272, 100] on div "Default" at bounding box center [263, 105] width 38 height 13
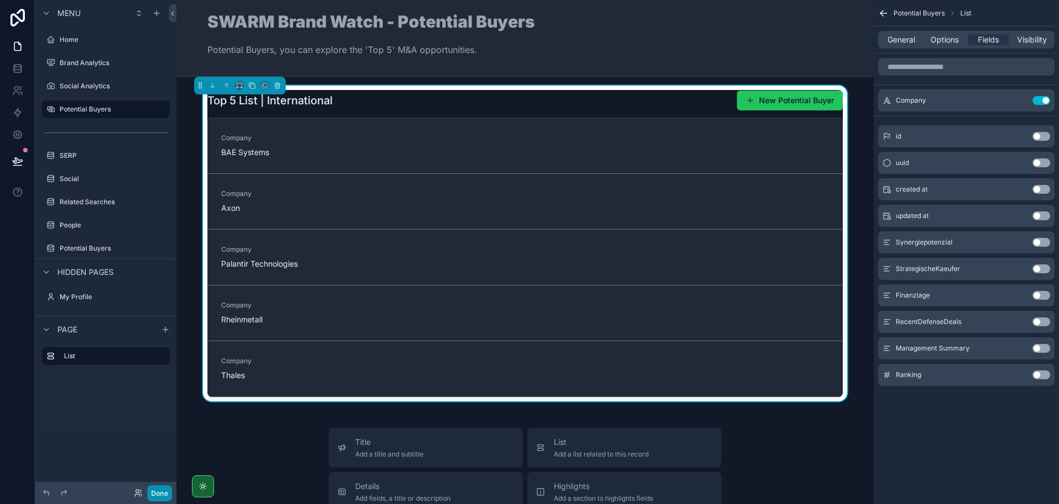
click at [163, 494] on button "Done" at bounding box center [159, 493] width 25 height 16
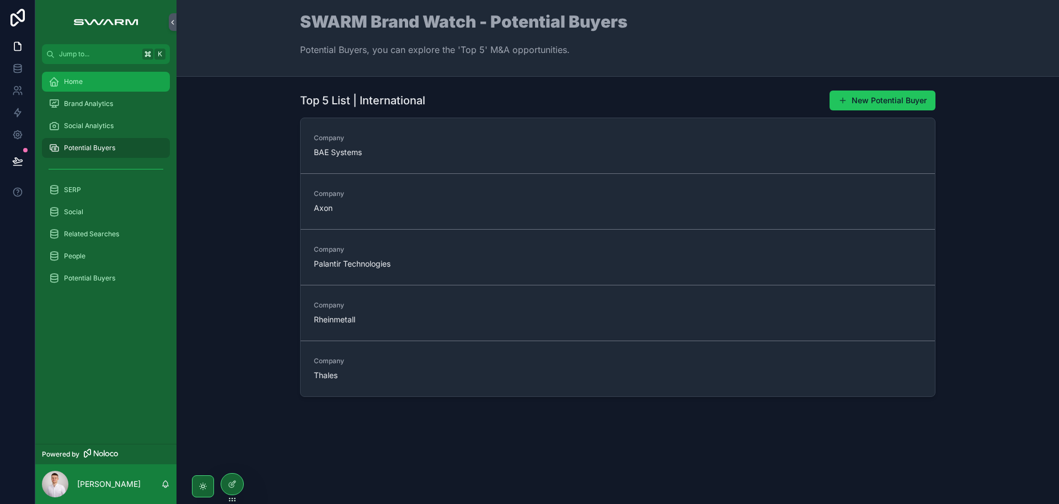
click at [95, 88] on div "Home" at bounding box center [106, 82] width 115 height 18
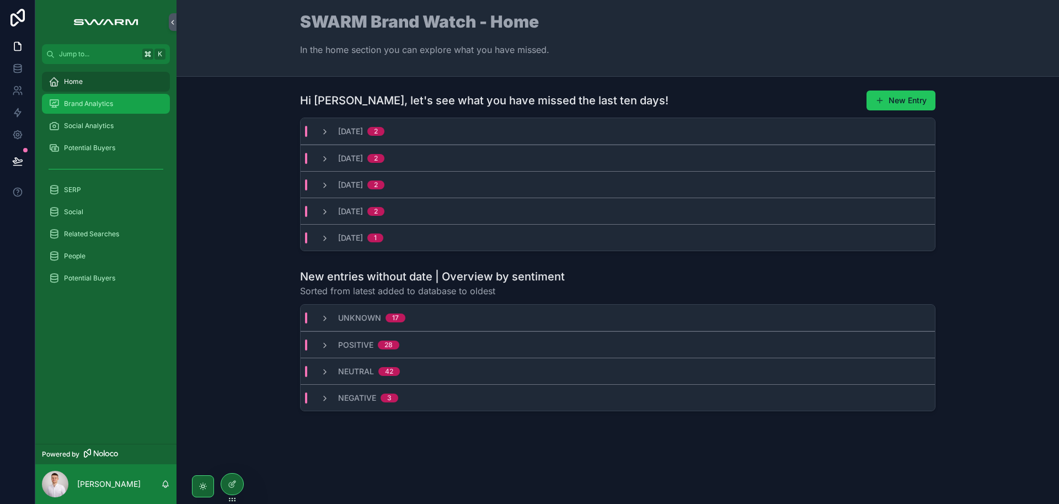
click at [104, 109] on div "Brand Analytics" at bounding box center [106, 104] width 115 height 18
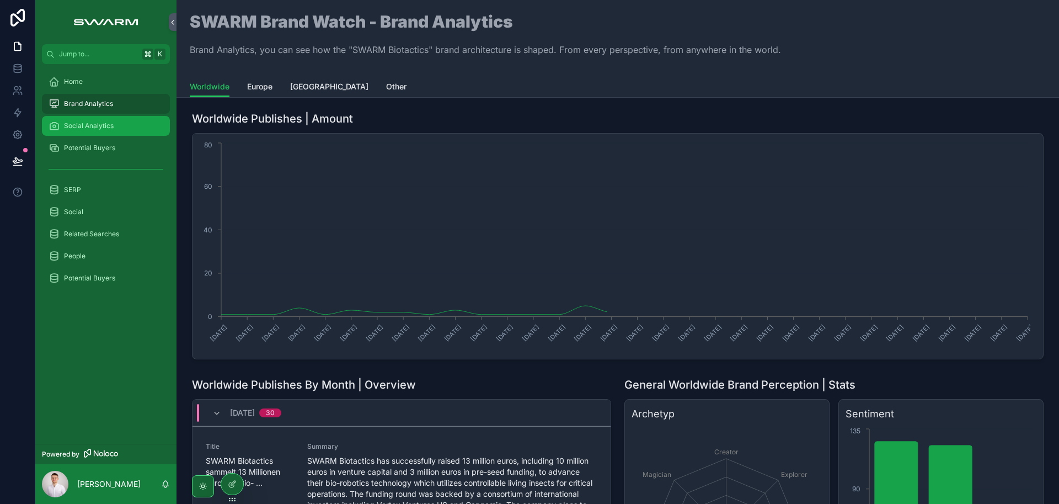
click at [109, 123] on span "Social Analytics" at bounding box center [89, 125] width 50 height 9
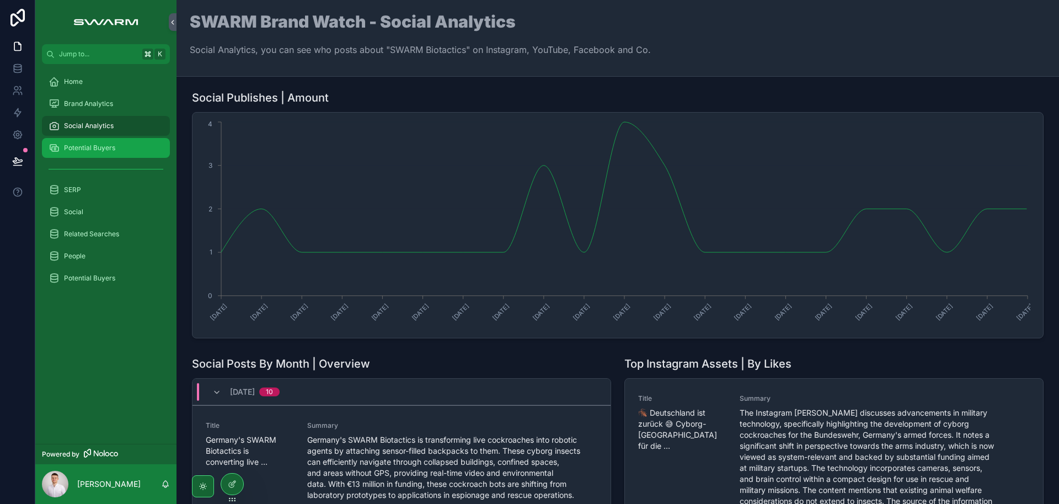
click at [116, 146] on div "Potential Buyers" at bounding box center [106, 148] width 115 height 18
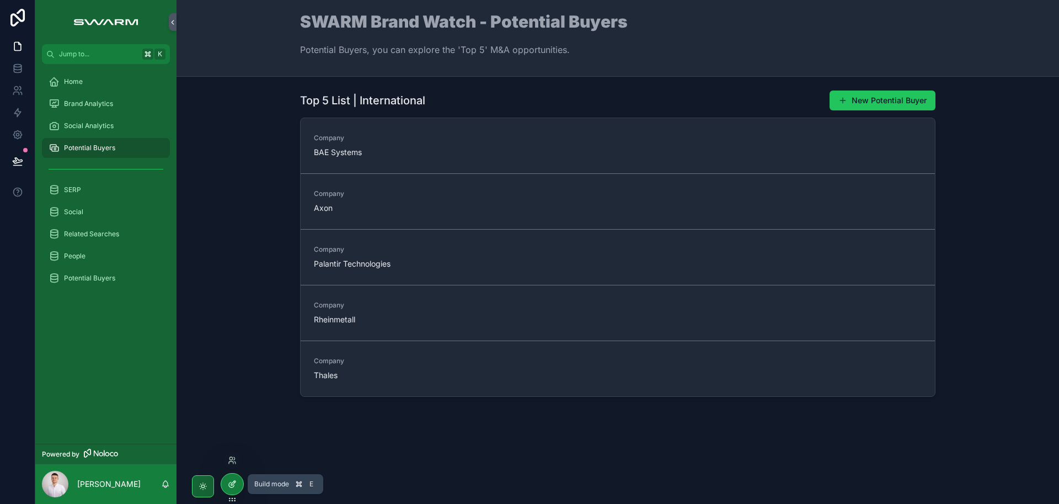
click at [226, 484] on div at bounding box center [232, 483] width 22 height 21
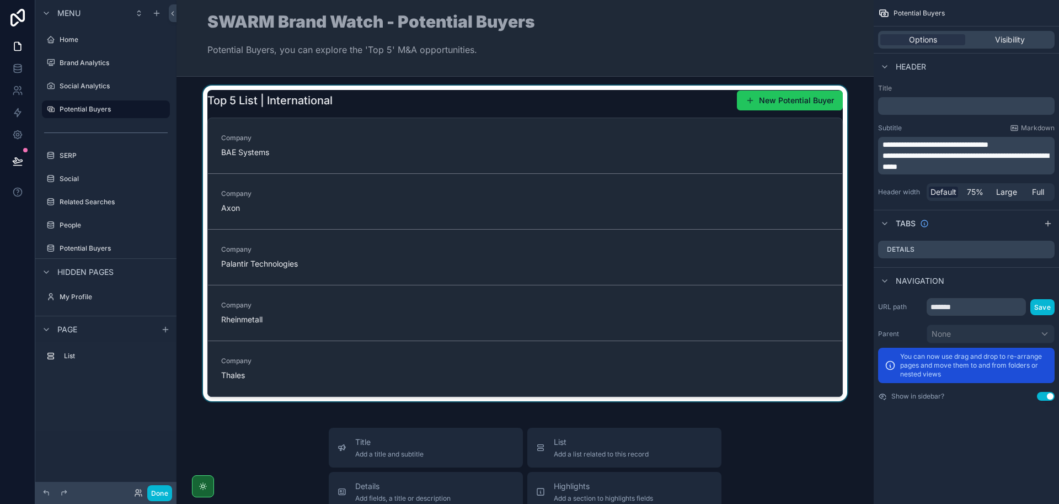
click at [634, 107] on div "scrollable content" at bounding box center [525, 243] width 680 height 316
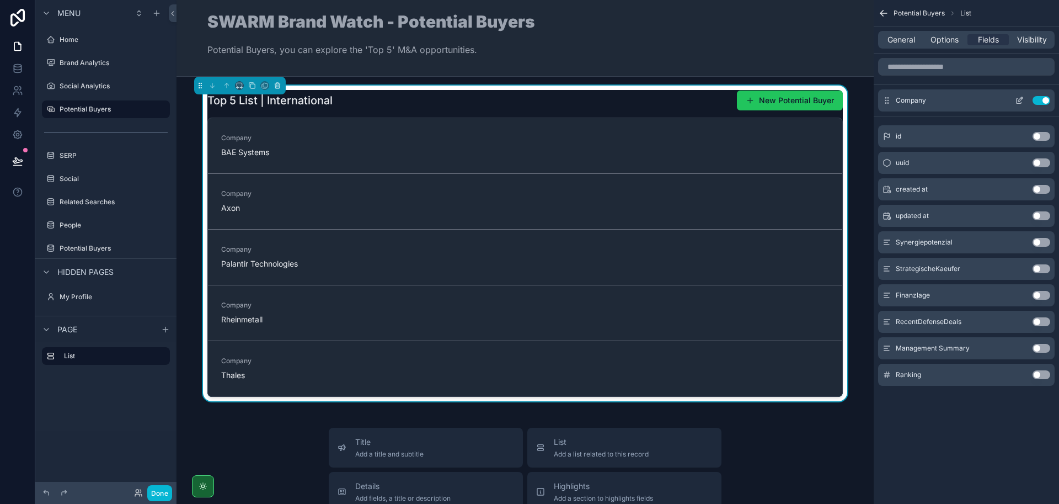
click at [1015, 100] on icon "scrollable content" at bounding box center [1019, 100] width 9 height 9
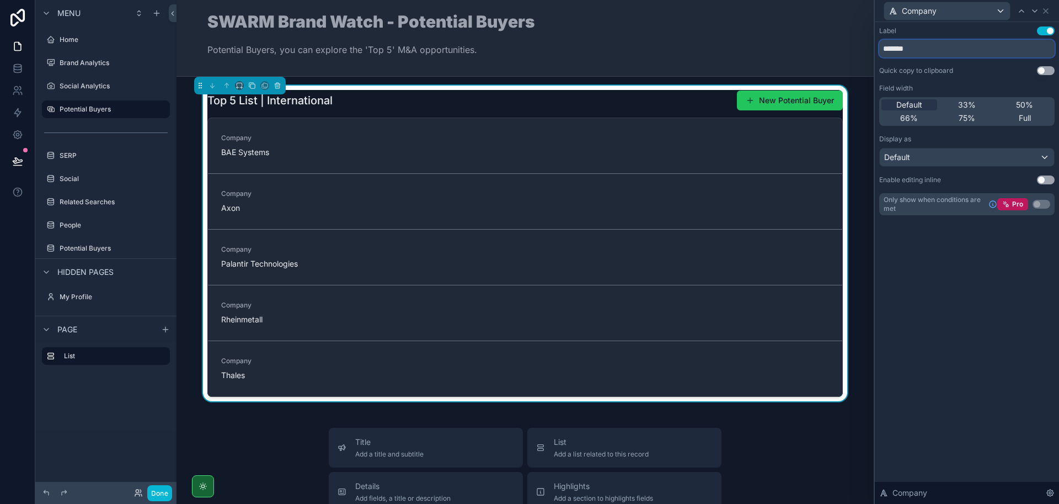
click at [929, 50] on input "*******" at bounding box center [966, 49] width 175 height 18
drag, startPoint x: 929, startPoint y: 50, endPoint x: 878, endPoint y: 47, distance: 51.3
click at [878, 47] on div "Label Use setting ******* Quick copy to clipboard Use setting Field width Defau…" at bounding box center [967, 132] width 184 height 220
click at [937, 162] on div "Default" at bounding box center [967, 157] width 174 height 18
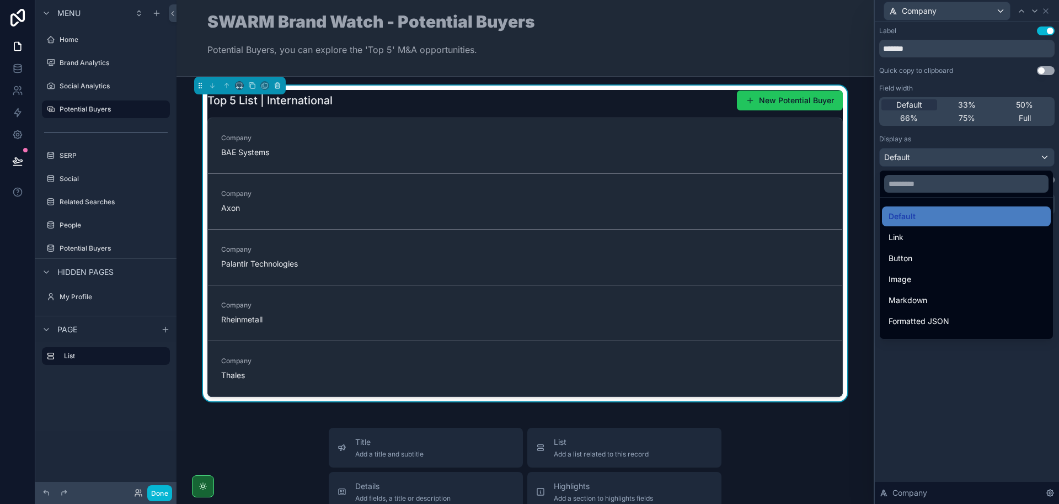
click at [953, 136] on div at bounding box center [967, 252] width 184 height 504
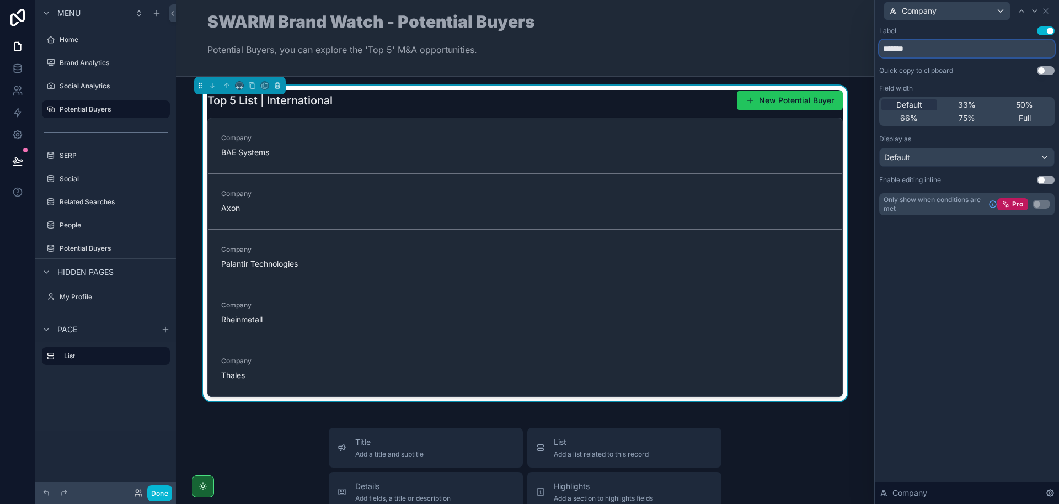
drag, startPoint x: 940, startPoint y: 51, endPoint x: 879, endPoint y: 52, distance: 60.7
click at [879, 52] on input "*******" at bounding box center [966, 49] width 175 height 18
click at [975, 73] on div "Quick copy to clipboard Use setting" at bounding box center [966, 70] width 175 height 9
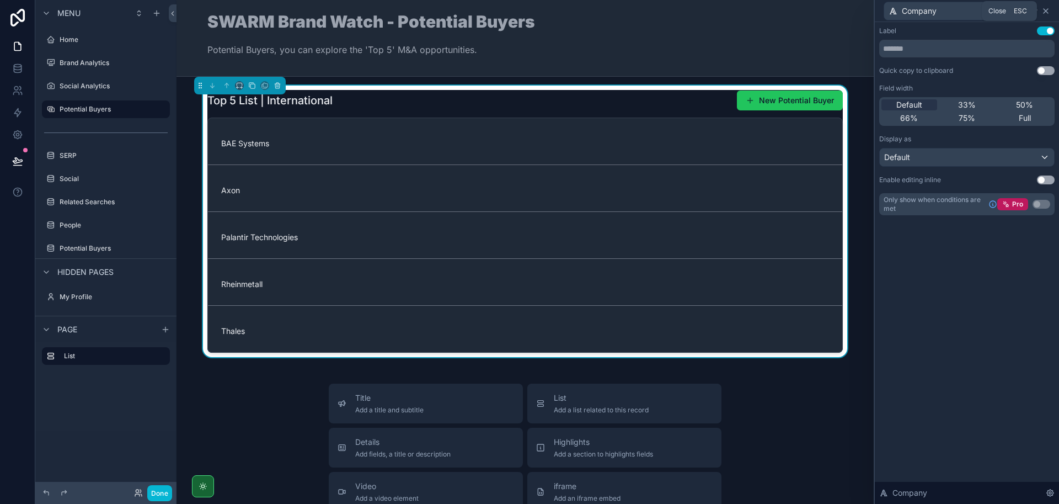
click at [1047, 13] on icon at bounding box center [1046, 11] width 4 height 4
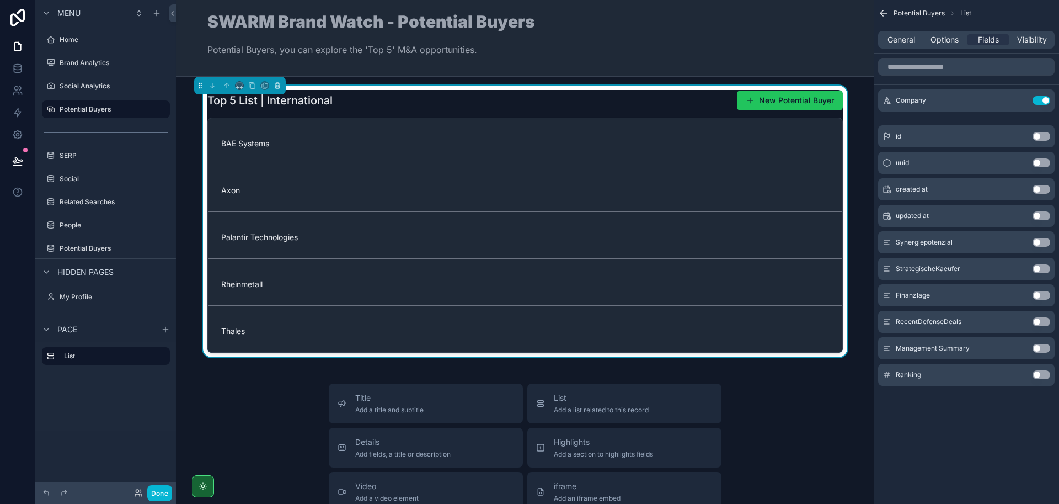
click at [1042, 376] on button "Use setting" at bounding box center [1042, 374] width 18 height 9
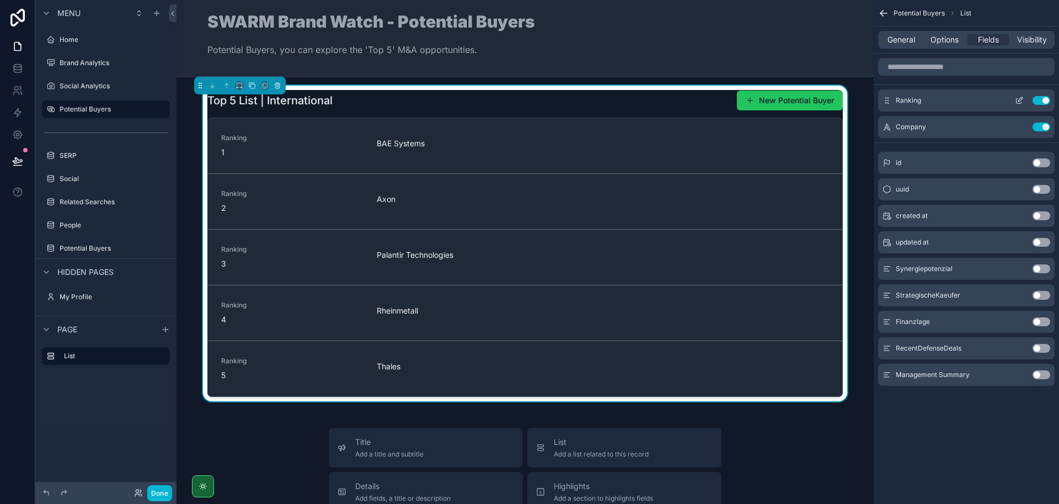
click at [1020, 99] on icon "scrollable content" at bounding box center [1020, 99] width 4 height 4
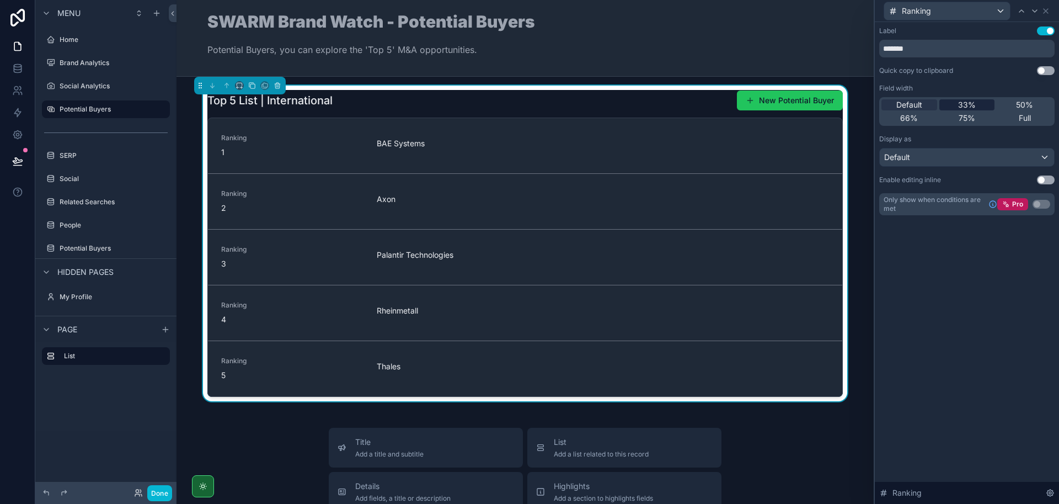
click at [965, 102] on span "33%" at bounding box center [967, 104] width 18 height 11
click at [922, 104] on span "Default" at bounding box center [909, 104] width 26 height 11
click at [931, 156] on div "Default" at bounding box center [967, 157] width 174 height 18
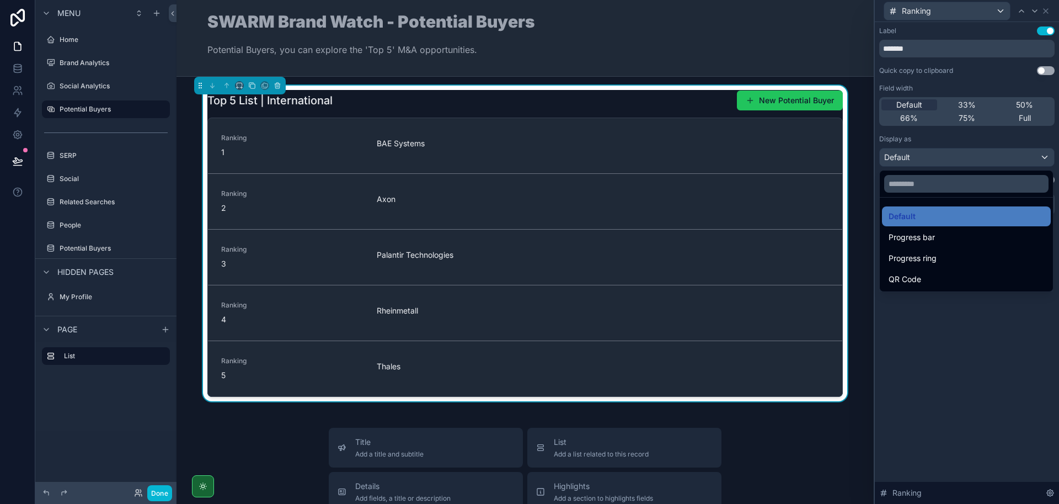
click at [931, 153] on div at bounding box center [967, 252] width 184 height 504
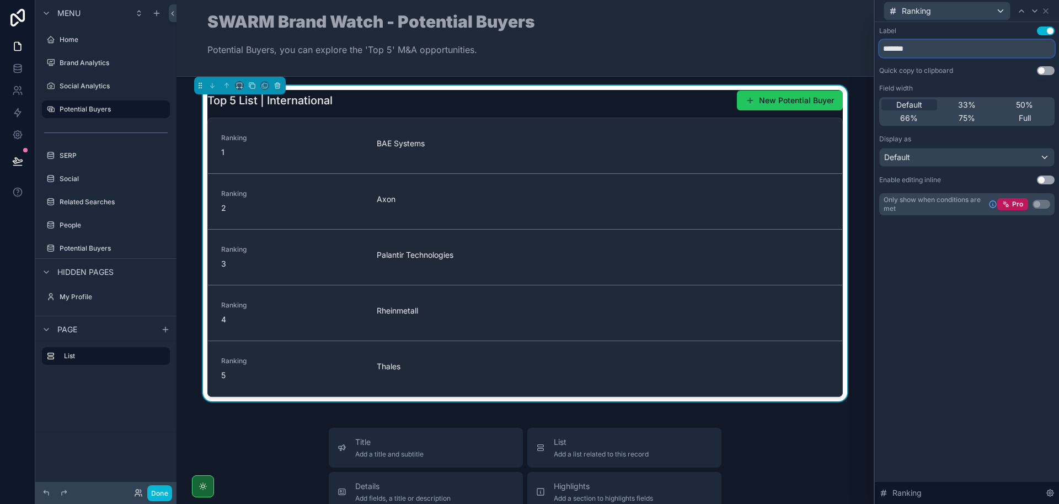
click at [915, 50] on input "*******" at bounding box center [966, 49] width 175 height 18
click at [931, 162] on div "Default" at bounding box center [967, 157] width 174 height 18
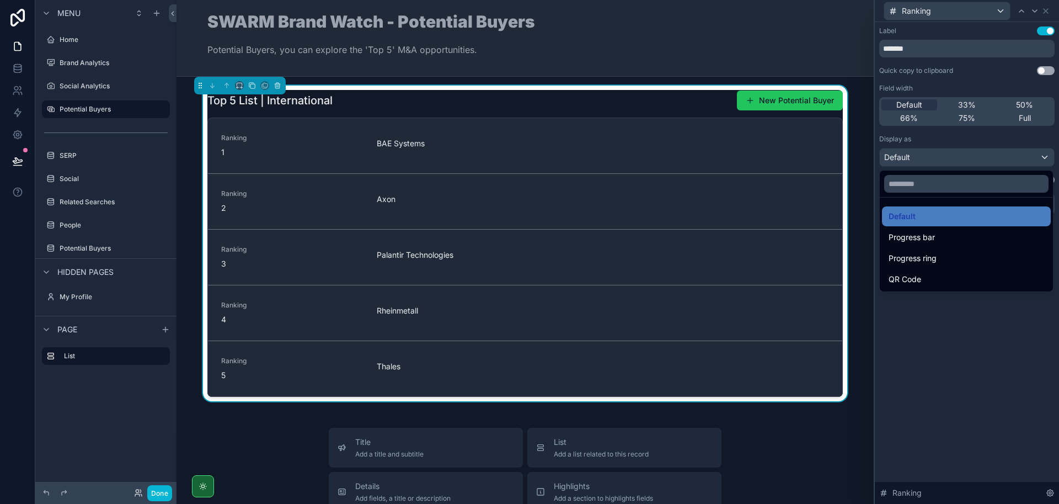
click at [941, 319] on div at bounding box center [967, 252] width 184 height 504
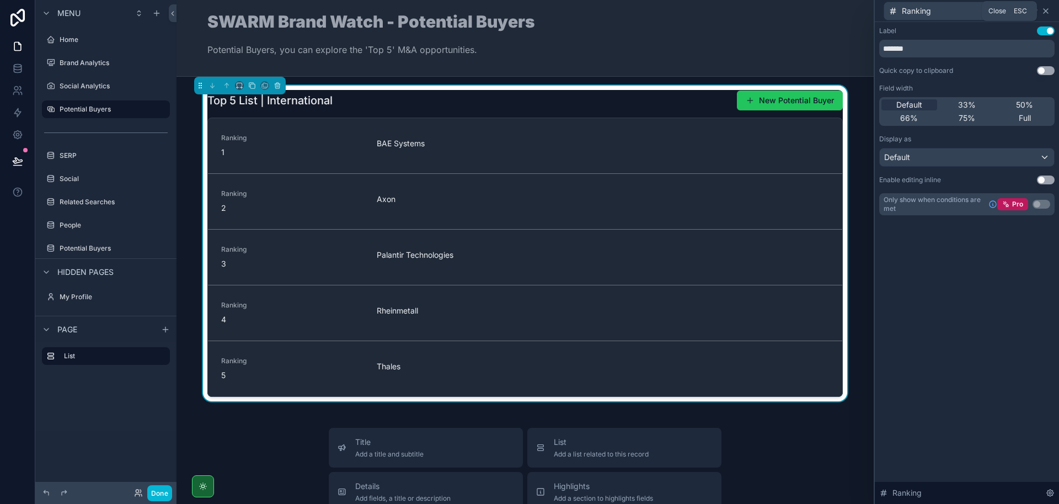
click at [1048, 12] on icon at bounding box center [1045, 11] width 9 height 9
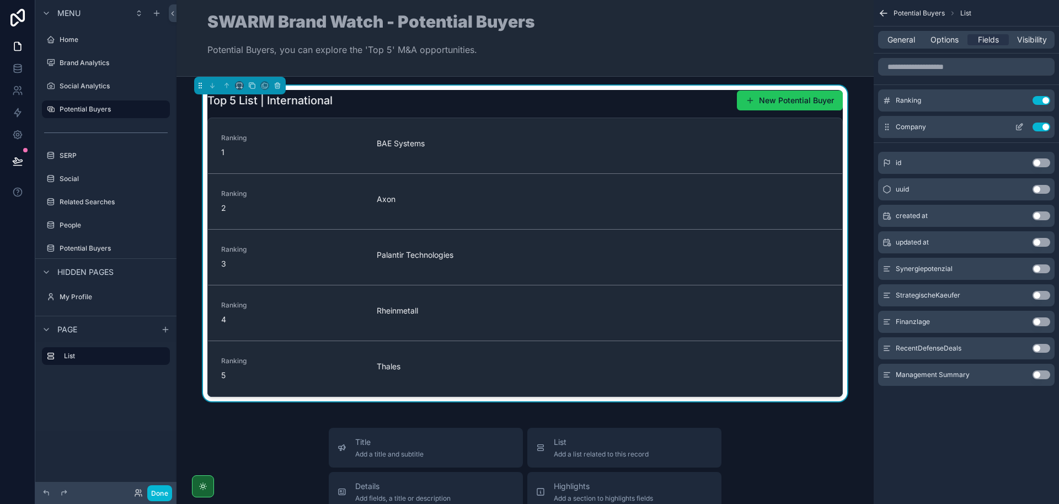
click at [1015, 129] on icon "scrollable content" at bounding box center [1019, 126] width 9 height 9
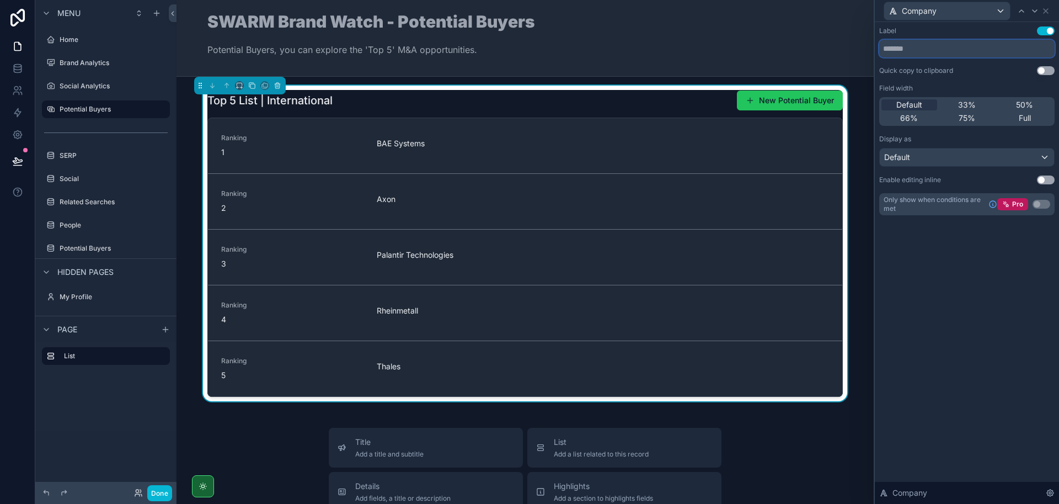
click at [943, 53] on input "text" at bounding box center [966, 49] width 175 height 18
type input "*******"
click at [969, 79] on div "Label Use setting ******* Quick copy to clipboard Use setting Field width Defau…" at bounding box center [966, 120] width 175 height 189
click at [1046, 9] on icon at bounding box center [1046, 11] width 4 height 4
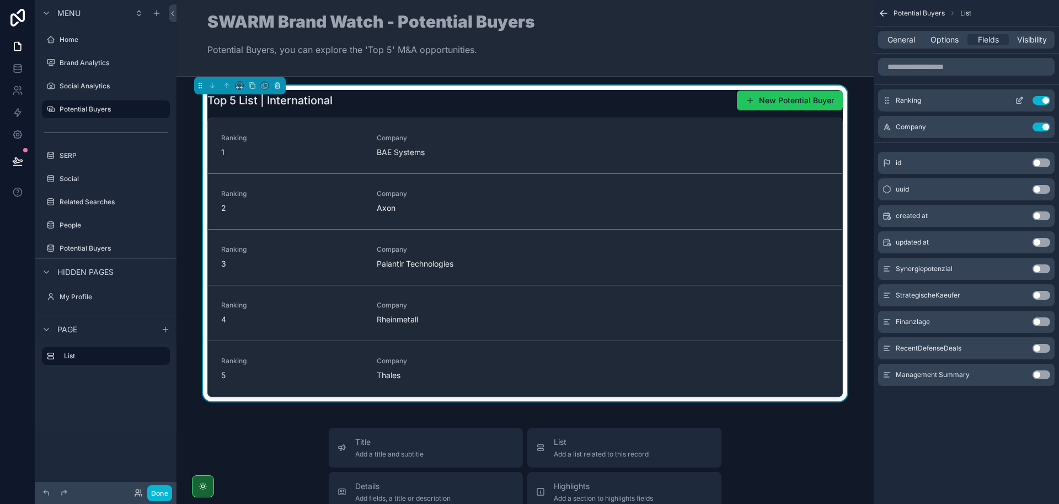
click at [1017, 100] on icon "scrollable content" at bounding box center [1019, 101] width 5 height 5
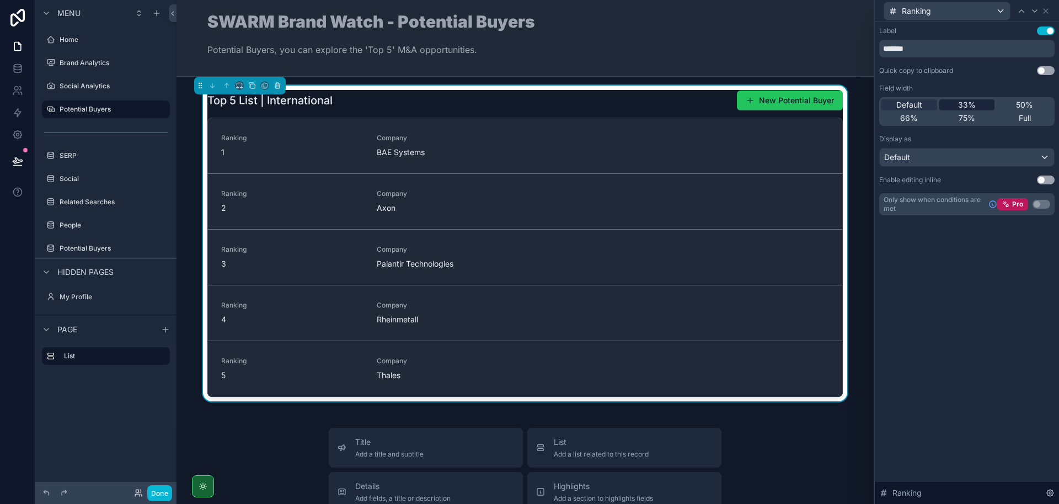
click at [964, 106] on span "33%" at bounding box center [967, 104] width 18 height 11
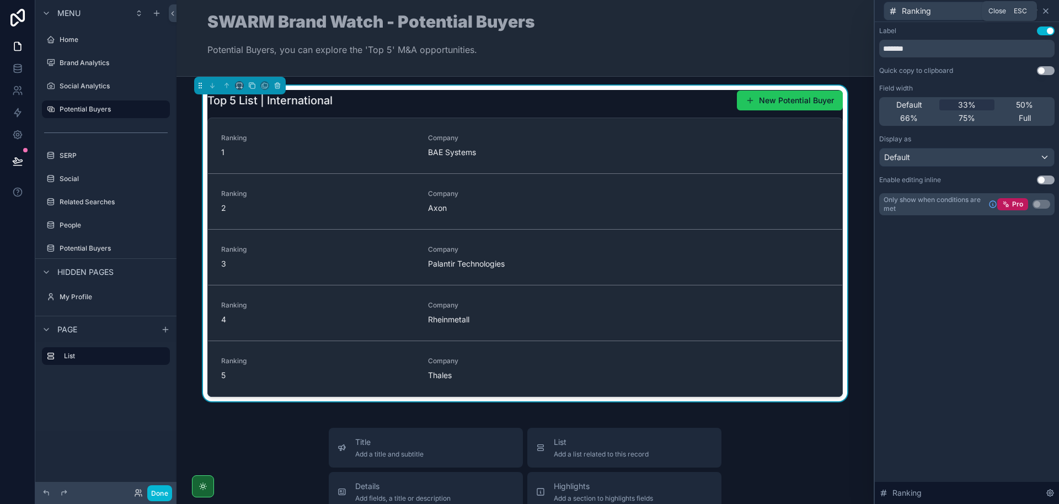
click at [1046, 8] on icon at bounding box center [1045, 11] width 9 height 9
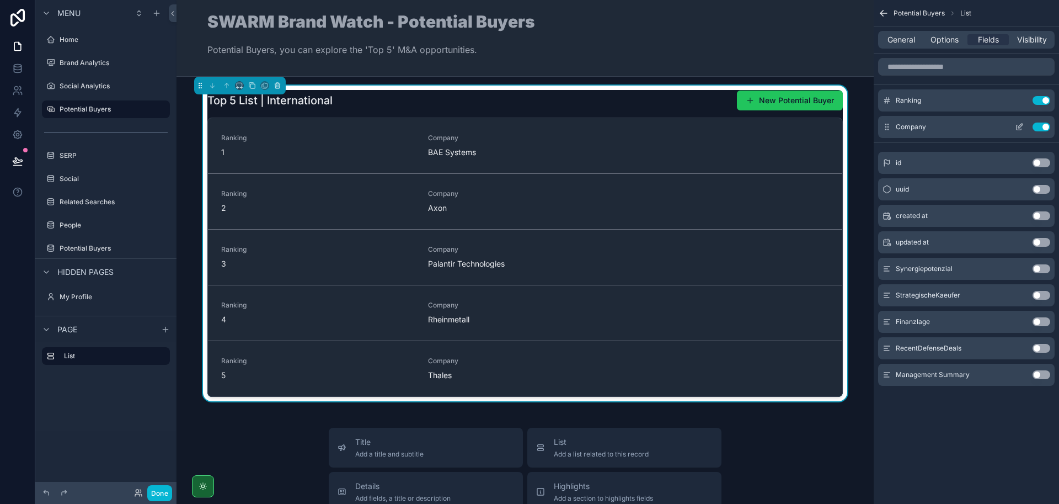
click at [1016, 127] on icon "scrollable content" at bounding box center [1019, 126] width 9 height 9
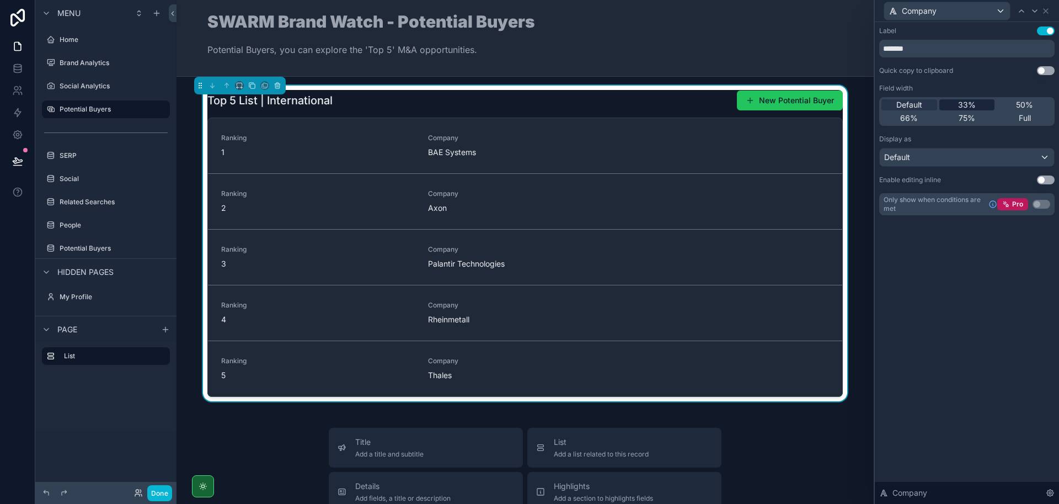
click at [952, 102] on div "33%" at bounding box center [967, 104] width 56 height 11
click at [953, 103] on div "33%" at bounding box center [967, 104] width 56 height 11
click at [903, 103] on span "Default" at bounding box center [909, 104] width 26 height 11
click at [1050, 13] on icon at bounding box center [1045, 11] width 9 height 9
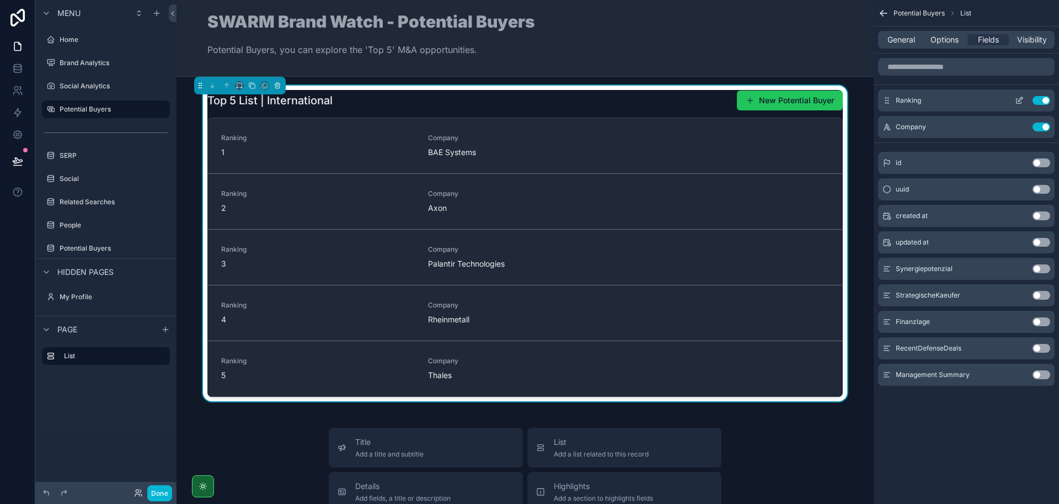
click at [1018, 100] on icon "scrollable content" at bounding box center [1020, 99] width 4 height 4
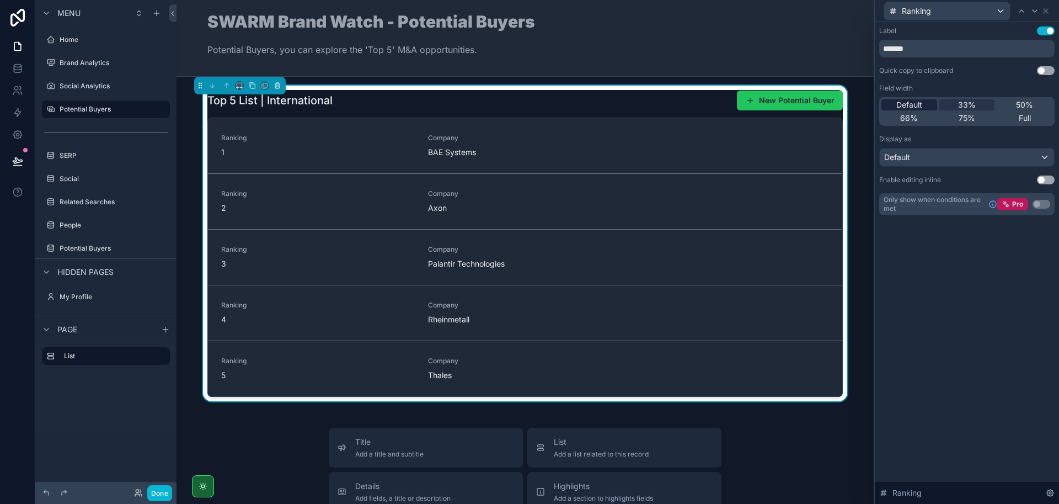
click at [904, 105] on span "Default" at bounding box center [909, 104] width 26 height 11
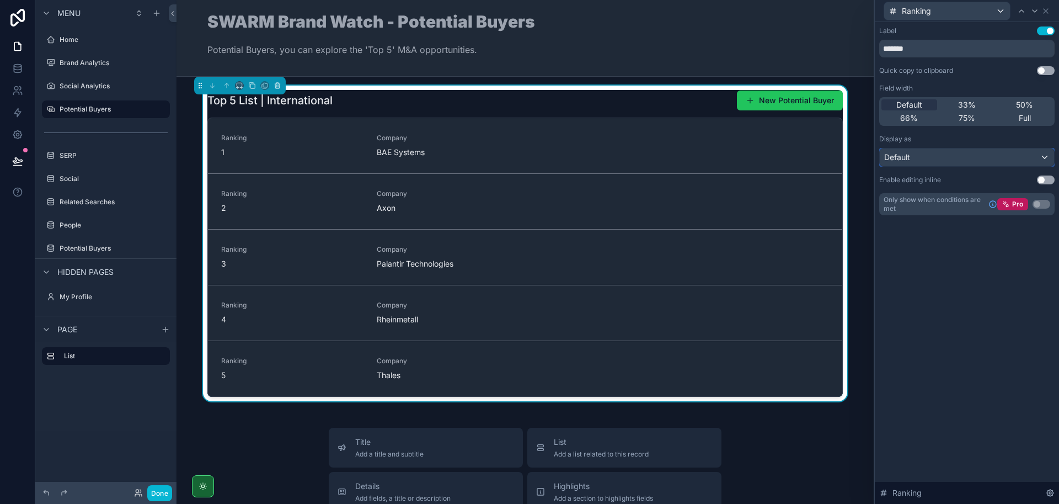
click at [950, 160] on div "Default" at bounding box center [967, 157] width 174 height 18
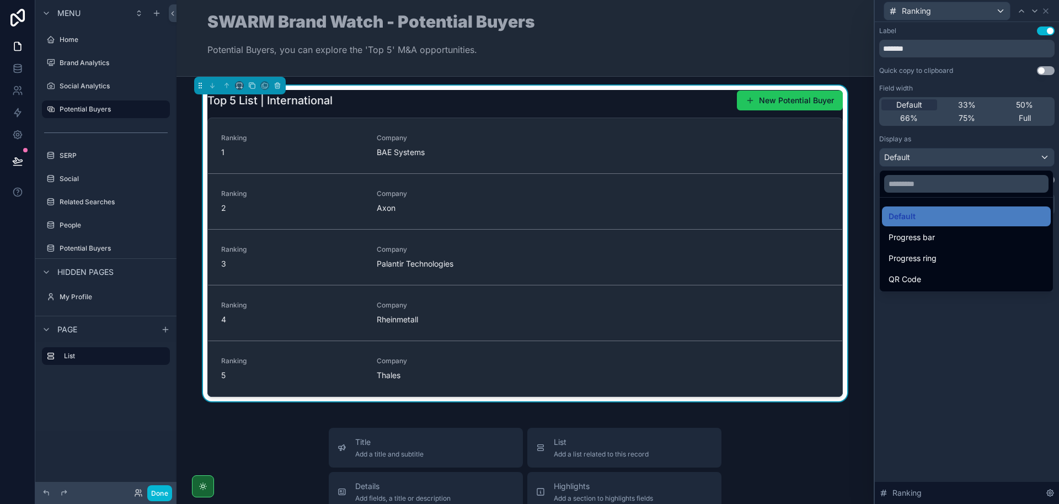
click at [929, 348] on div at bounding box center [967, 252] width 184 height 504
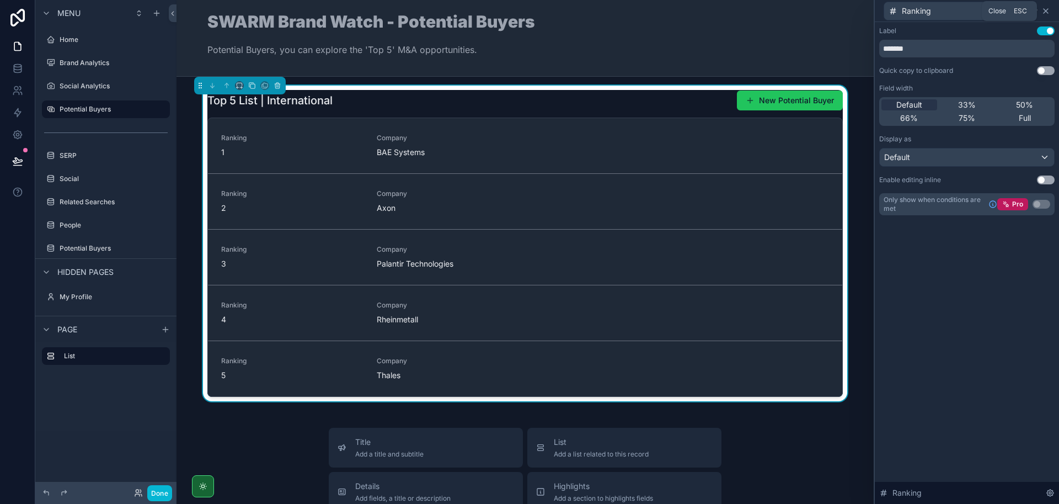
click at [1045, 13] on icon at bounding box center [1045, 11] width 9 height 9
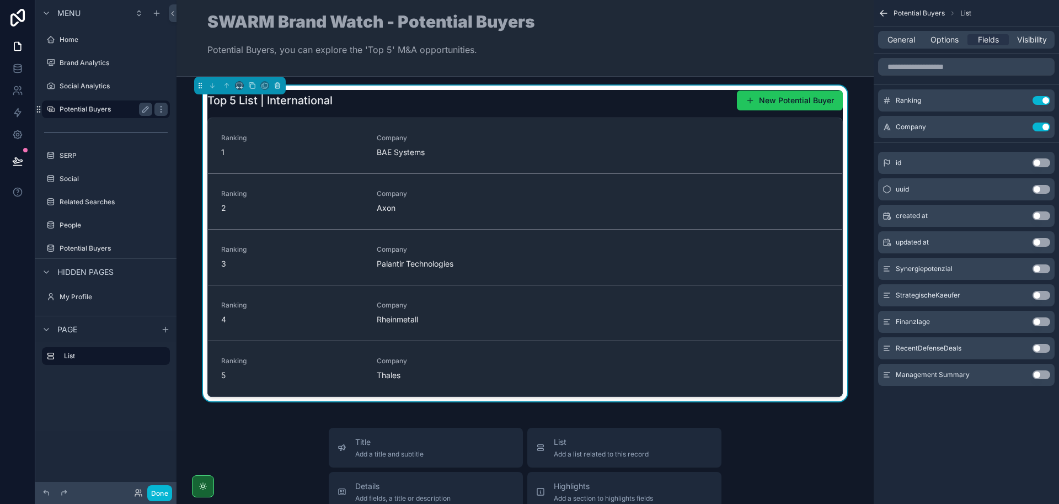
click at [113, 110] on label "Potential Buyers" at bounding box center [104, 109] width 88 height 9
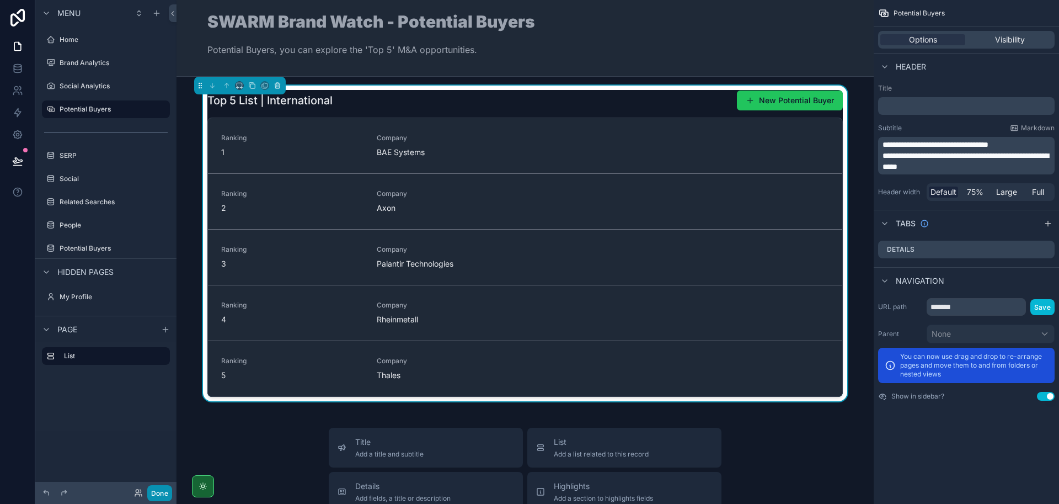
click at [163, 491] on button "Done" at bounding box center [159, 493] width 25 height 16
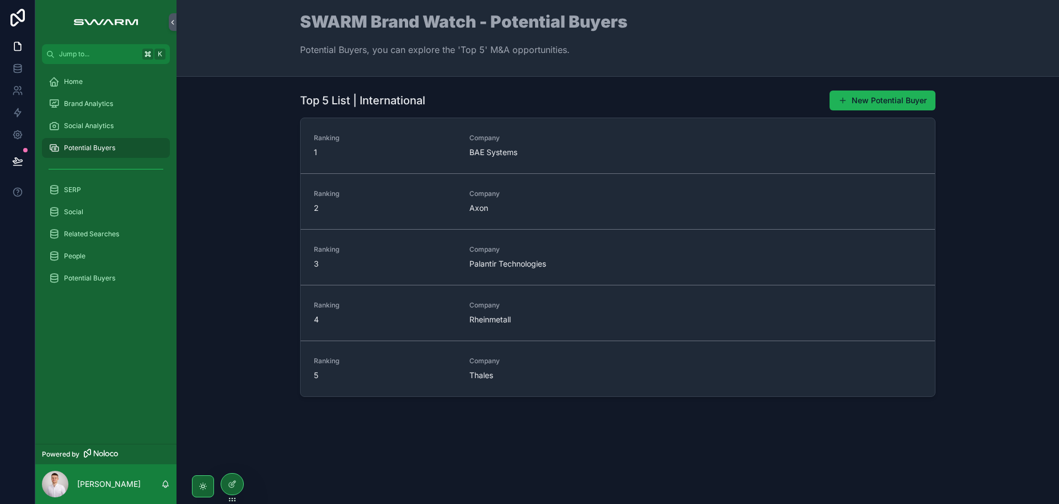
click at [890, 98] on button "New Potential Buyer" at bounding box center [883, 100] width 106 height 20
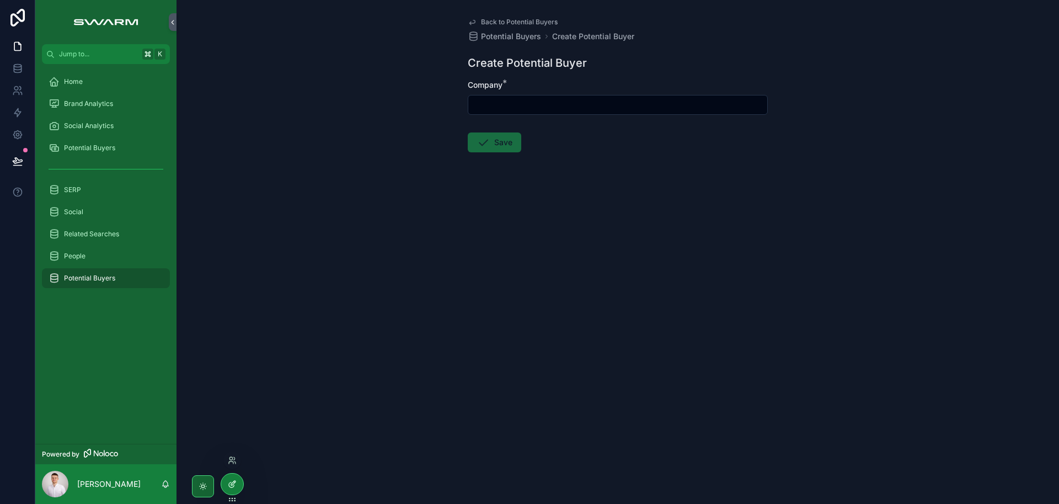
click at [236, 480] on icon at bounding box center [232, 483] width 9 height 9
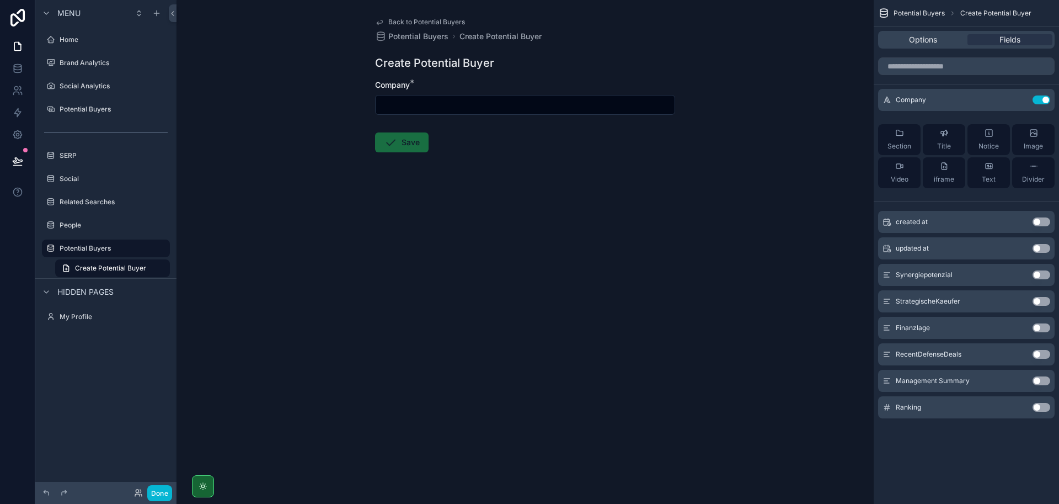
click at [1038, 408] on button "Use setting" at bounding box center [1042, 407] width 18 height 9
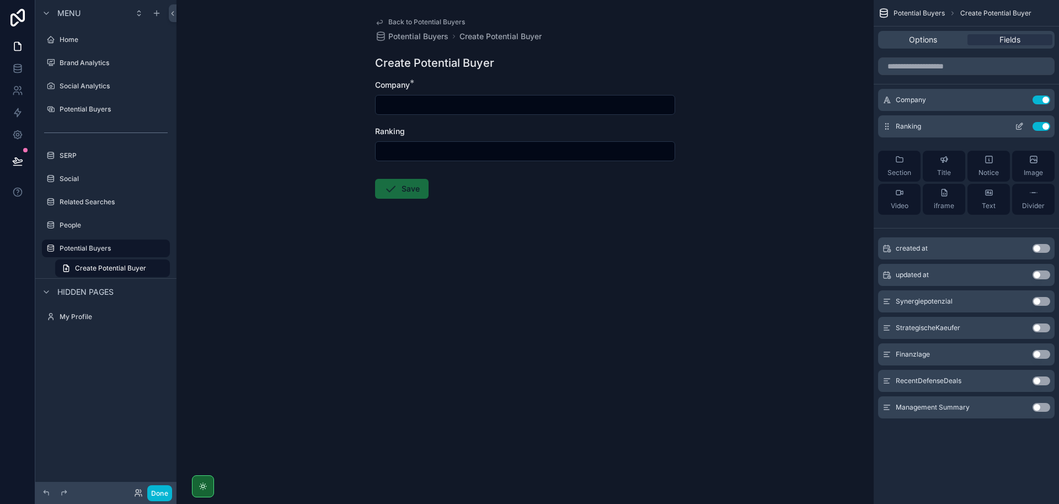
click at [1018, 129] on icon "scrollable content" at bounding box center [1019, 127] width 5 height 5
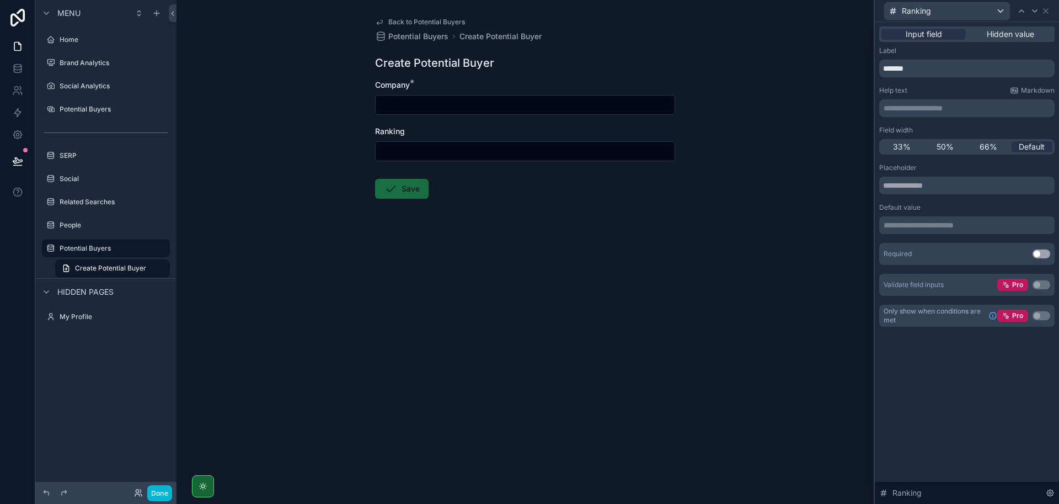
click at [1040, 254] on button "Use setting" at bounding box center [1042, 253] width 18 height 9
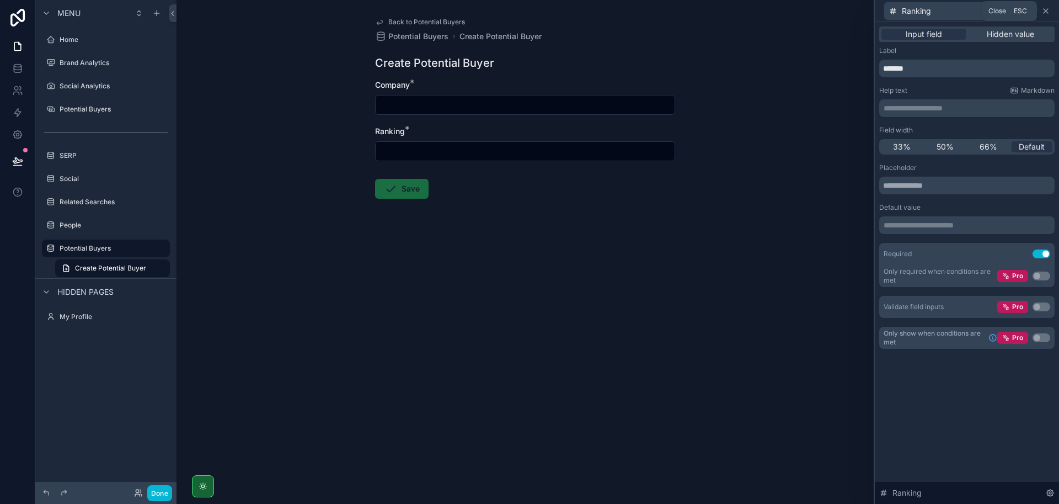
click at [1049, 8] on icon at bounding box center [1045, 11] width 9 height 9
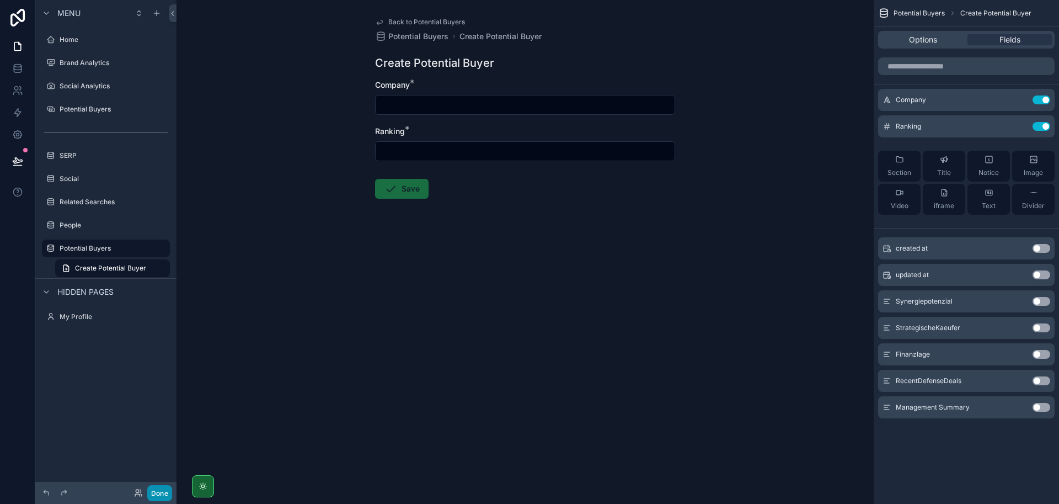
click at [164, 491] on button "Done" at bounding box center [159, 493] width 25 height 16
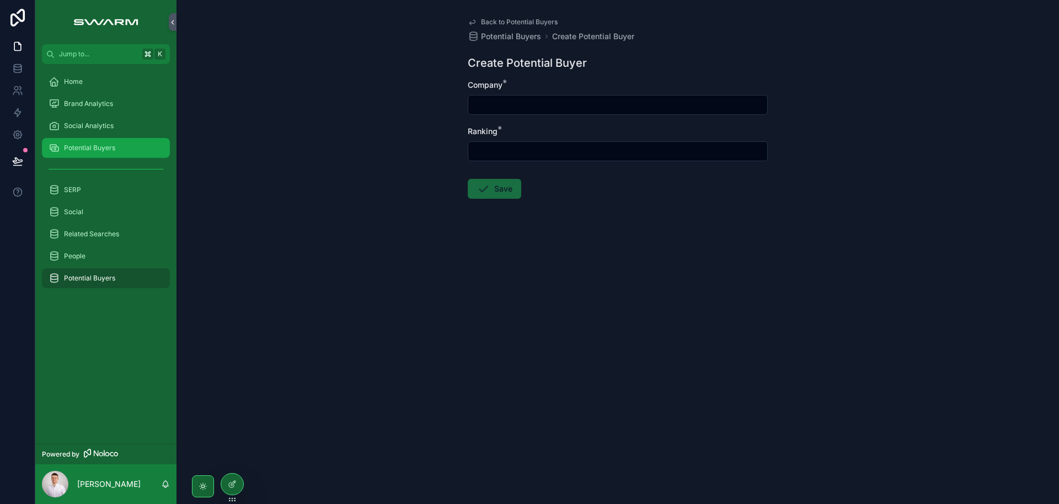
click at [112, 143] on span "Potential Buyers" at bounding box center [89, 147] width 51 height 9
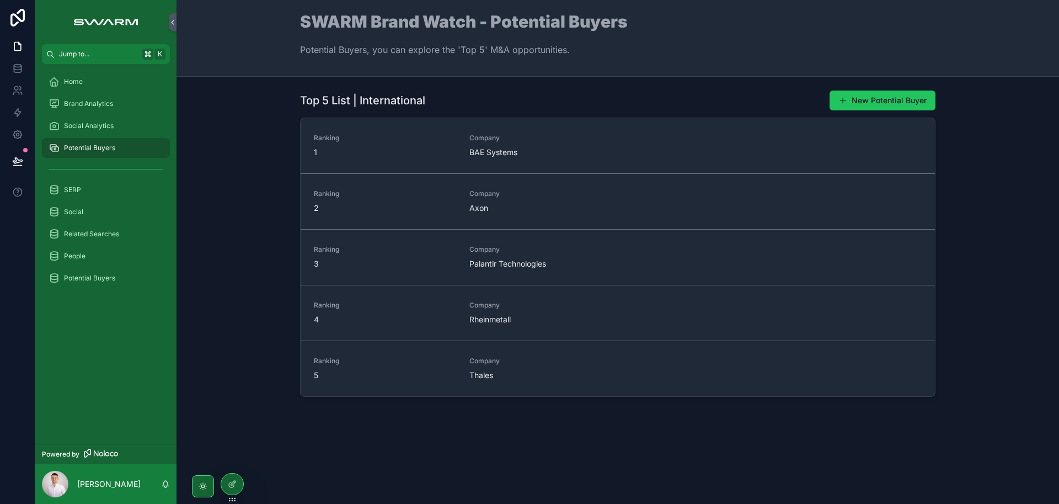
click at [114, 51] on span "Jump to..." at bounding box center [98, 54] width 79 height 9
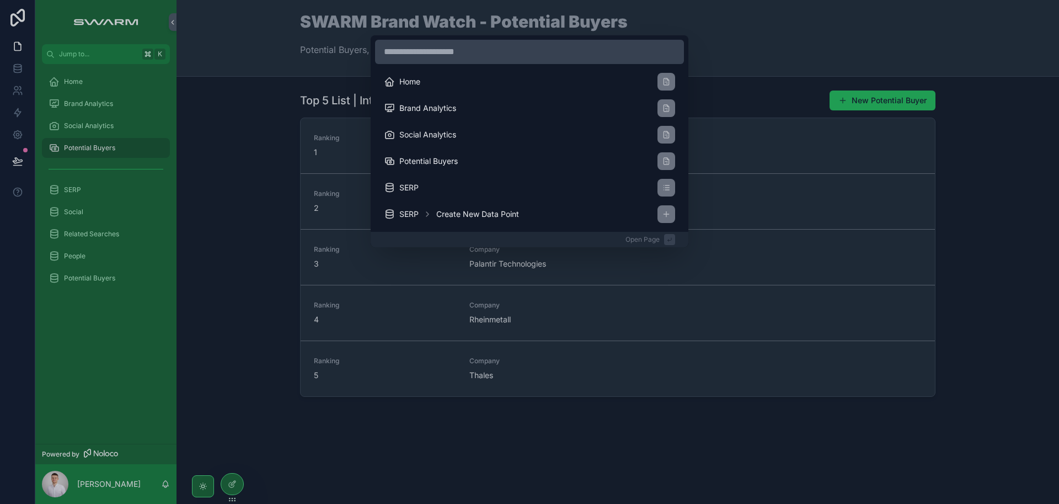
click at [230, 137] on div "Home Brand Analytics Social Analytics Potential Buyers SERP SERP Create New Dat…" at bounding box center [529, 252] width 1059 height 504
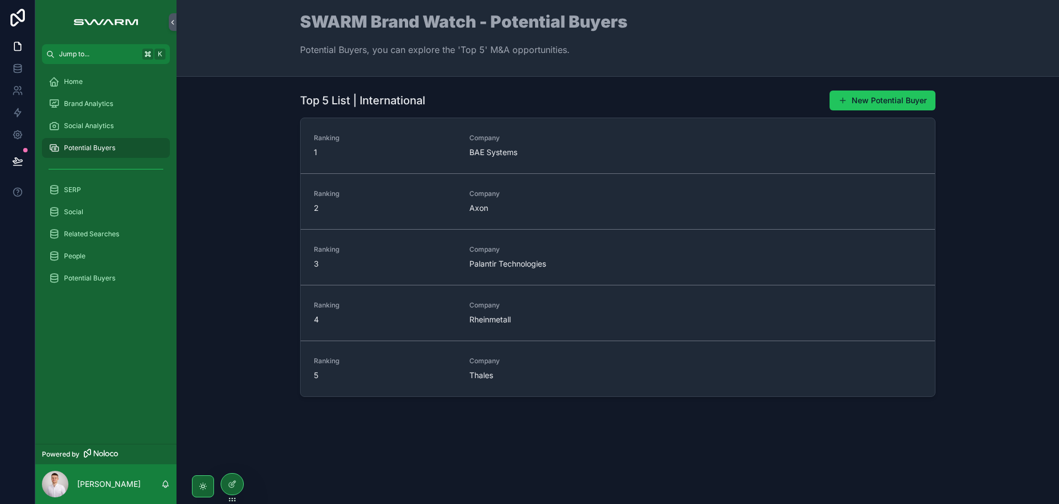
click at [81, 52] on span "Jump to..." at bounding box center [98, 54] width 79 height 9
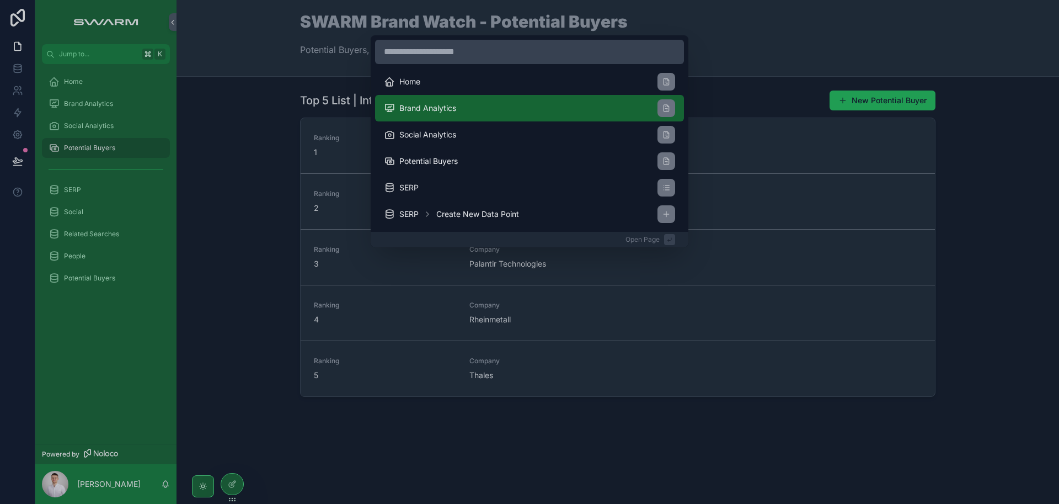
click at [503, 108] on li "Brand Analytics" at bounding box center [529, 108] width 309 height 26
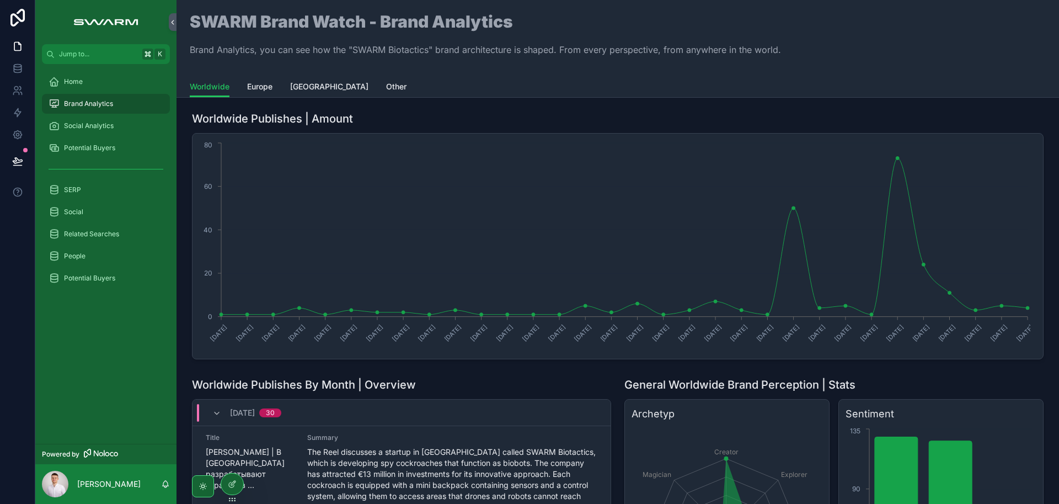
click at [106, 112] on div "Brand Analytics" at bounding box center [106, 104] width 115 height 18
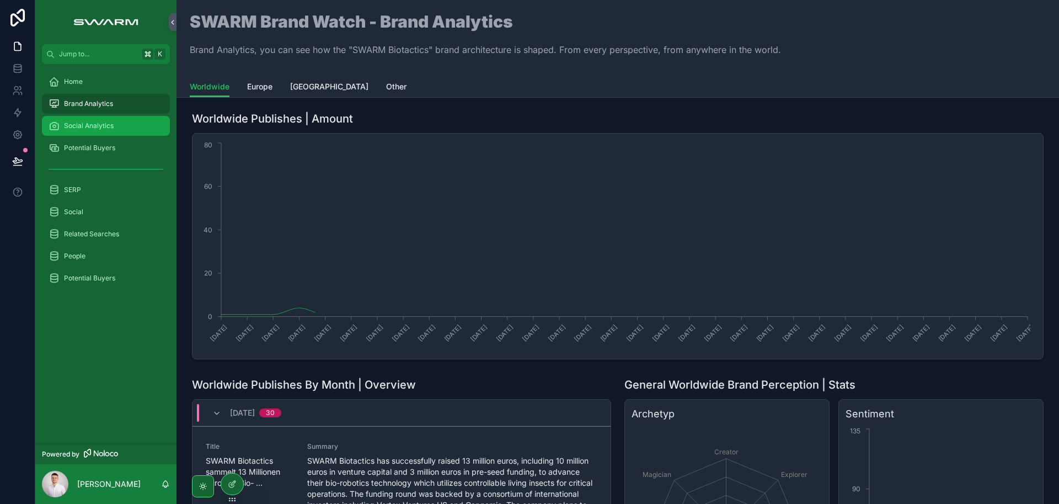
click at [106, 126] on span "Social Analytics" at bounding box center [89, 125] width 50 height 9
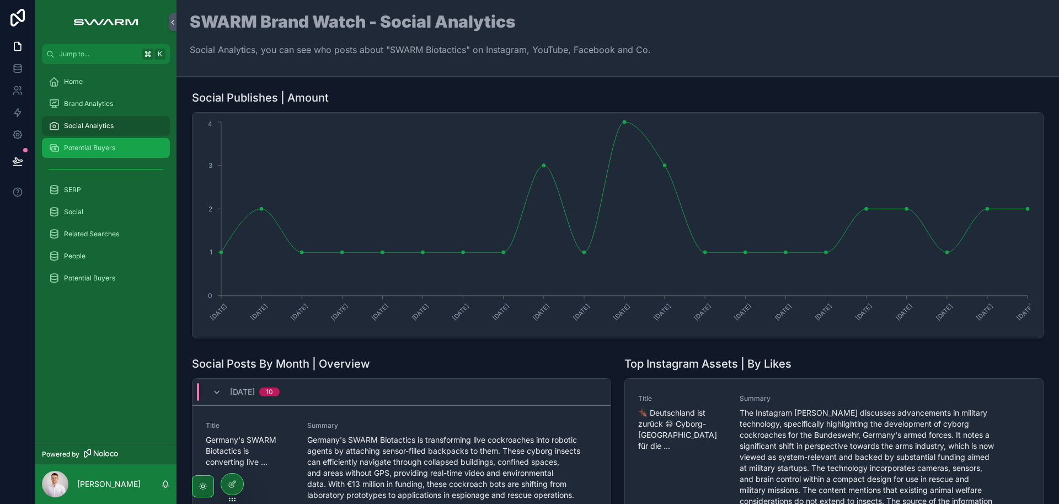
click at [83, 142] on div "Potential Buyers" at bounding box center [106, 148] width 115 height 18
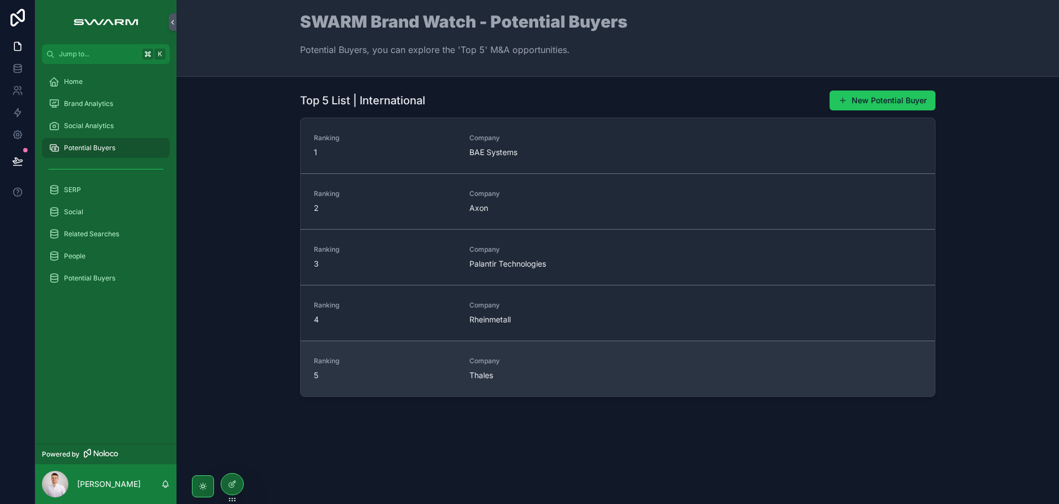
click at [554, 360] on span "Company" at bounding box center [540, 360] width 142 height 9
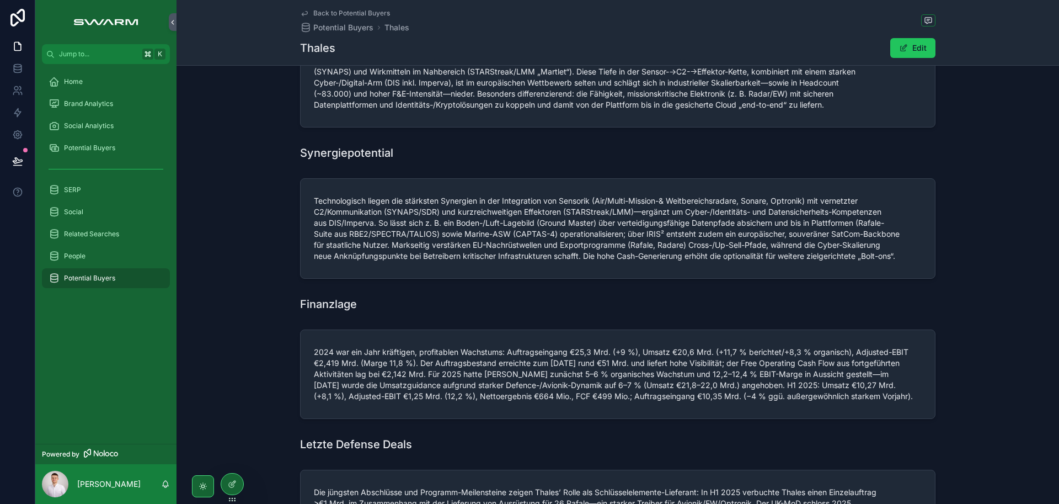
scroll to position [16, 0]
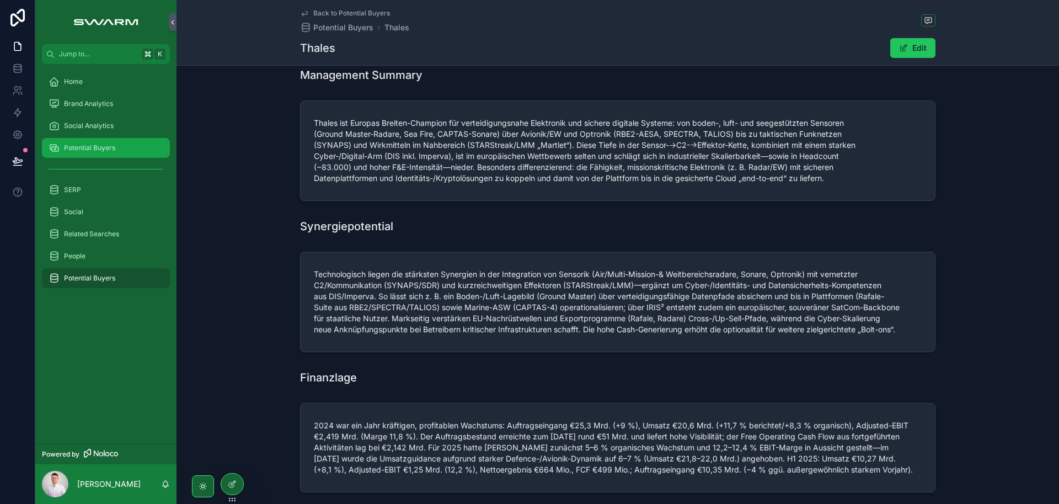
click at [96, 145] on span "Potential Buyers" at bounding box center [89, 147] width 51 height 9
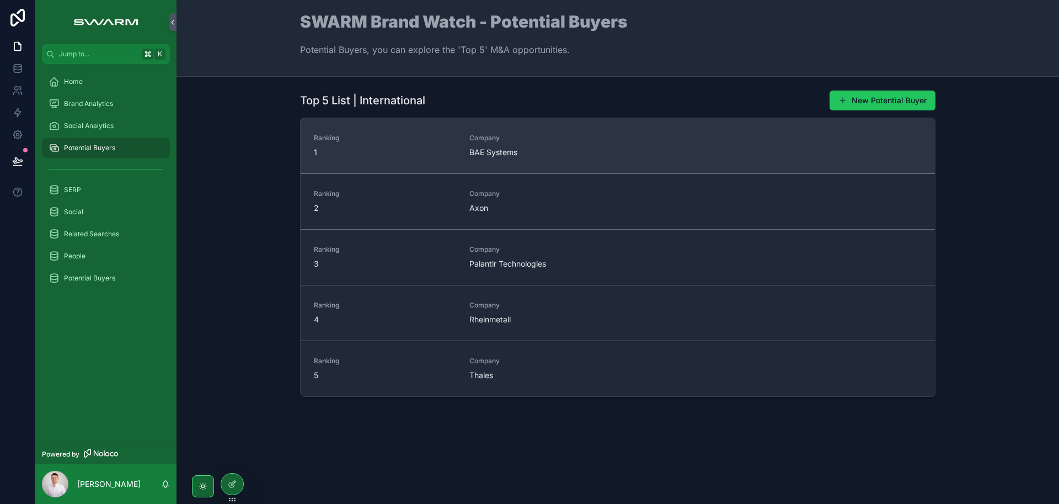
click at [562, 147] on span "BAE Systems" at bounding box center [540, 152] width 142 height 11
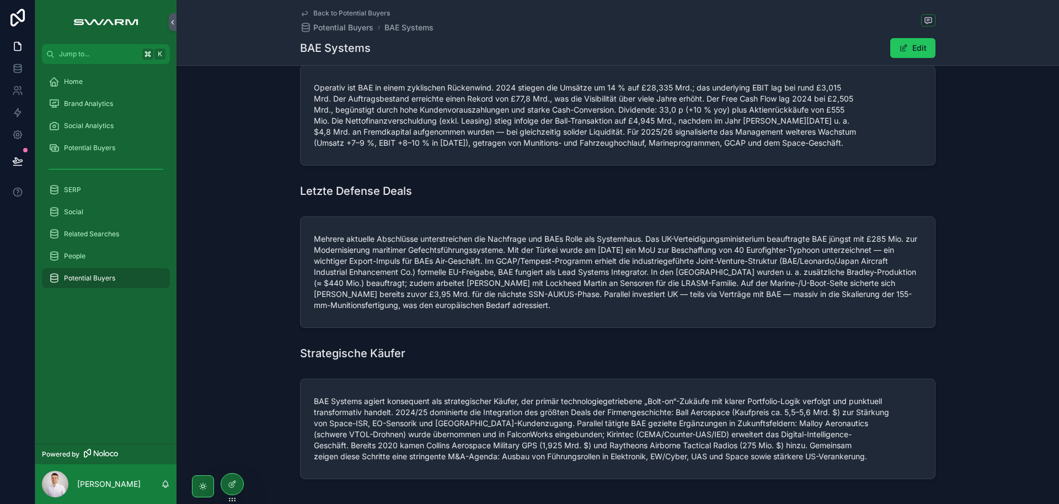
scroll to position [426, 0]
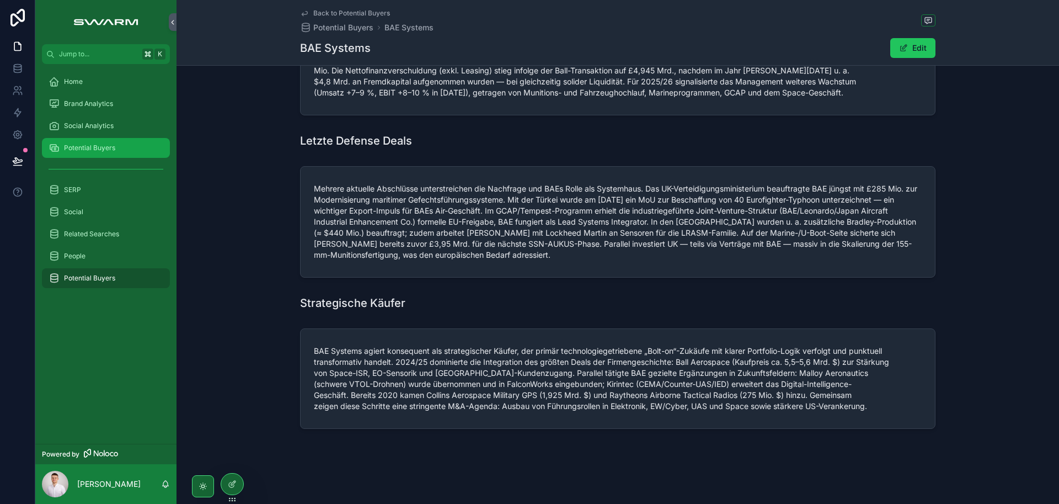
click at [103, 143] on span "Potential Buyers" at bounding box center [89, 147] width 51 height 9
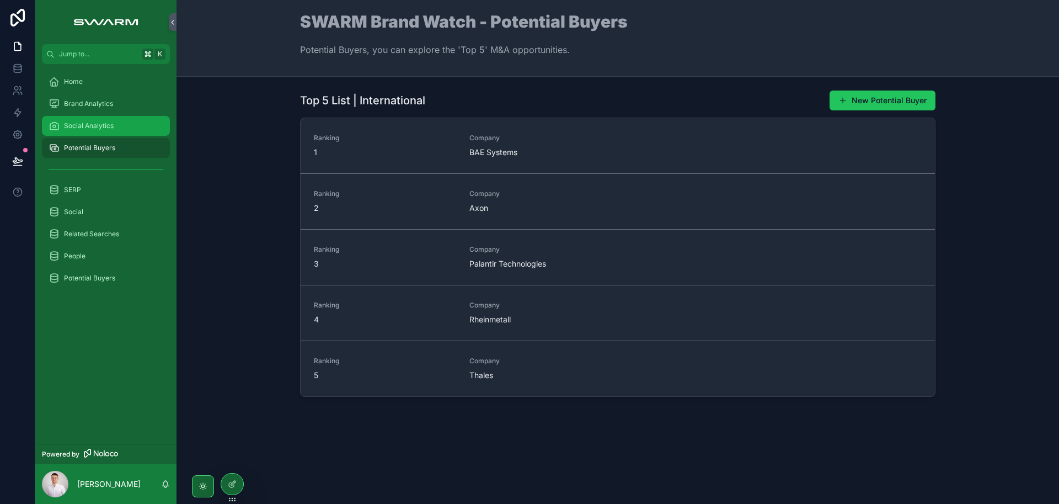
click at [115, 122] on div "Social Analytics" at bounding box center [106, 126] width 115 height 18
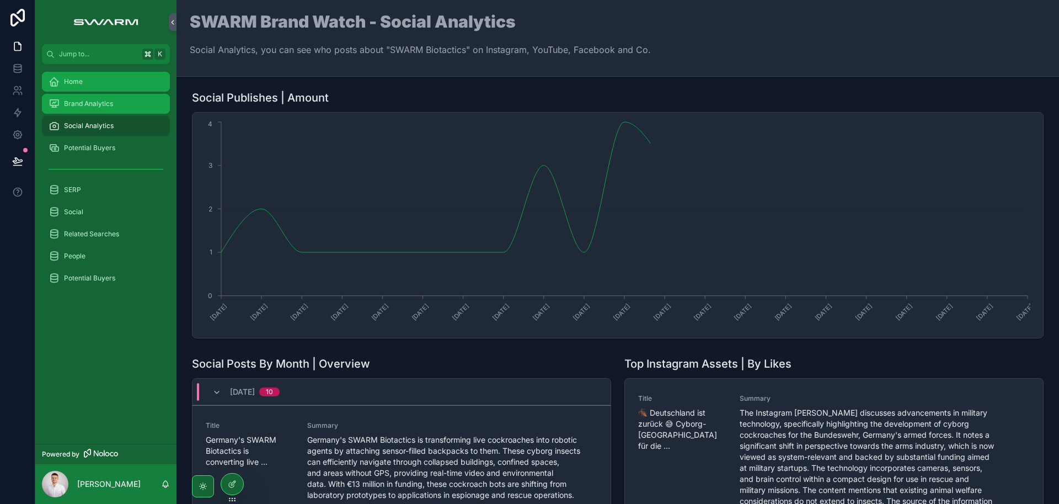
click at [110, 106] on span "Brand Analytics" at bounding box center [88, 103] width 49 height 9
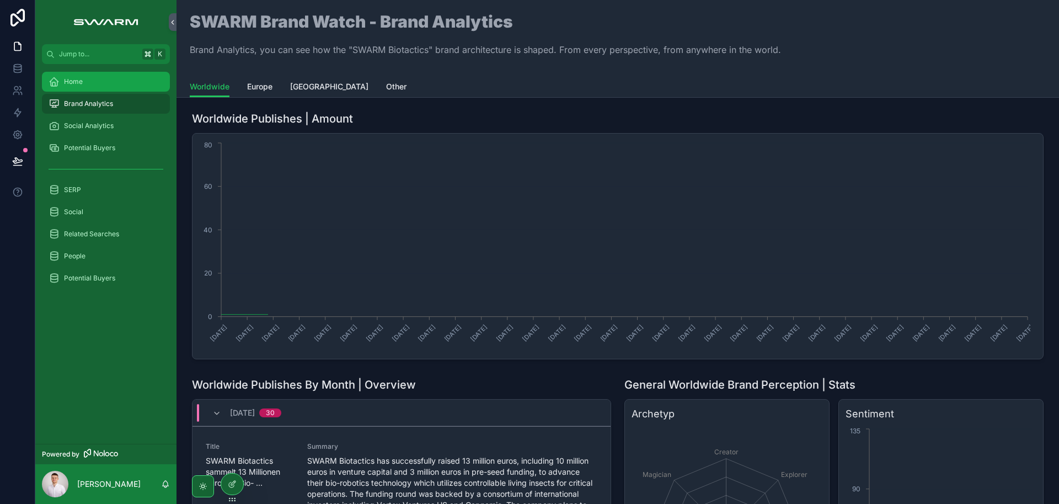
click at [113, 82] on div "Home" at bounding box center [106, 82] width 115 height 18
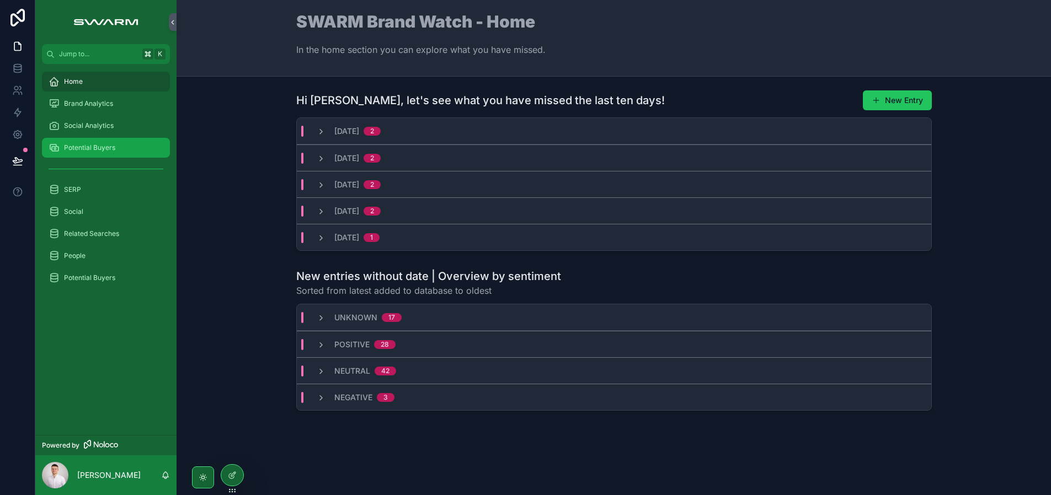
click at [100, 152] on div "Potential Buyers" at bounding box center [106, 148] width 115 height 18
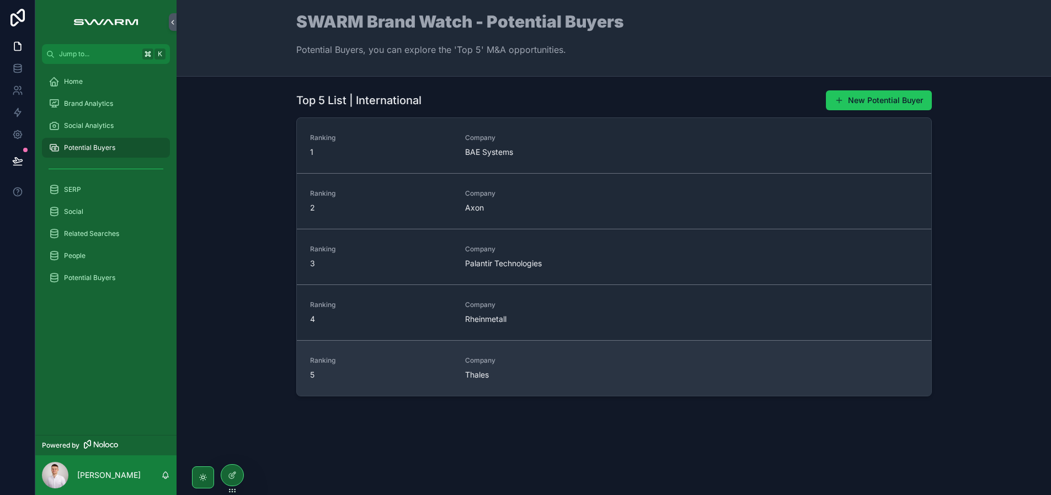
click at [544, 359] on span "Company" at bounding box center [536, 360] width 142 height 9
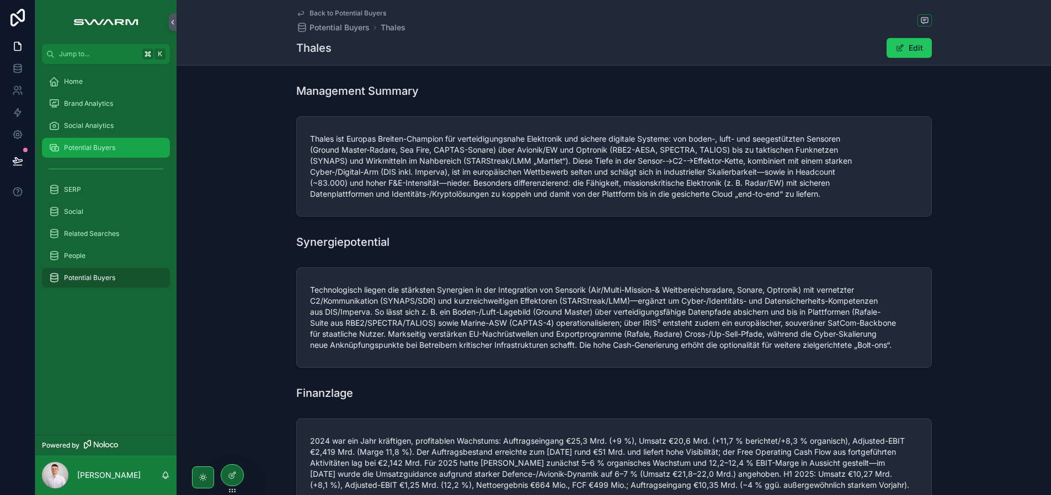
click at [112, 156] on div "Potential Buyers" at bounding box center [106, 148] width 115 height 18
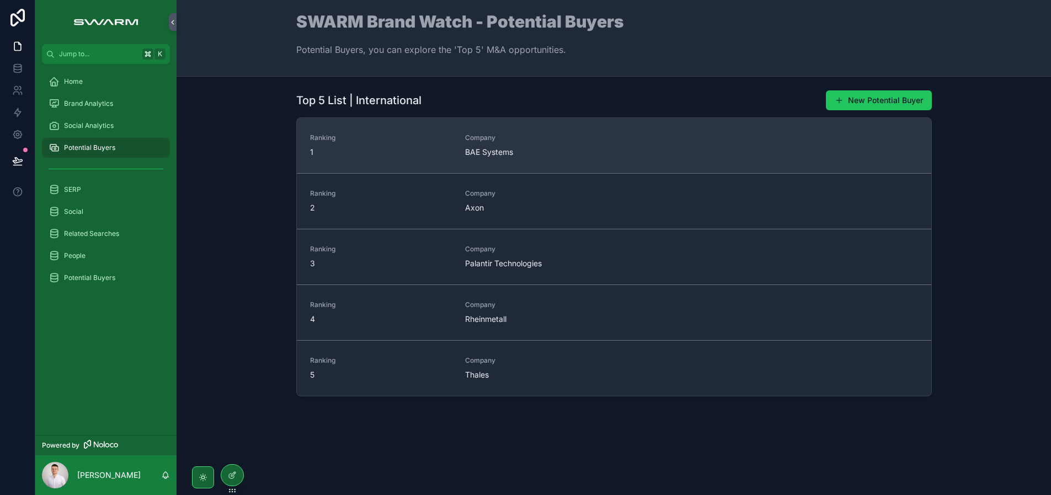
click at [346, 153] on span "1" at bounding box center [381, 152] width 142 height 11
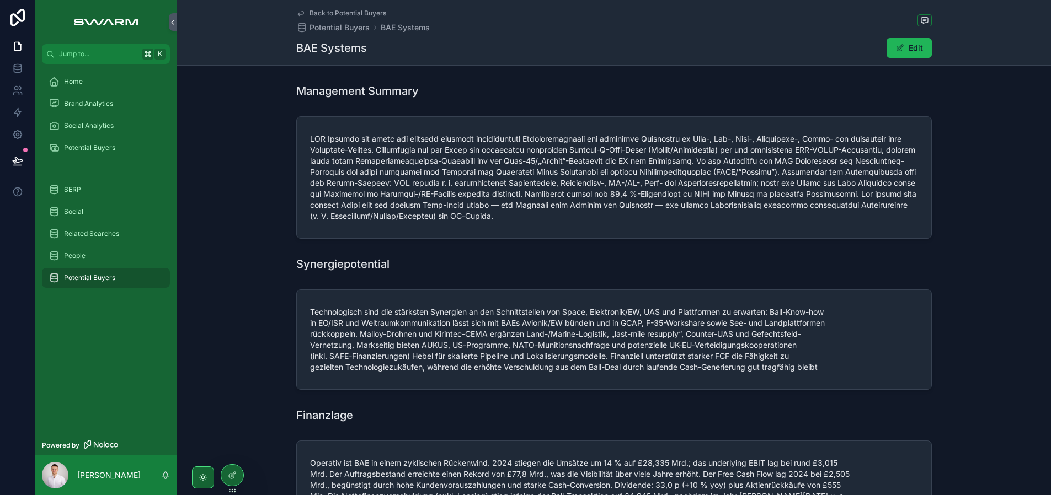
click at [911, 44] on button "Edit" at bounding box center [908, 48] width 45 height 20
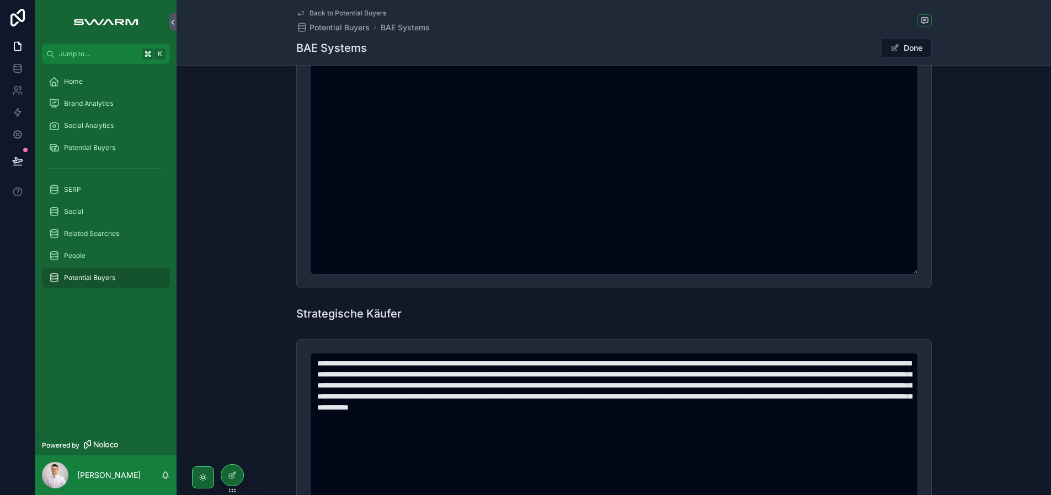
scroll to position [1741, 0]
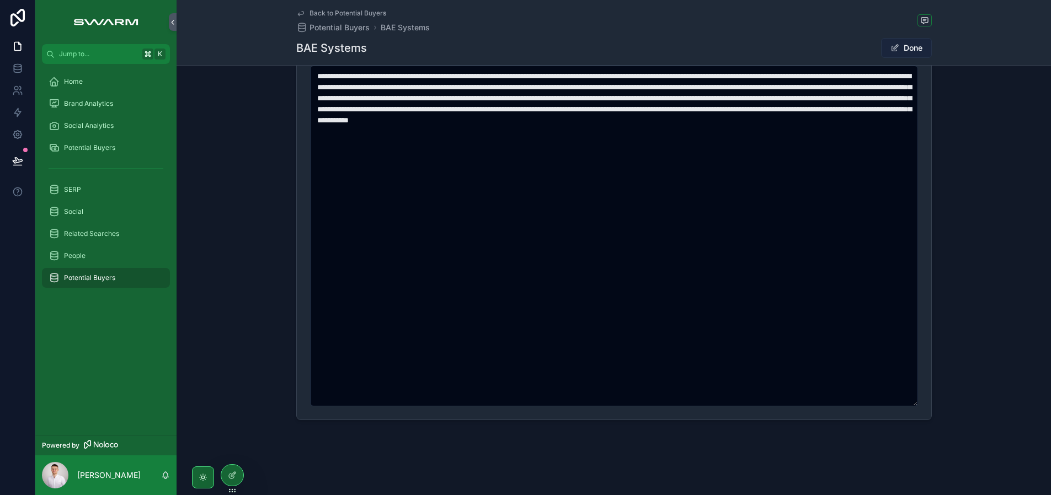
click at [913, 54] on button "Done" at bounding box center [906, 48] width 51 height 20
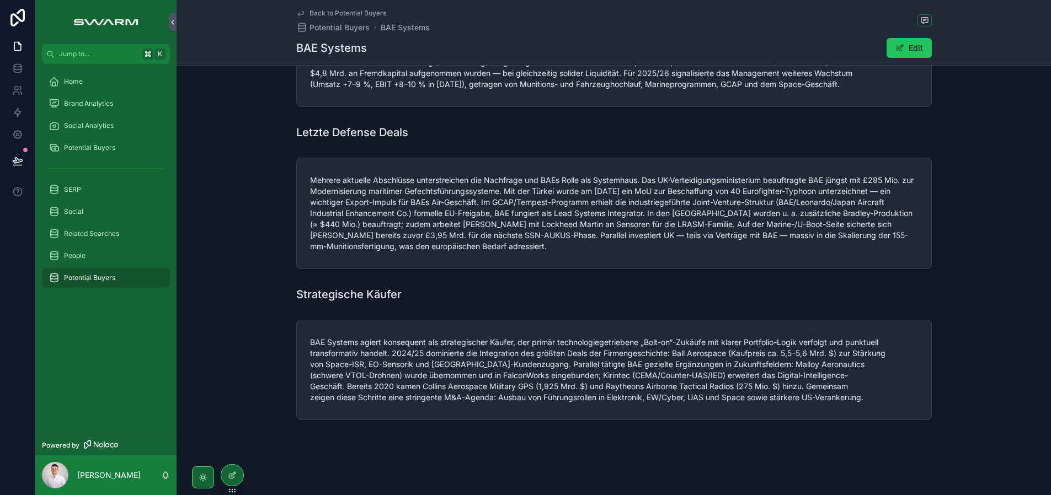
scroll to position [0, 0]
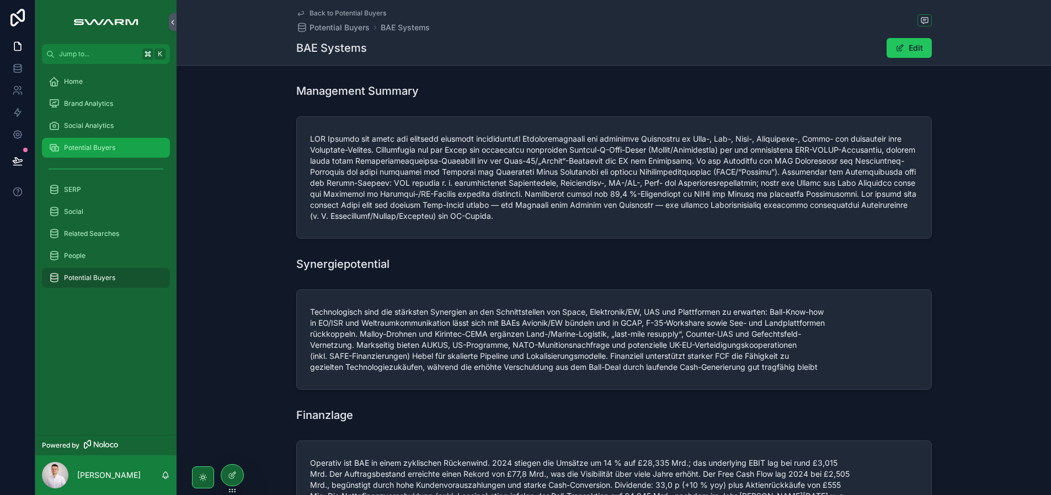
click at [114, 147] on span "Potential Buyers" at bounding box center [89, 147] width 51 height 9
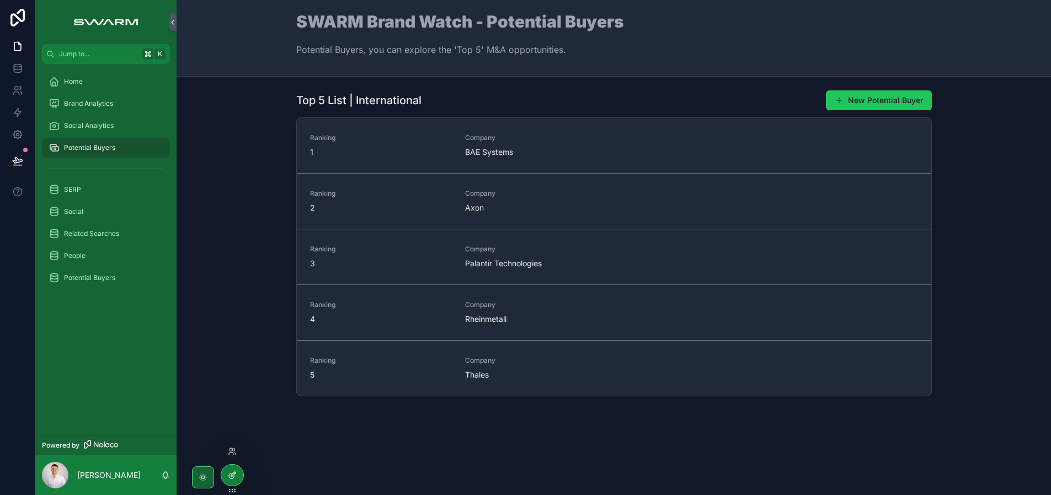
click at [233, 472] on icon at bounding box center [232, 475] width 9 height 9
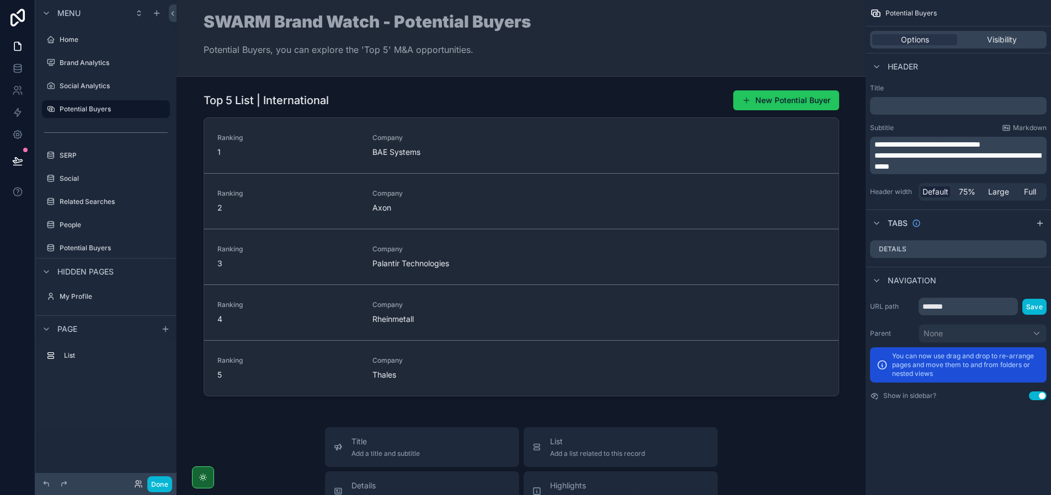
click at [876, 157] on span "**********" at bounding box center [957, 161] width 166 height 19
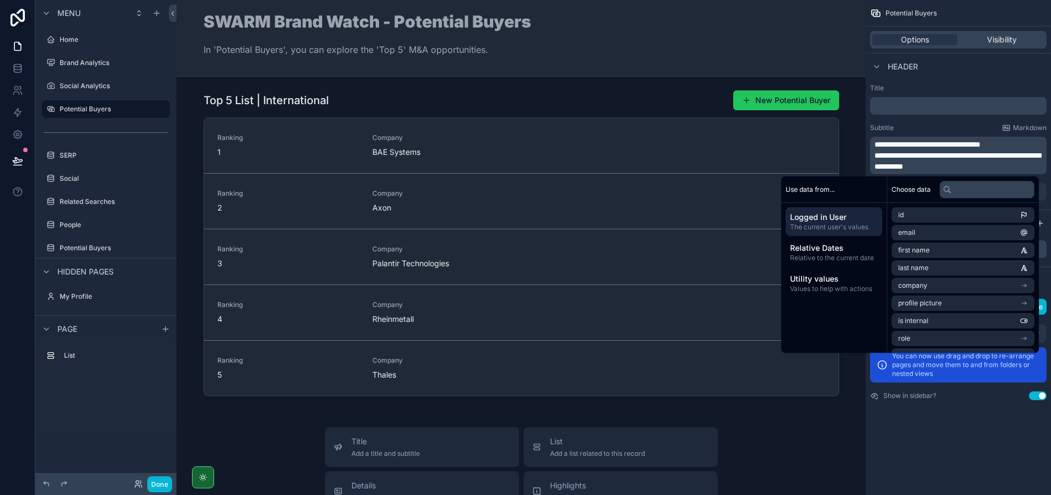
click at [917, 130] on div "Subtitle Markdown" at bounding box center [958, 128] width 177 height 9
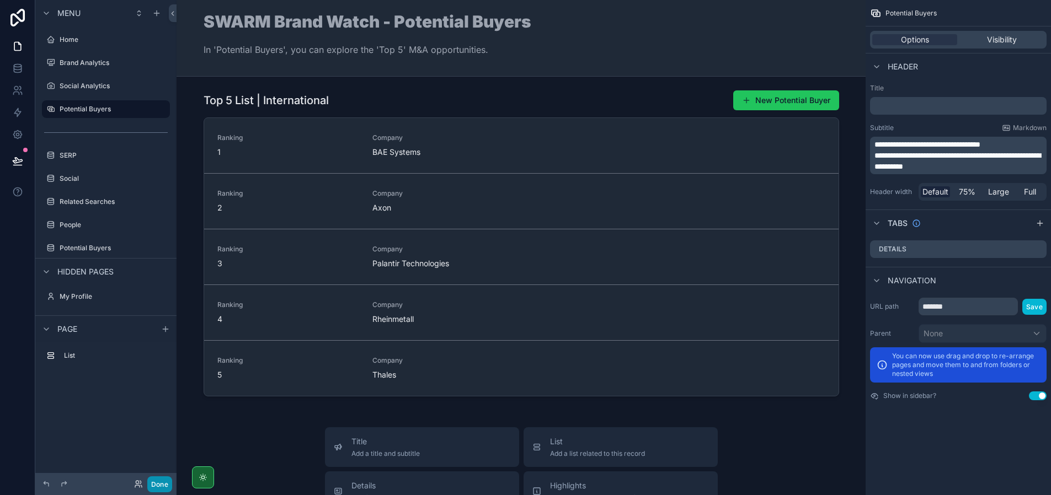
click at [160, 483] on button "Done" at bounding box center [159, 485] width 25 height 16
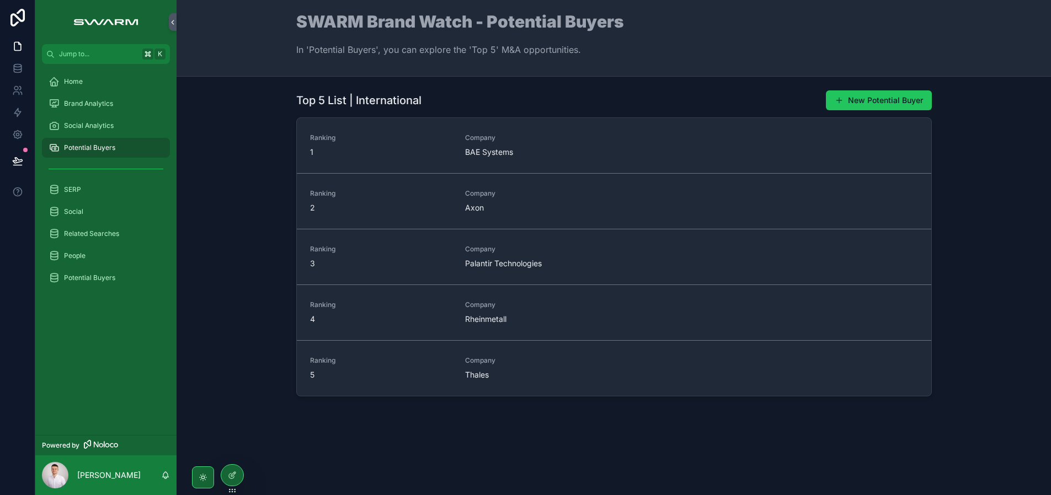
click at [459, 420] on div "Top 5 List | International New Potential Buyer Ranking 1 Company BAE Systems Ra…" at bounding box center [614, 274] width 874 height 395
click at [84, 182] on div "SERP" at bounding box center [106, 190] width 115 height 18
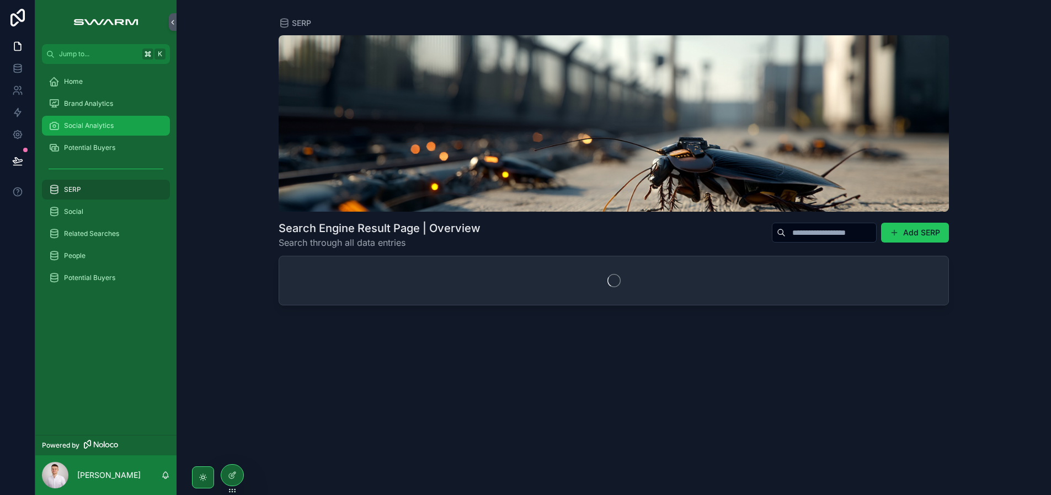
click at [97, 125] on span "Social Analytics" at bounding box center [89, 125] width 50 height 9
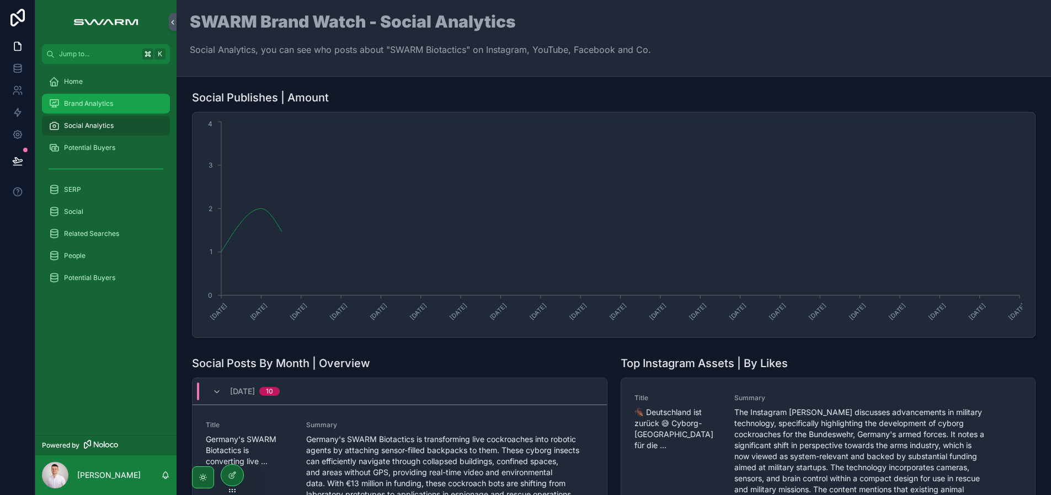
click at [110, 102] on span "Brand Analytics" at bounding box center [88, 103] width 49 height 9
